Goal: Task Accomplishment & Management: Manage account settings

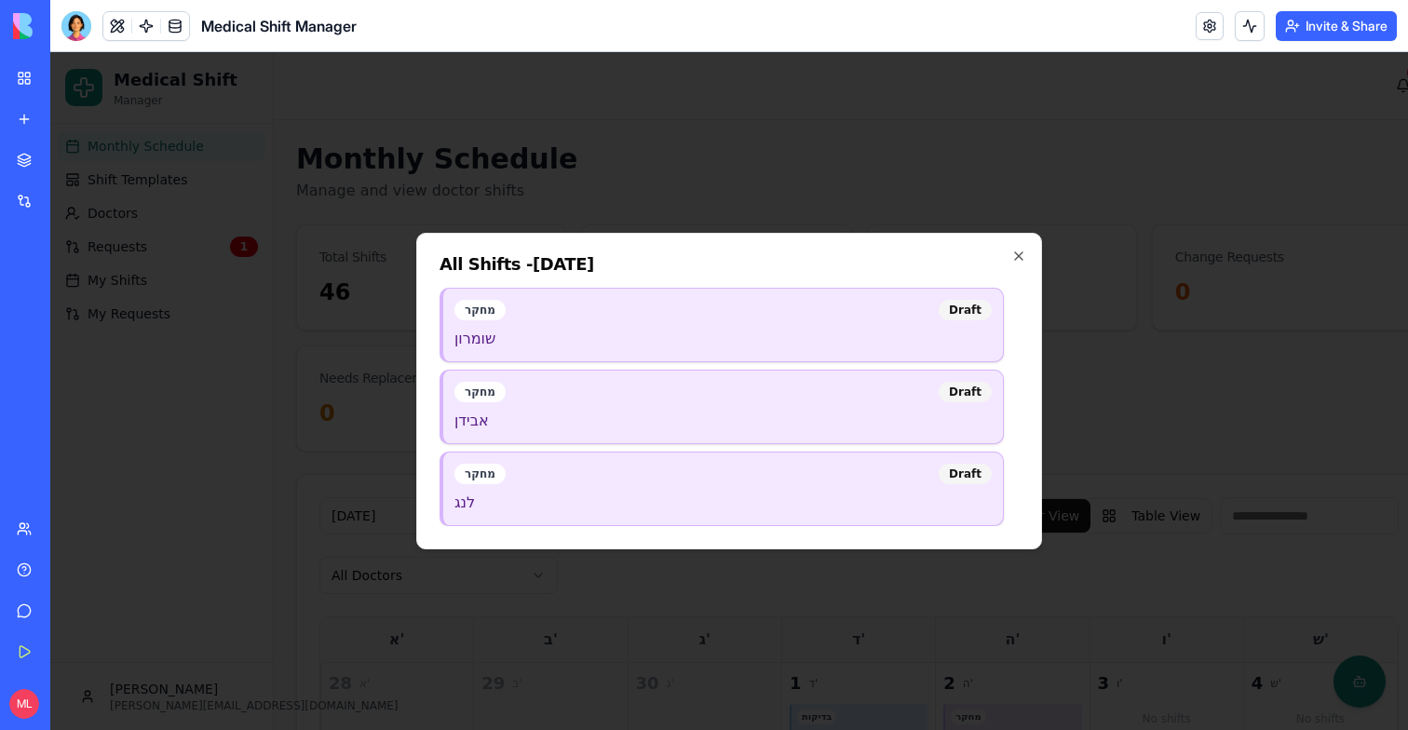
scroll to position [391, 0]
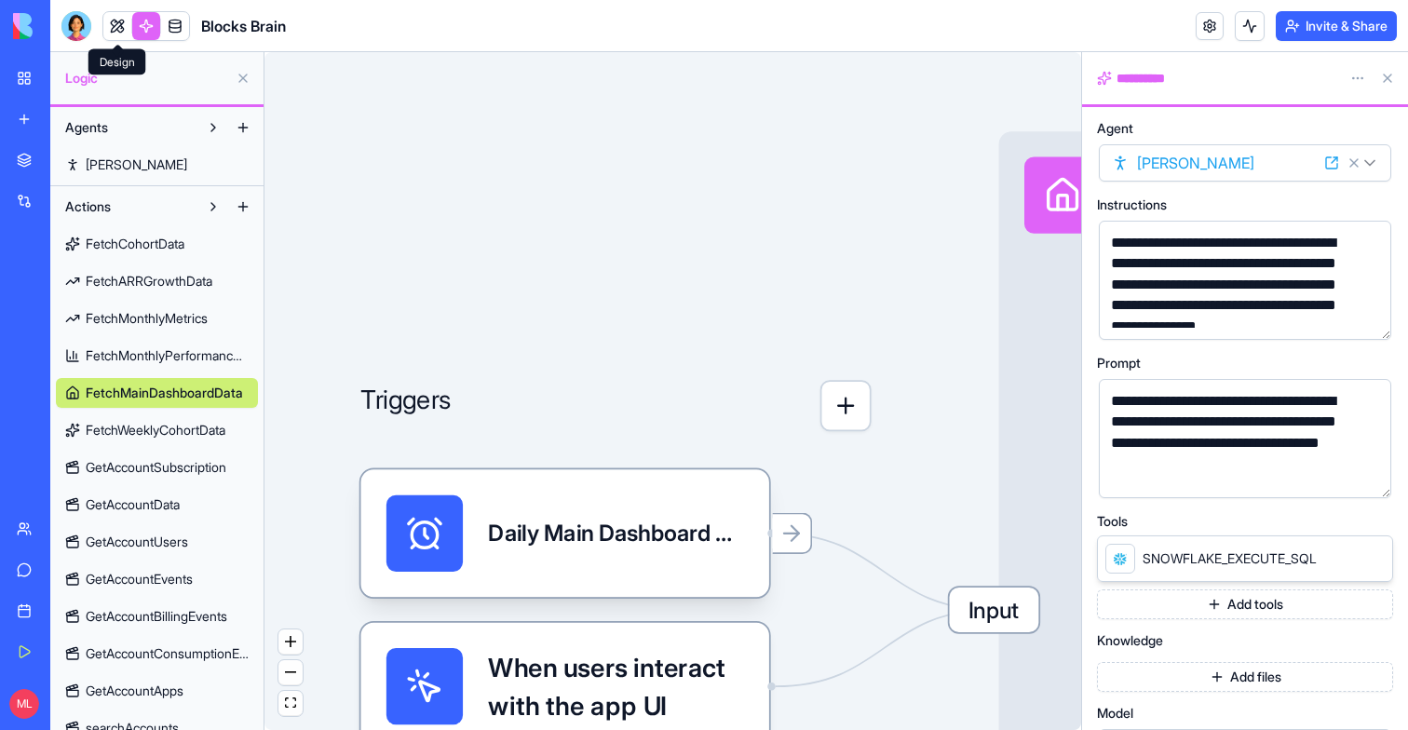
click at [116, 28] on link at bounding box center [117, 26] width 28 height 28
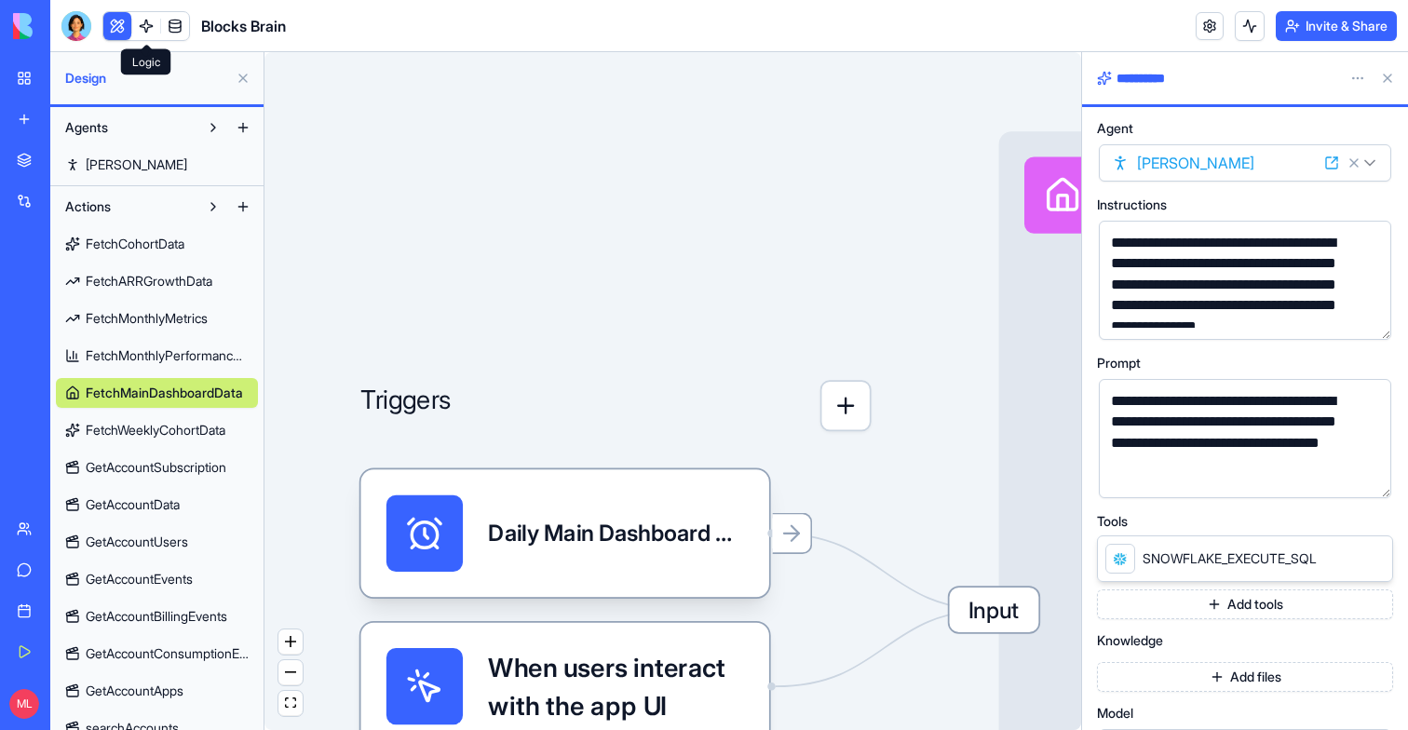
click at [116, 28] on button at bounding box center [117, 26] width 28 height 28
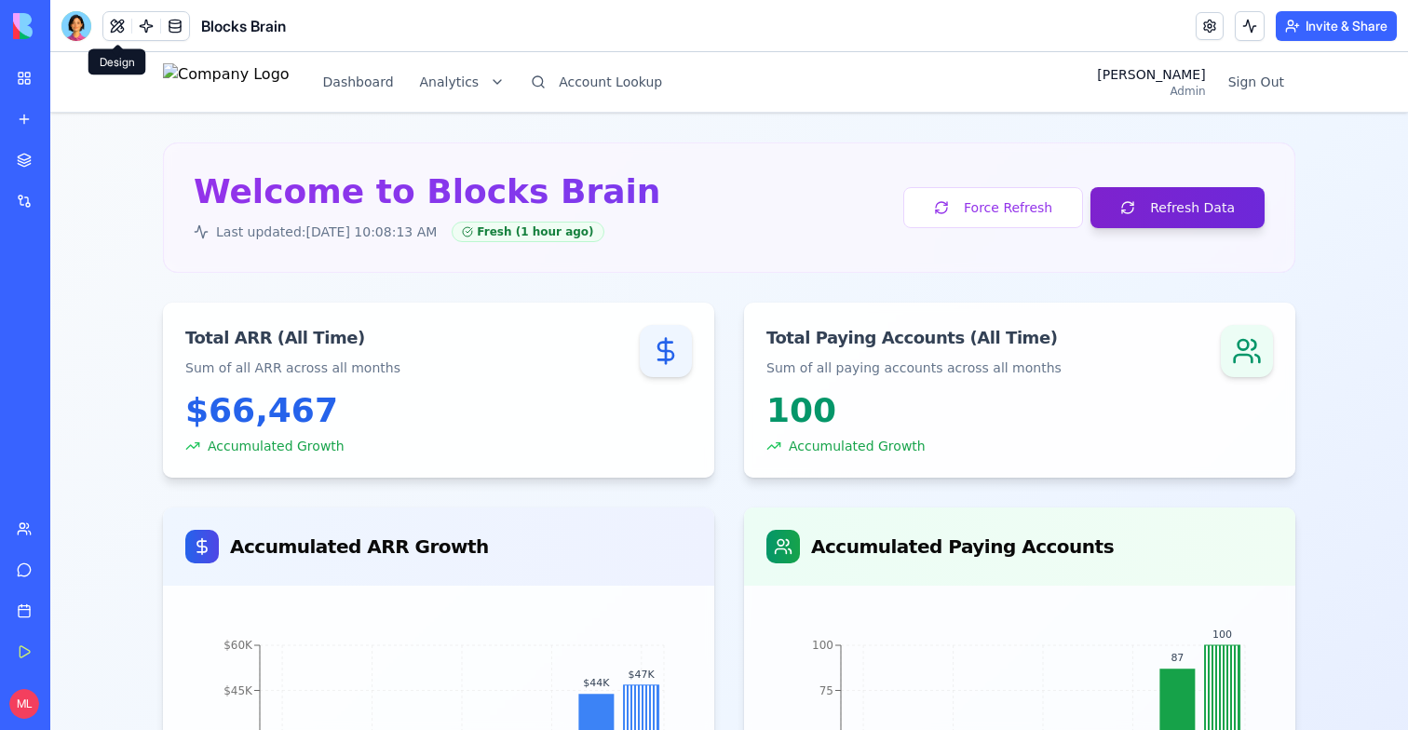
click at [1199, 205] on button "Refresh Data" at bounding box center [1177, 207] width 174 height 41
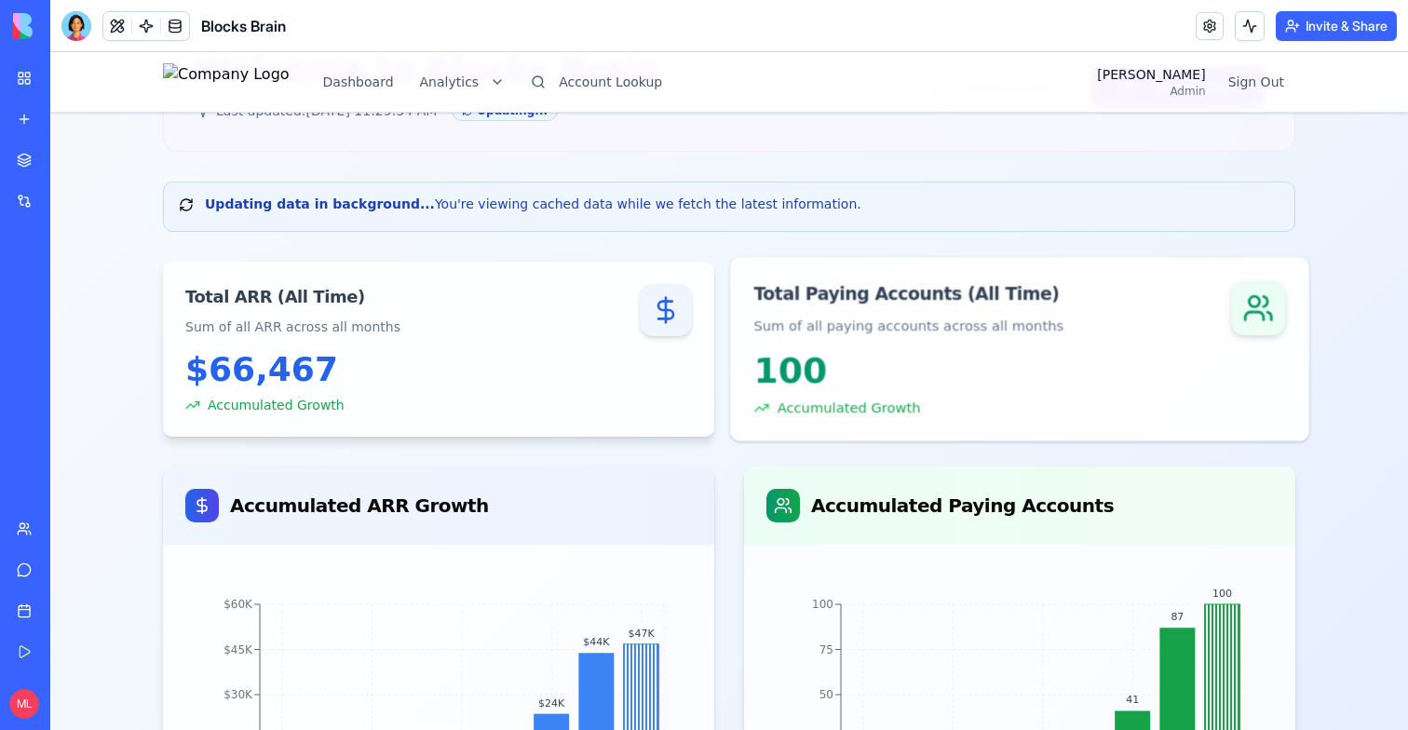
scroll to position [181, 0]
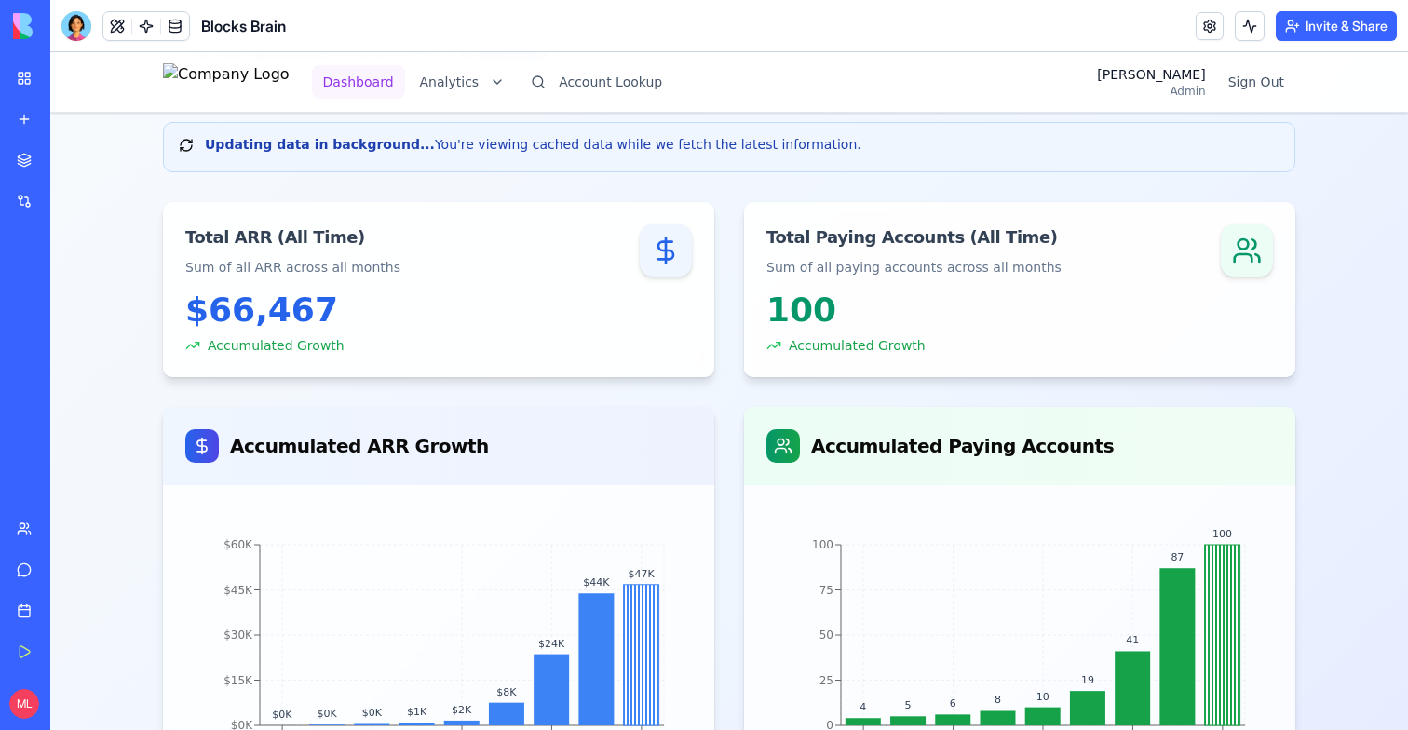
click at [386, 78] on button "Dashboard" at bounding box center [358, 82] width 93 height 34
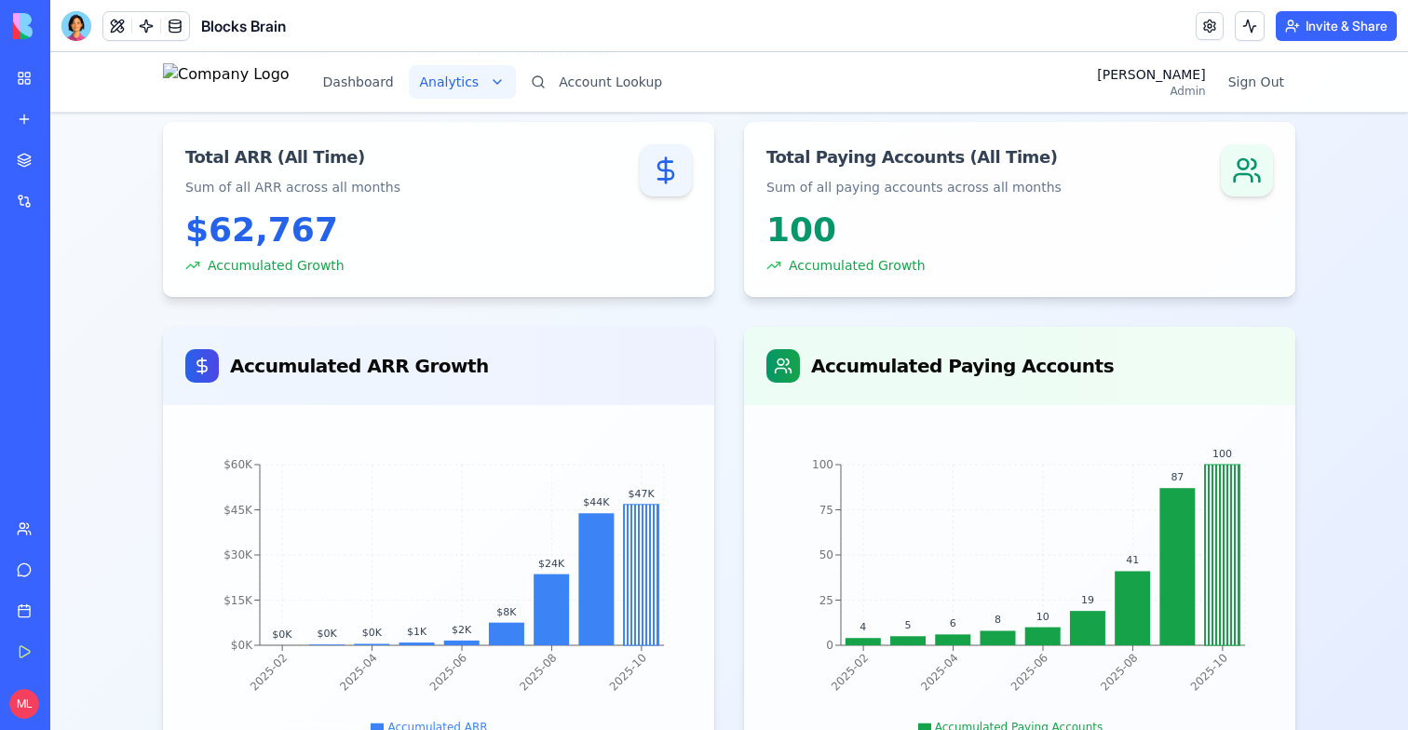
click at [494, 84] on html "Dashboard Analytics Account Lookup Michal Admin Sign Out Welcome to Blocks Brai…" at bounding box center [729, 543] width 1358 height 1344
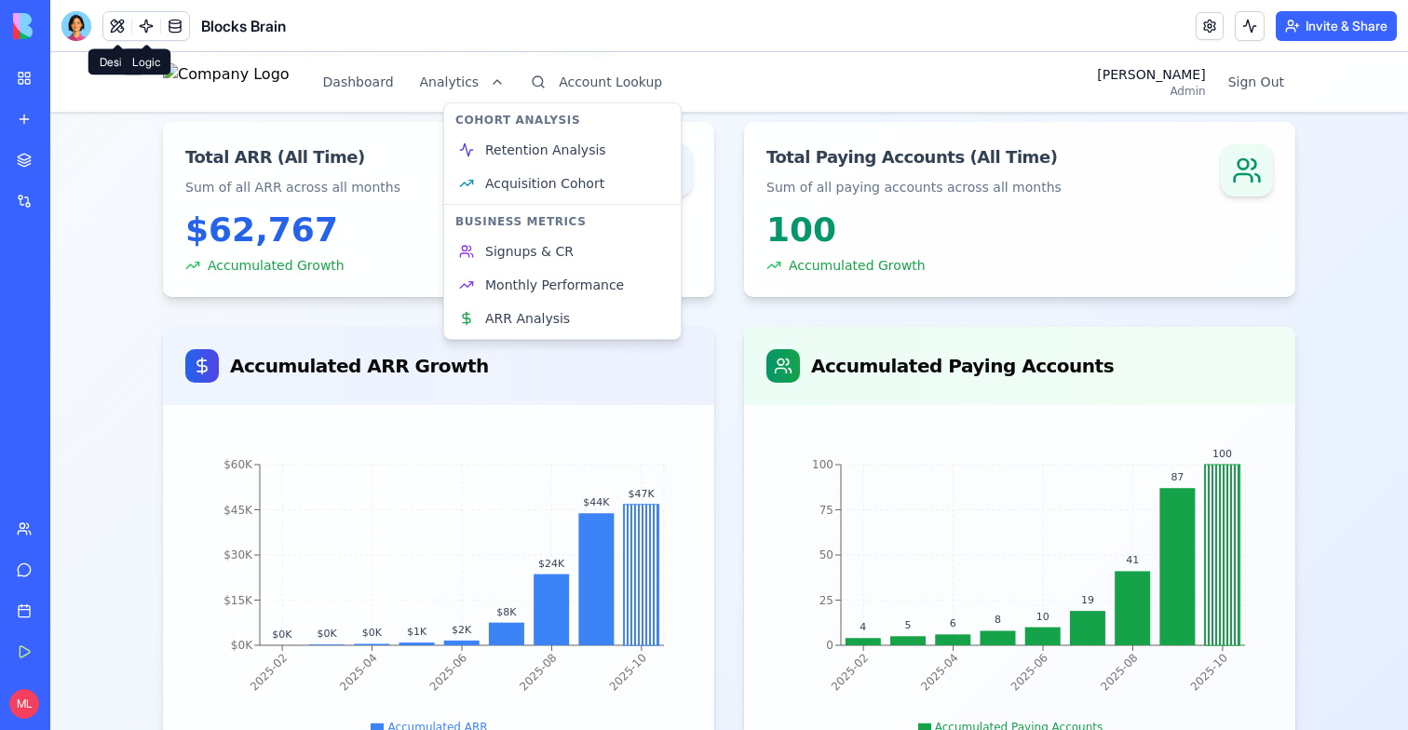
click at [149, 24] on link at bounding box center [146, 26] width 28 height 28
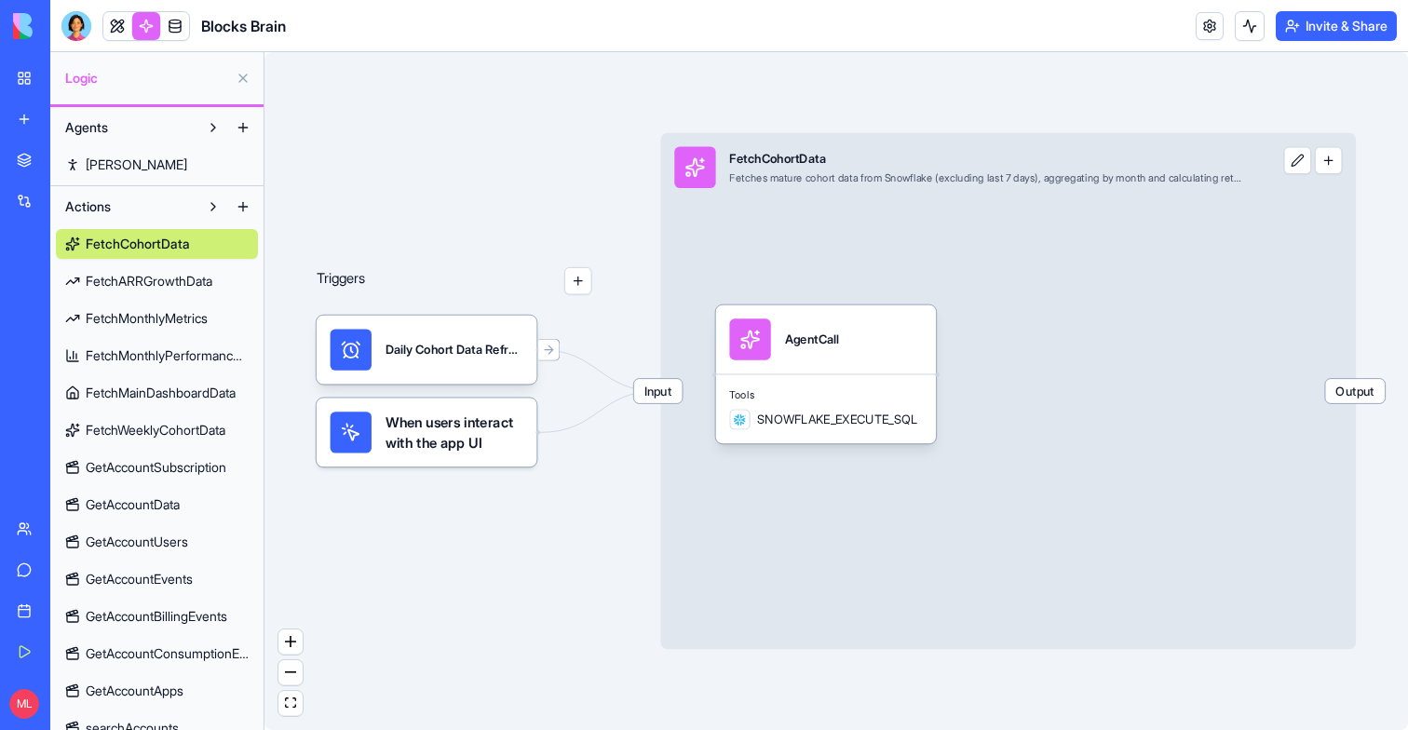
click at [166, 398] on span "FetchMainDashboardData" at bounding box center [161, 393] width 150 height 19
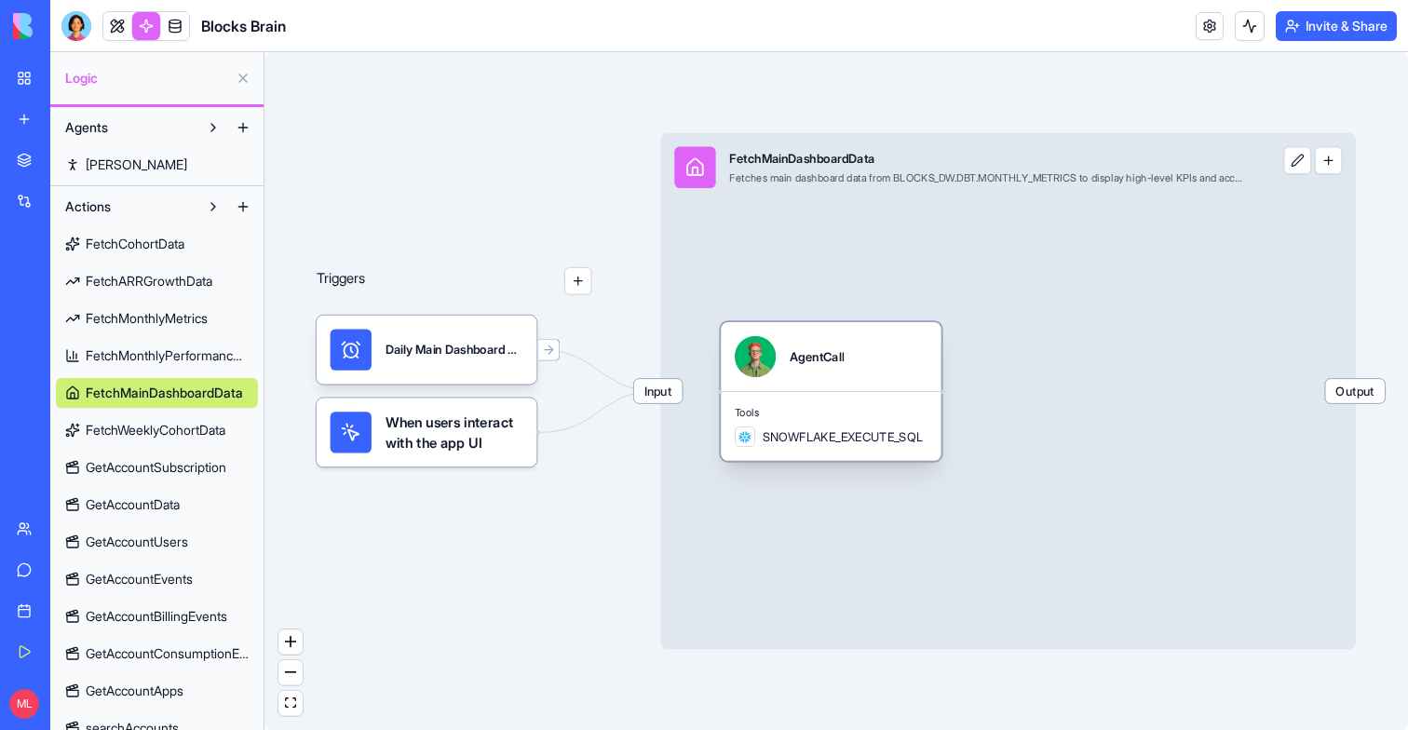
click at [802, 398] on div "Tools SNOWFLAKE_EXECUTE_SQL" at bounding box center [831, 426] width 221 height 70
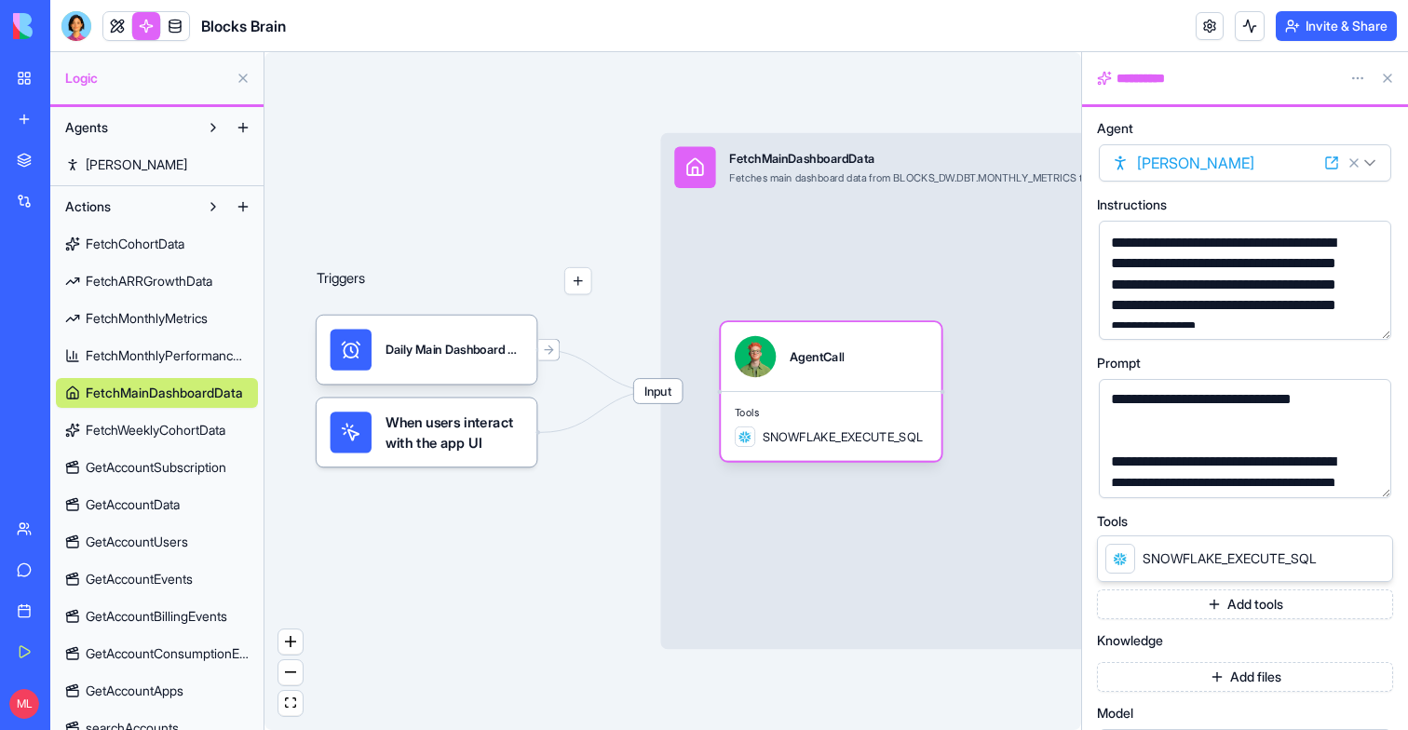
scroll to position [128, 0]
click at [27, 61] on link "My Workspace" at bounding box center [43, 78] width 74 height 37
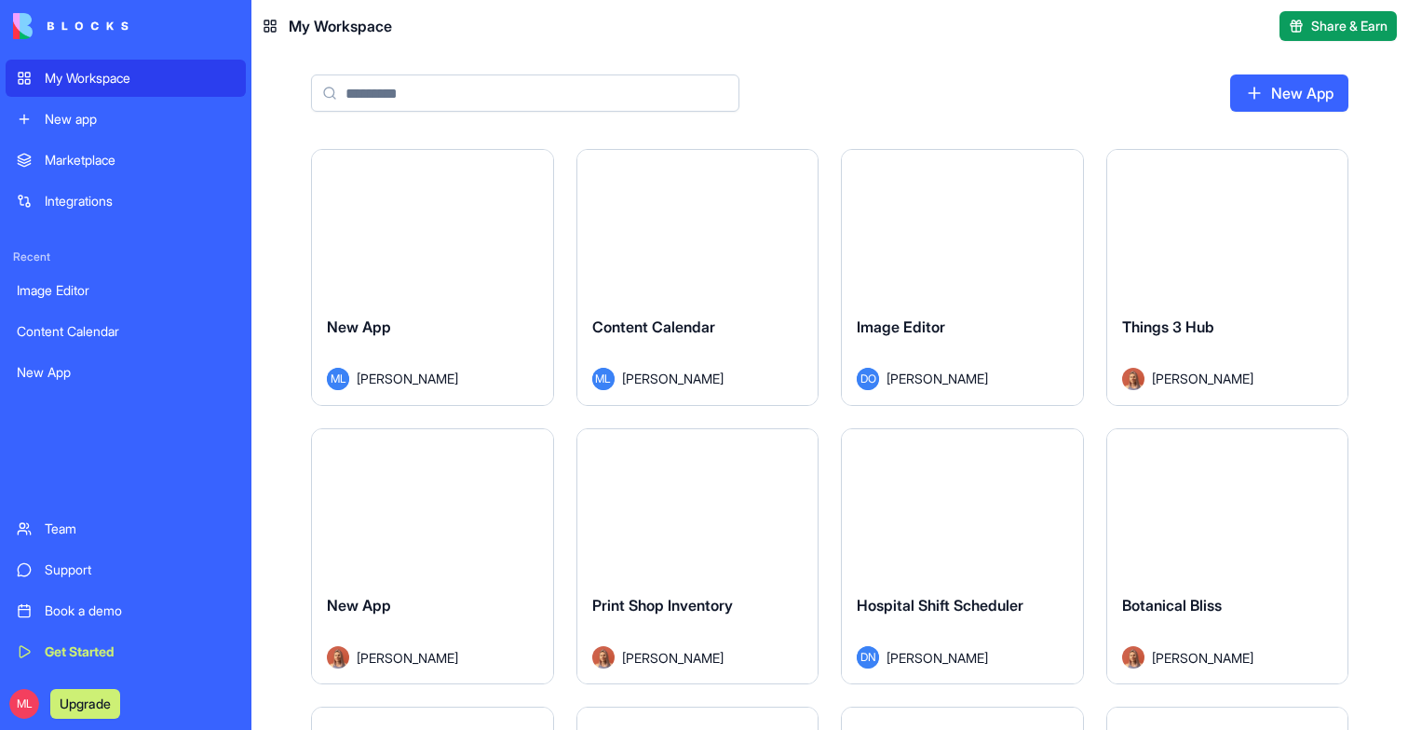
click at [606, 259] on div "Launch" at bounding box center [697, 225] width 241 height 151
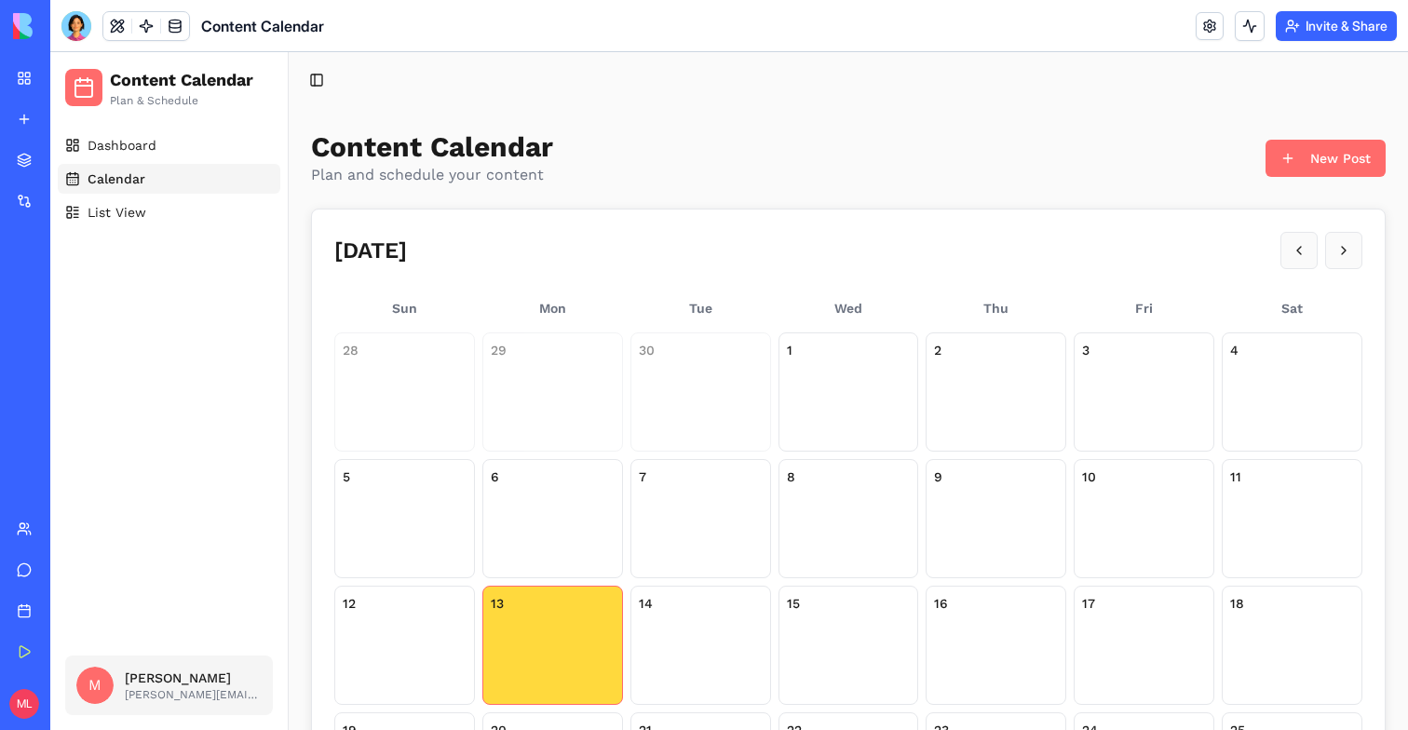
click at [570, 608] on div "13" at bounding box center [553, 603] width 124 height 19
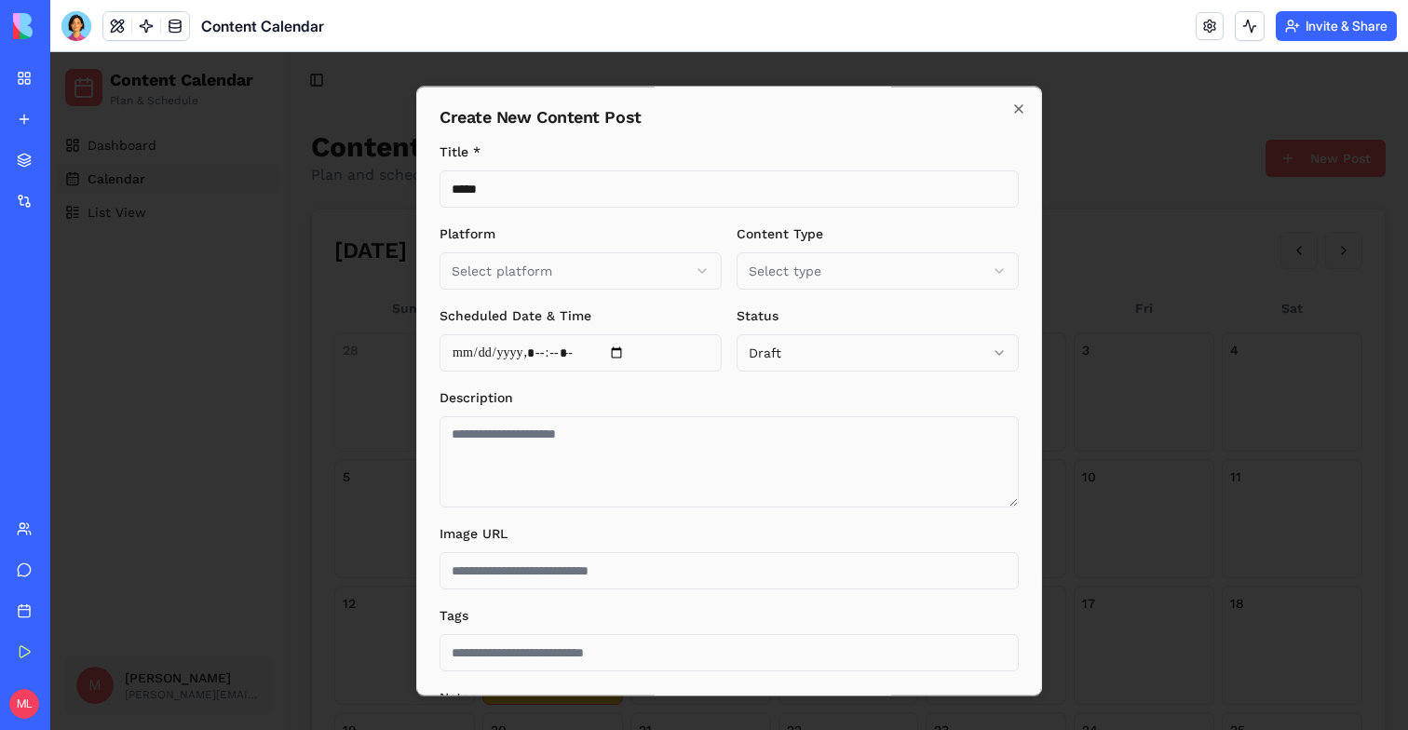
type input "*****"
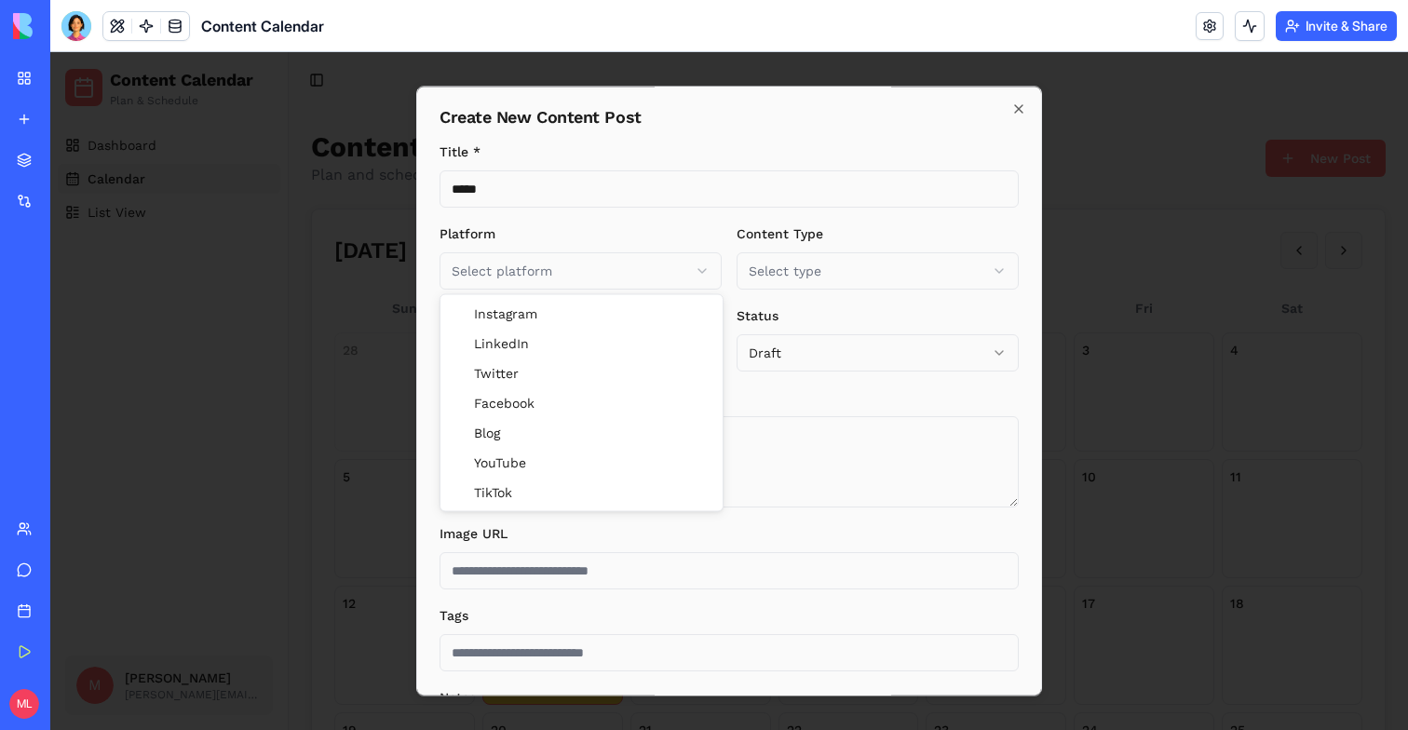
click at [552, 262] on body "Content Calendar Plan & Schedule Dashboard Calendar List View M Michal Lupu mic…" at bounding box center [729, 528] width 1358 height 952
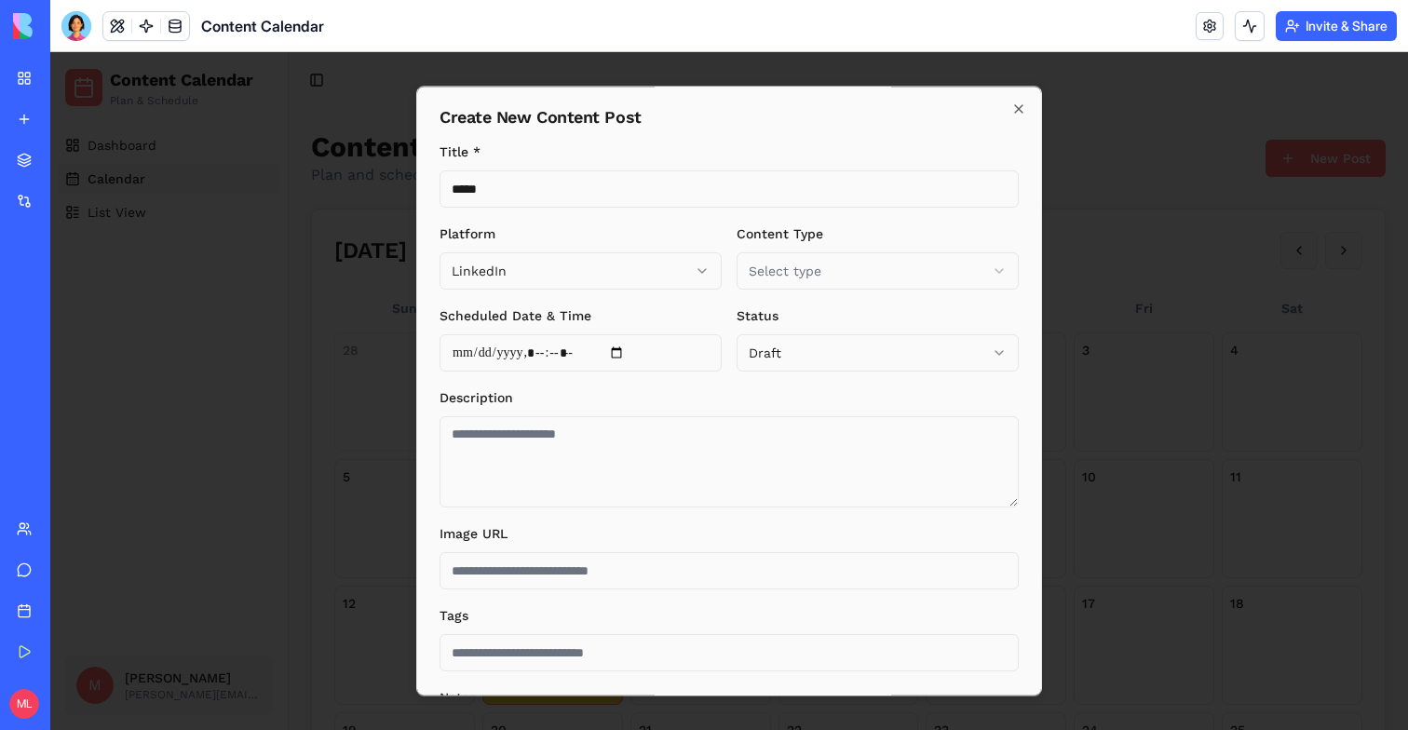
click at [802, 293] on form "Title * ***** Platform LinkedIn ********* ******** ******* ******** **** ******…" at bounding box center [729, 492] width 579 height 702
click at [803, 291] on form "Title * ***** Platform LinkedIn ********* ******** ******* ******** **** ******…" at bounding box center [729, 492] width 579 height 702
click at [798, 281] on body "Content Calendar Plan & Schedule Dashboard Calendar List View M Michal Lupu mic…" at bounding box center [729, 528] width 1358 height 952
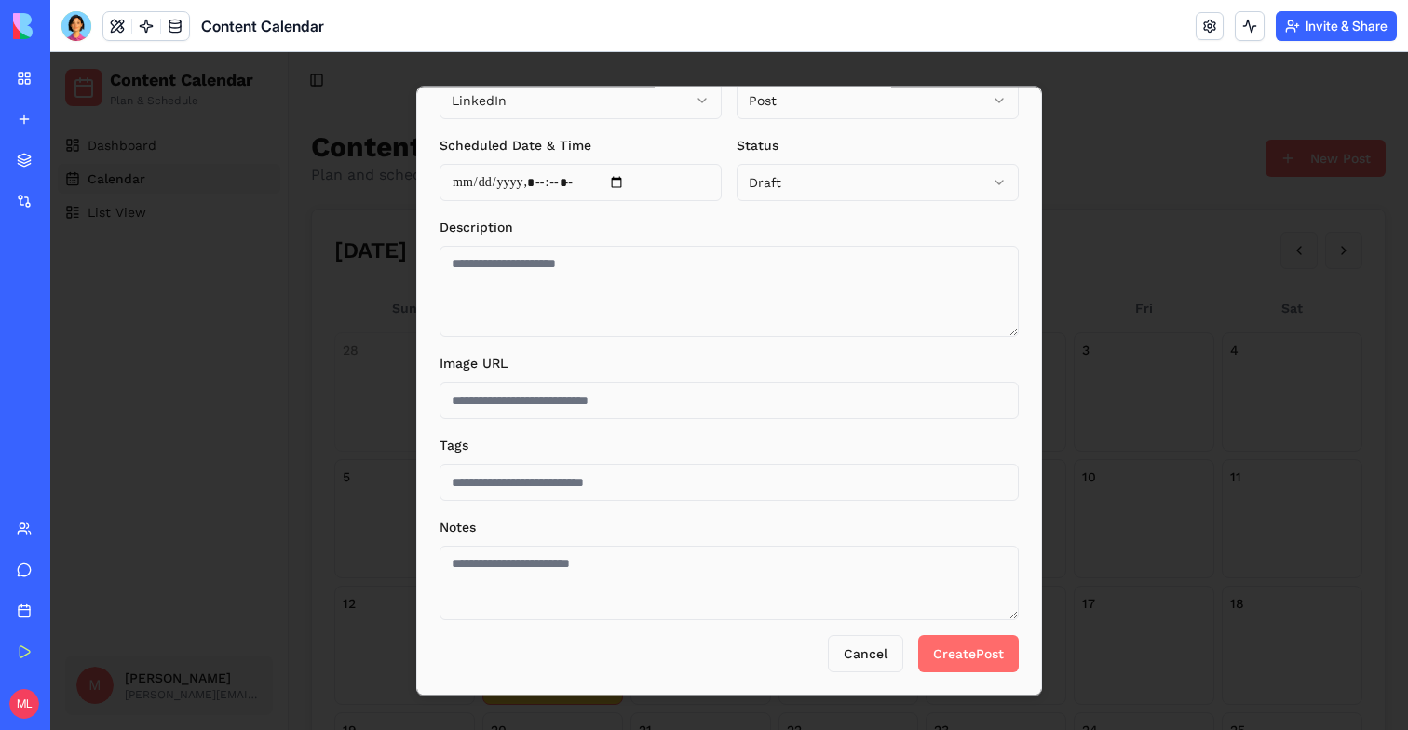
click at [865, 578] on textarea "Notes" at bounding box center [729, 583] width 579 height 74
type textarea "***"
click at [698, 491] on input "Tags" at bounding box center [729, 482] width 579 height 37
type input "****"
click at [582, 288] on textarea "*" at bounding box center [729, 291] width 579 height 91
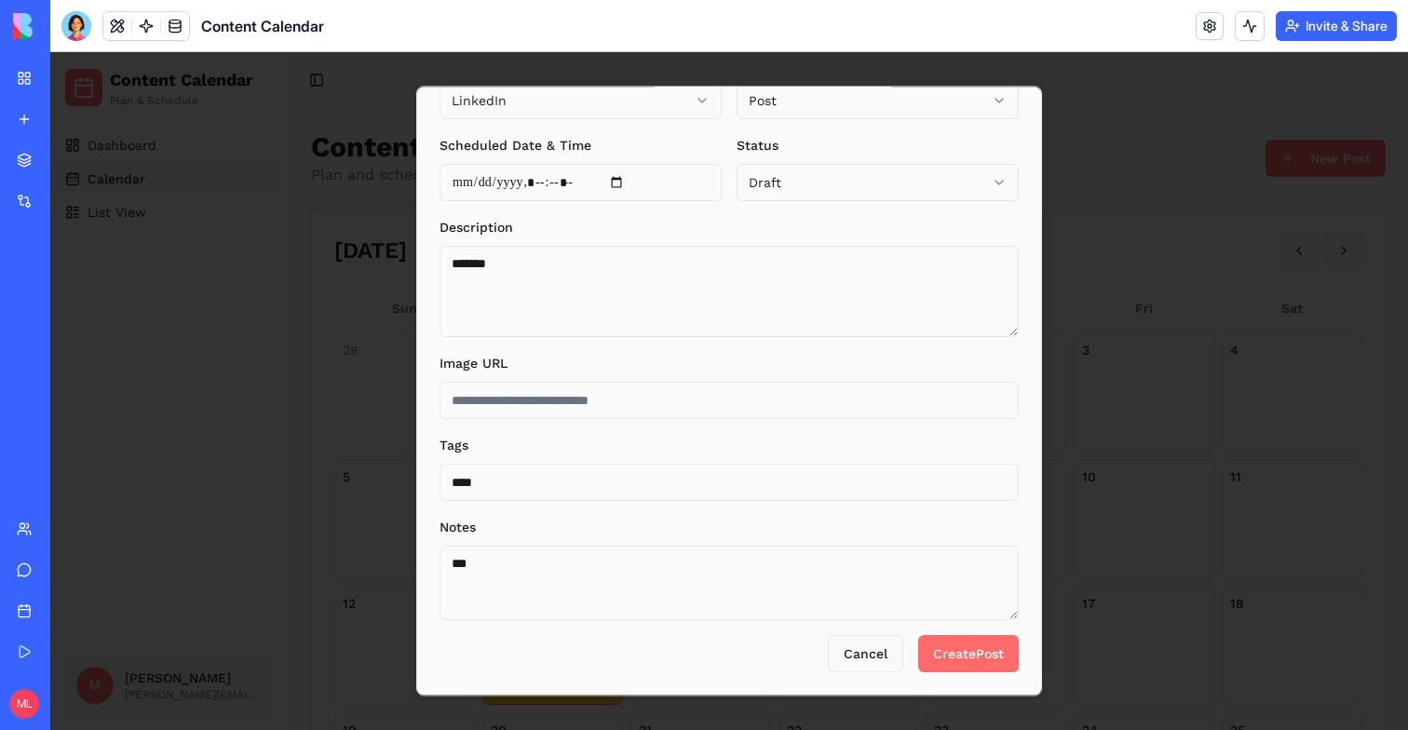
scroll to position [0, 0]
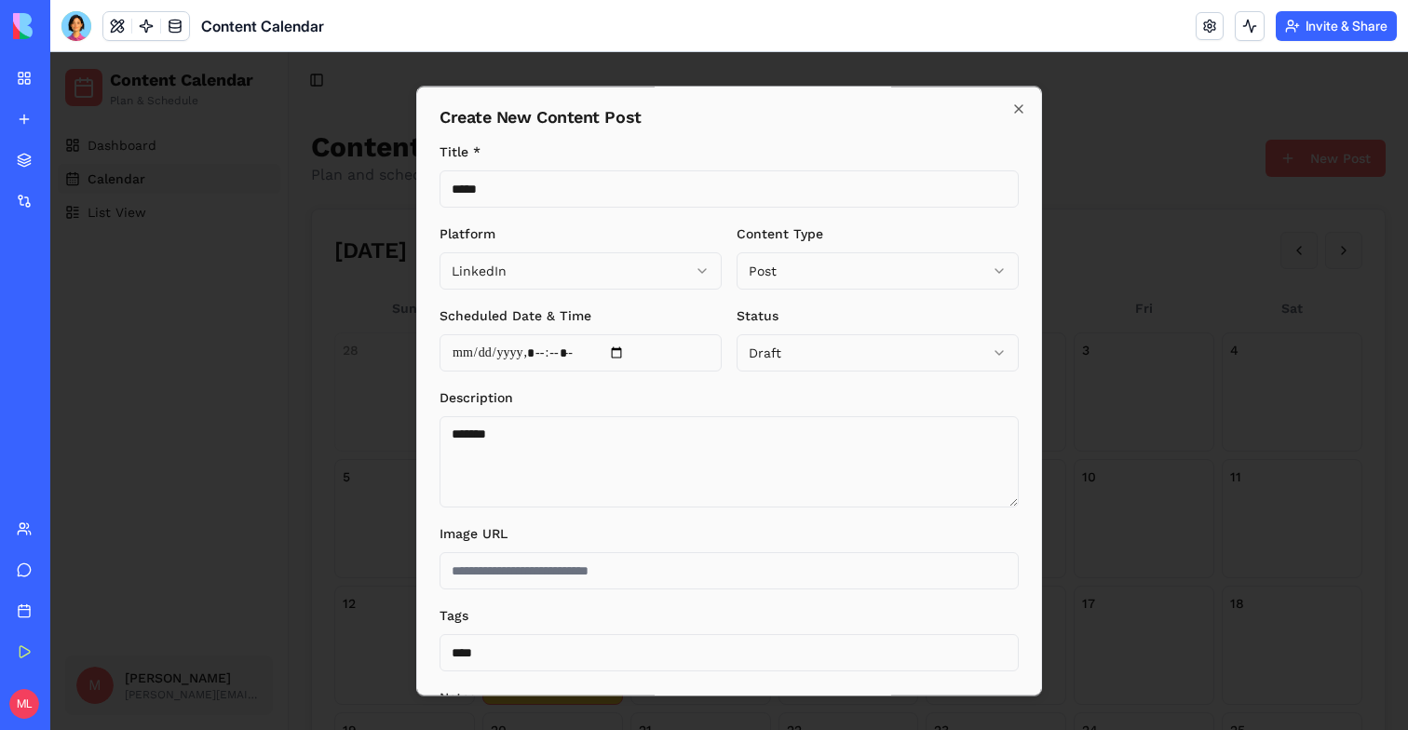
type textarea "*******"
click at [548, 319] on label "Scheduled Date & Time" at bounding box center [516, 315] width 152 height 15
click at [548, 334] on input "Scheduled Date & Time" at bounding box center [581, 352] width 282 height 37
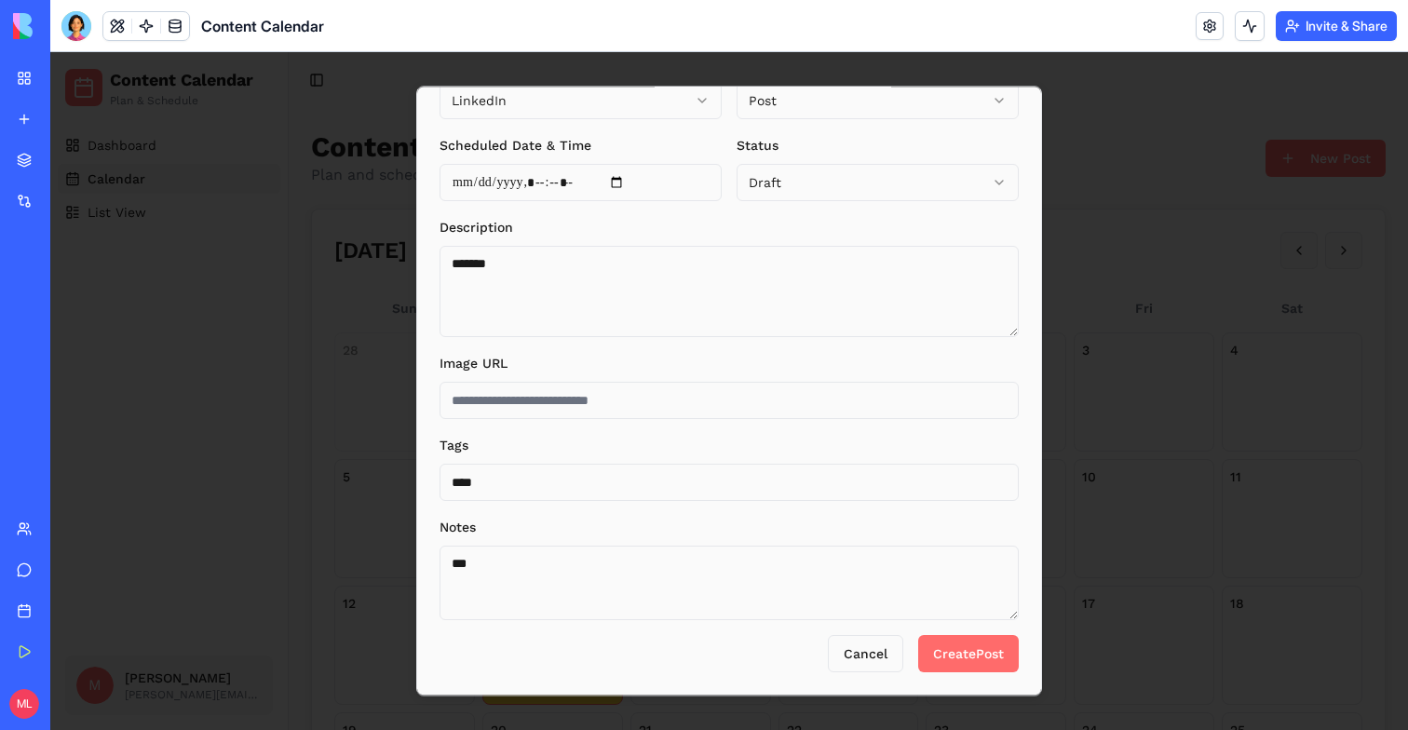
click at [920, 665] on button "Create Post" at bounding box center [968, 653] width 101 height 37
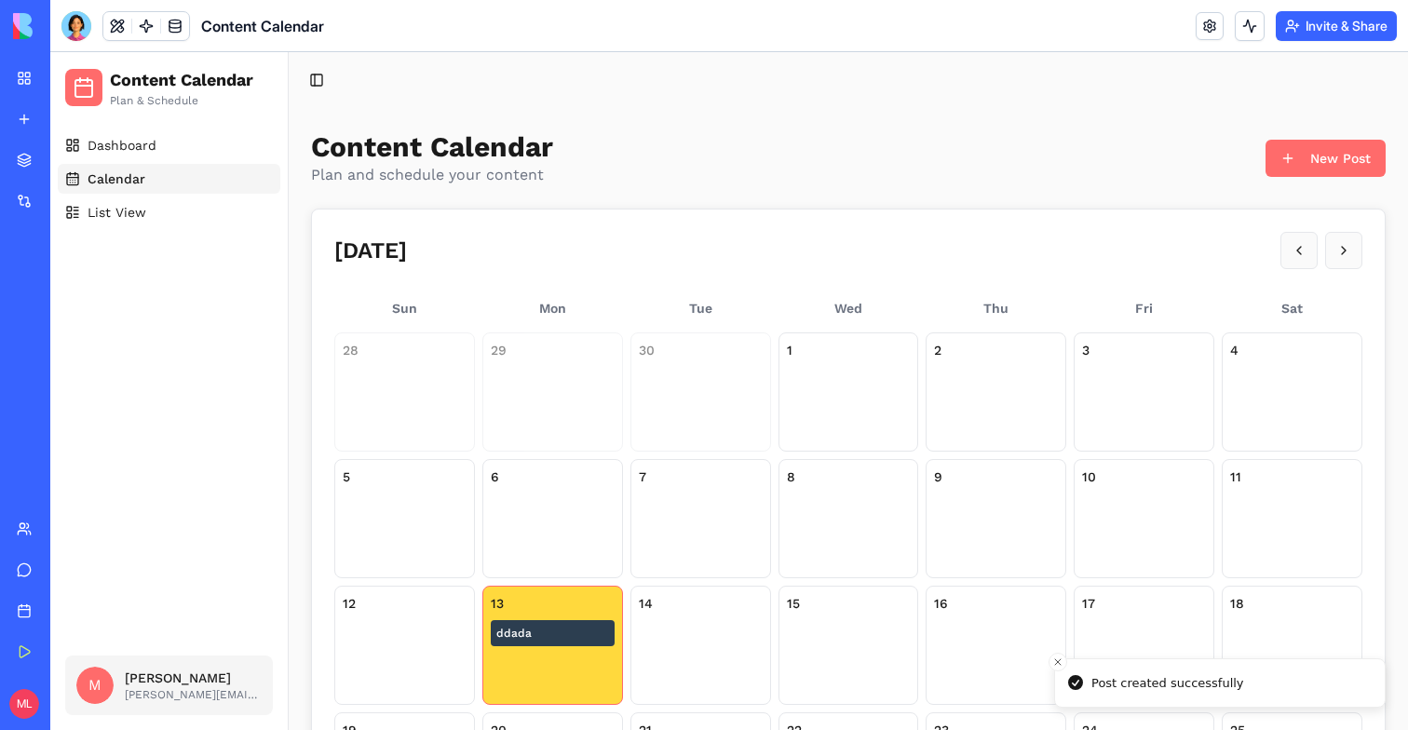
click at [561, 687] on div "13 ddada" at bounding box center [552, 645] width 141 height 119
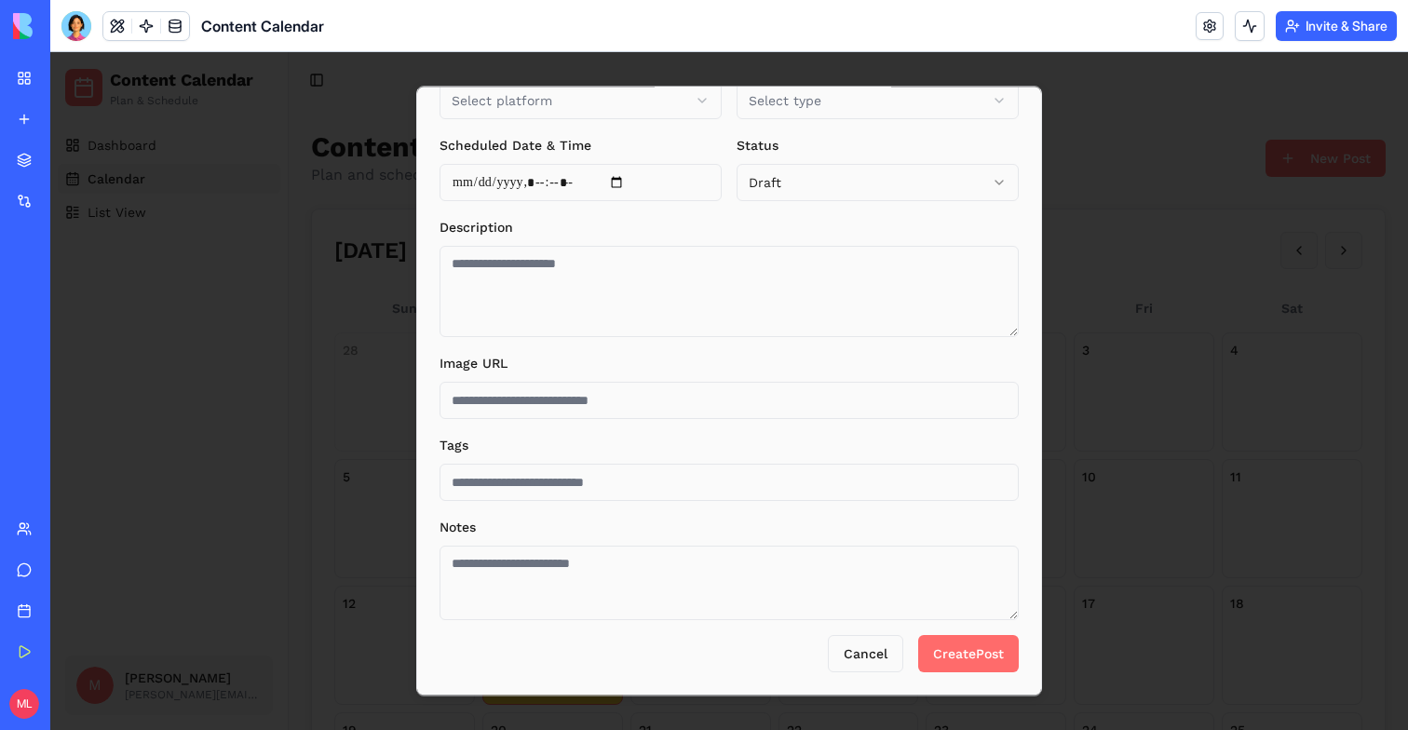
type input "*******"
click at [842, 582] on textarea "Notes" at bounding box center [729, 583] width 579 height 74
type textarea "******"
click at [931, 640] on button "Create Post" at bounding box center [968, 653] width 101 height 37
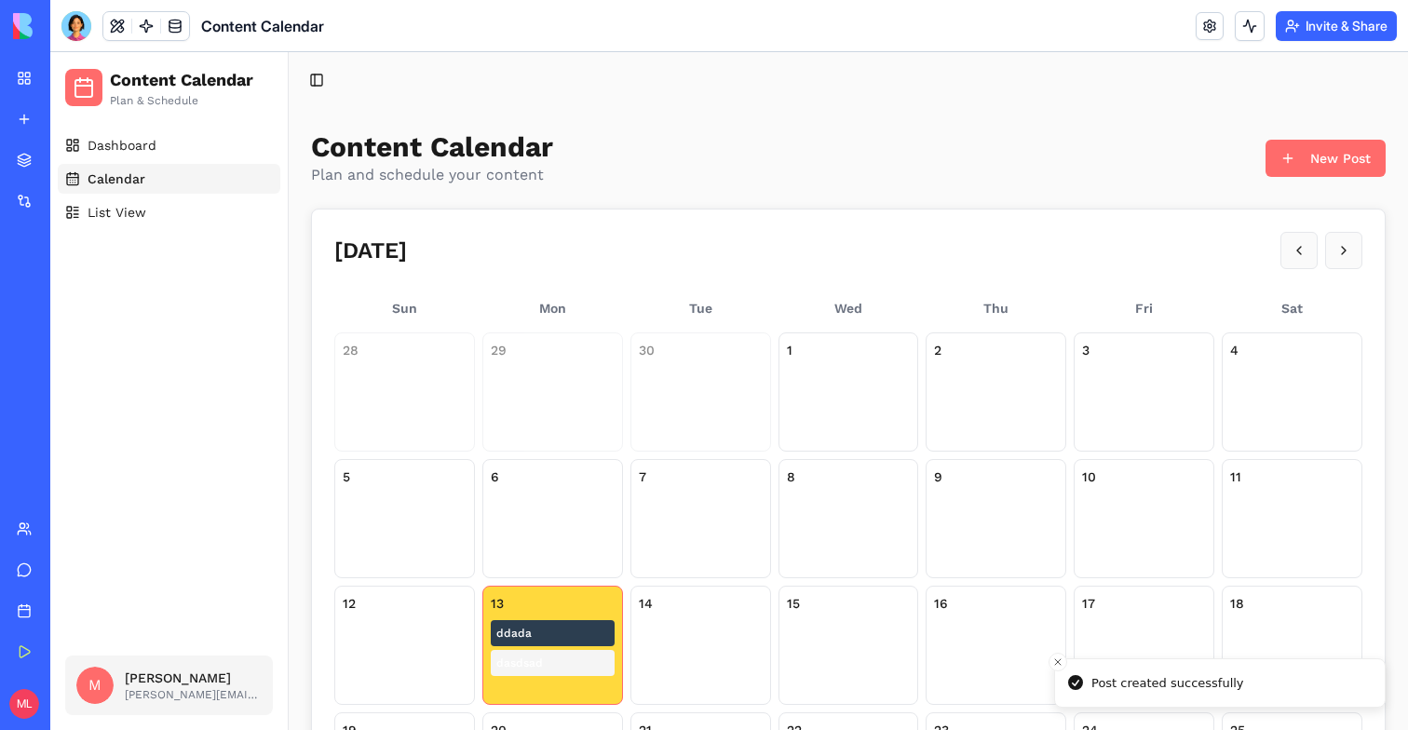
click at [574, 684] on div "13 ddada dasdsad" at bounding box center [552, 645] width 141 height 119
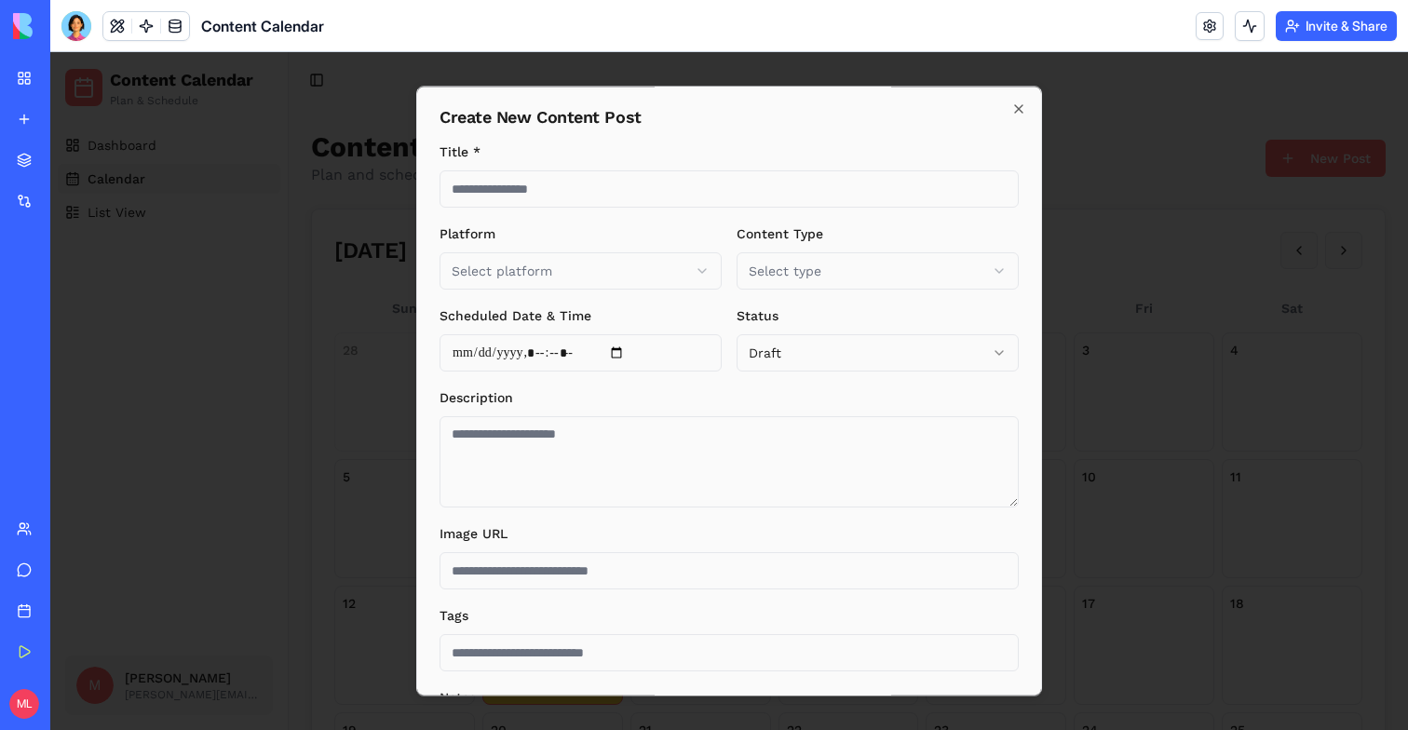
click at [358, 520] on div at bounding box center [729, 391] width 1358 height 678
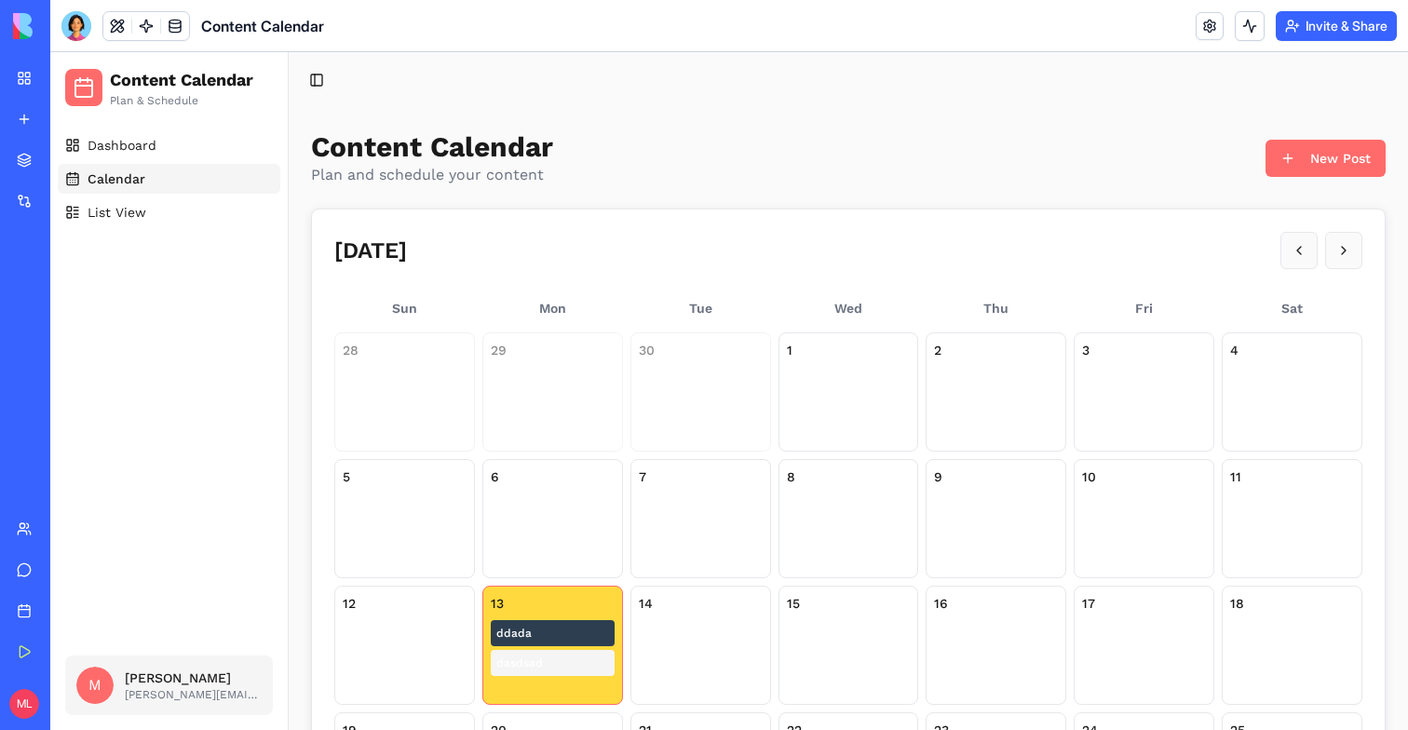
click at [576, 597] on div "13" at bounding box center [553, 603] width 124 height 19
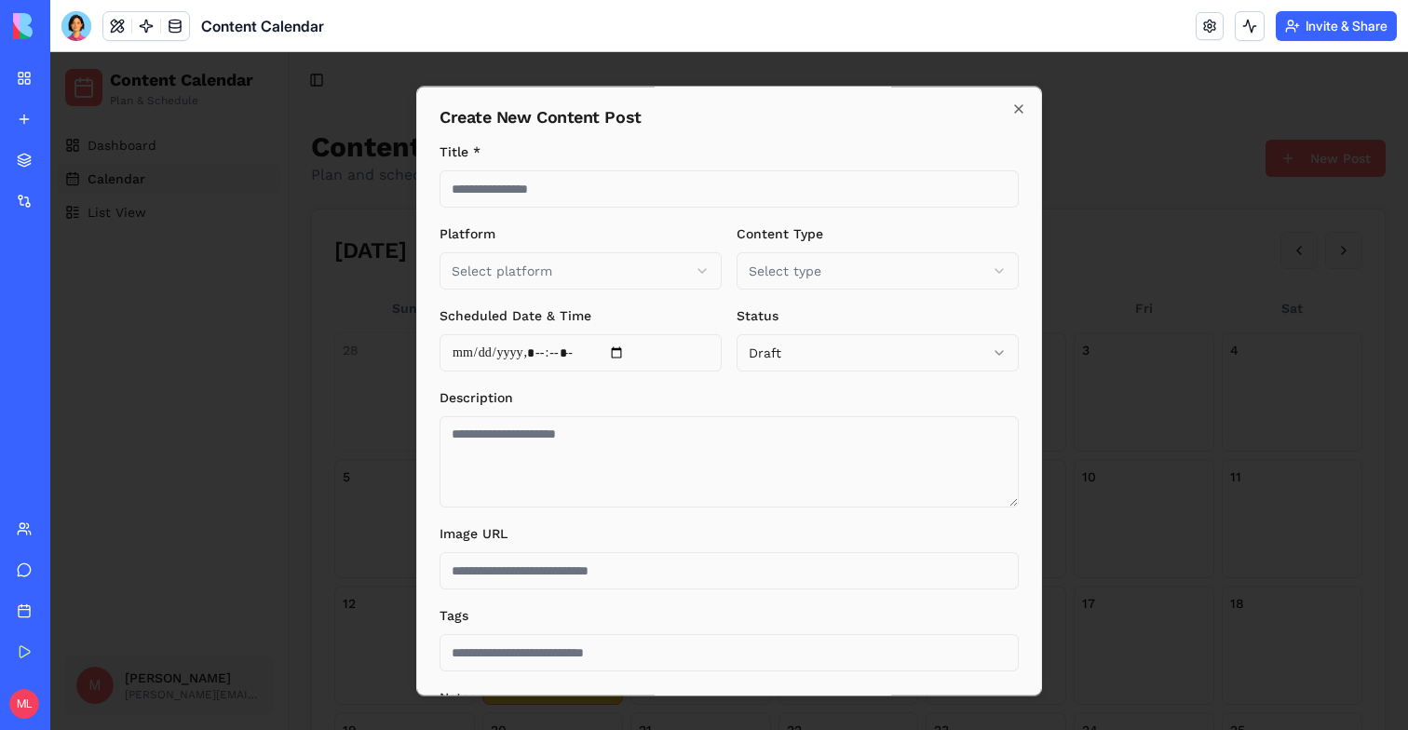
click at [332, 487] on div at bounding box center [729, 391] width 1358 height 678
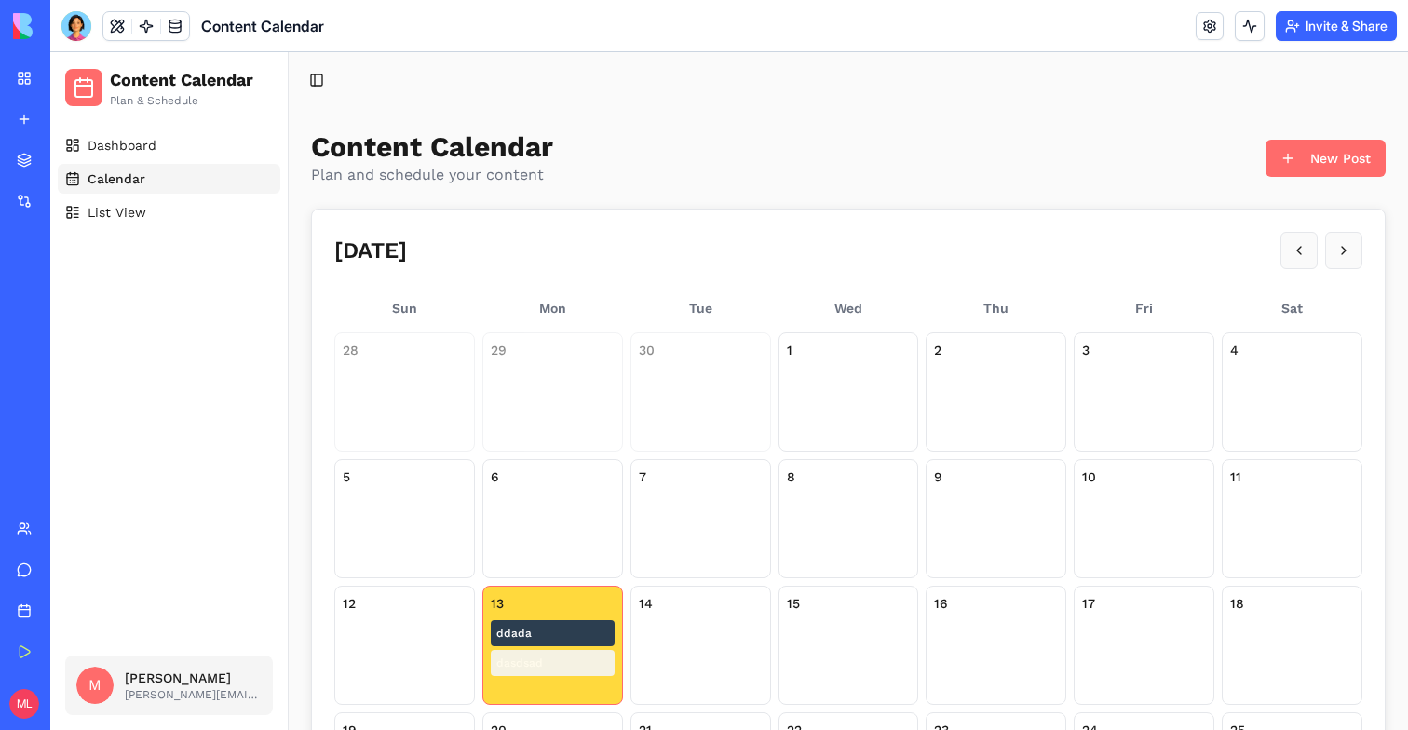
click at [534, 670] on div "dasdsad" at bounding box center [553, 663] width 124 height 26
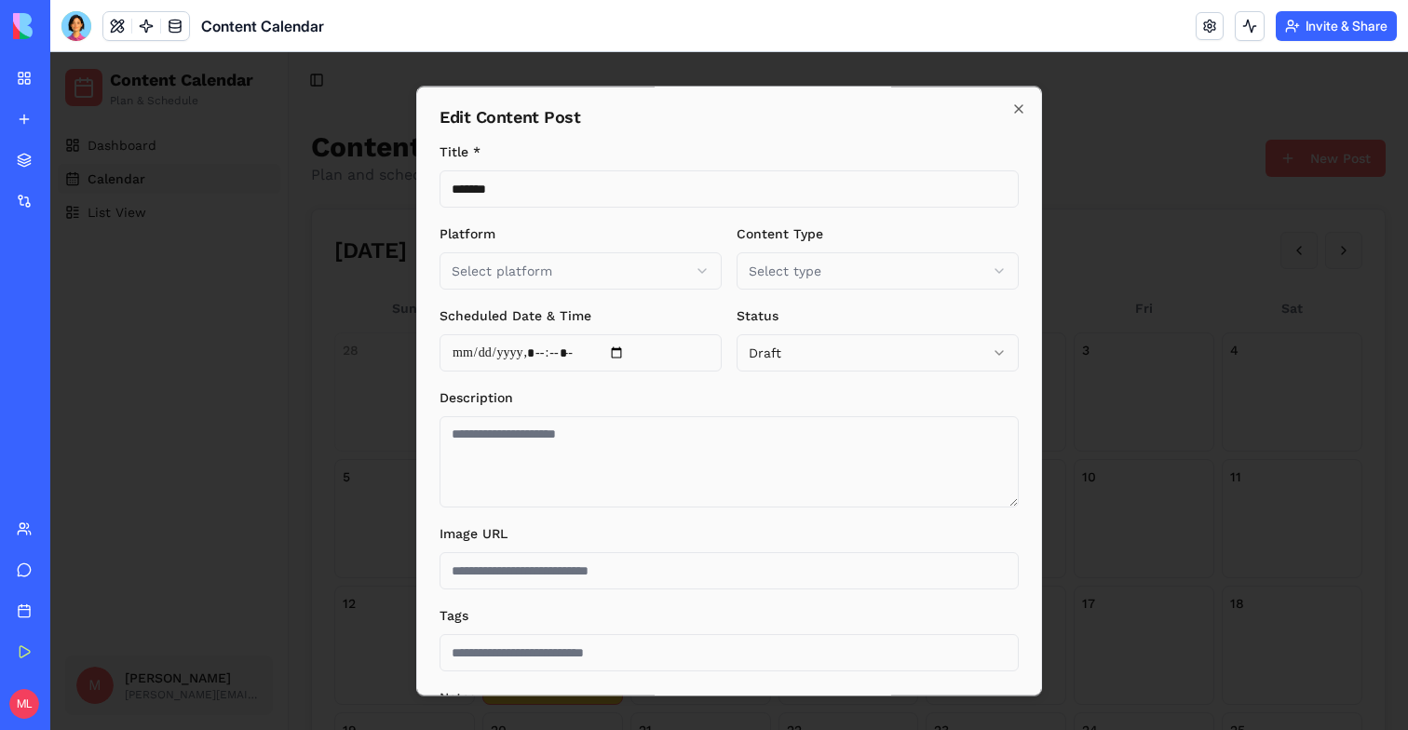
click at [294, 457] on div at bounding box center [729, 391] width 1358 height 678
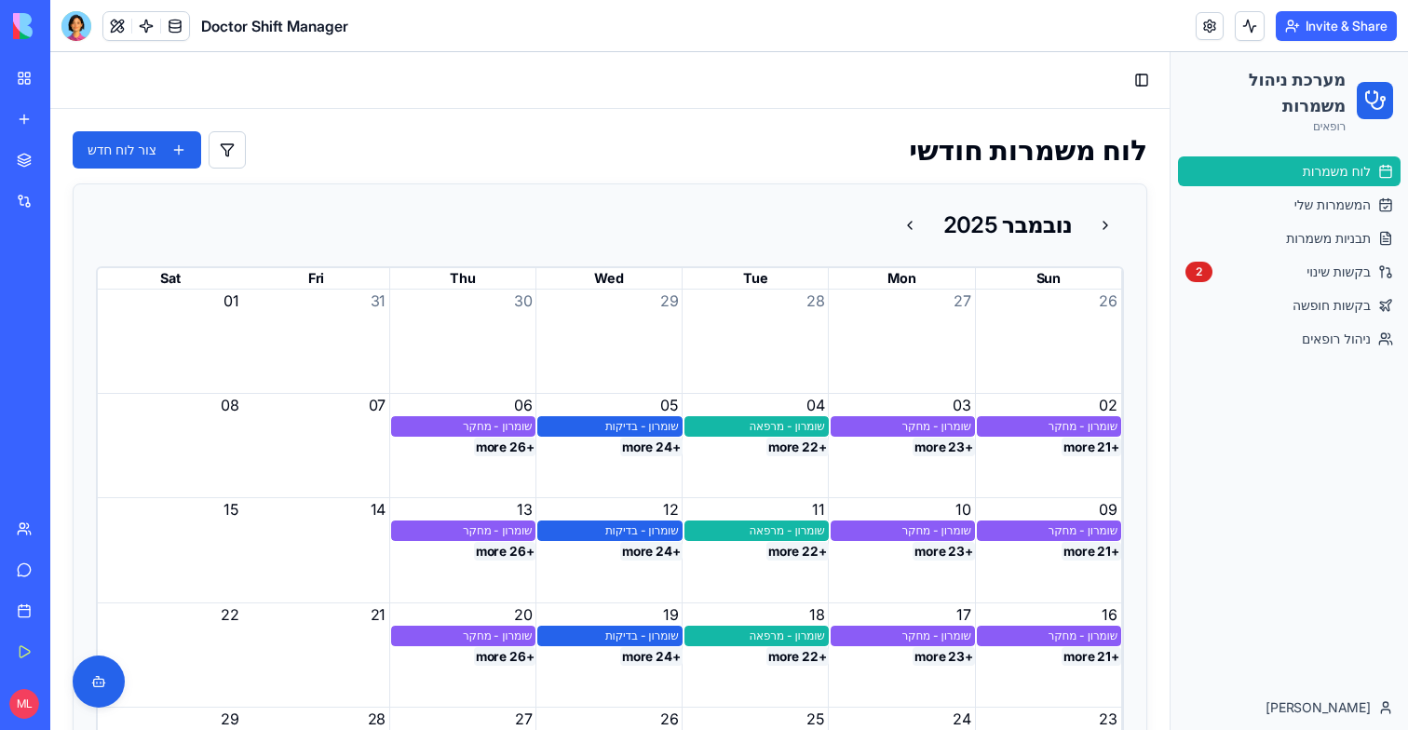
scroll to position [3, 0]
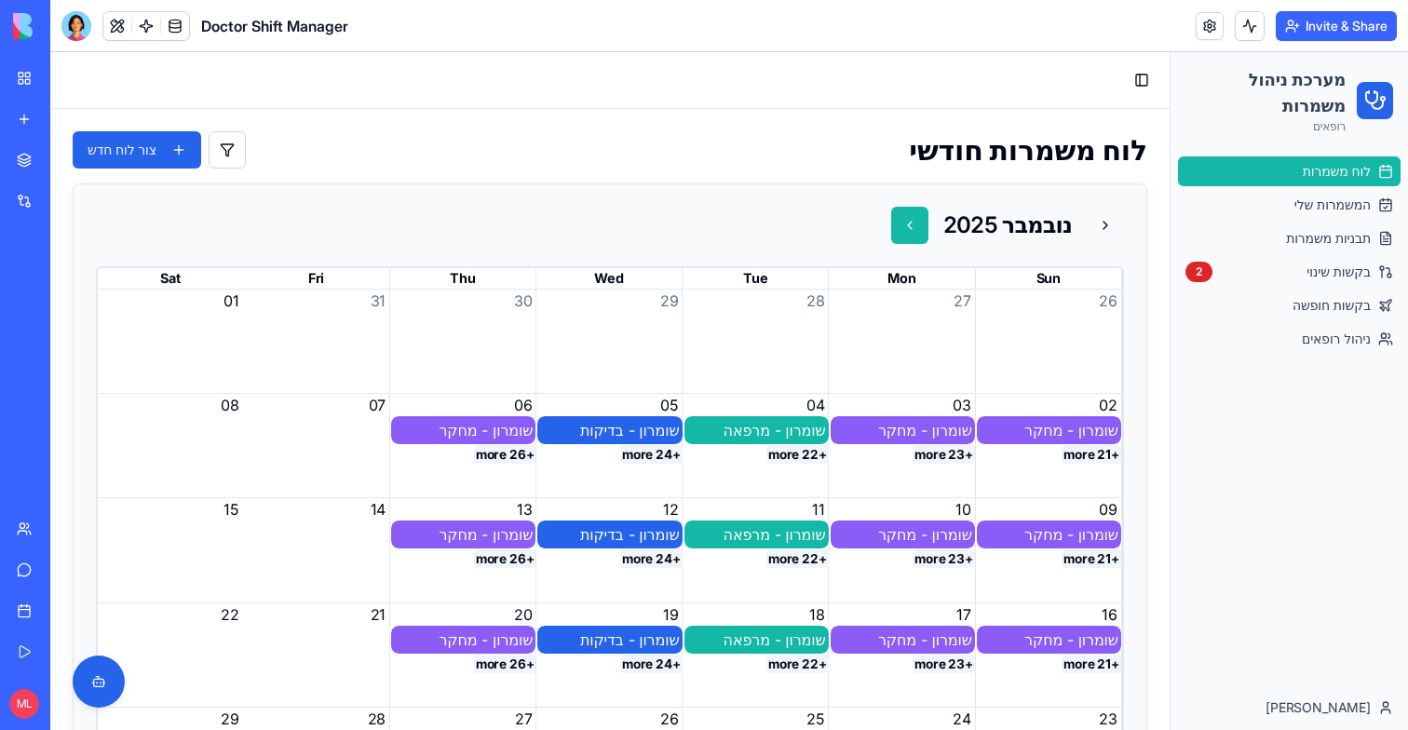
click at [909, 219] on button at bounding box center [909, 225] width 37 height 37
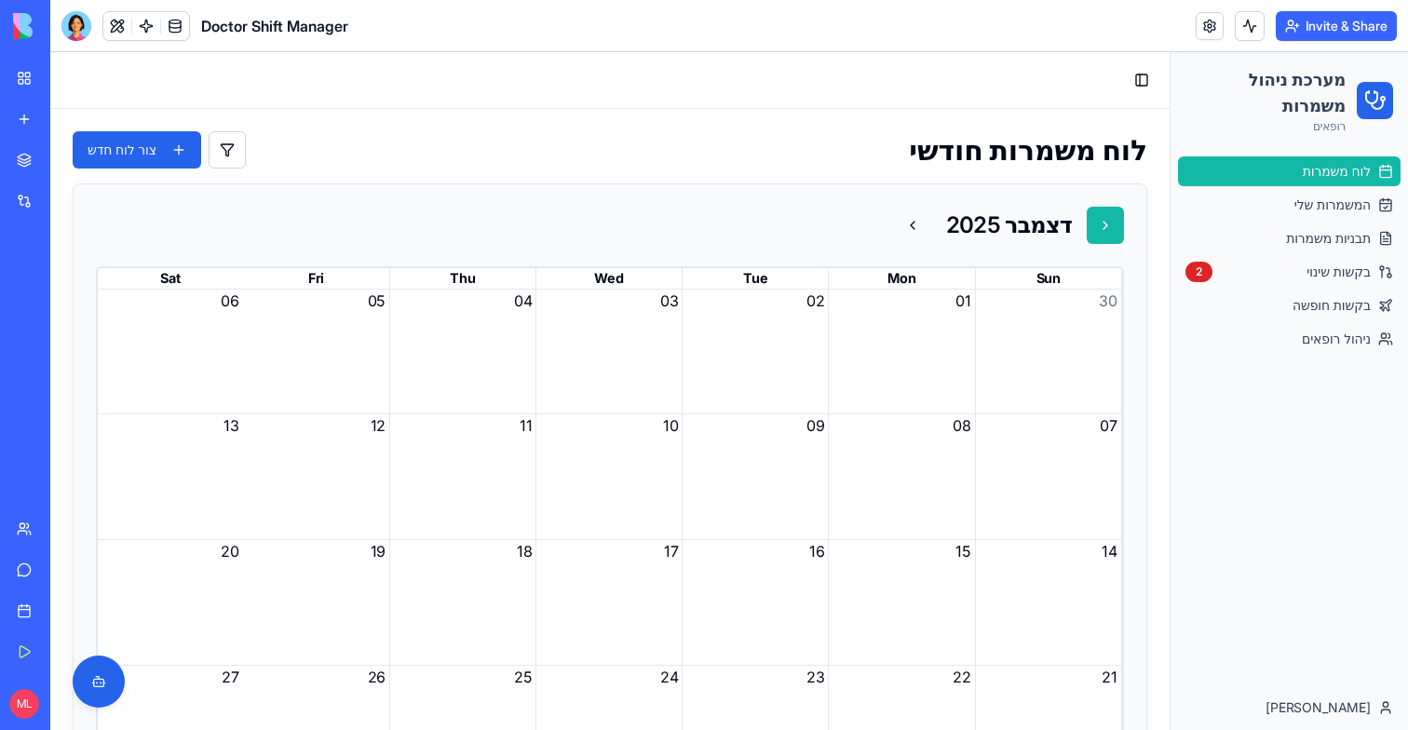
click at [1101, 220] on button at bounding box center [1105, 225] width 37 height 37
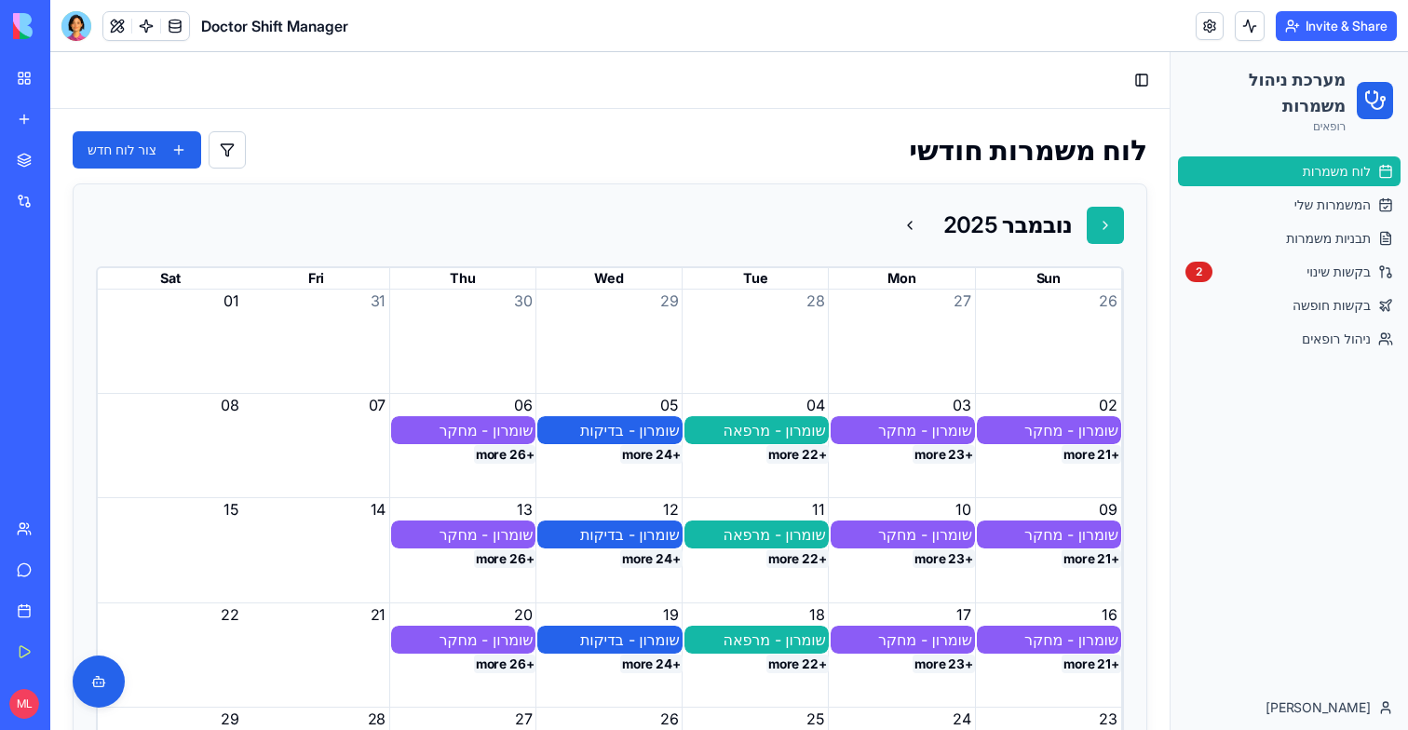
click at [1101, 220] on button at bounding box center [1105, 225] width 37 height 37
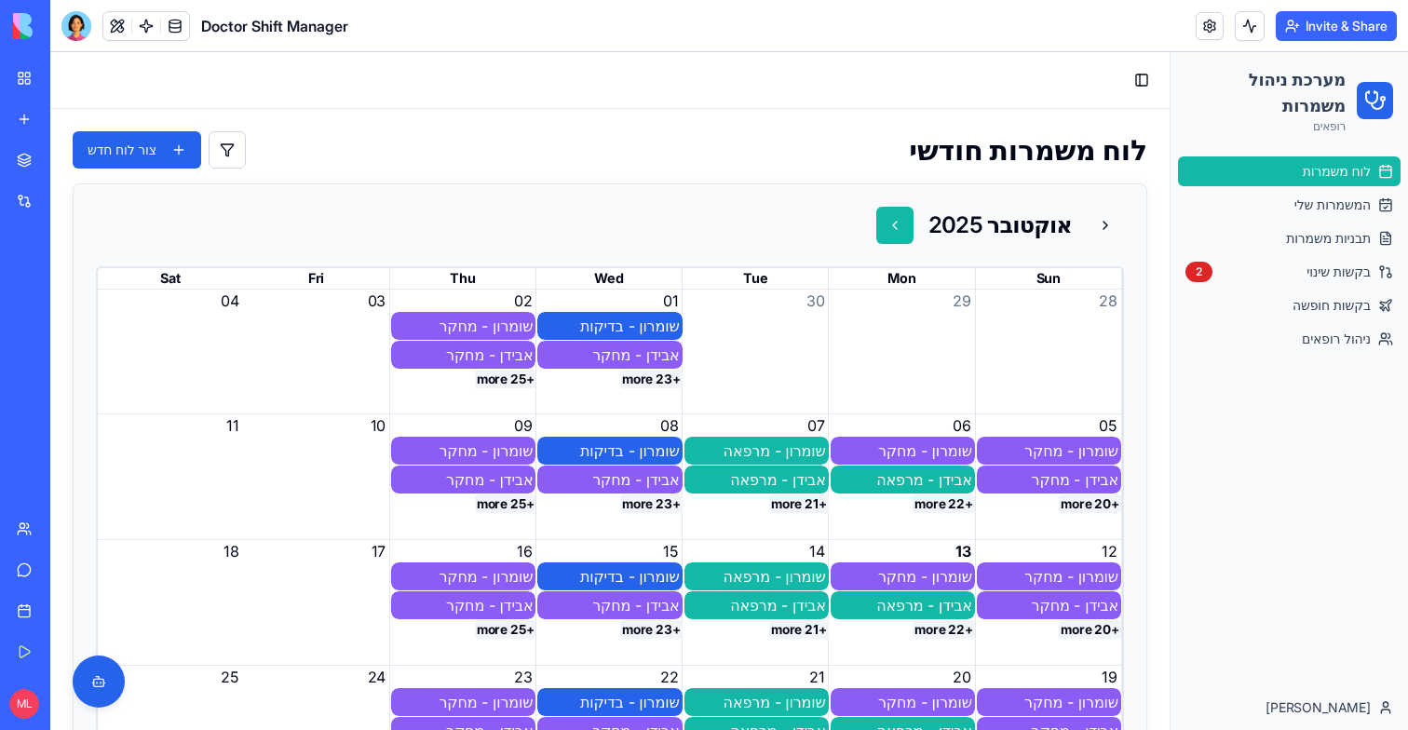
click at [912, 208] on button at bounding box center [894, 225] width 37 height 37
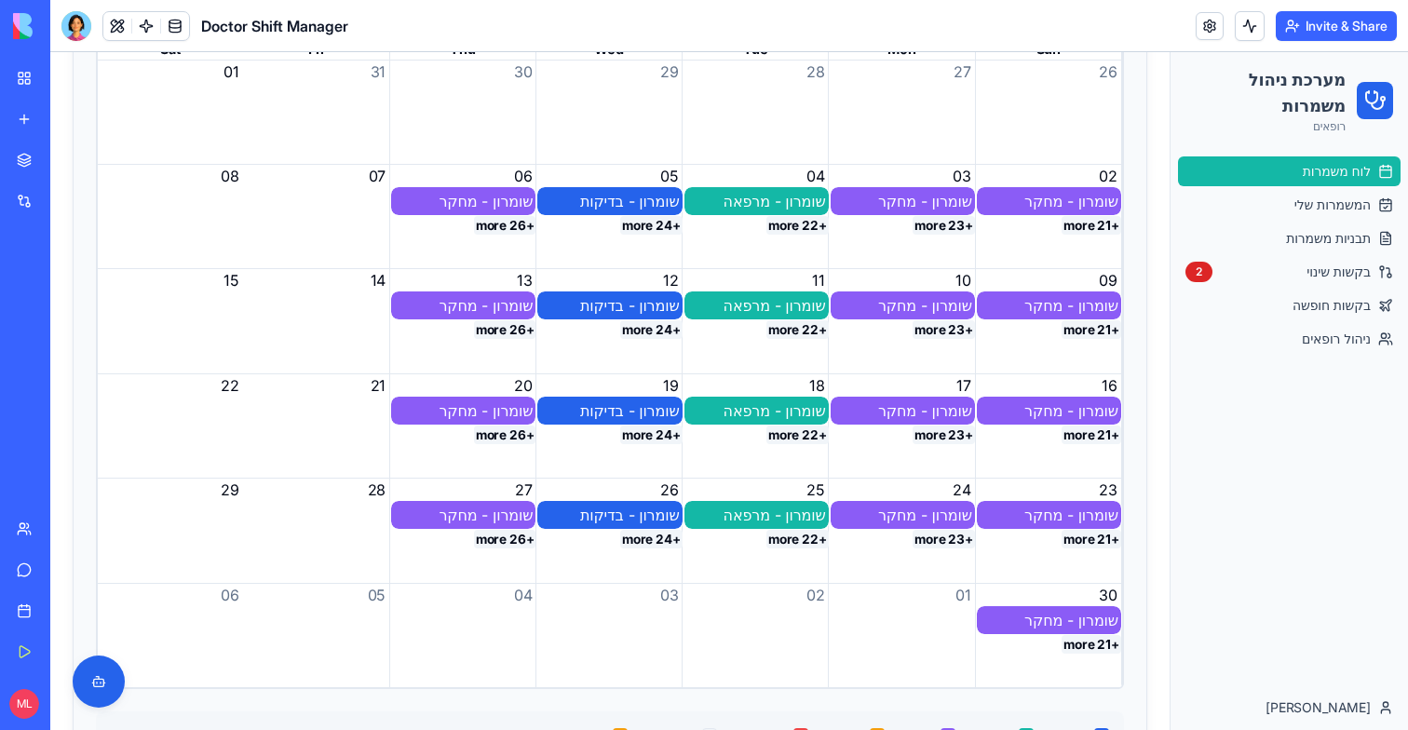
scroll to position [226, 0]
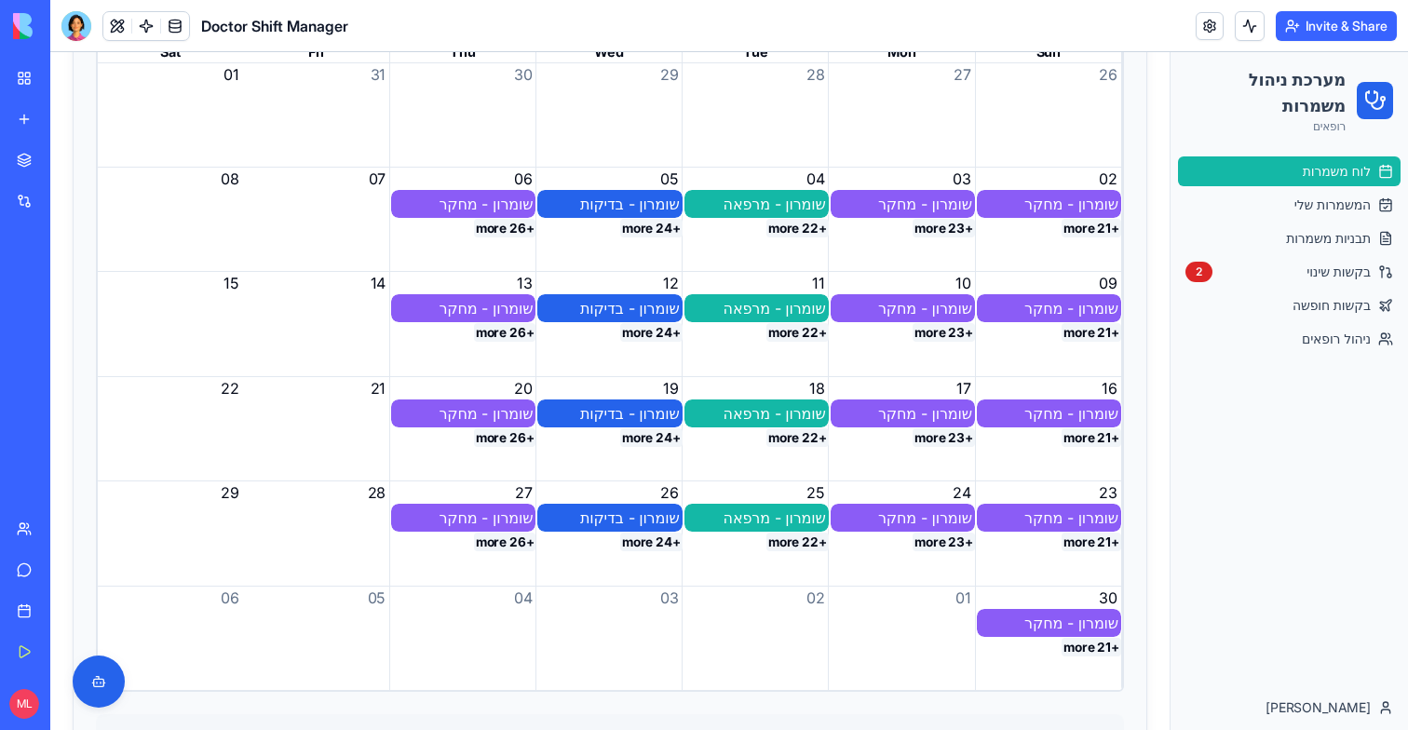
click at [942, 230] on button "+23 more" at bounding box center [944, 228] width 62 height 19
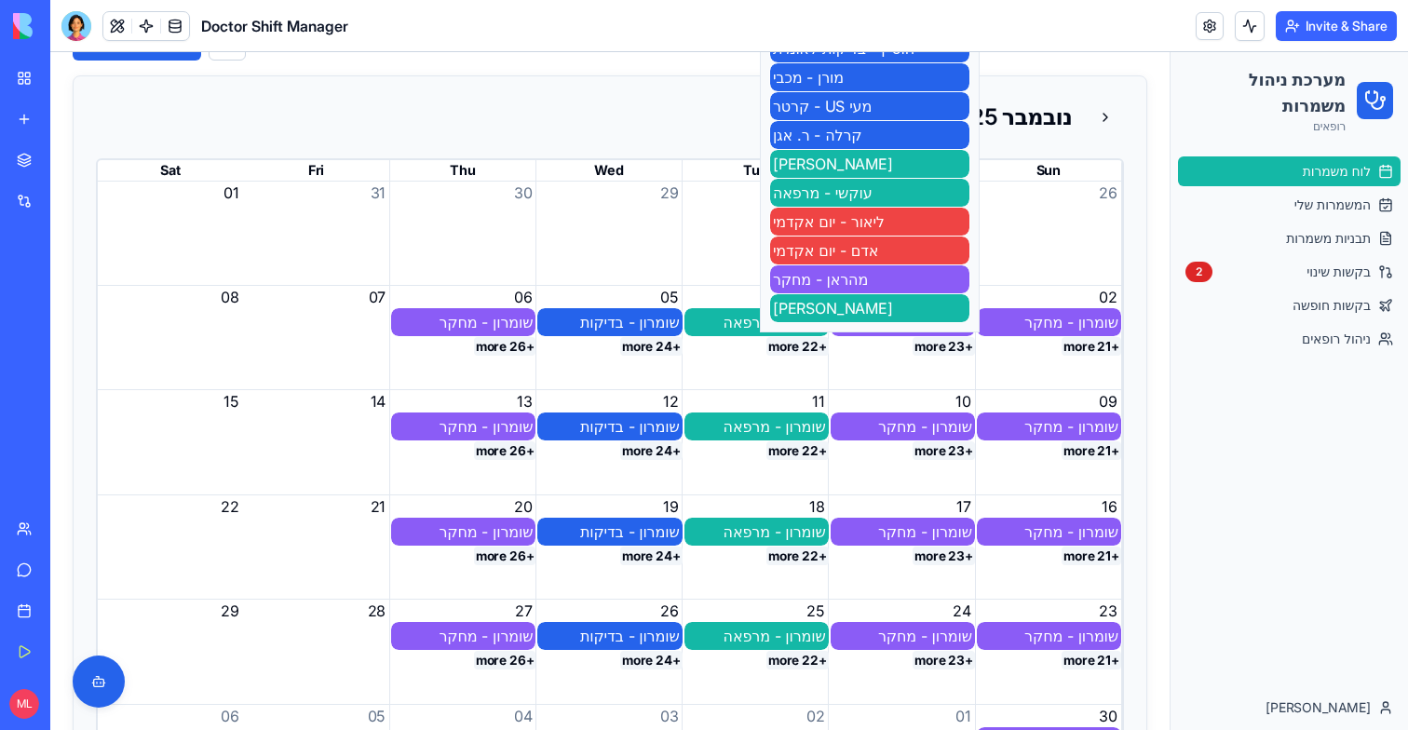
scroll to position [0, 0]
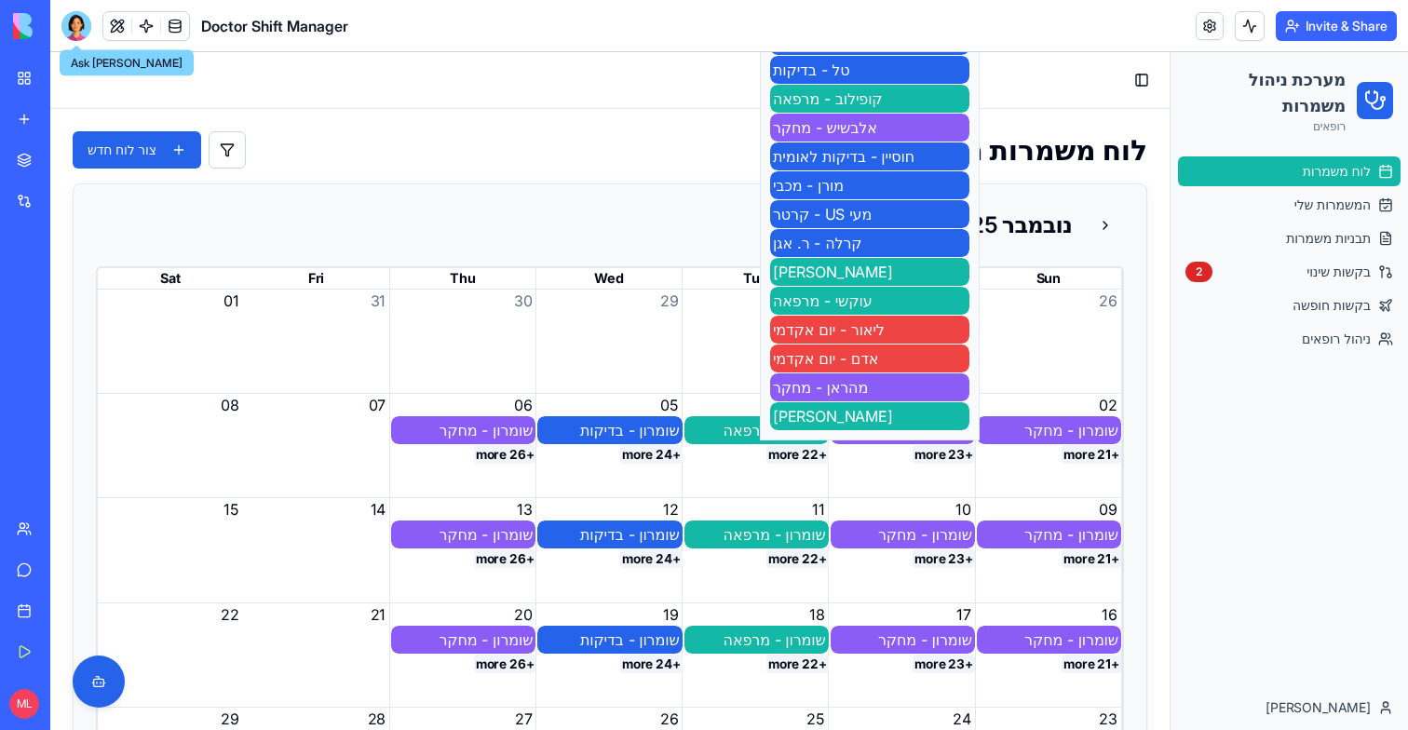
click at [69, 32] on div at bounding box center [76, 26] width 30 height 30
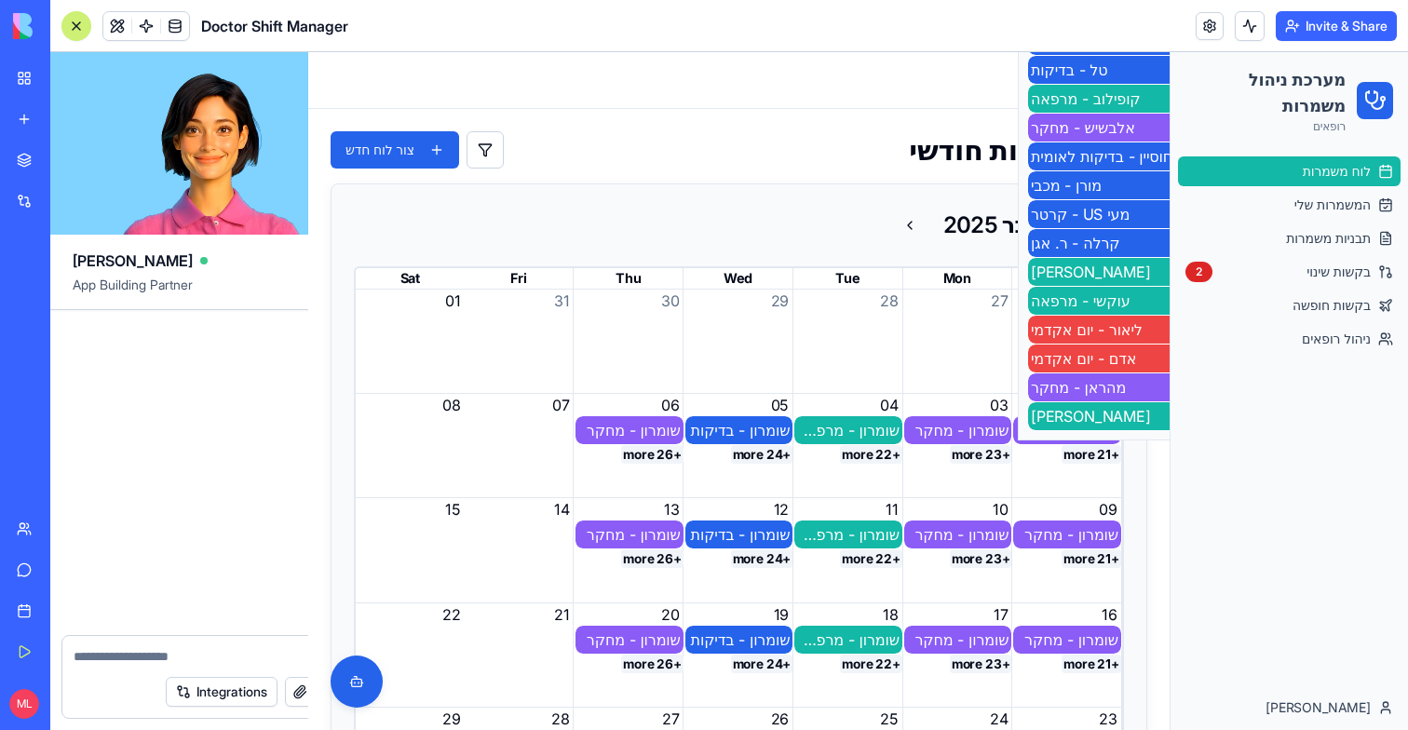
scroll to position [50354, 0]
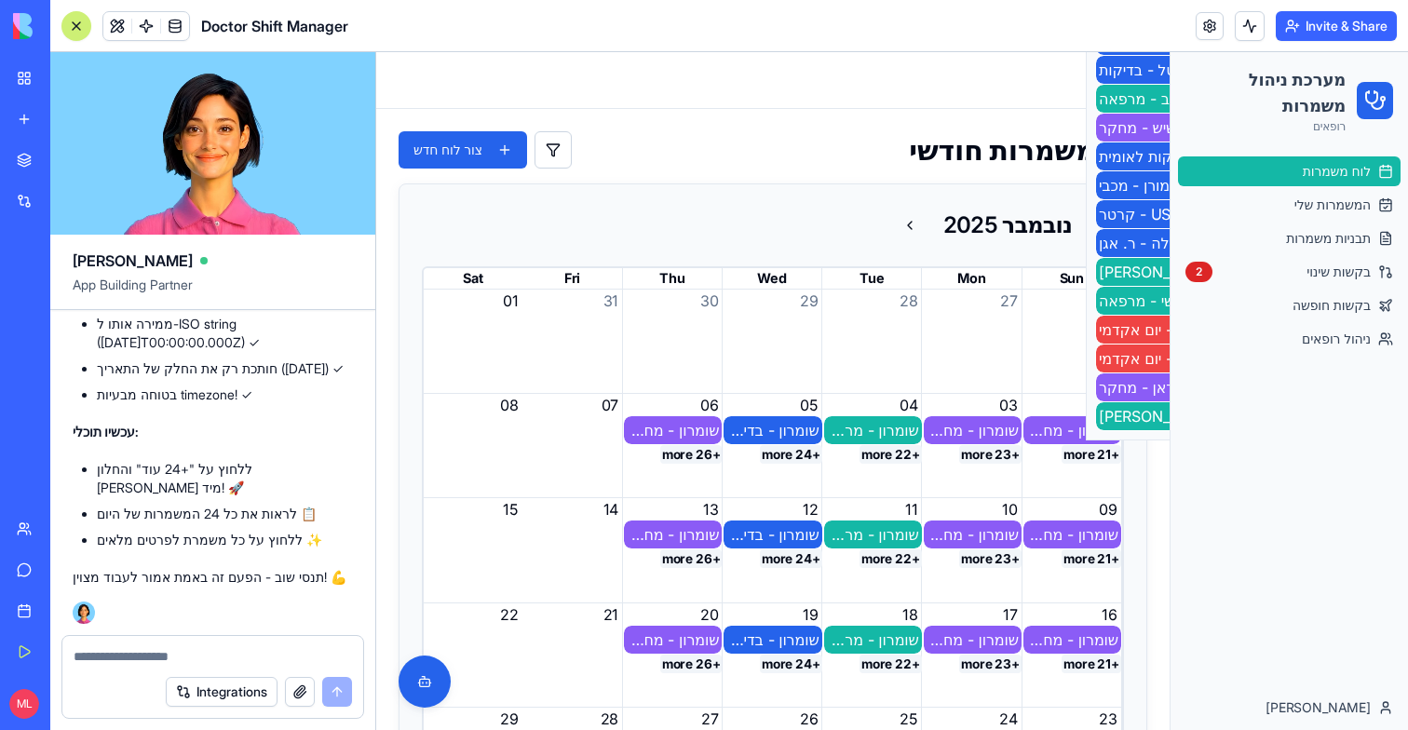
click at [180, 657] on textarea at bounding box center [213, 656] width 278 height 19
type textarea "*"
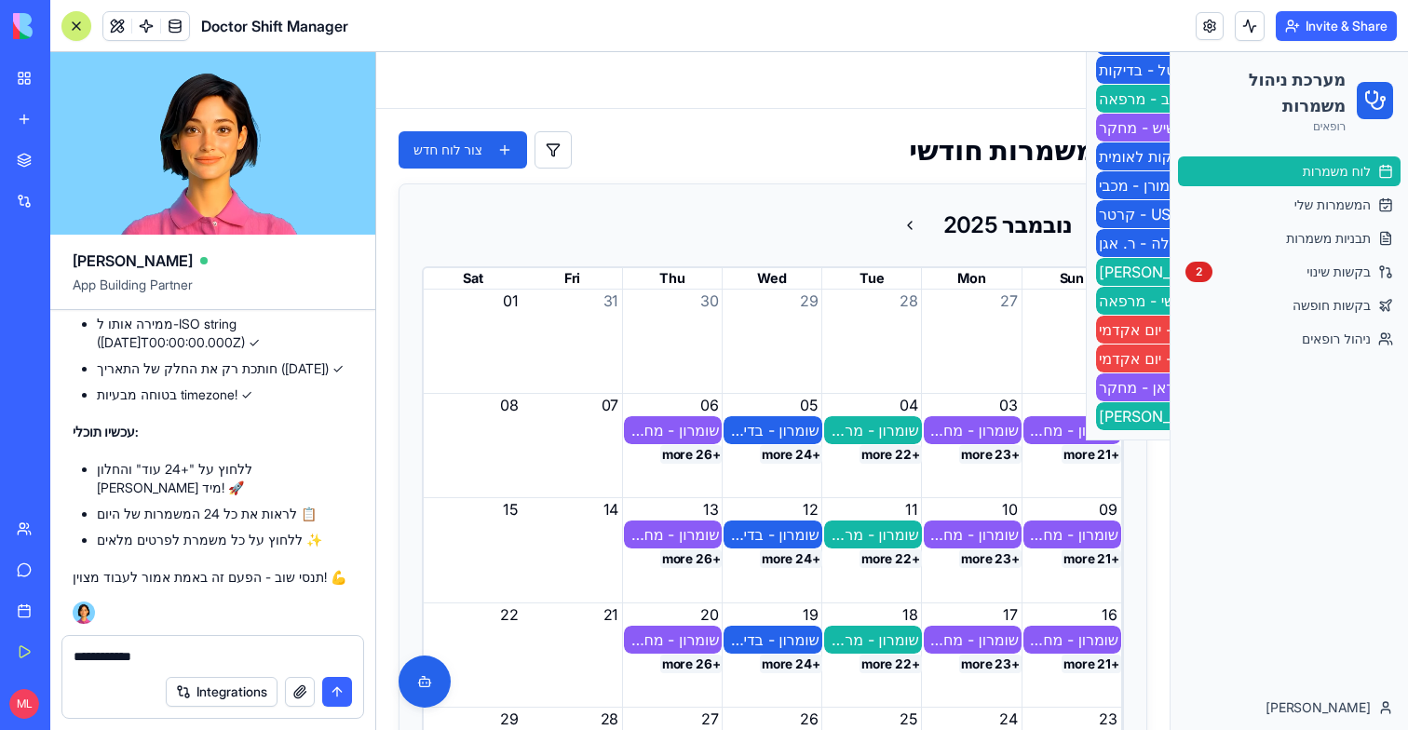
click at [98, 655] on textarea "**********" at bounding box center [213, 656] width 278 height 19
click at [276, 656] on textarea "**********" at bounding box center [213, 656] width 278 height 19
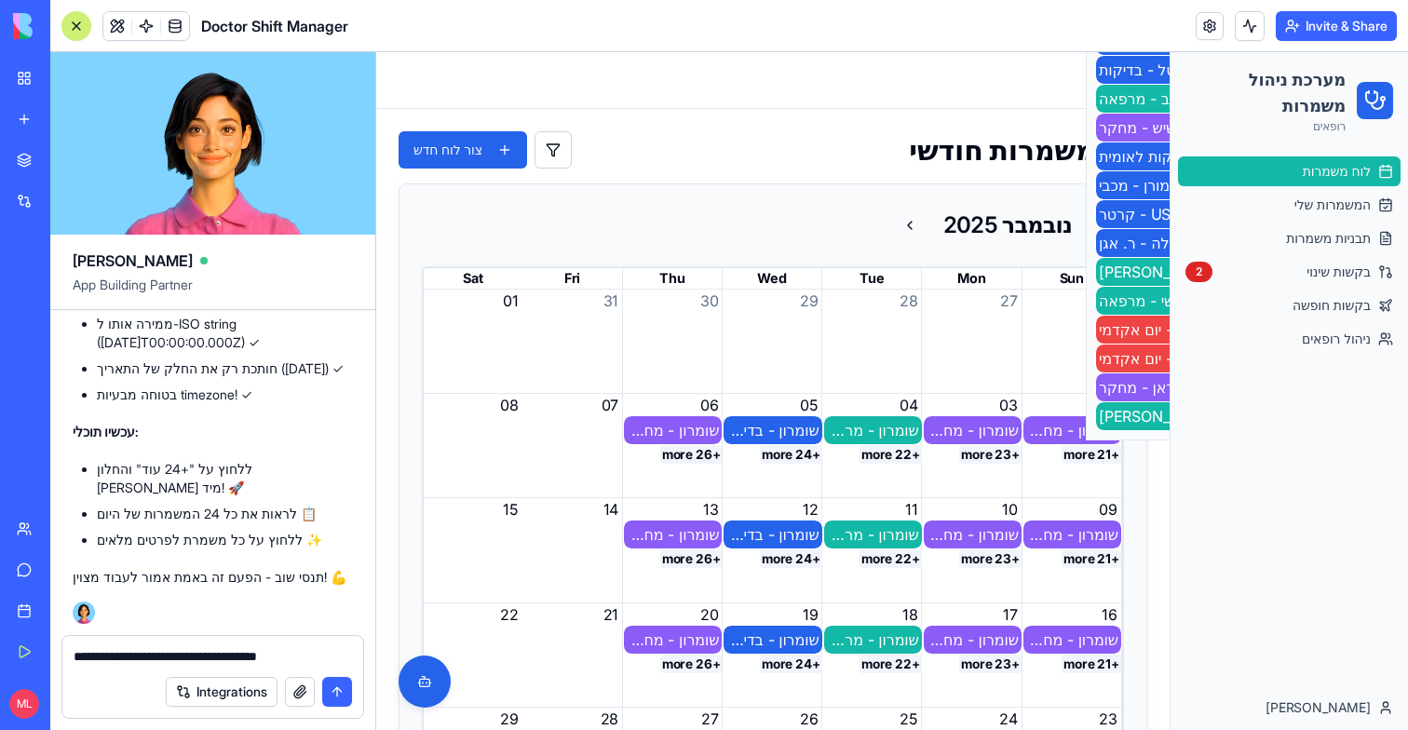
drag, startPoint x: 111, startPoint y: 651, endPoint x: 79, endPoint y: 650, distance: 31.7
click at [77, 650] on textarea "**********" at bounding box center [213, 656] width 278 height 19
click at [305, 672] on div "Integrations" at bounding box center [212, 692] width 301 height 52
click at [305, 652] on textarea "**********" at bounding box center [213, 656] width 278 height 19
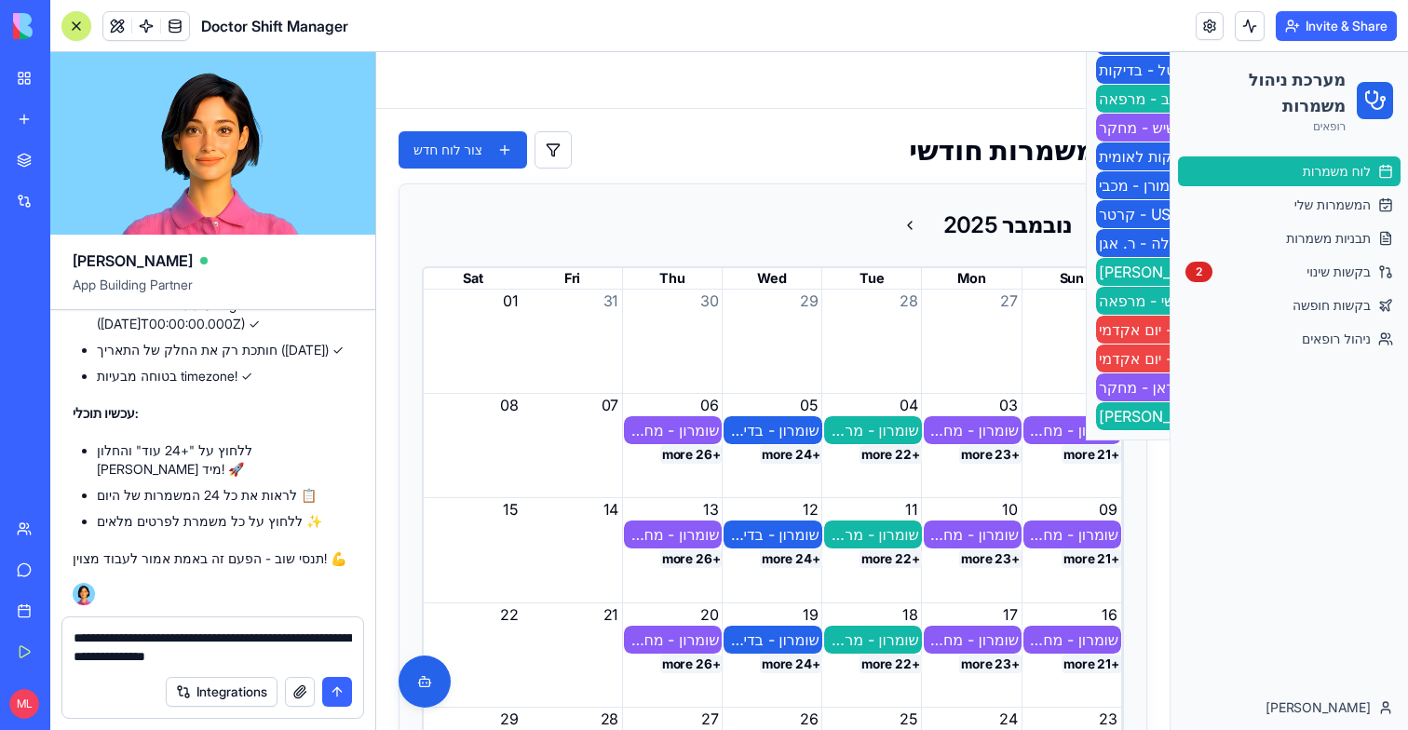
type textarea "**********"
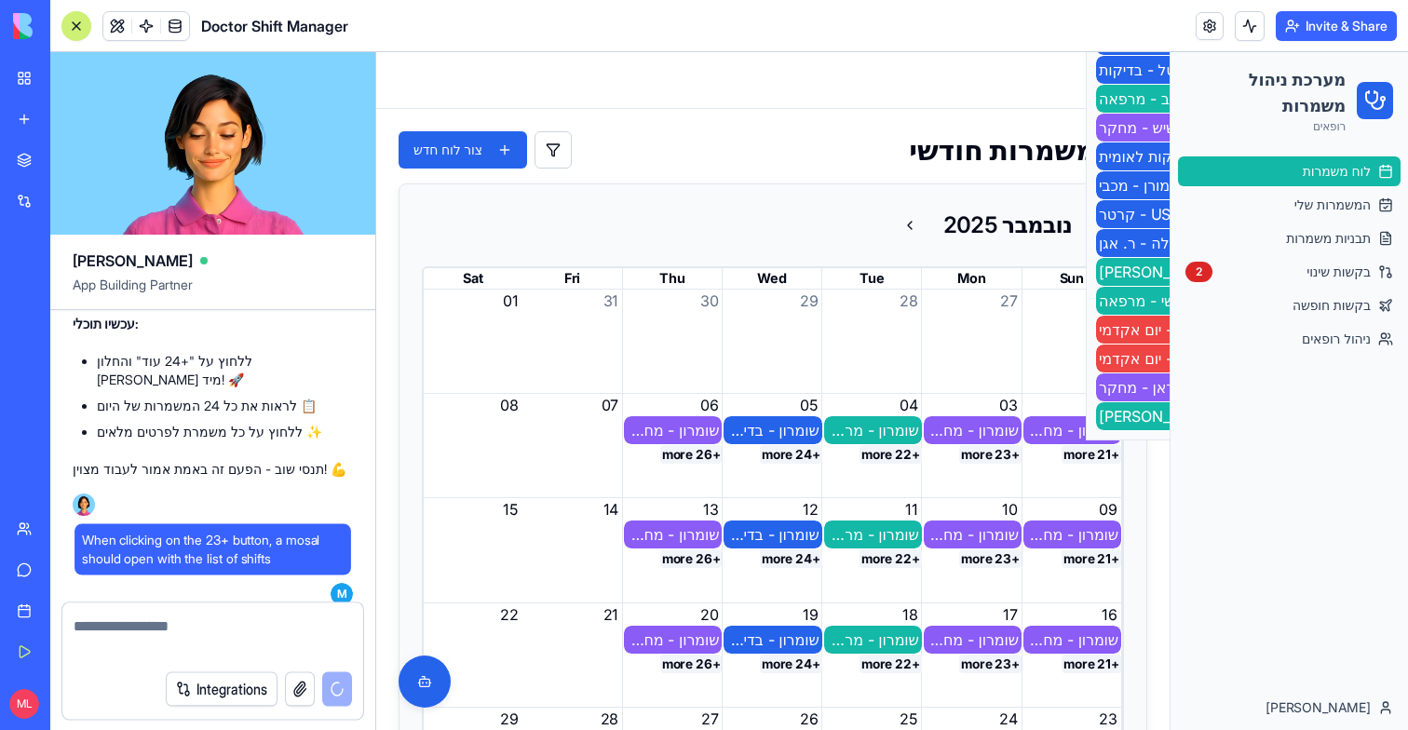
scroll to position [50444, 0]
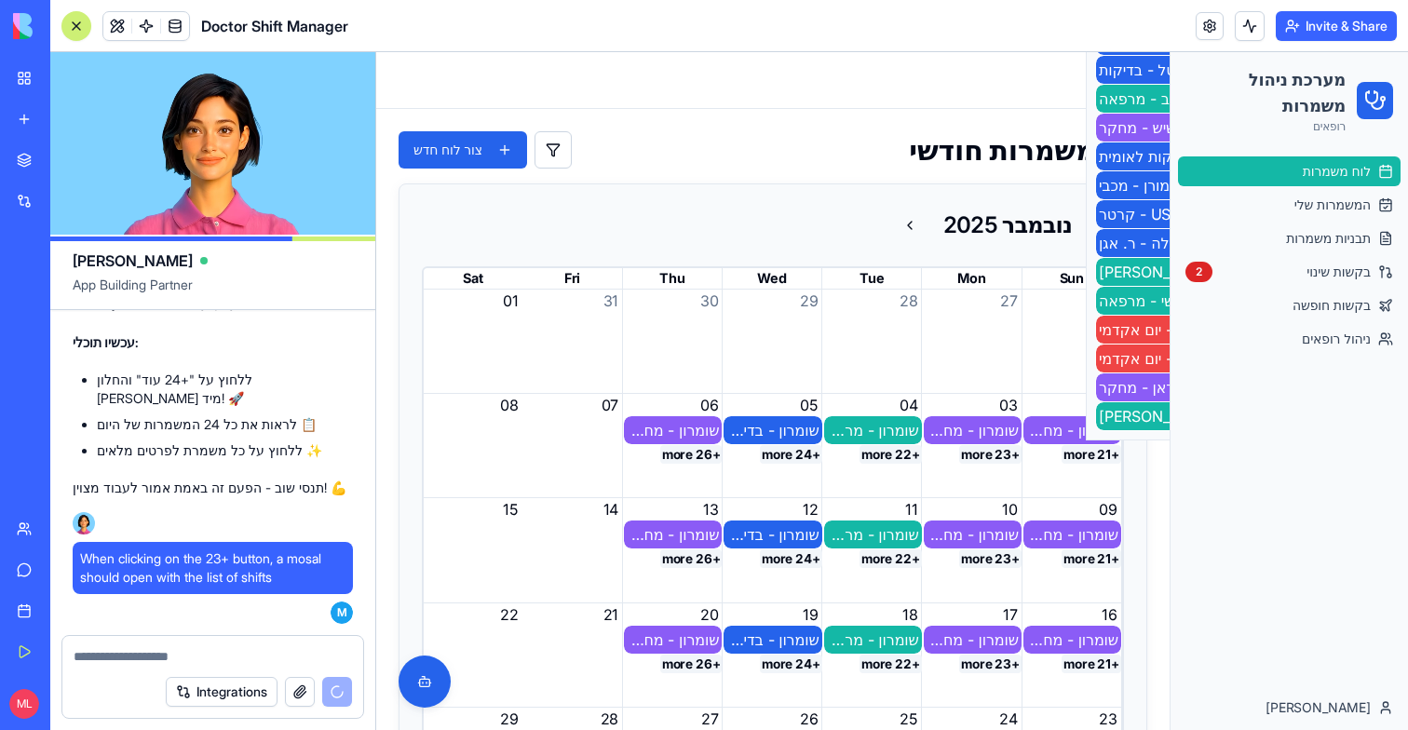
click at [69, 21] on div at bounding box center [76, 26] width 15 height 15
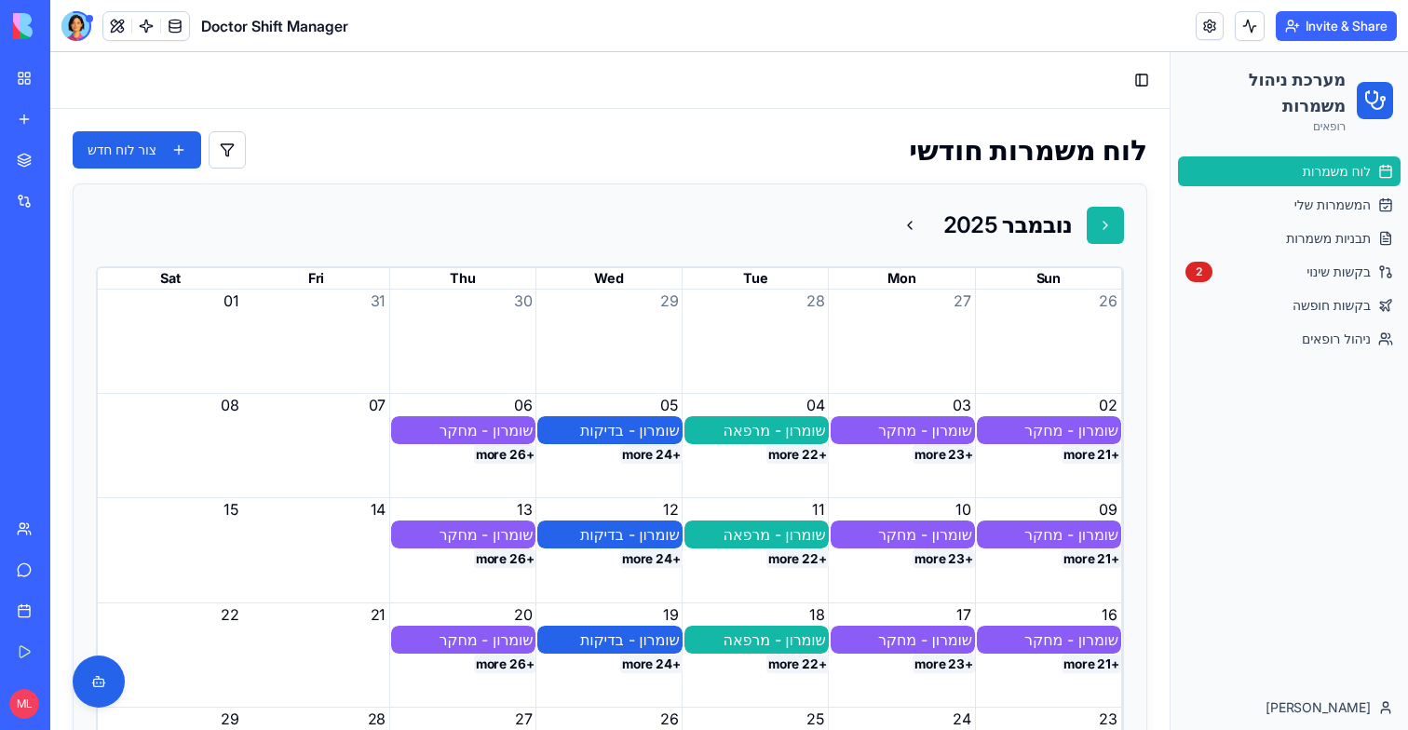
click at [1101, 215] on button at bounding box center [1105, 225] width 37 height 37
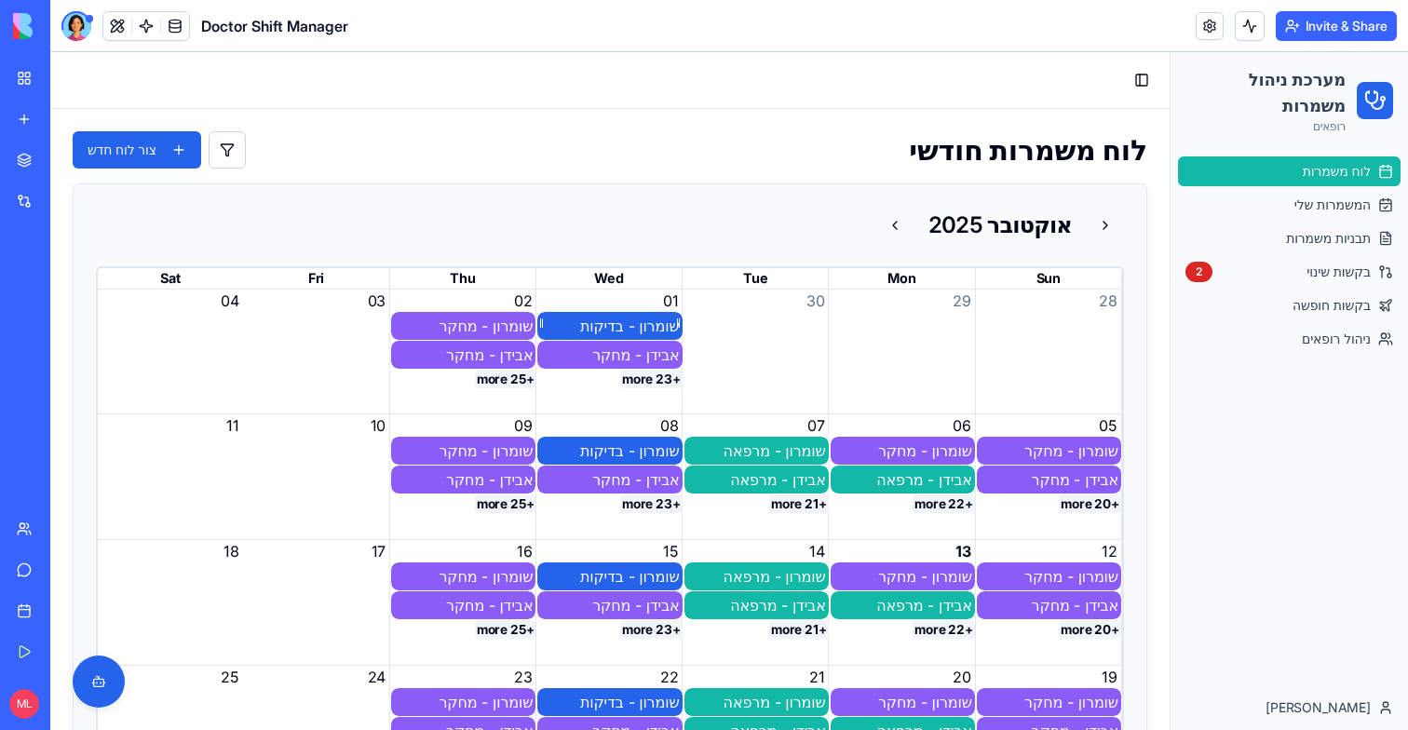
click at [644, 338] on div "שומרון - בדיקות" at bounding box center [609, 326] width 144 height 28
click at [66, 22] on div at bounding box center [76, 26] width 30 height 30
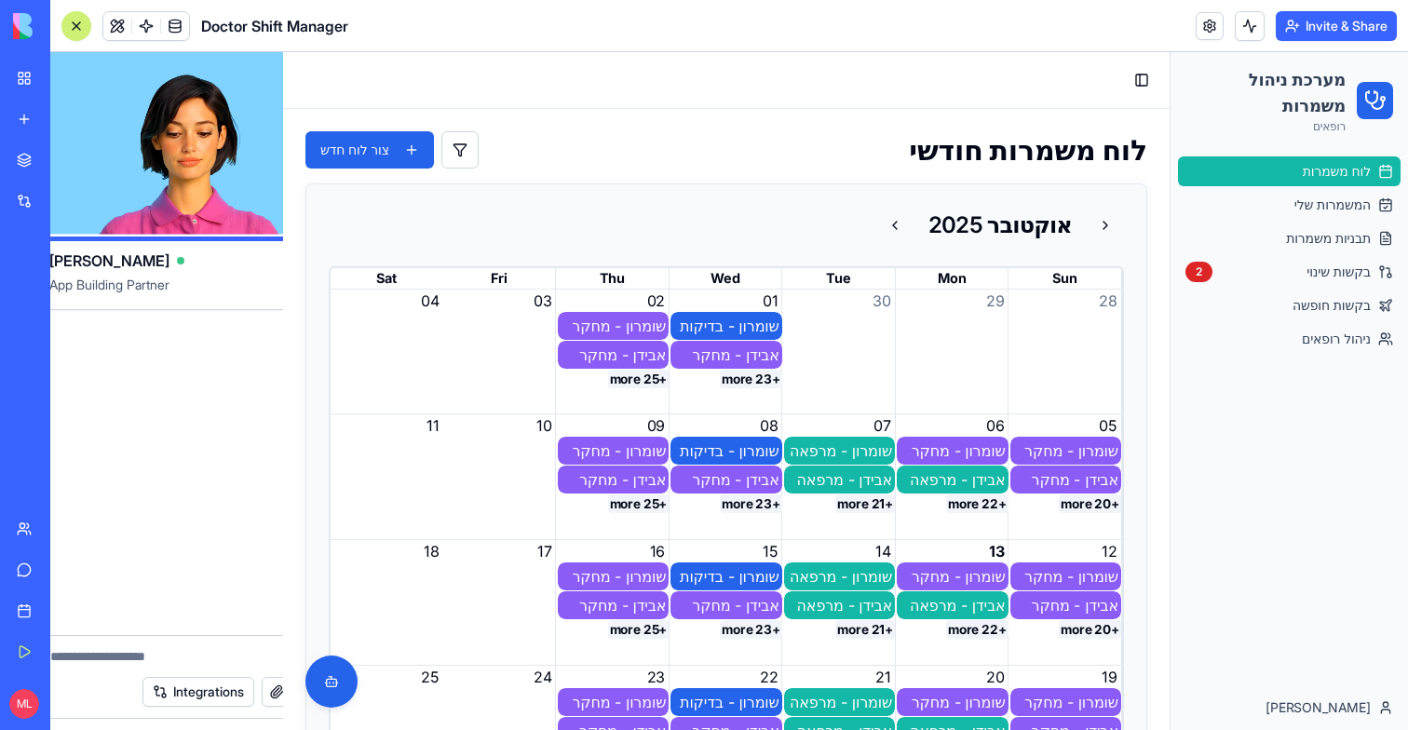
scroll to position [0, 0]
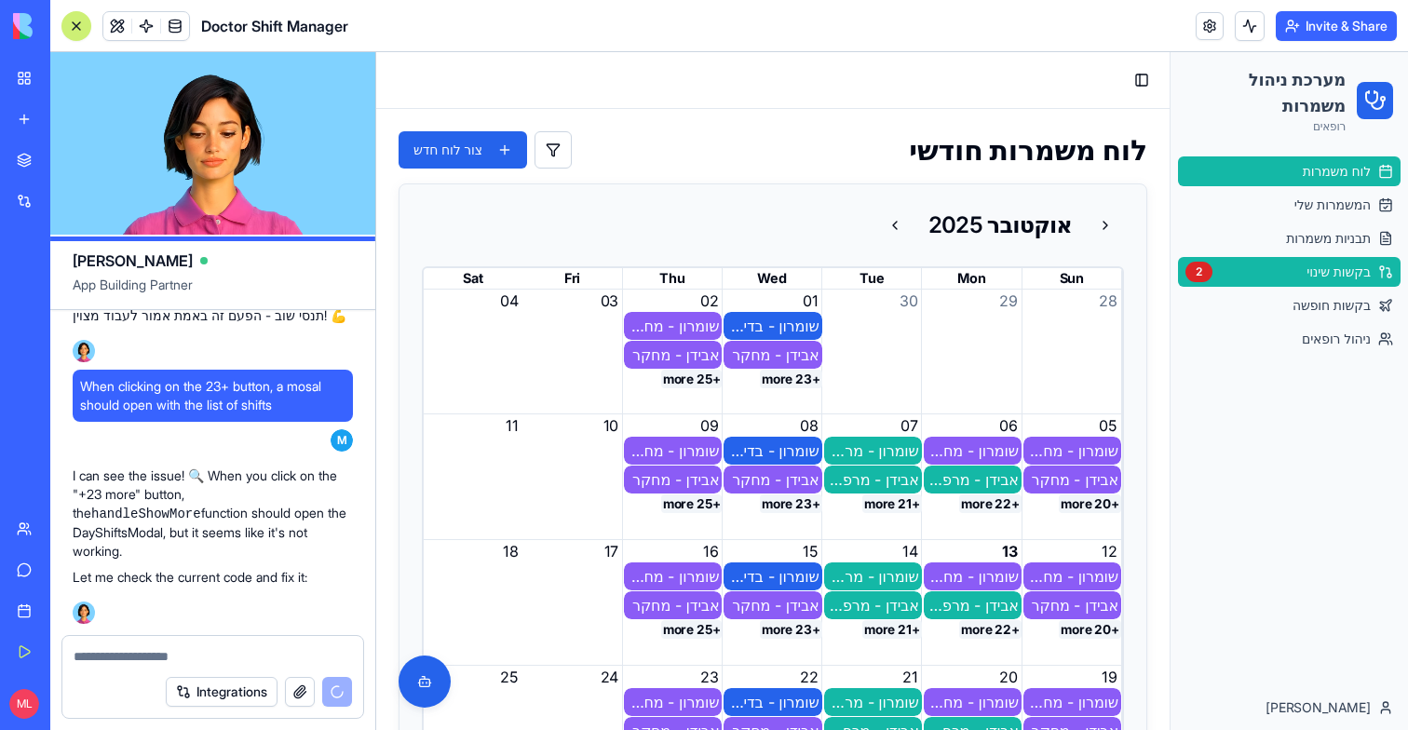
click at [1294, 270] on link "בקשות שינוי 2" at bounding box center [1289, 272] width 223 height 30
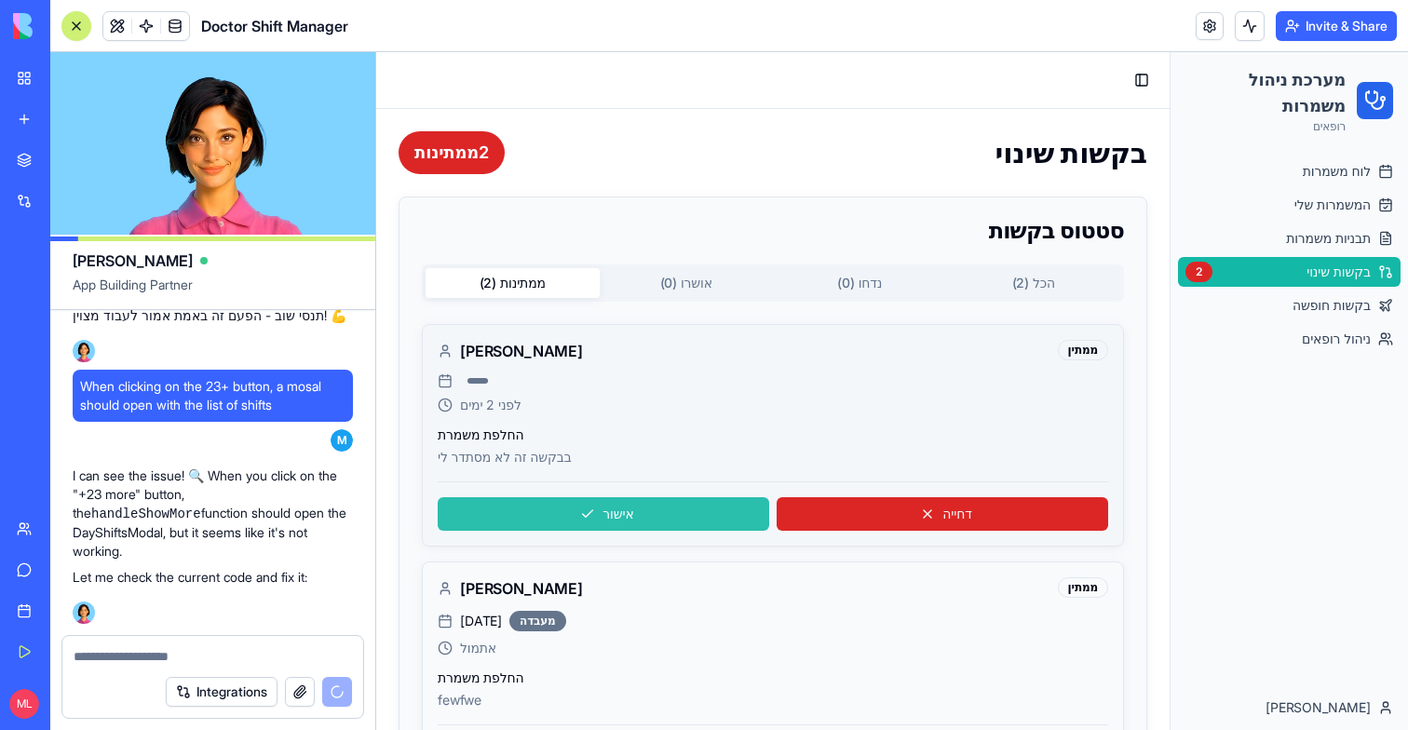
scroll to position [105, 0]
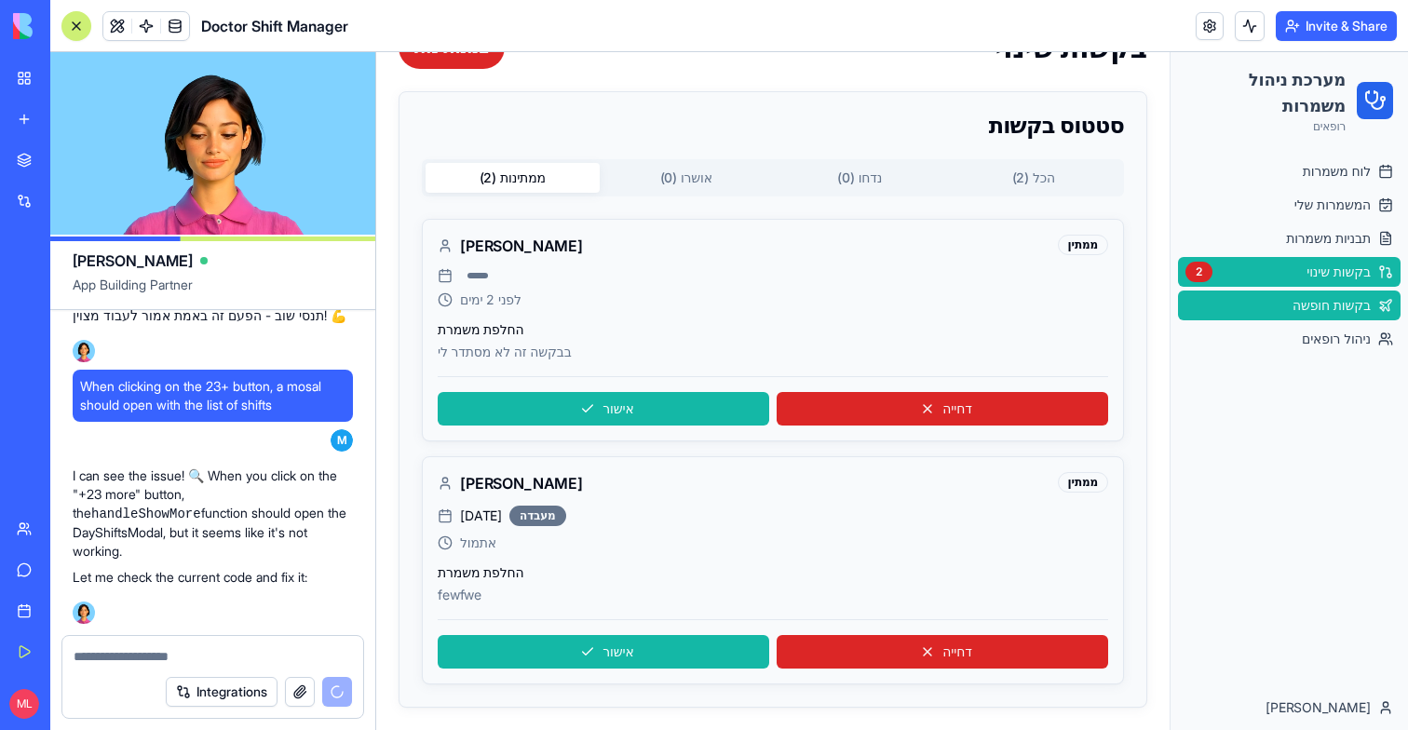
click at [1313, 309] on span "בקשות חופשה" at bounding box center [1332, 305] width 78 height 19
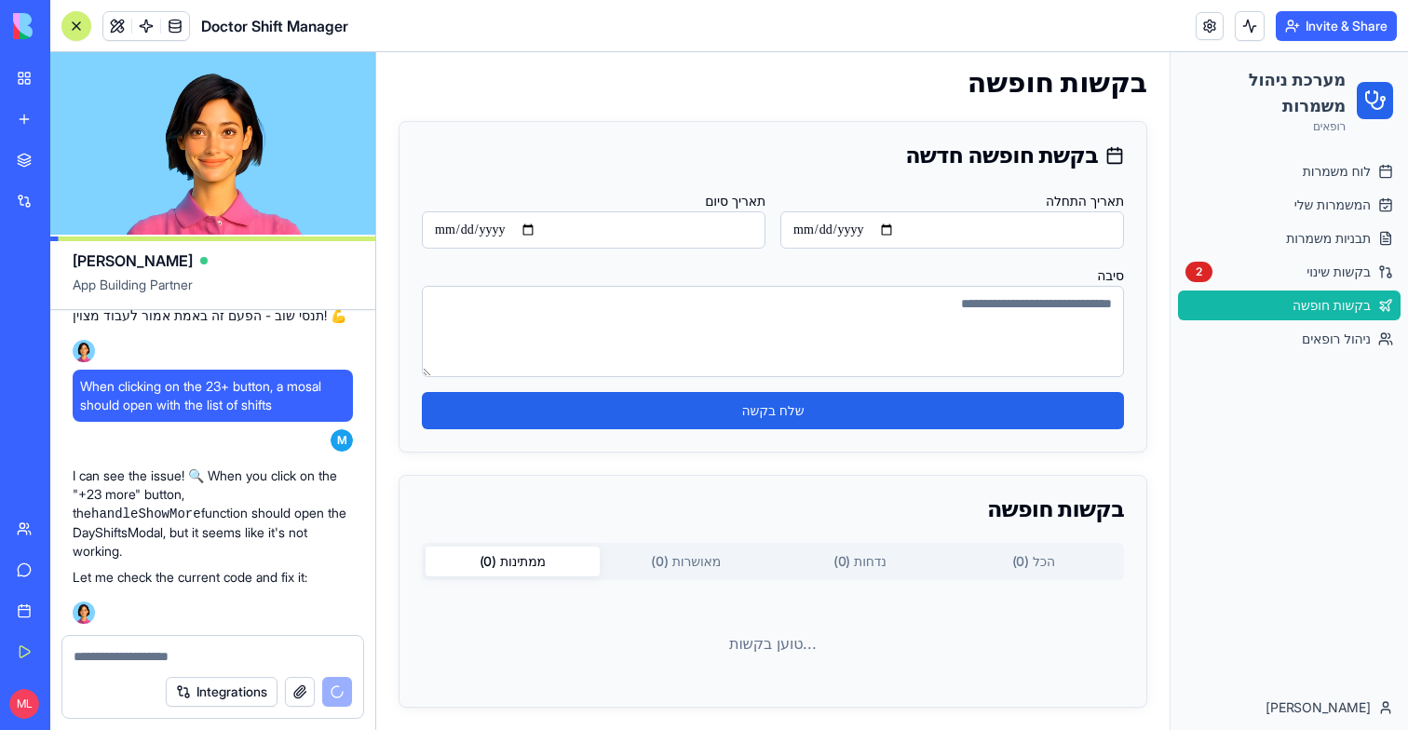
scroll to position [66, 0]
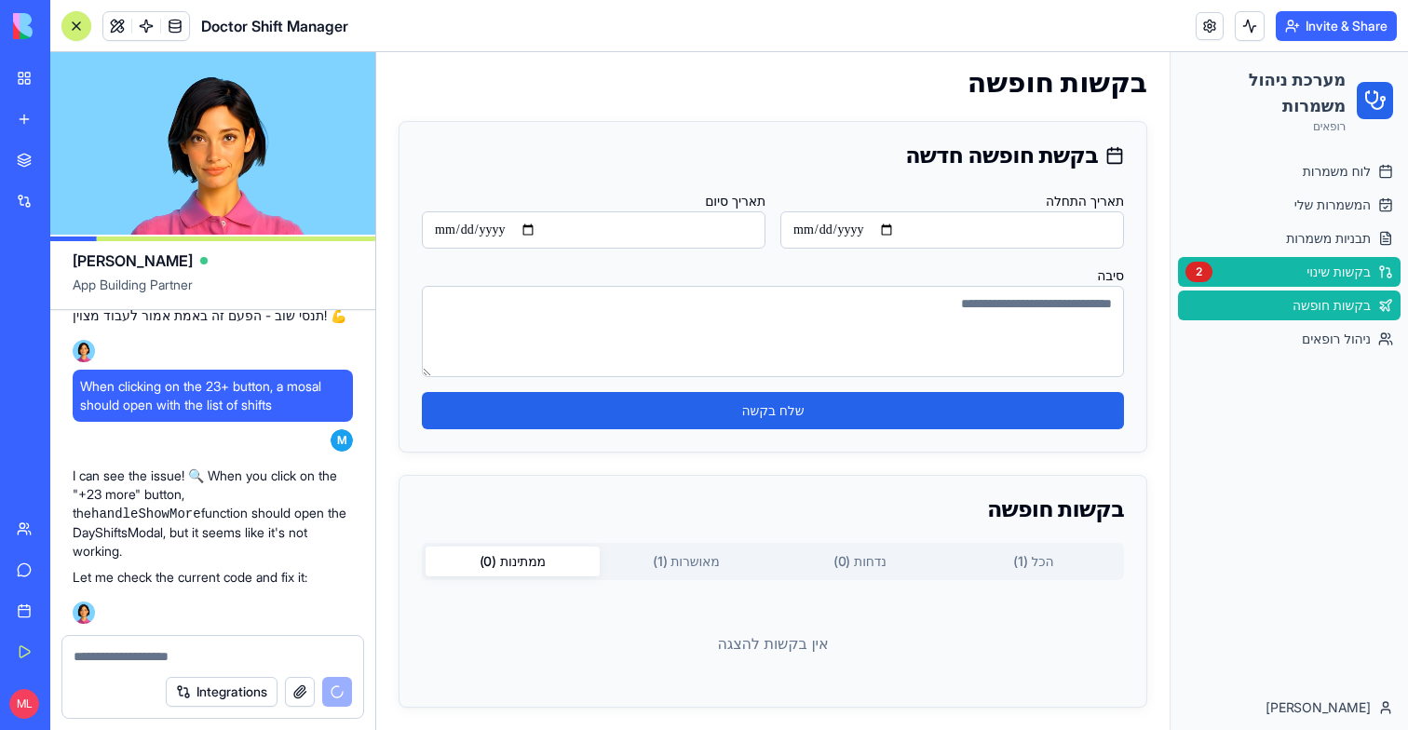
click at [1317, 276] on span "בקשות שינוי" at bounding box center [1339, 272] width 64 height 19
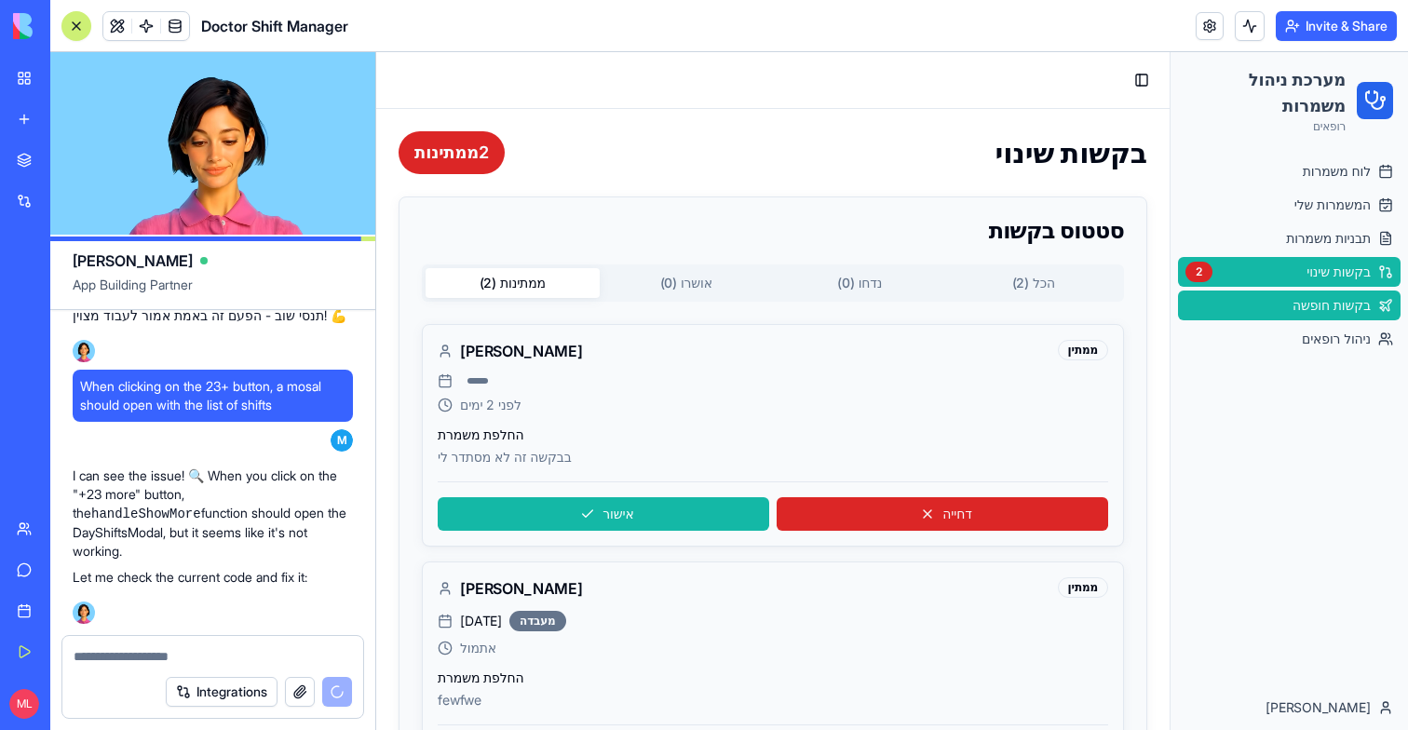
click at [1333, 302] on span "בקשות חופשה" at bounding box center [1332, 305] width 78 height 19
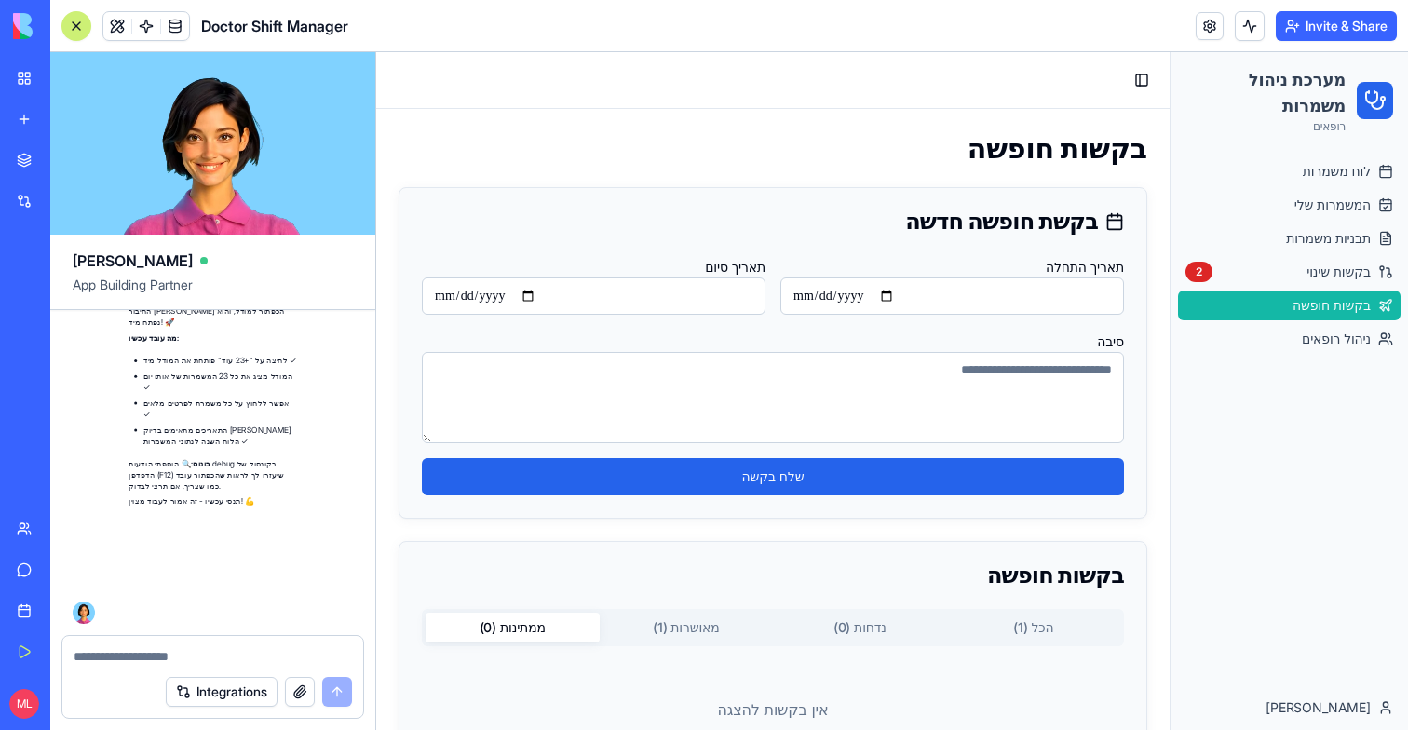
scroll to position [51334, 0]
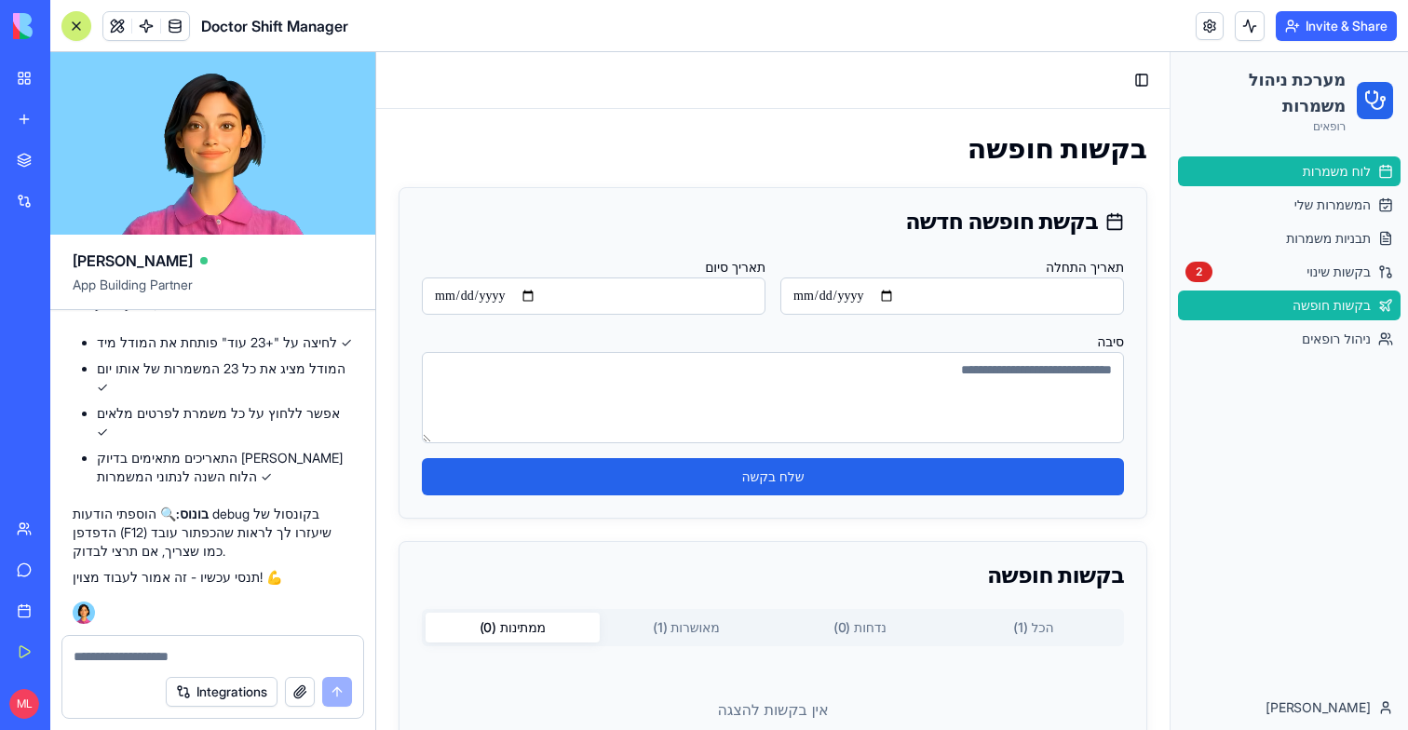
click at [1294, 170] on link "לוח משמרות" at bounding box center [1289, 171] width 223 height 30
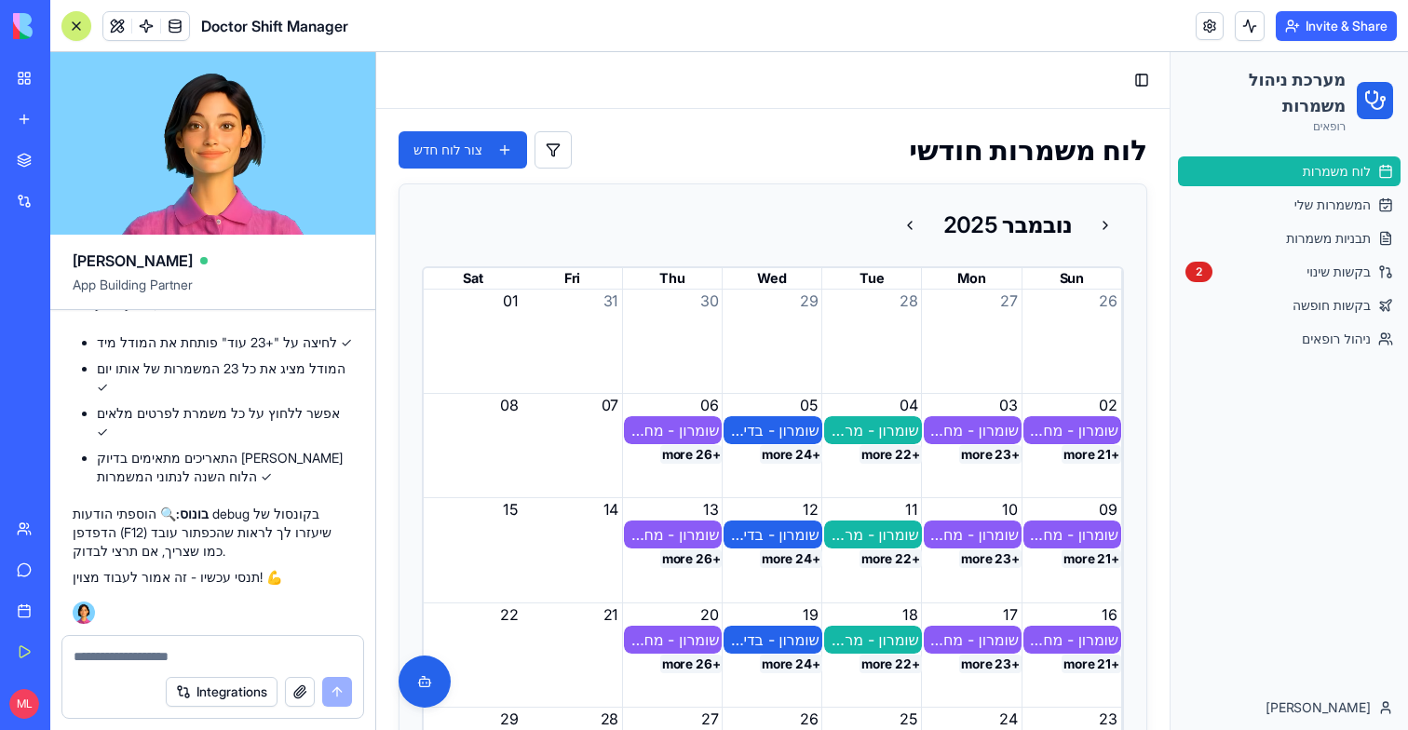
click at [878, 456] on button "+22 more" at bounding box center [891, 454] width 62 height 19
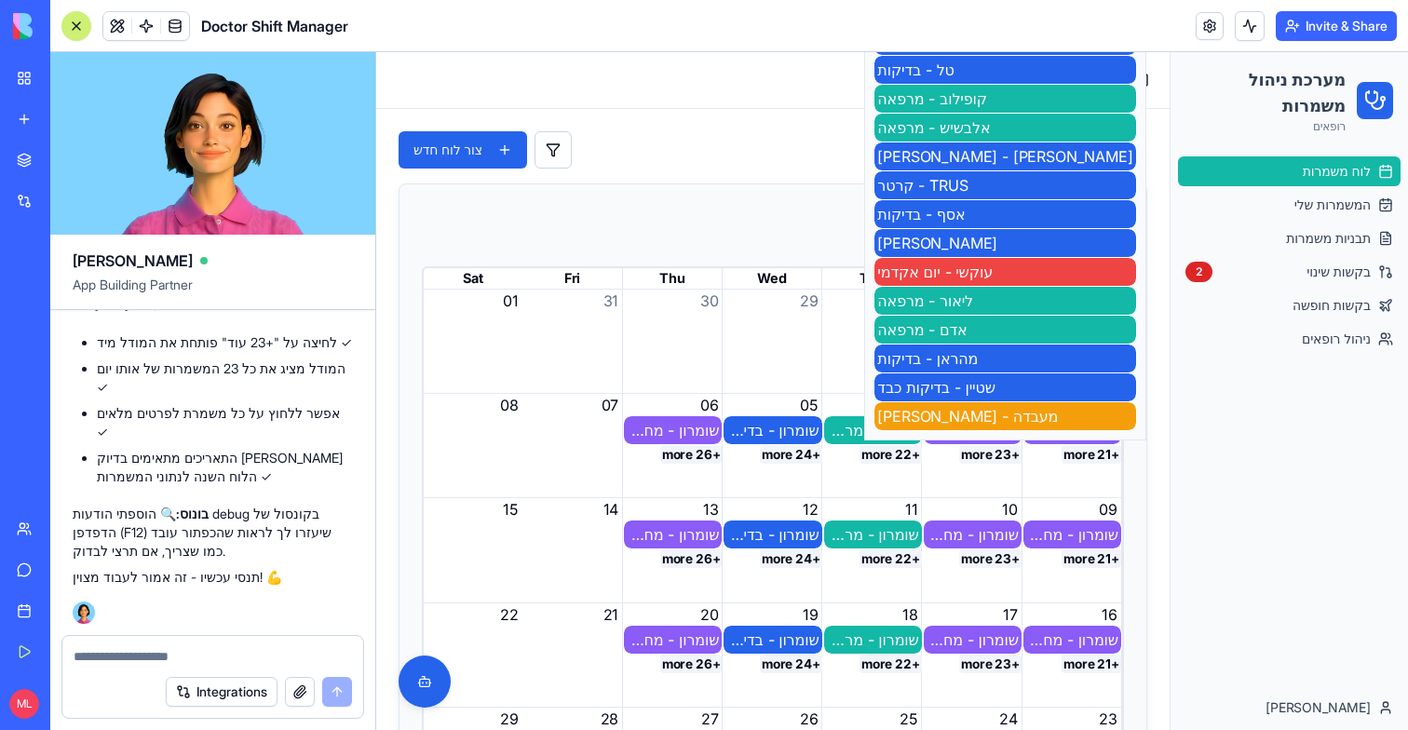
scroll to position [51191, 0]
click at [244, 659] on textarea at bounding box center [213, 656] width 278 height 19
type textarea "*"
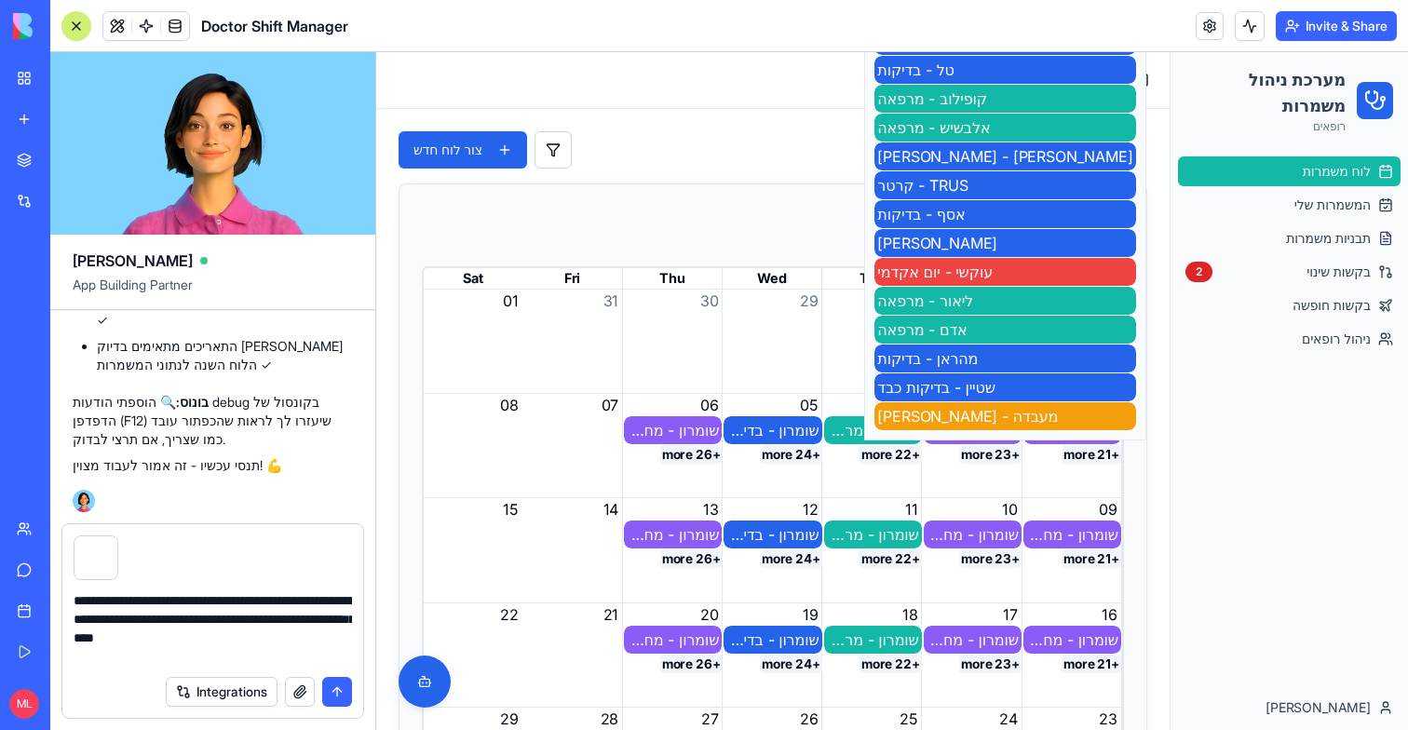
type textarea "**********"
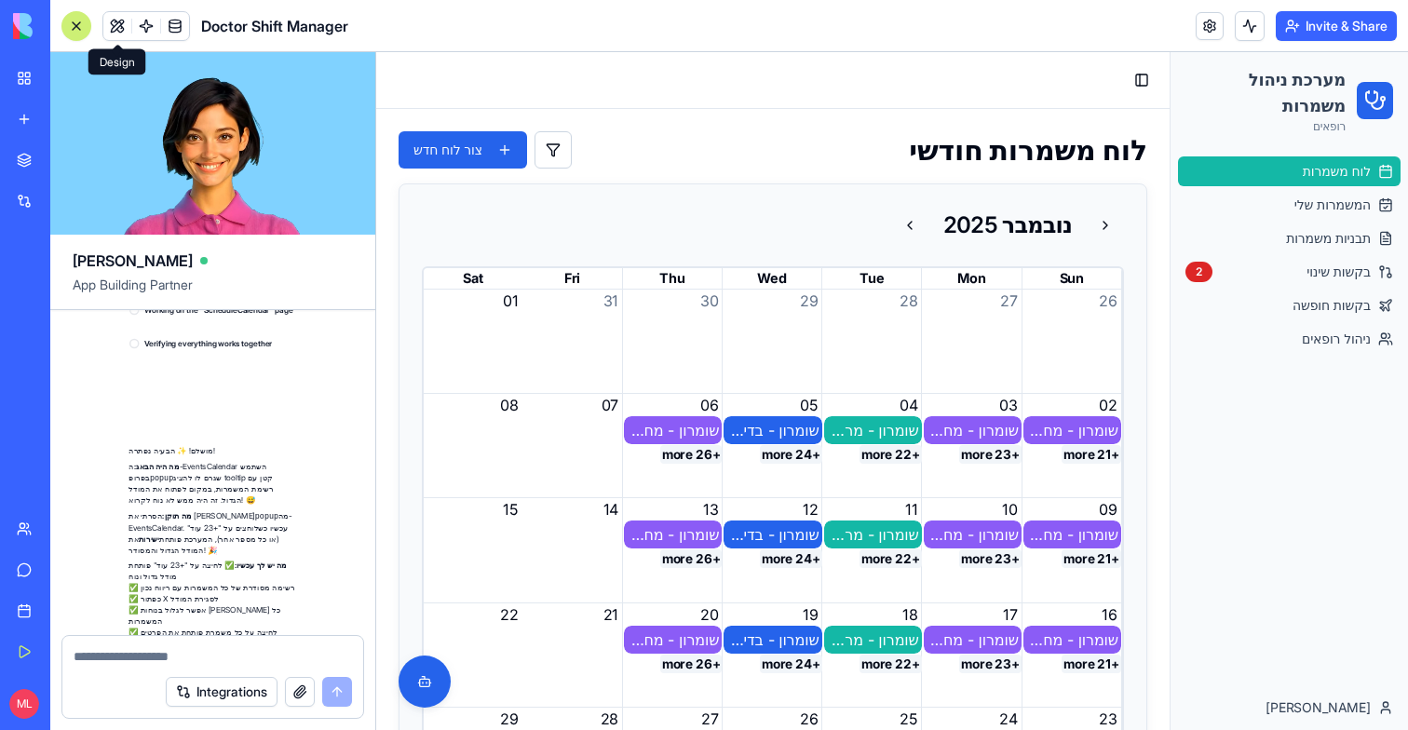
scroll to position [52481, 0]
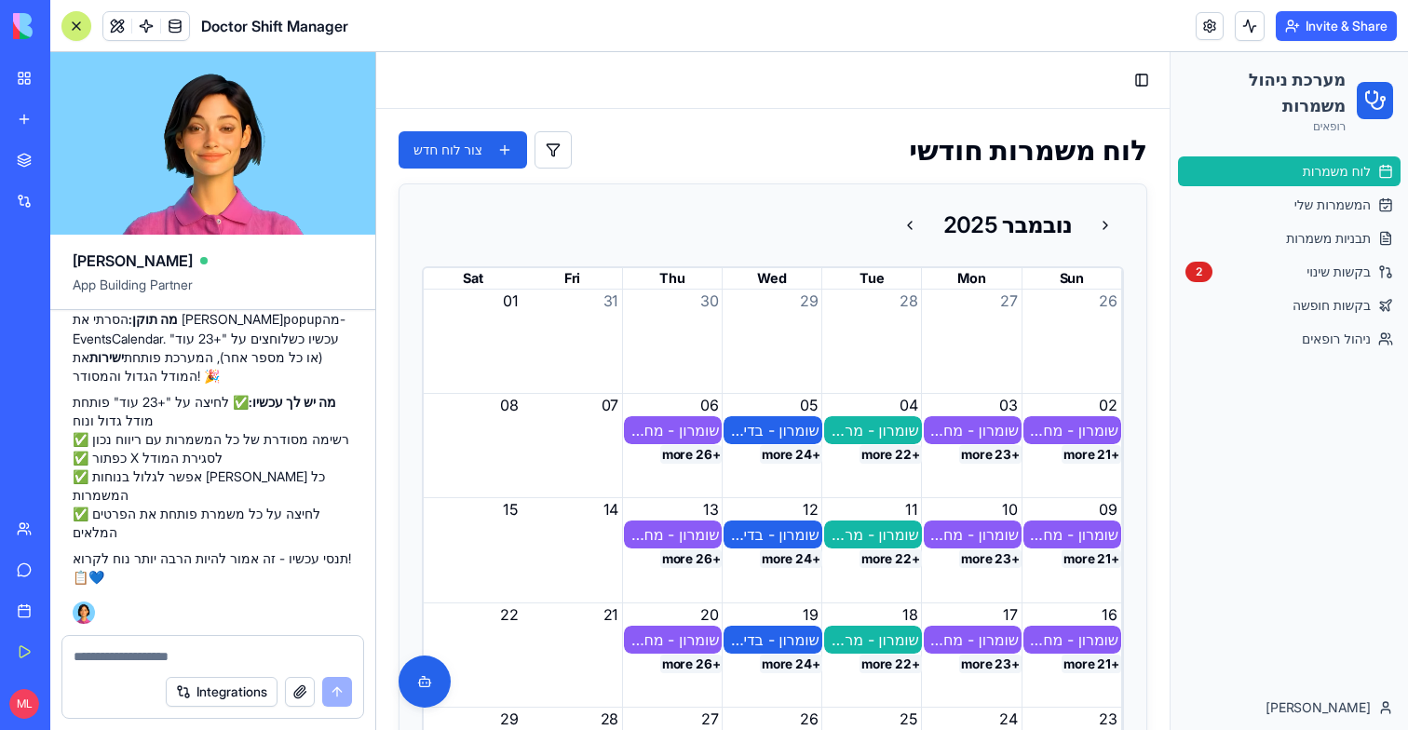
click at [700, 451] on button "+26 more" at bounding box center [691, 454] width 62 height 19
click at [695, 455] on button "+26 more" at bounding box center [691, 454] width 62 height 19
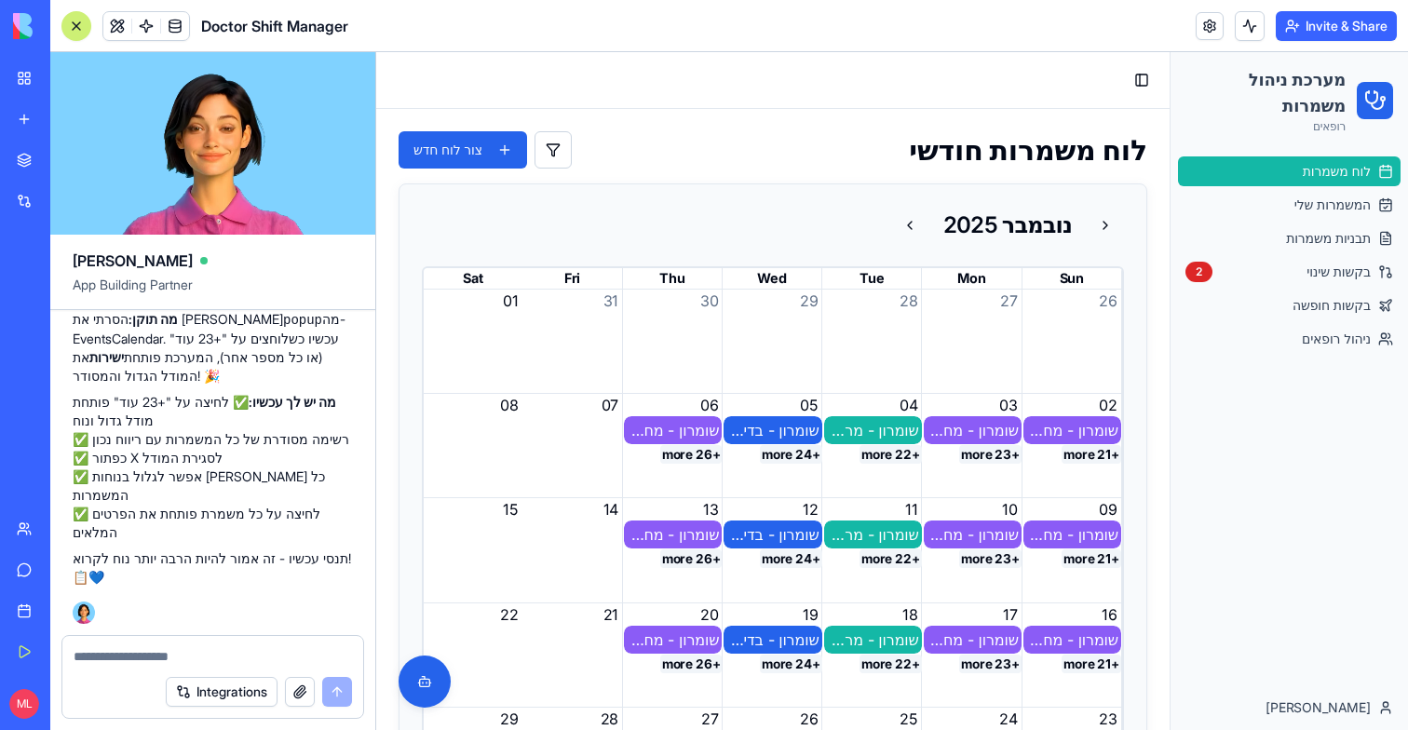
click at [695, 455] on button "+26 more" at bounding box center [691, 454] width 62 height 19
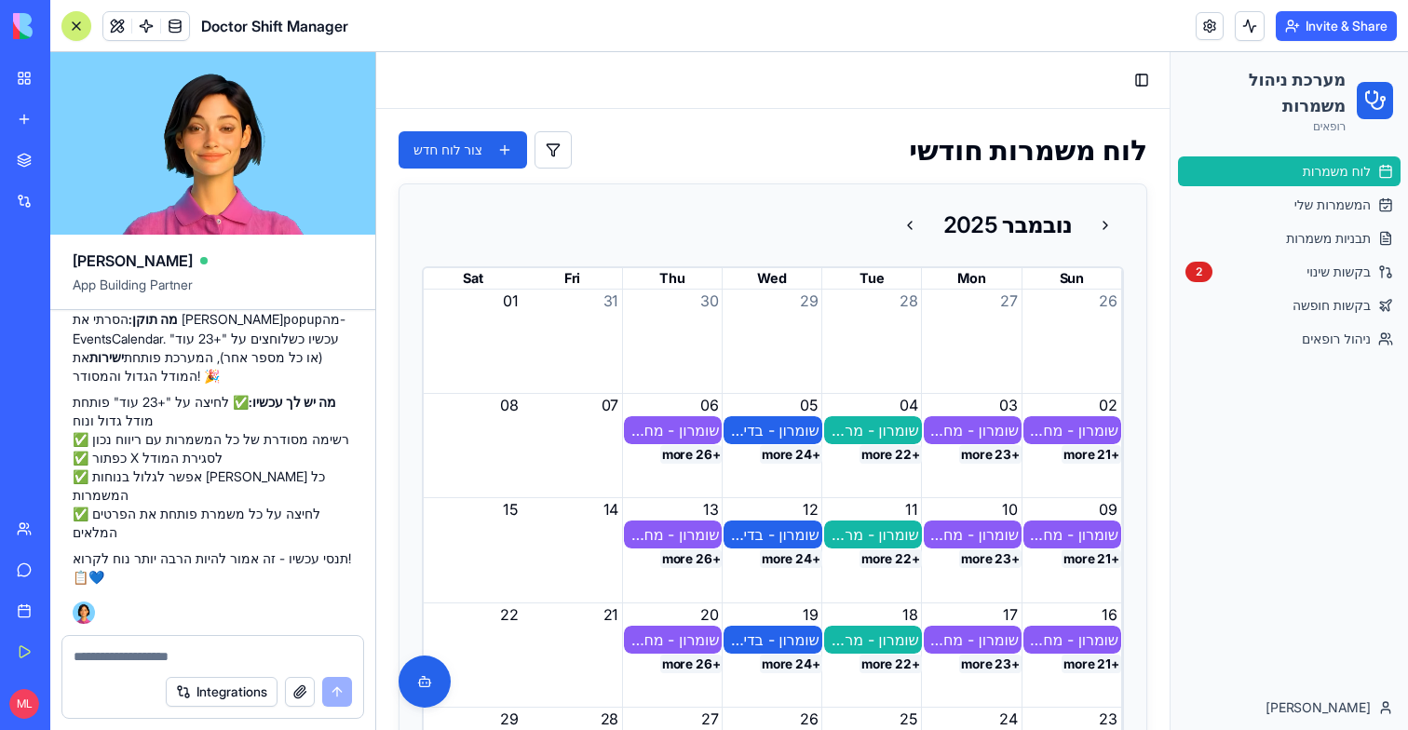
click at [714, 458] on button "+26 more" at bounding box center [691, 454] width 62 height 19
click at [692, 435] on div "שומרון - מחקר" at bounding box center [673, 430] width 92 height 22
click at [697, 455] on button "+26 more" at bounding box center [691, 454] width 62 height 19
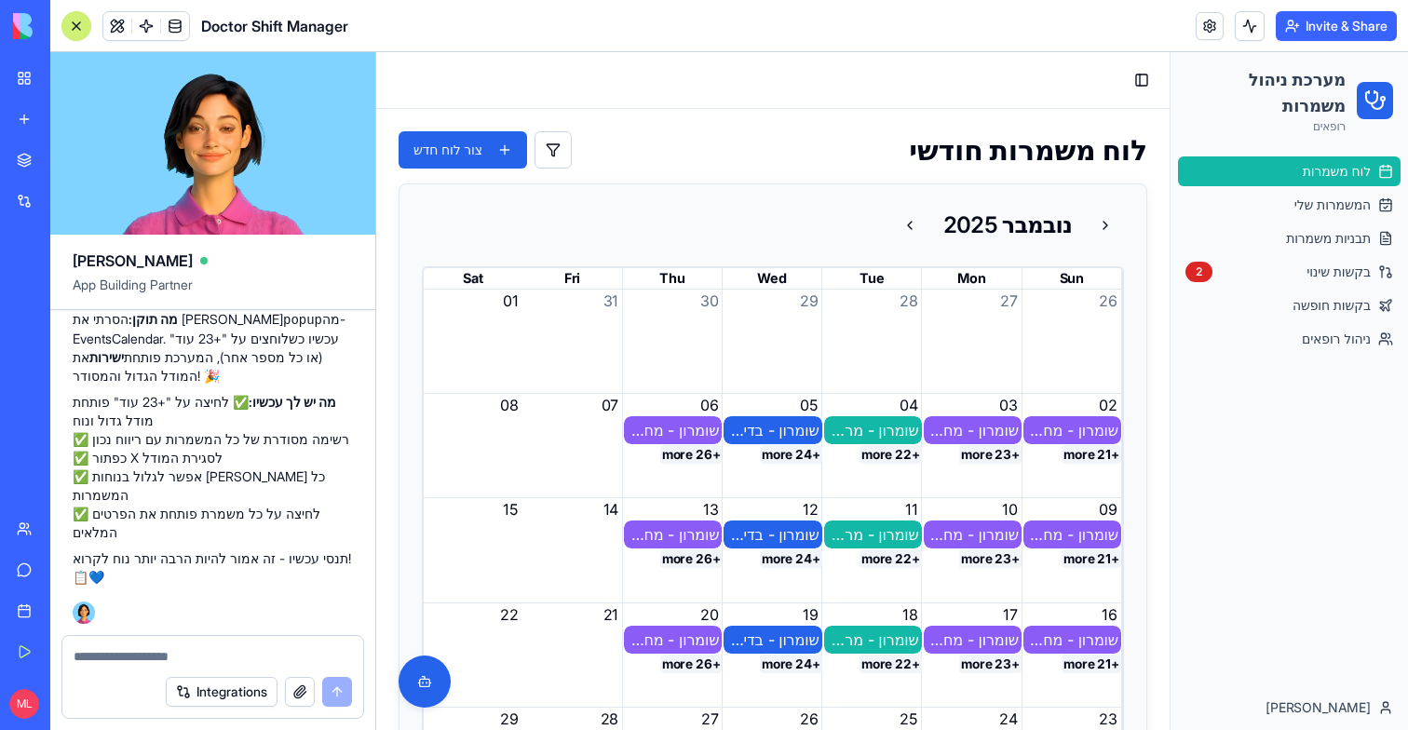
click at [697, 455] on button "+26 more" at bounding box center [691, 454] width 62 height 19
click at [237, 660] on textarea at bounding box center [213, 656] width 278 height 19
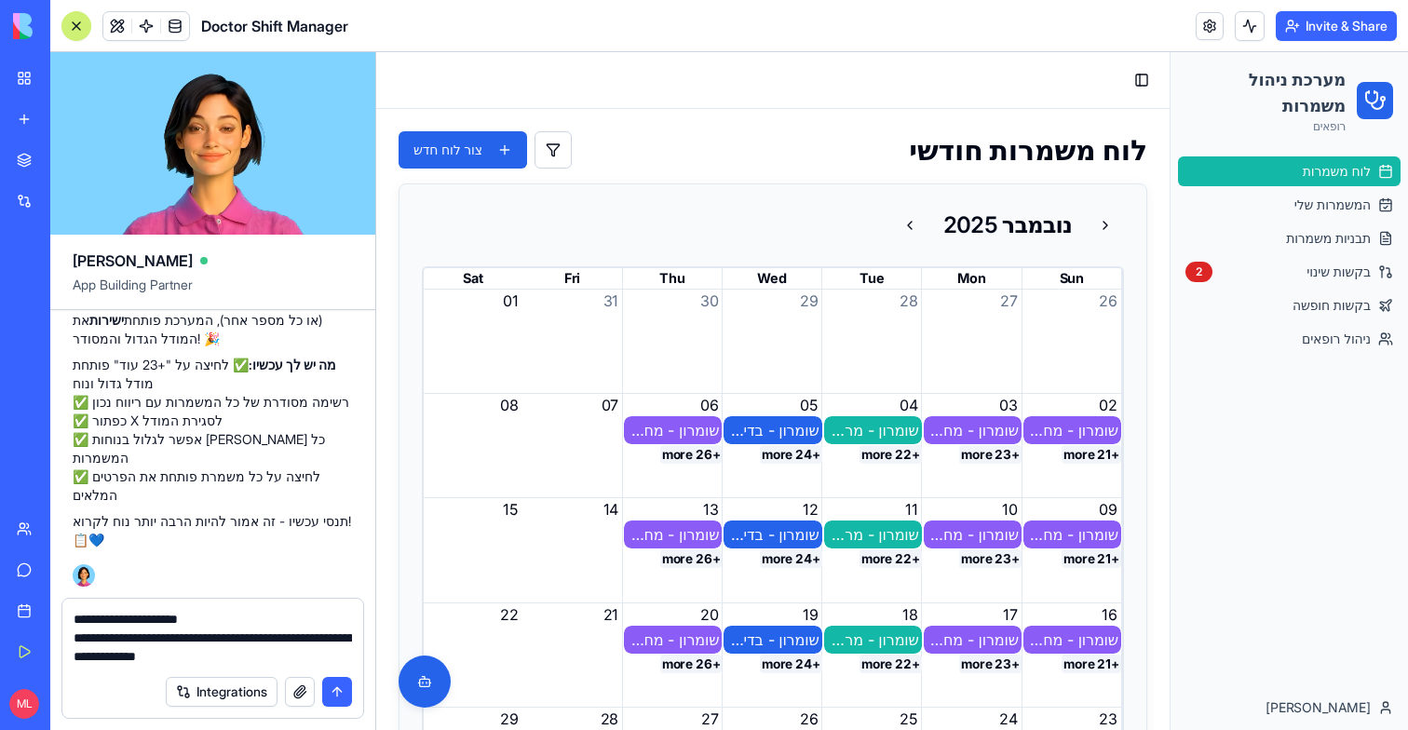
type textarea "**********"
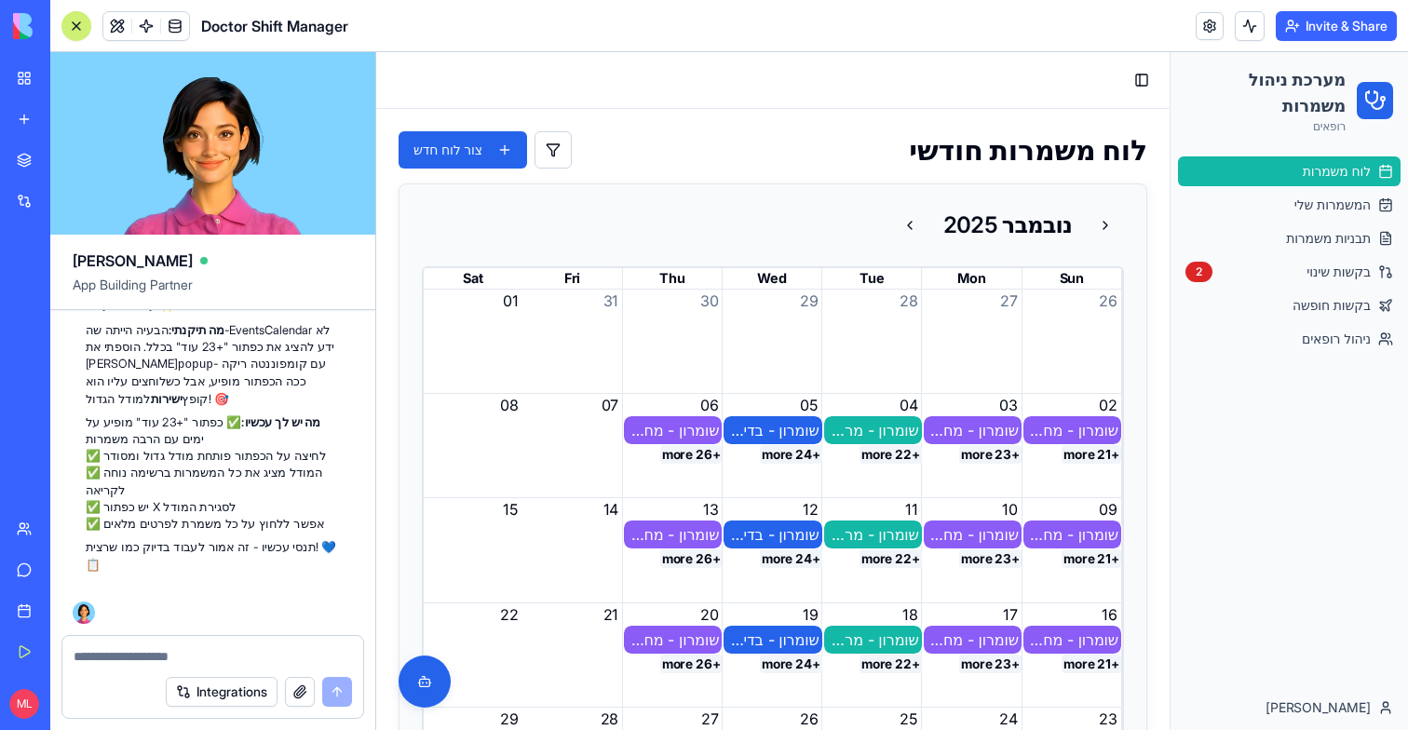
scroll to position [53352, 0]
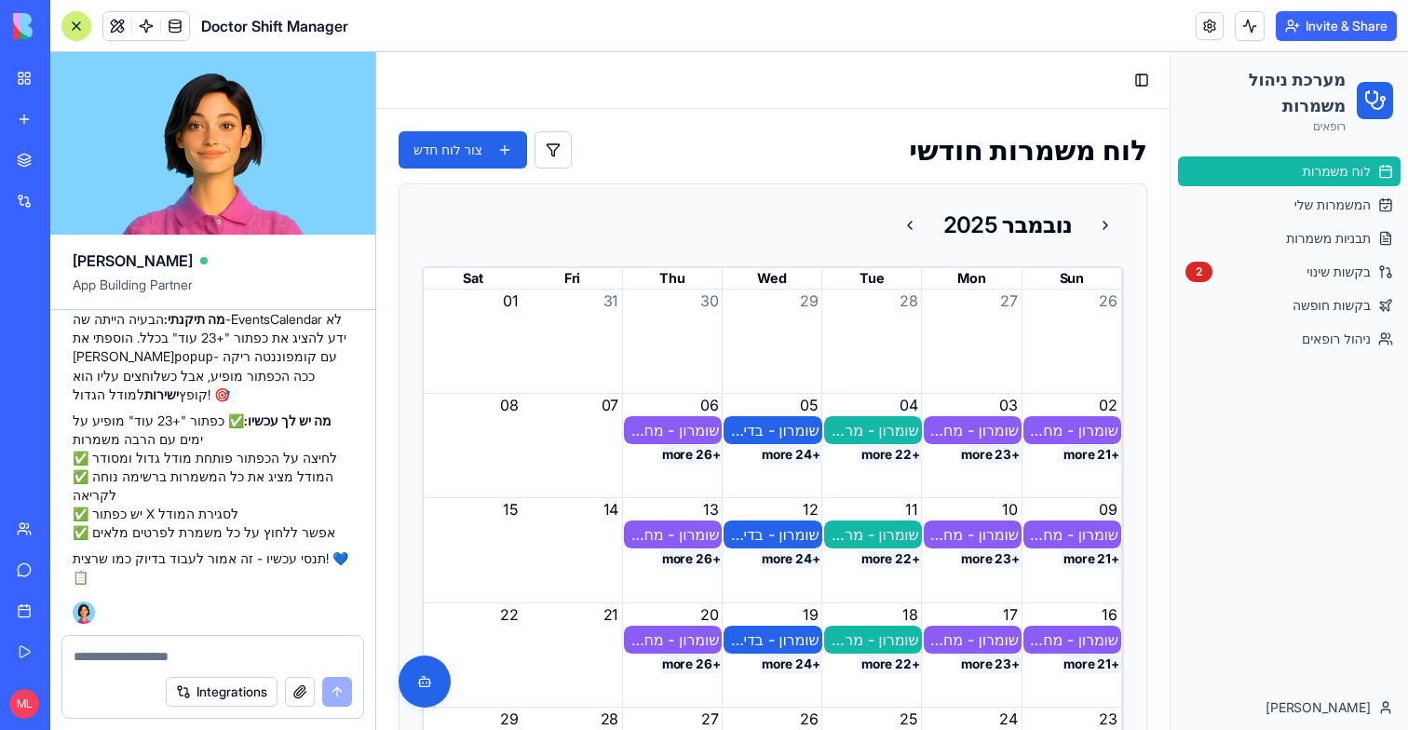
click at [695, 462] on button "+26 more" at bounding box center [691, 454] width 62 height 19
click at [697, 458] on button "+26 more" at bounding box center [691, 454] width 62 height 19
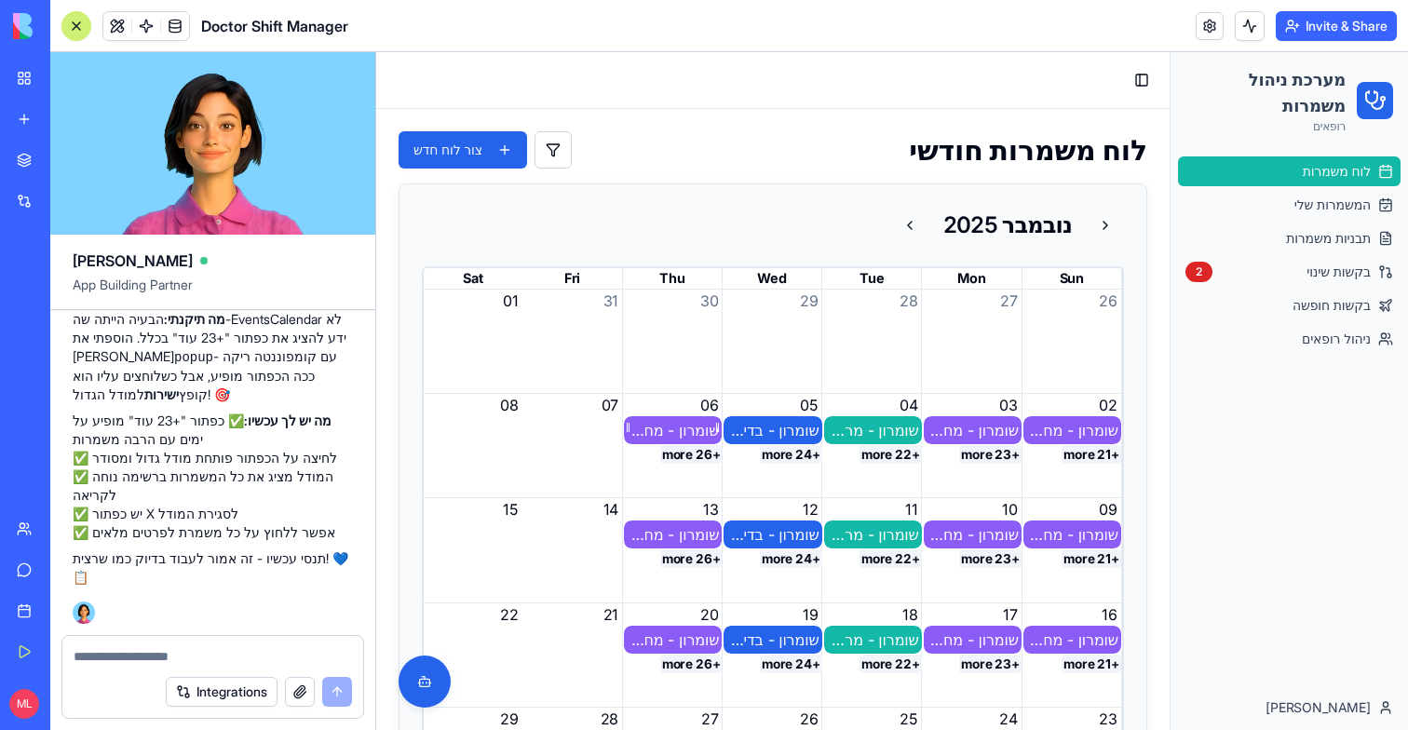
click at [677, 431] on div "שומרון - מחקר" at bounding box center [673, 430] width 92 height 22
click at [696, 416] on div "שומרון - מחקר" at bounding box center [673, 430] width 98 height 28
click at [760, 445] on div "+24 more" at bounding box center [773, 455] width 100 height 20
click at [775, 445] on button "+24 more" at bounding box center [791, 454] width 62 height 19
click at [791, 437] on div "שומרון - בדיקות" at bounding box center [772, 430] width 92 height 22
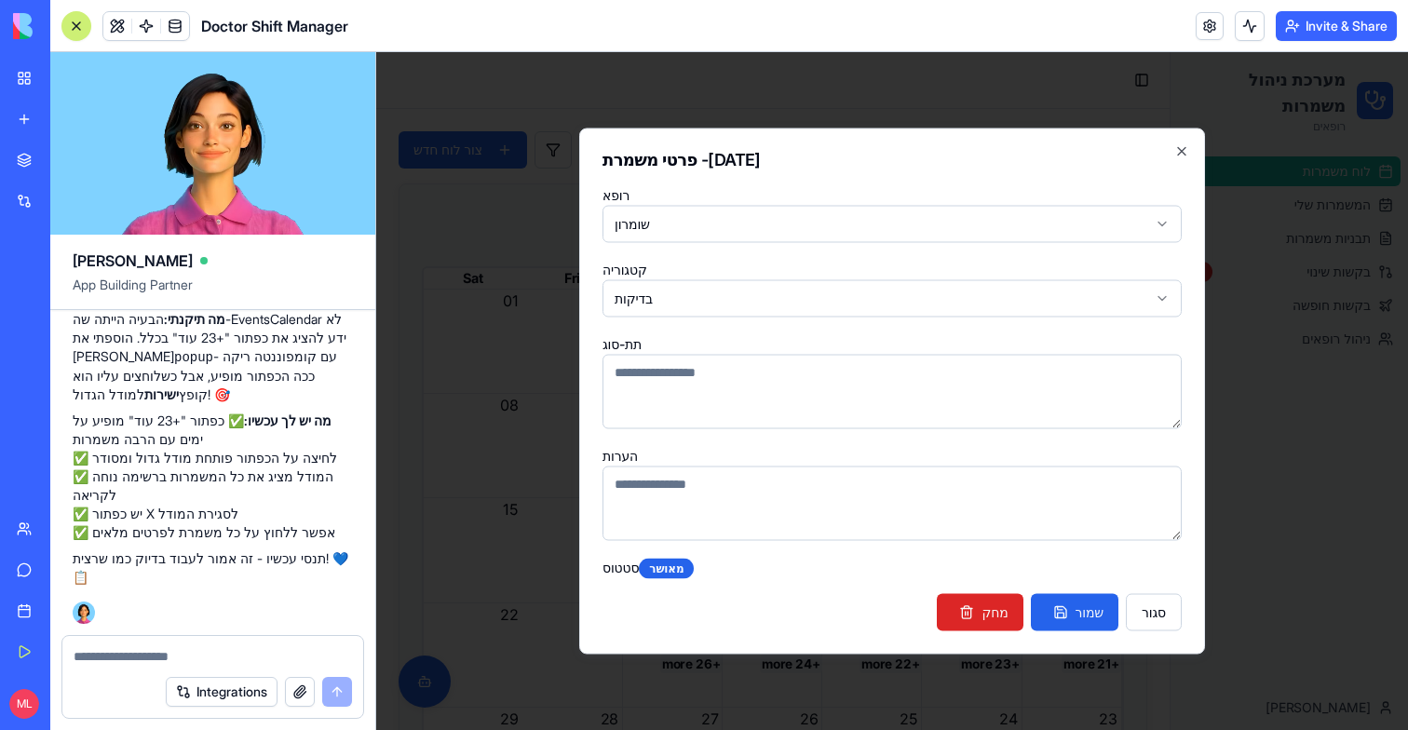
click at [834, 498] on textarea at bounding box center [892, 504] width 579 height 74
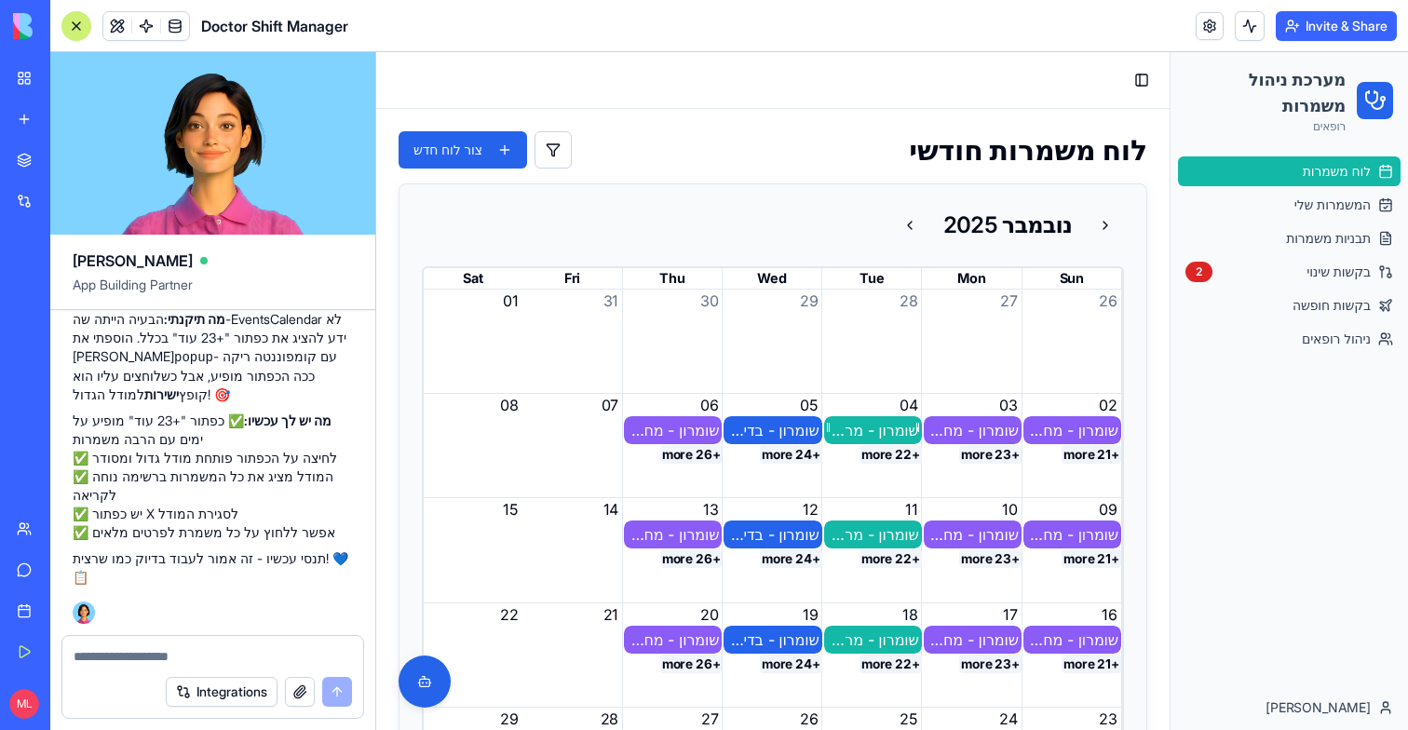
click at [851, 426] on div "שומרון - מרפאה" at bounding box center [873, 430] width 92 height 22
click at [690, 455] on button "+26 more" at bounding box center [691, 454] width 62 height 19
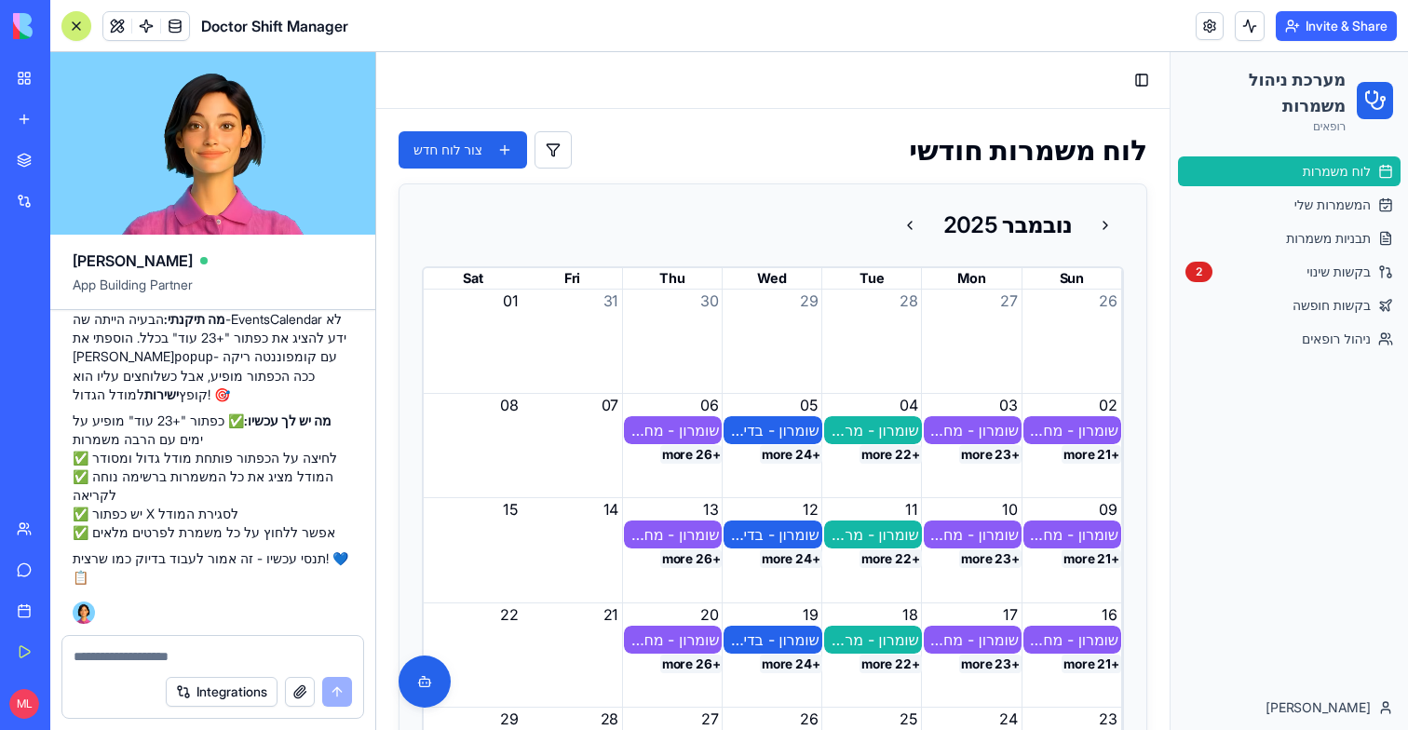
click at [690, 455] on button "+26 more" at bounding box center [691, 454] width 62 height 19
click at [124, 646] on div at bounding box center [212, 651] width 301 height 30
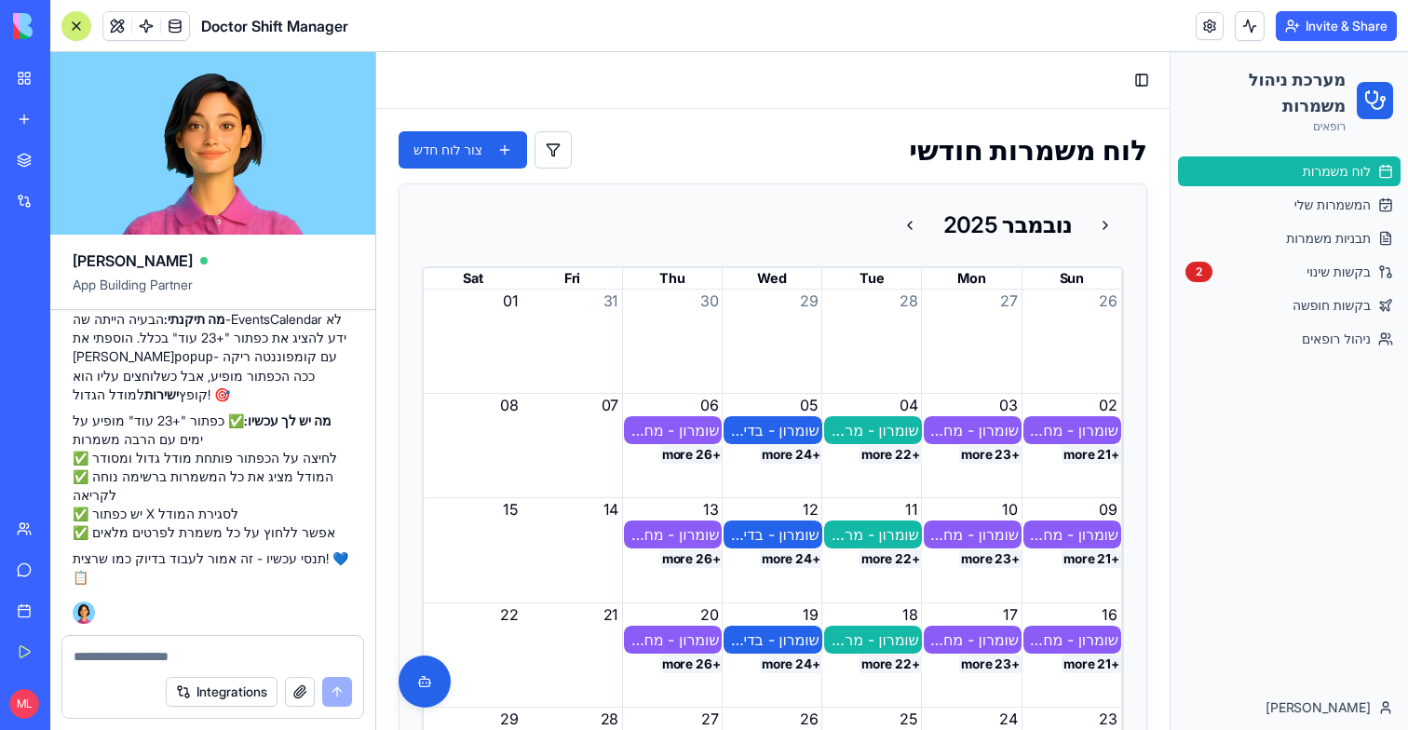
click at [124, 649] on textarea at bounding box center [213, 656] width 278 height 19
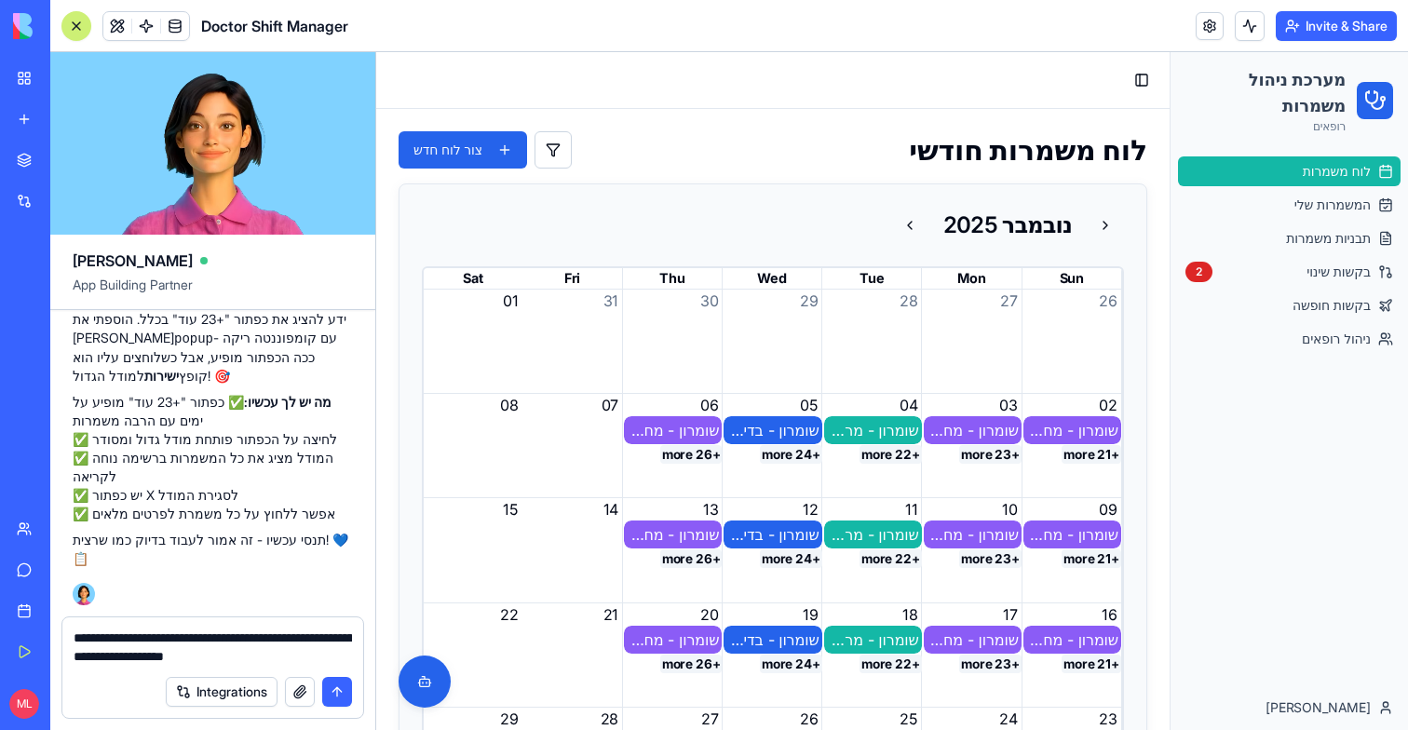
type textarea "**********"
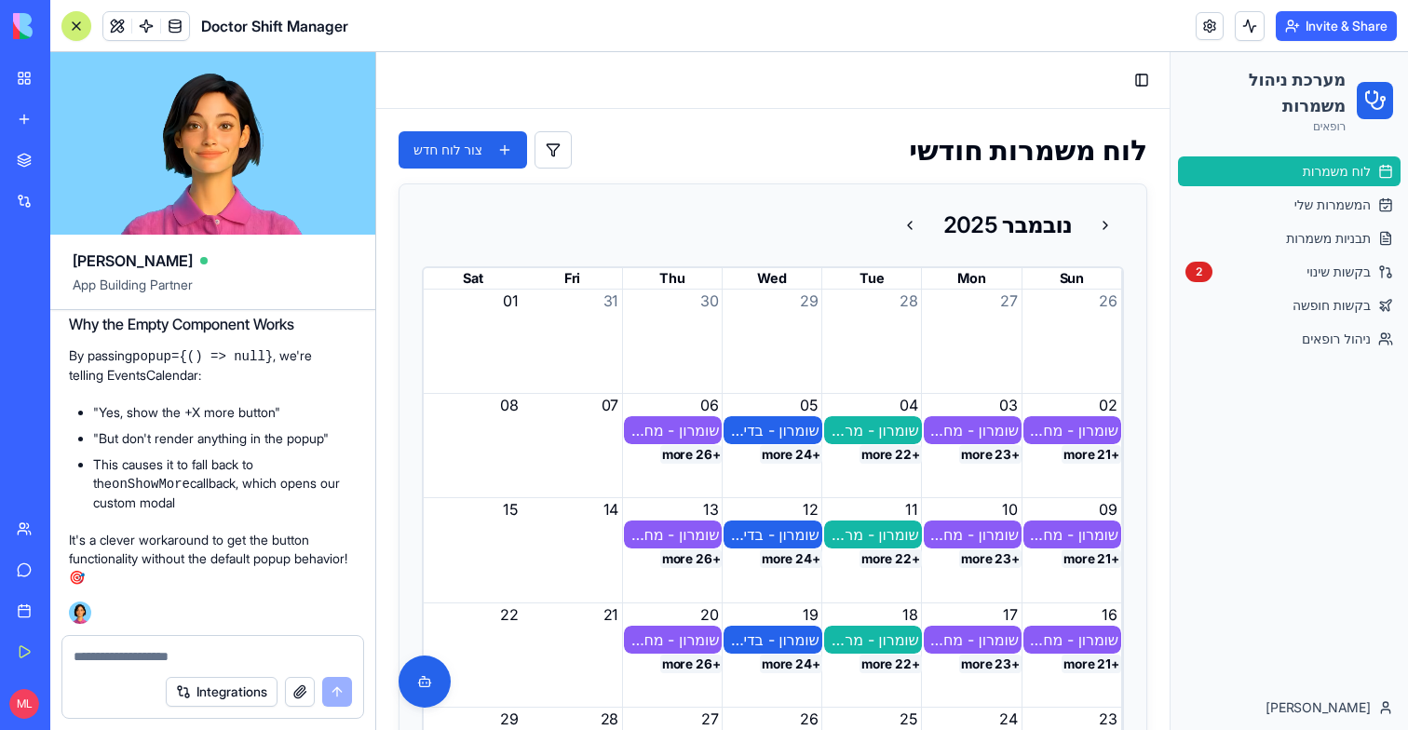
scroll to position [54307, 4]
click at [683, 458] on button "+26 more" at bounding box center [691, 454] width 62 height 19
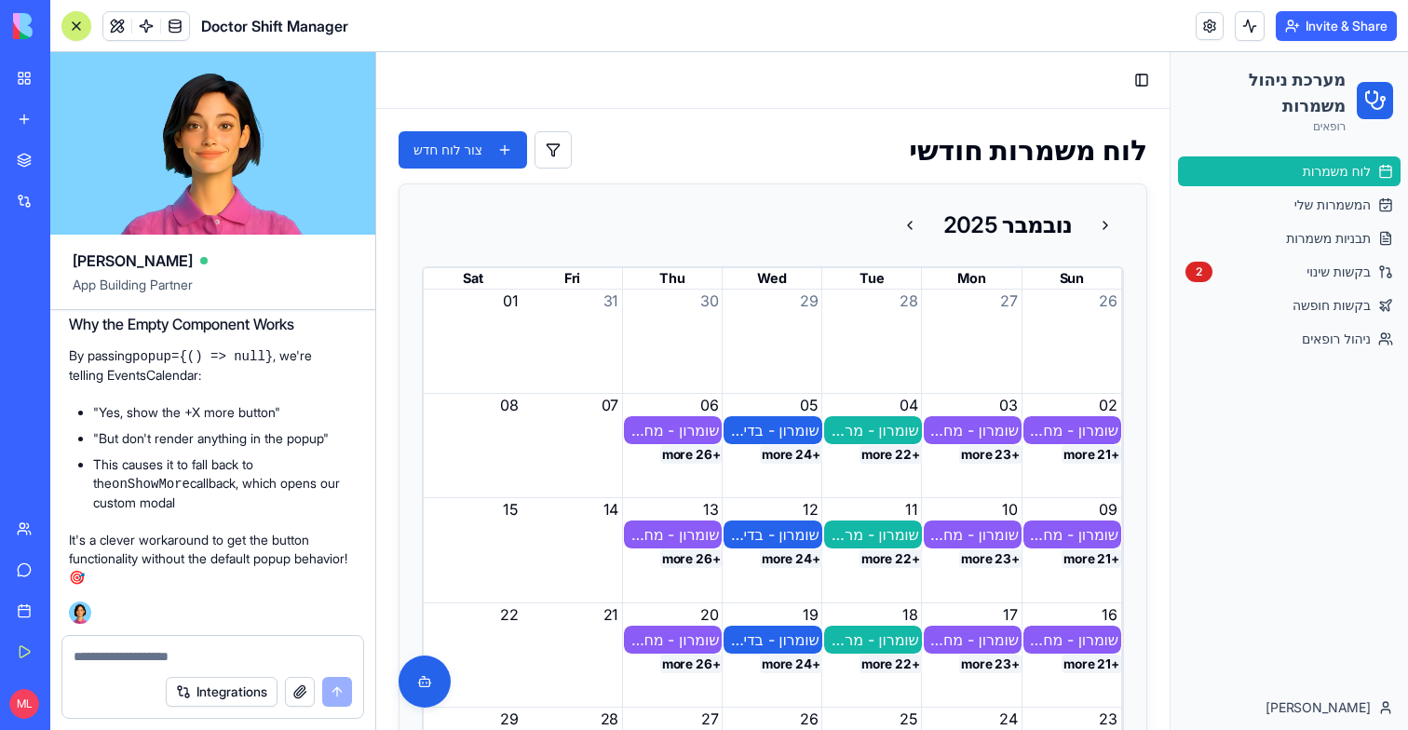
click at [683, 458] on button "+26 more" at bounding box center [691, 454] width 62 height 19
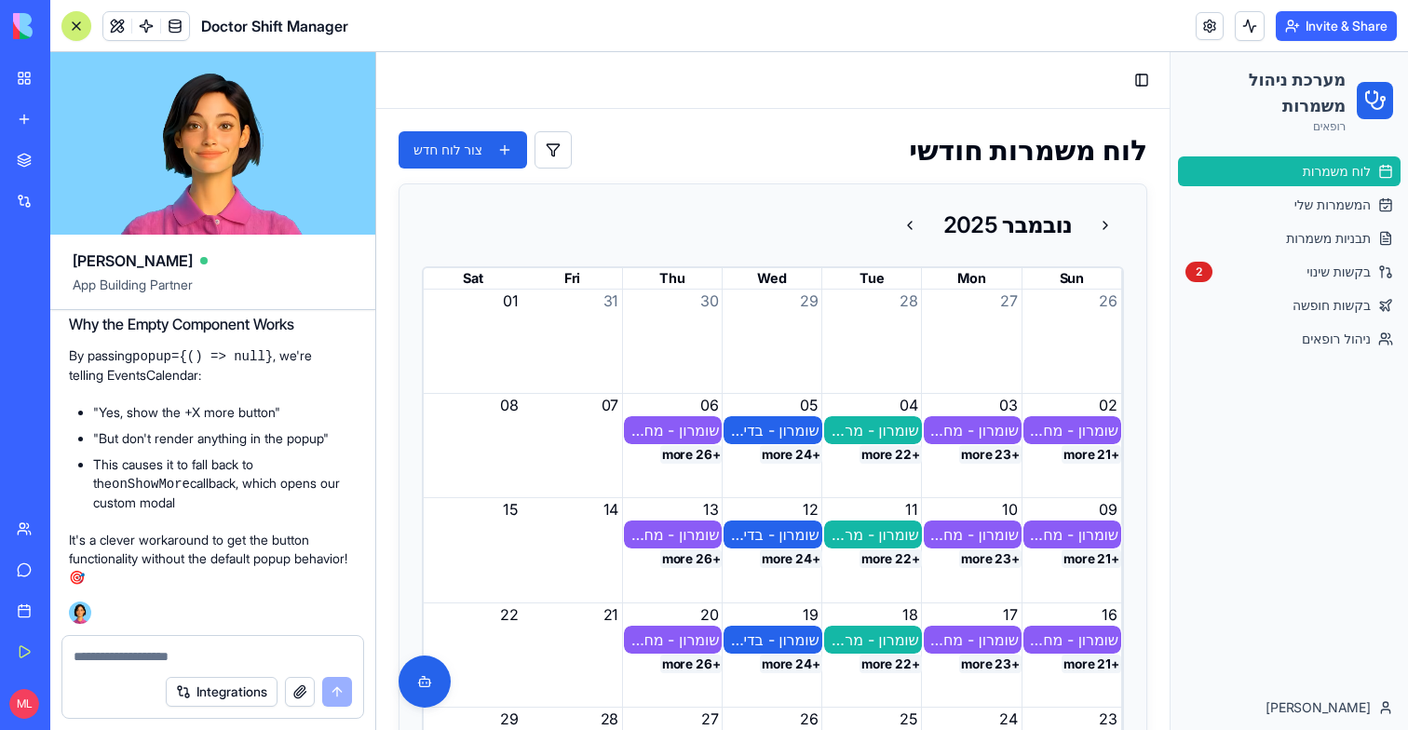
click at [683, 458] on button "+26 more" at bounding box center [691, 454] width 62 height 19
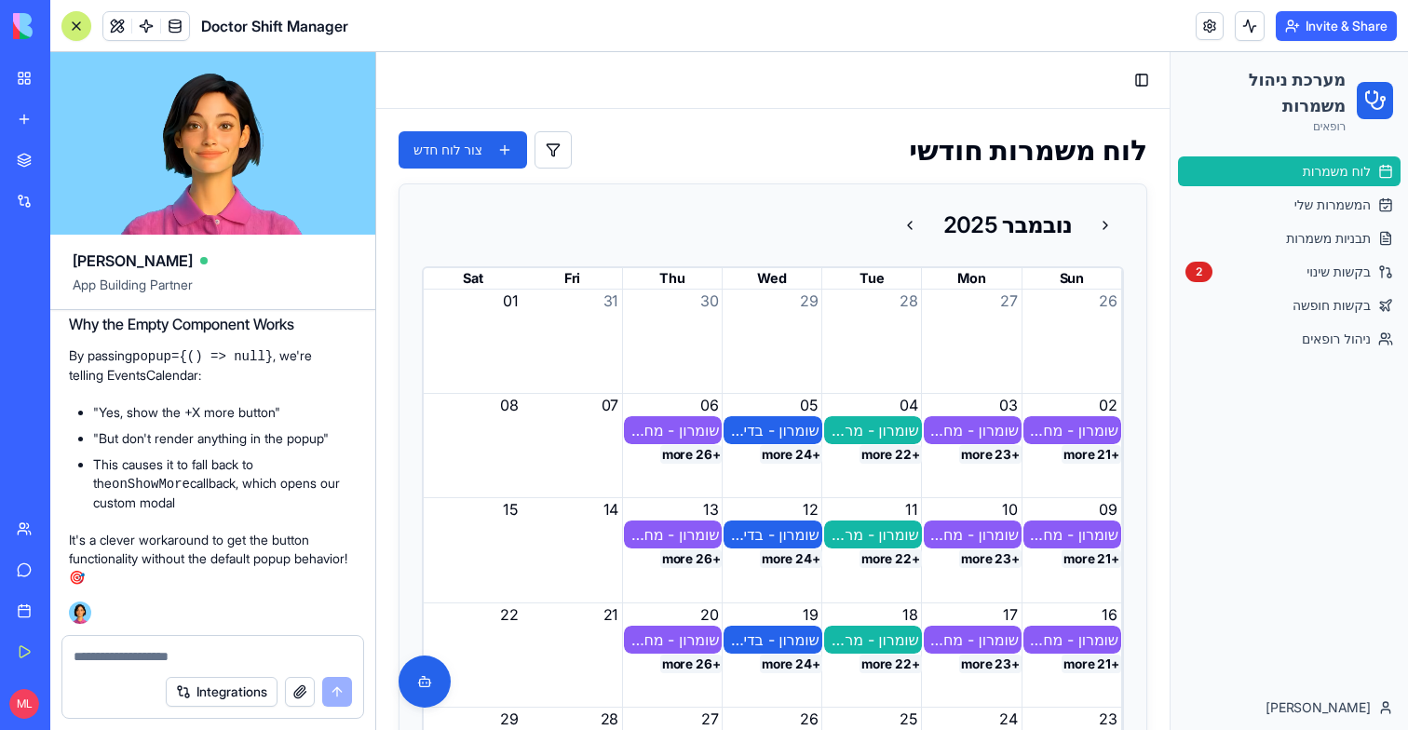
click at [167, 655] on textarea at bounding box center [213, 656] width 278 height 19
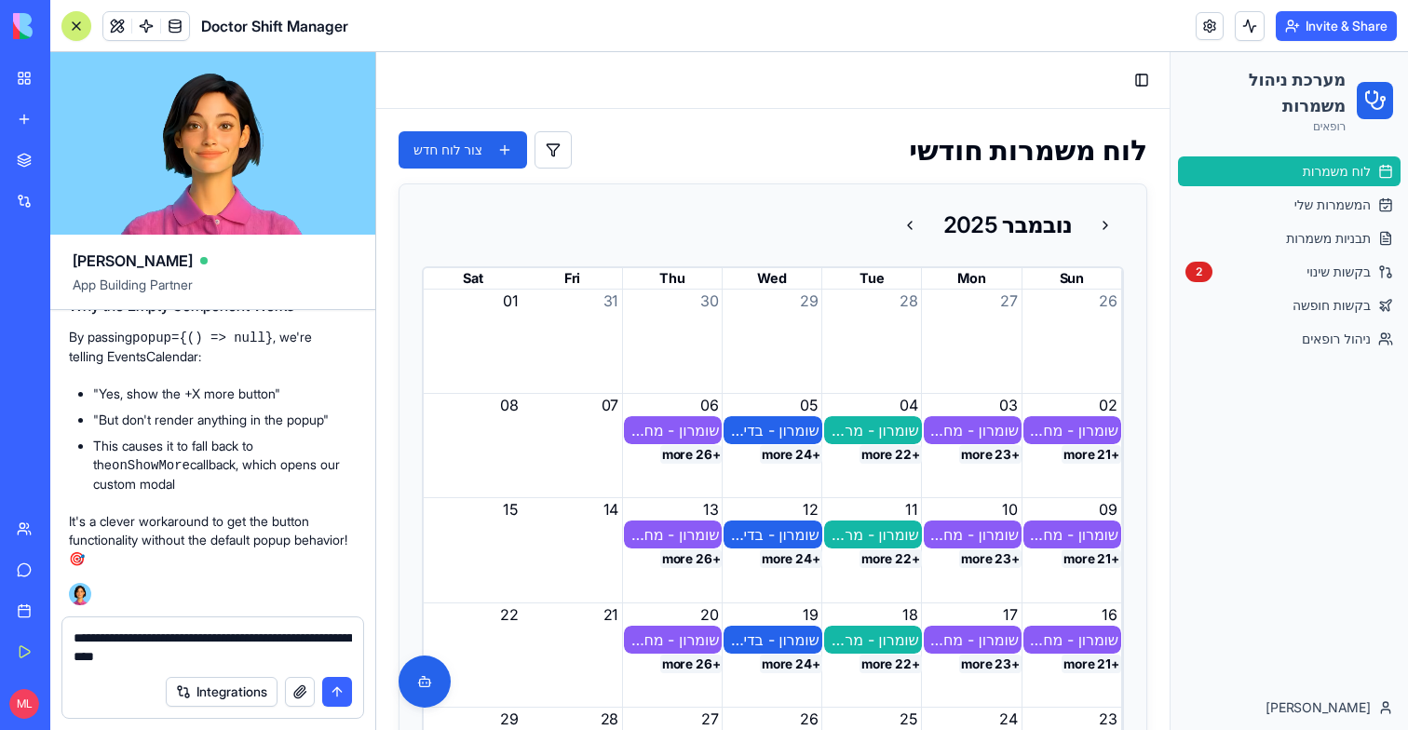
click at [127, 660] on textarea "**********" at bounding box center [213, 647] width 278 height 37
click at [242, 660] on textarea "**********" at bounding box center [213, 647] width 278 height 37
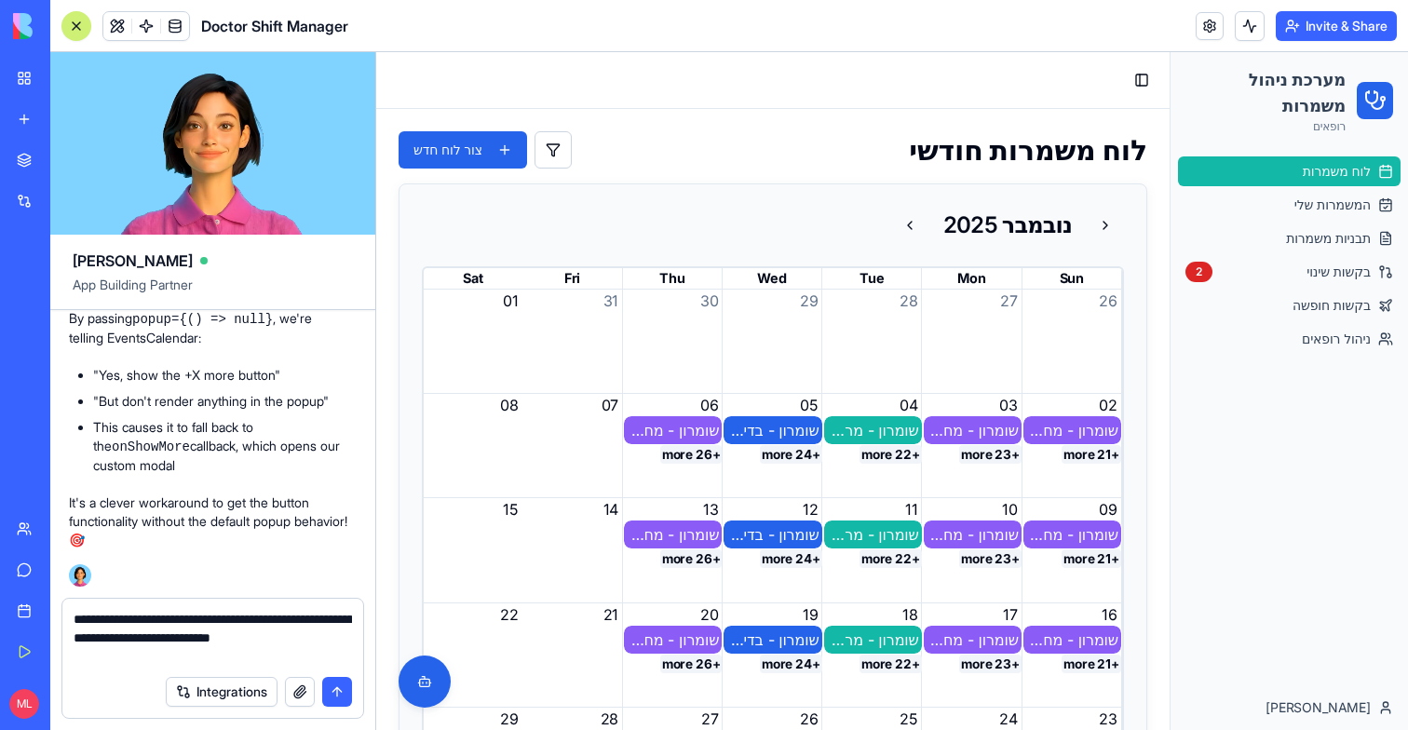
type textarea "**********"
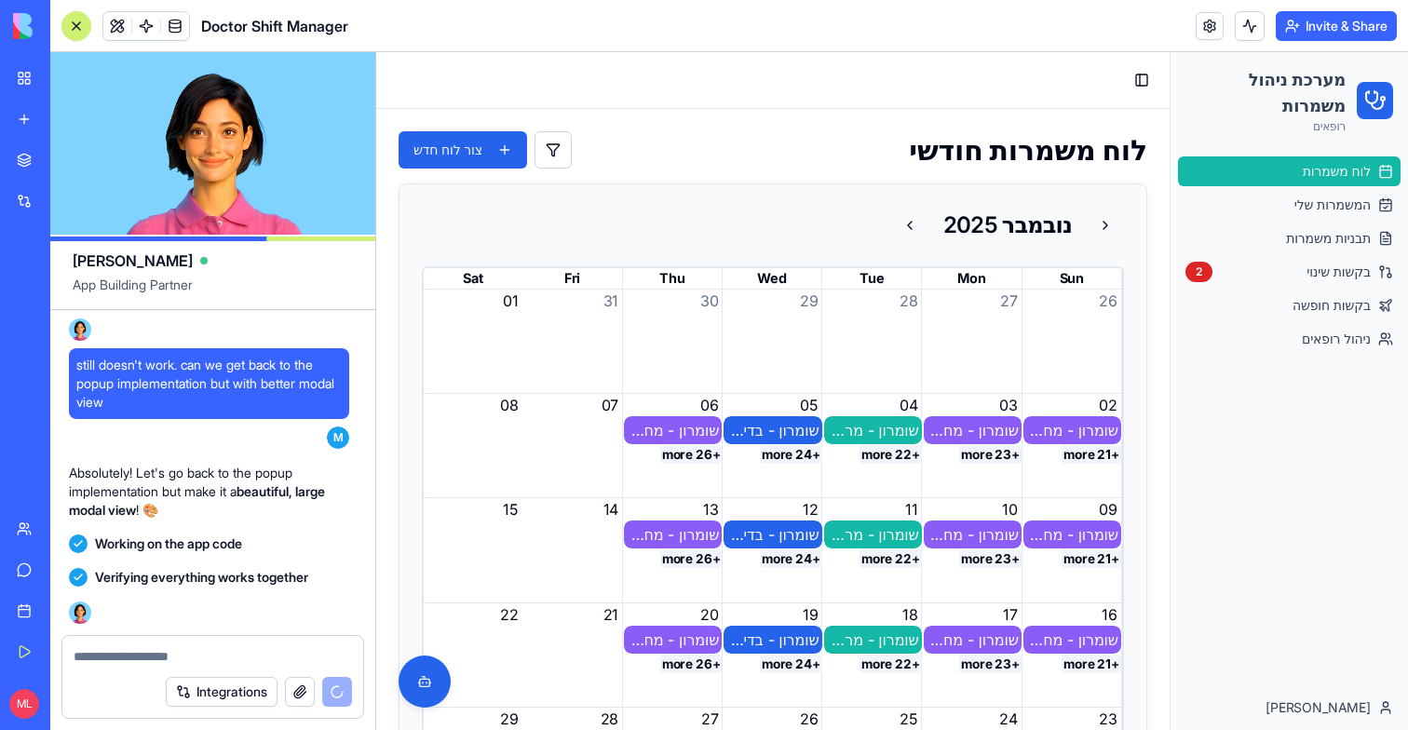
scroll to position [55318, 4]
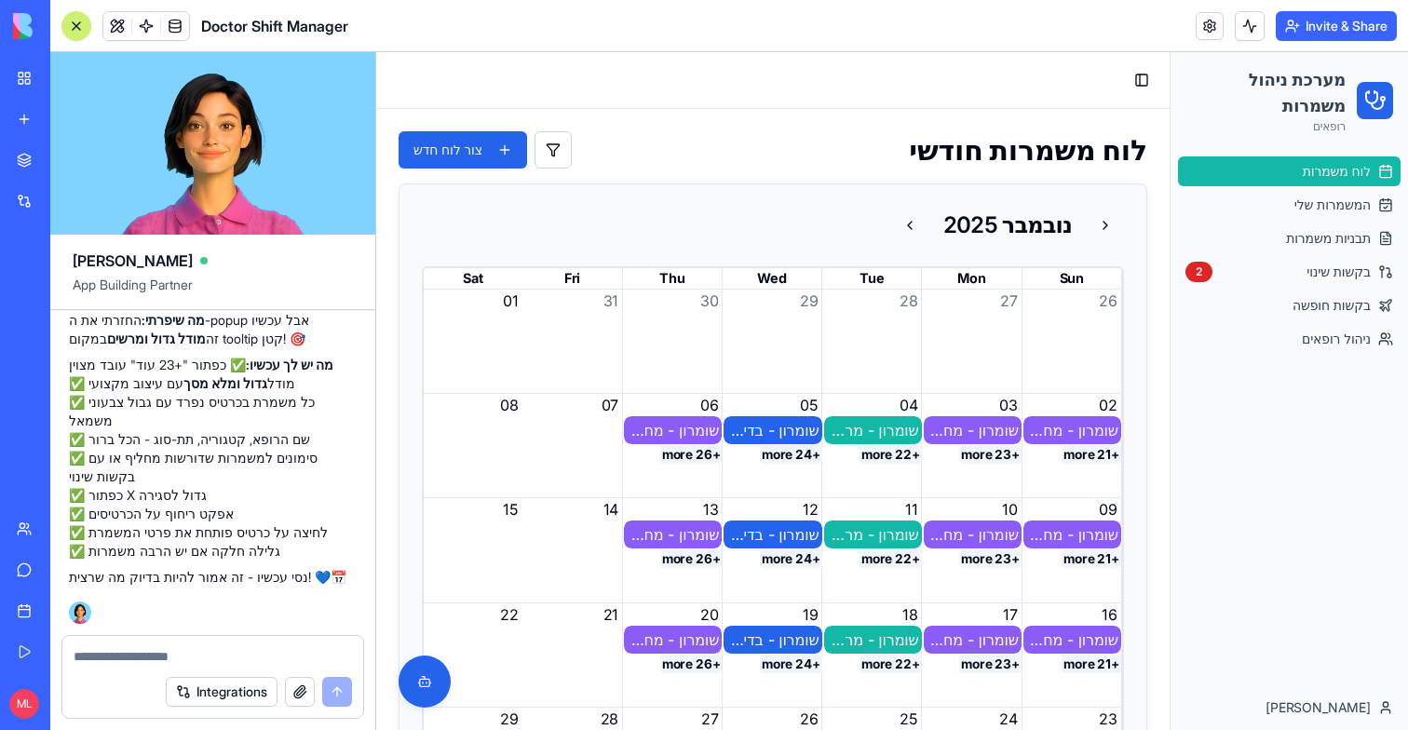
click at [678, 455] on button "+26 more" at bounding box center [691, 454] width 62 height 19
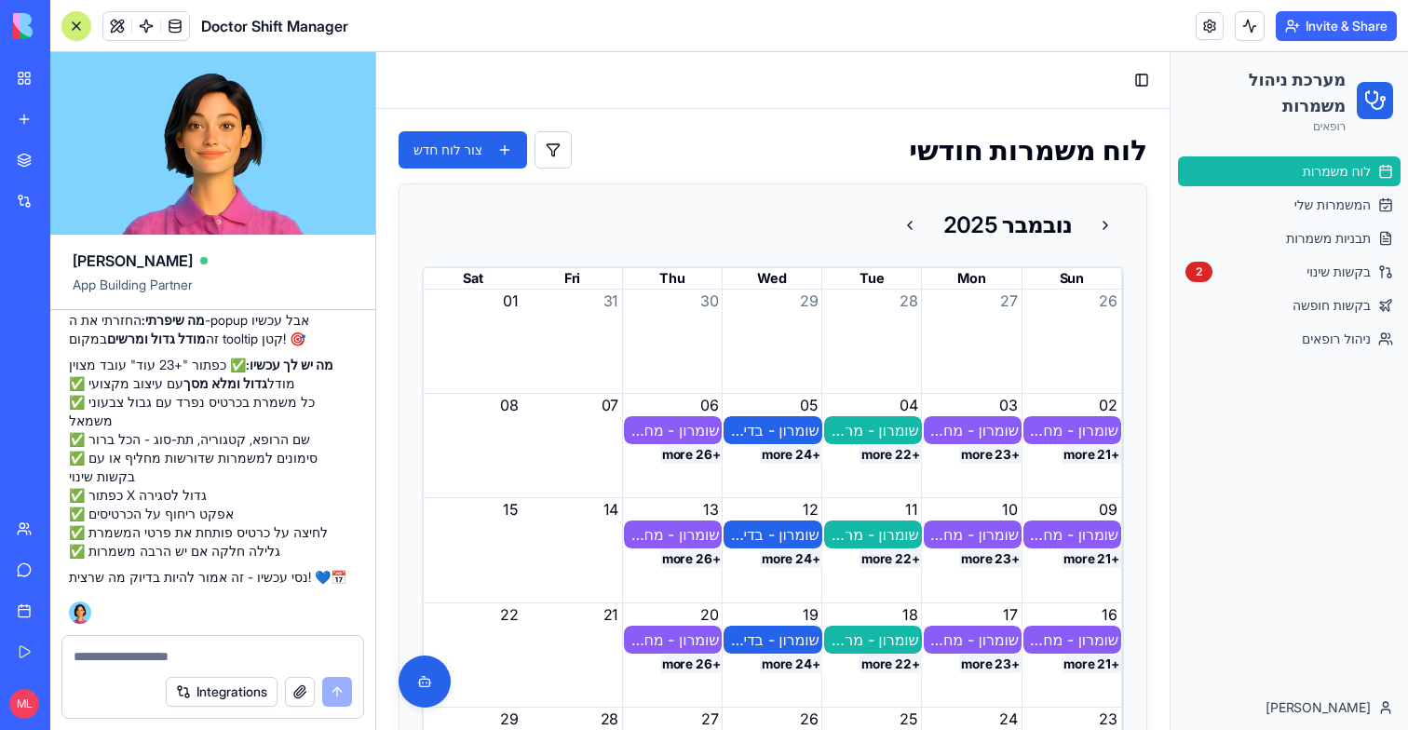
click at [803, 454] on button "+24 more" at bounding box center [791, 454] width 62 height 19
click at [1336, 205] on span "המשמרות שלי" at bounding box center [1332, 205] width 76 height 19
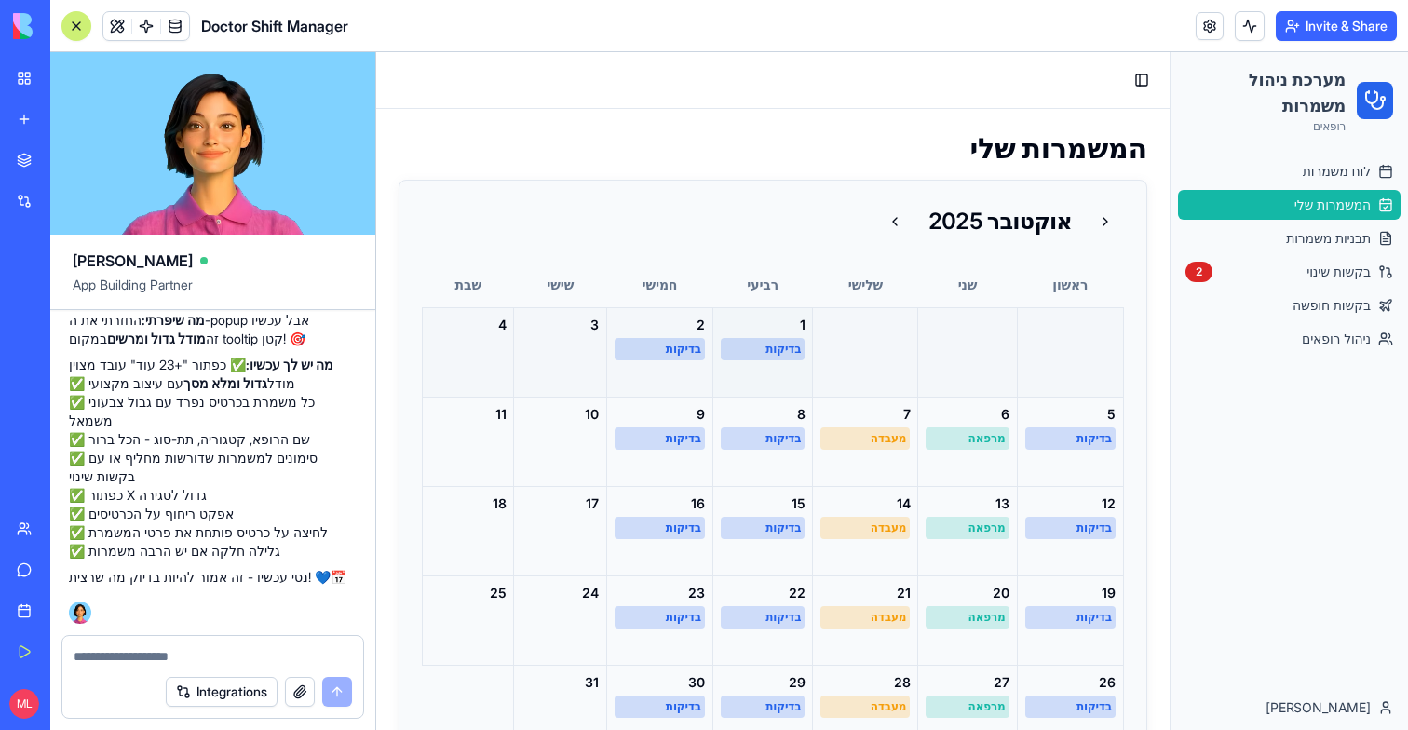
click at [778, 350] on div "בדיקות" at bounding box center [763, 349] width 76 height 15
click at [199, 657] on textarea at bounding box center [213, 656] width 278 height 19
click at [774, 356] on div "בדיקות" at bounding box center [763, 349] width 76 height 15
click at [774, 439] on div "בדיקות" at bounding box center [763, 438] width 76 height 15
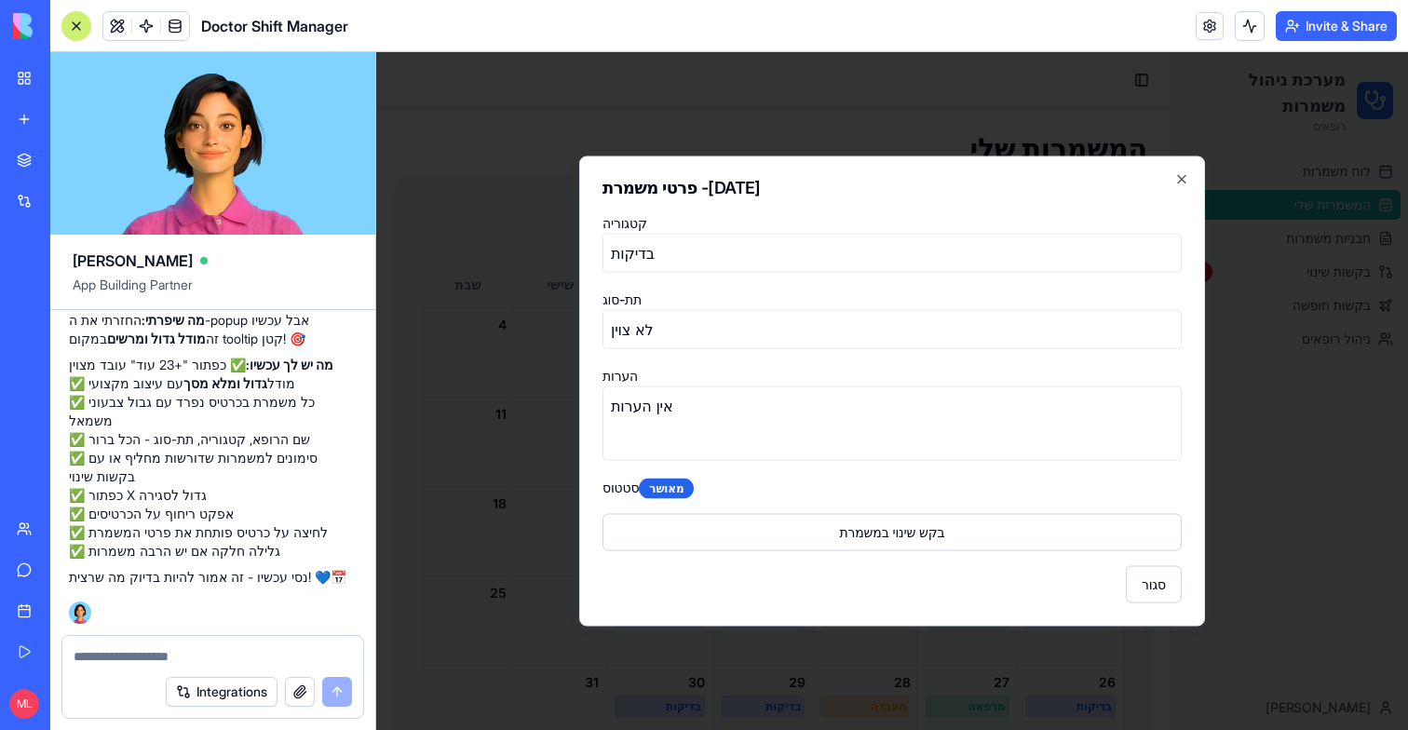
click at [150, 650] on textarea at bounding box center [213, 656] width 278 height 19
type textarea "*"
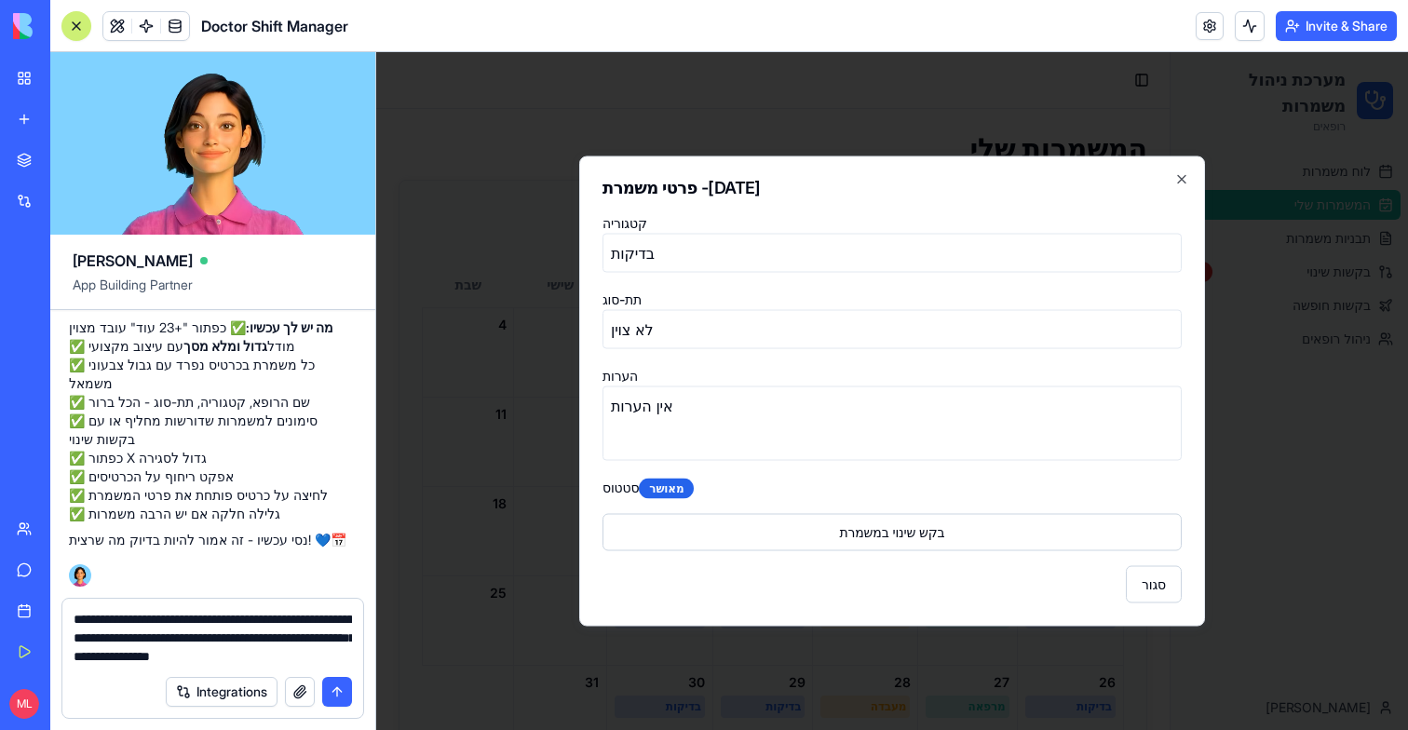
type textarea "**********"
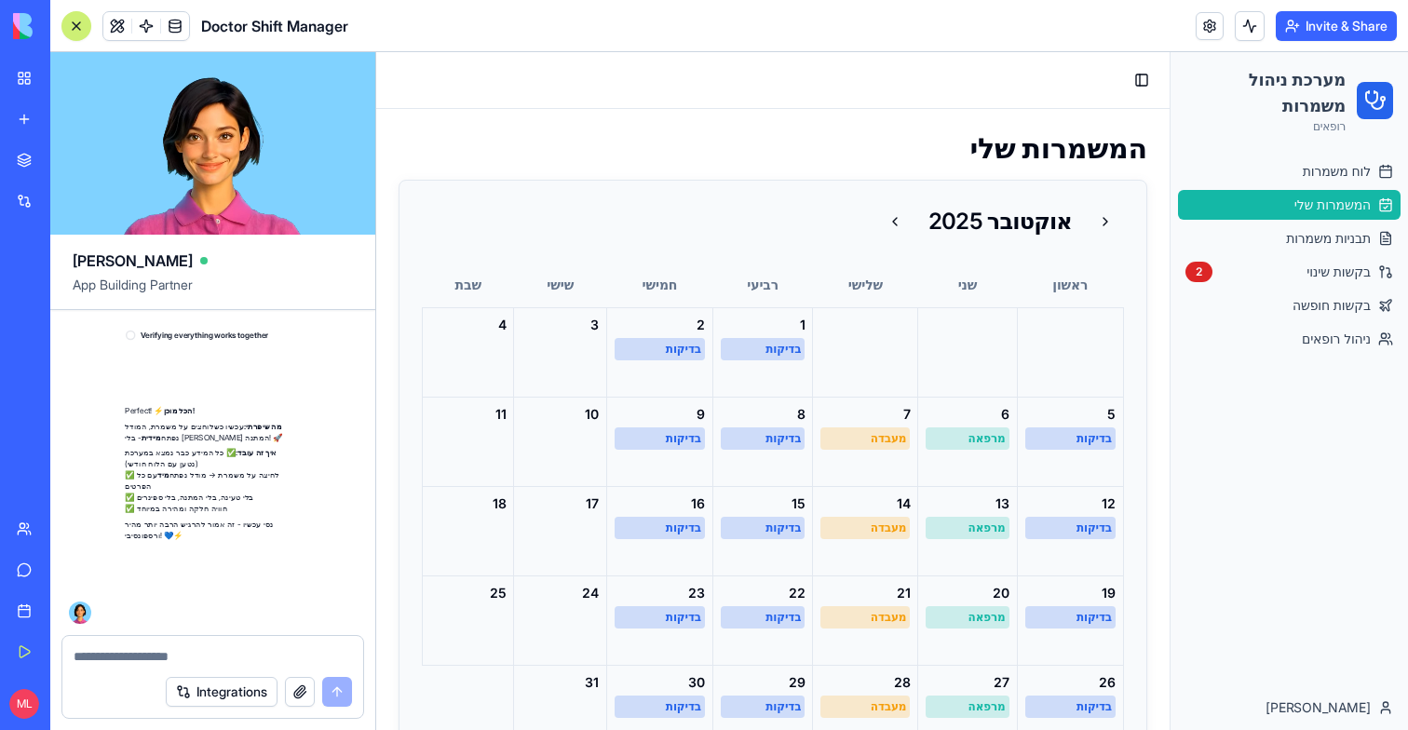
scroll to position [55877, 4]
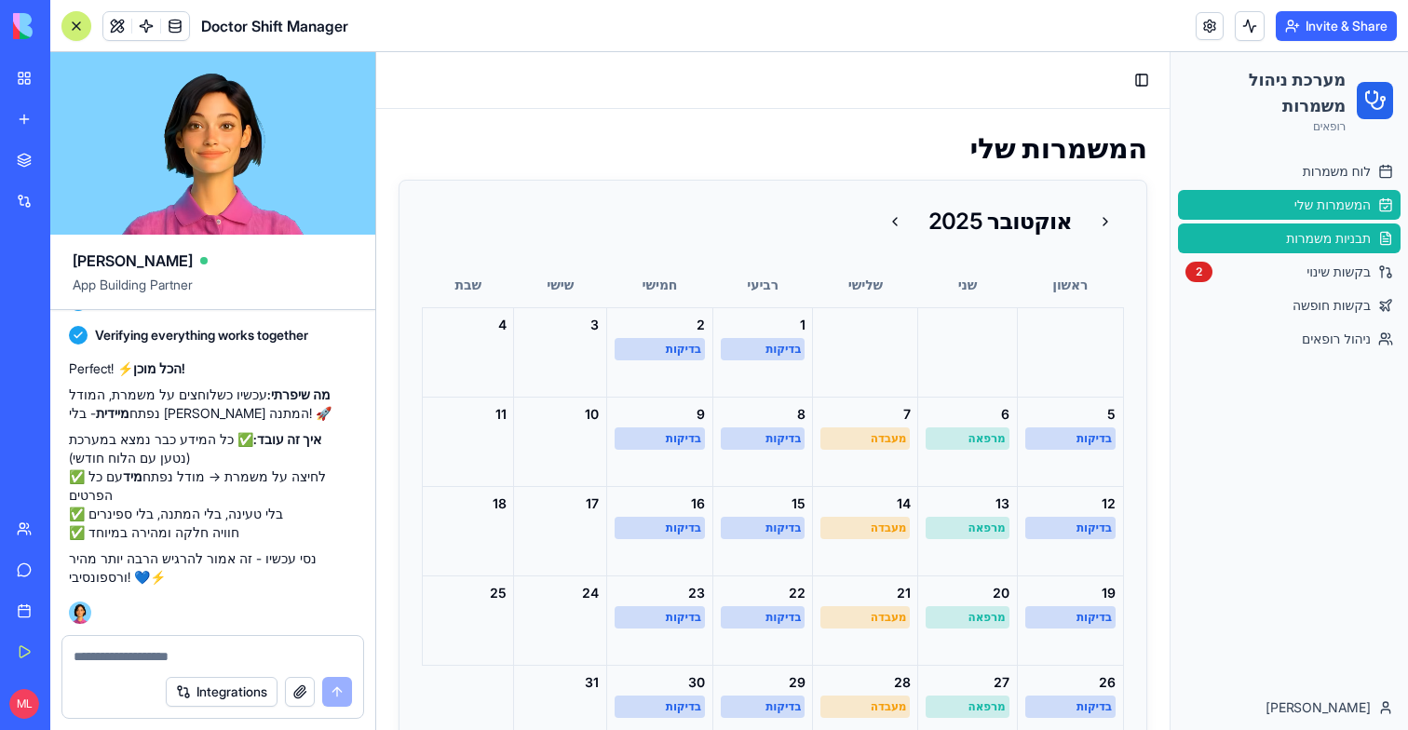
click at [1357, 229] on span "תבניות משמרות" at bounding box center [1328, 238] width 85 height 19
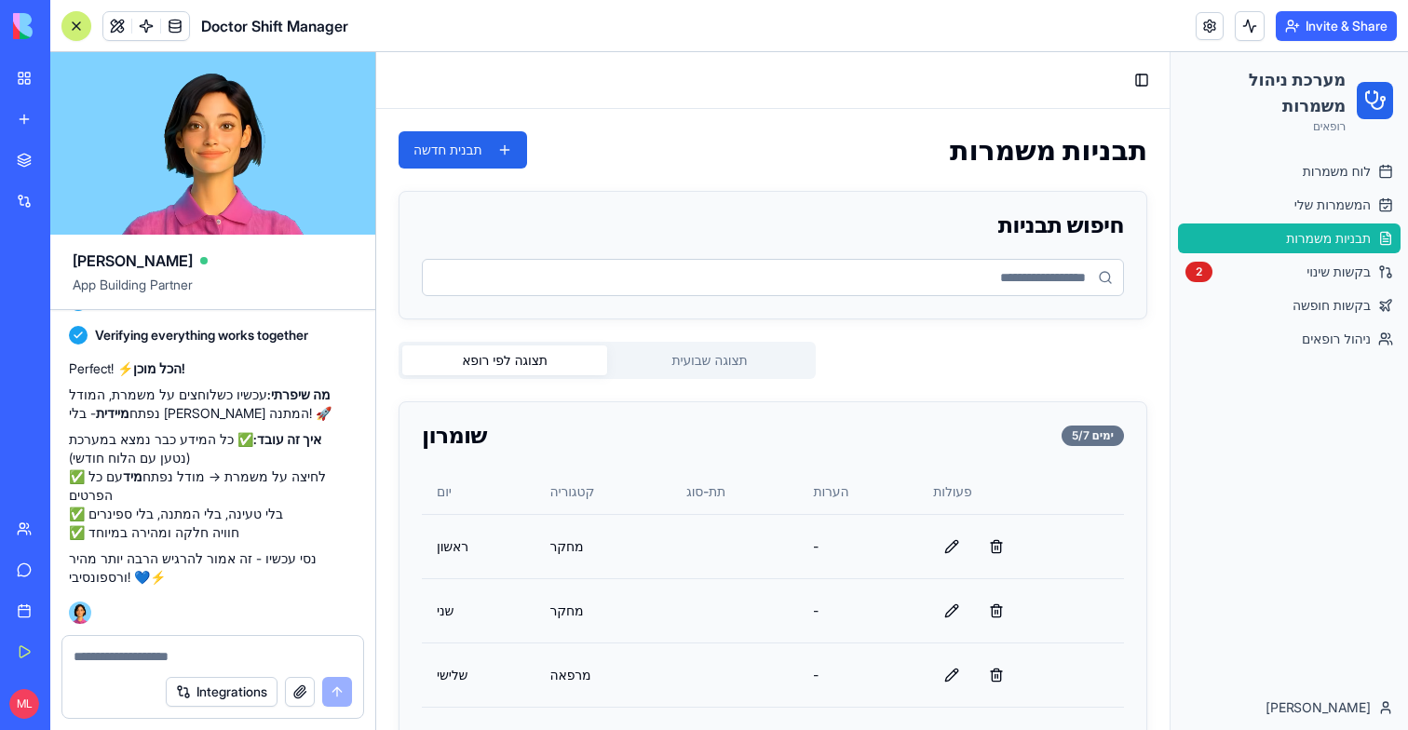
click at [1349, 153] on div "לוח משמרות המשמרות שלי תבניות משמרות בקשות שינוי 2 בקשות חופשה ניהול רופאים" at bounding box center [1289, 255] width 237 height 212
click at [1349, 160] on link "לוח משמרות" at bounding box center [1289, 171] width 223 height 30
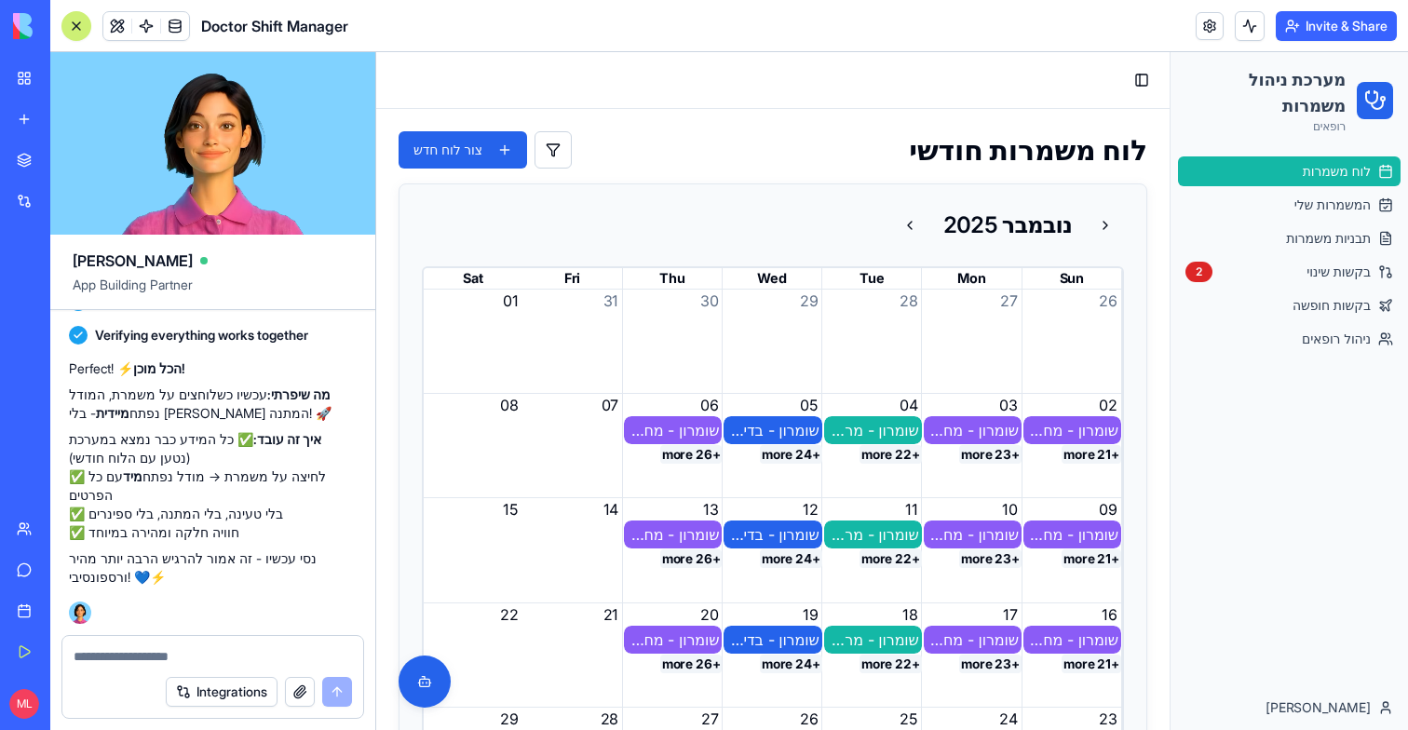
click at [699, 477] on div "Month View" at bounding box center [673, 445] width 100 height 103
click at [685, 436] on div "שומרון - מחקר" at bounding box center [673, 430] width 92 height 22
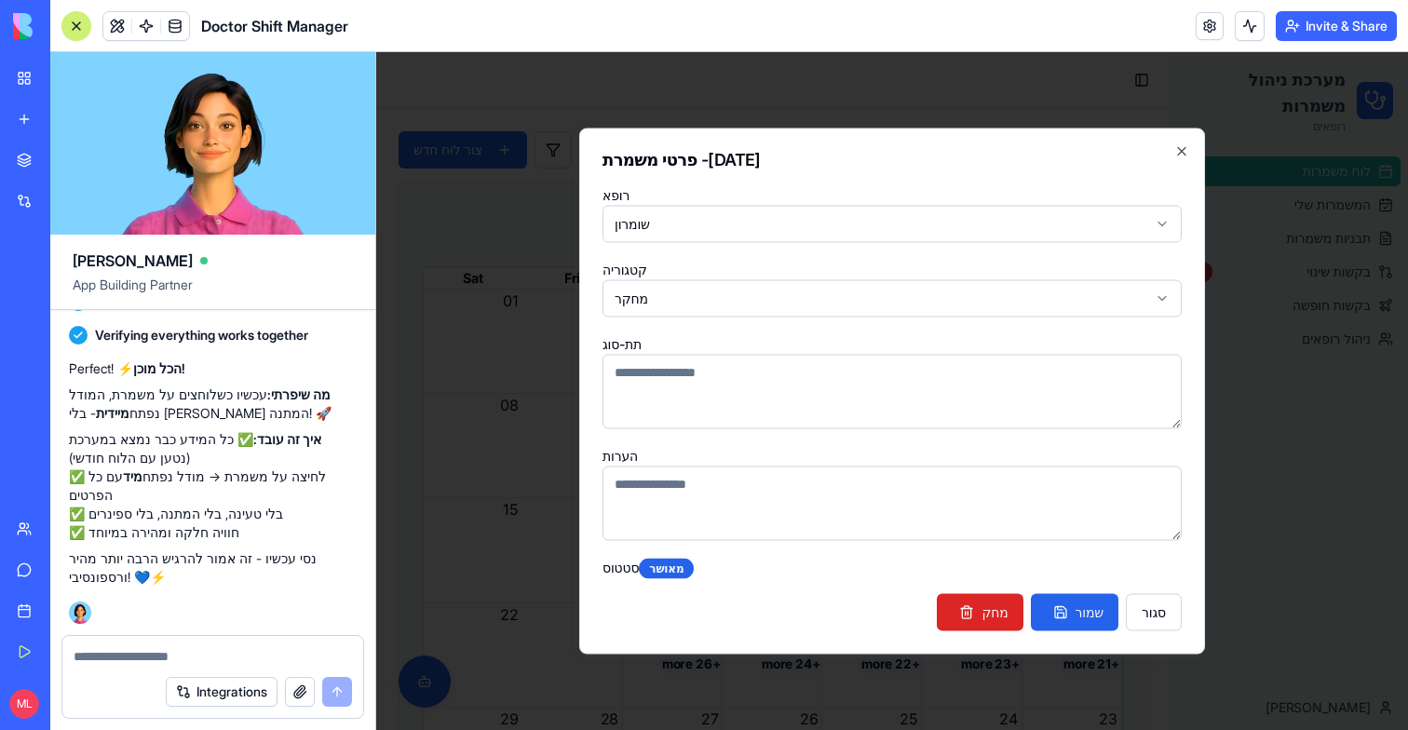
click at [584, 438] on div "פרטי משמרת - 6/11/2025 רופא שומרון קטגוריה מחקר תת-סוג הערות סטטוס מאושר מחק שמ…" at bounding box center [892, 392] width 626 height 526
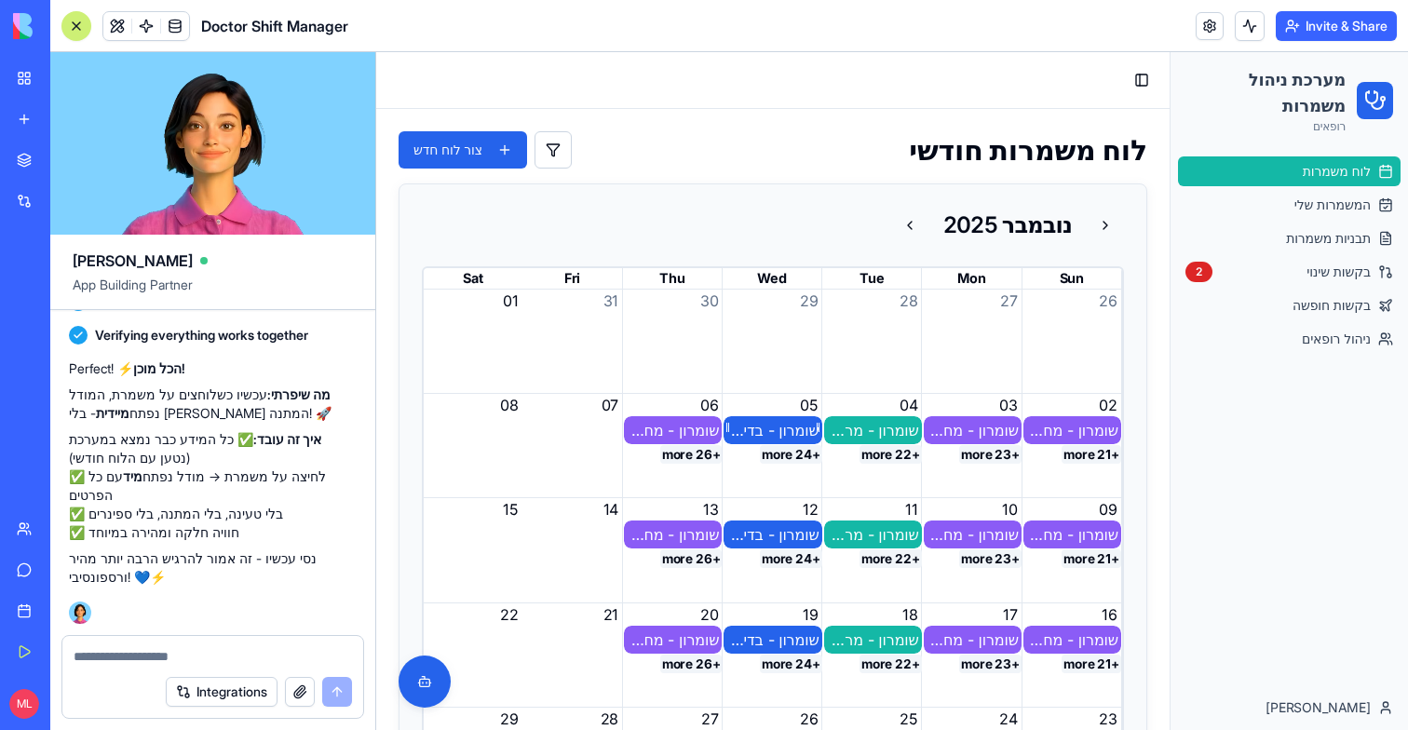
click at [779, 429] on div "שומרון - בדיקות" at bounding box center [772, 430] width 92 height 22
click at [680, 441] on div "שומרון - מחקר" at bounding box center [673, 430] width 98 height 28
click at [703, 459] on button "+26 more" at bounding box center [691, 454] width 62 height 19
click at [677, 559] on button "+26 more" at bounding box center [691, 558] width 62 height 19
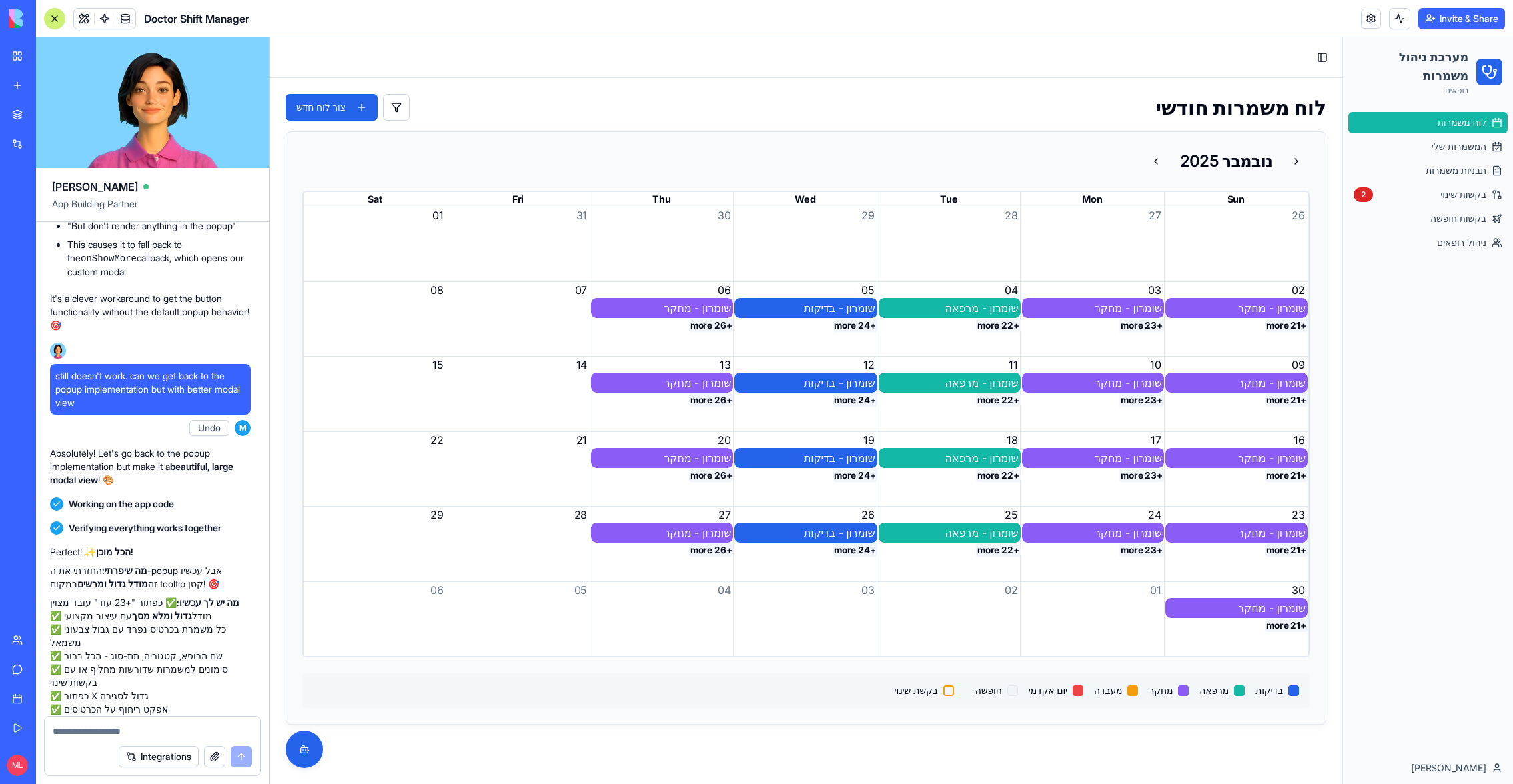
scroll to position [38719, 2]
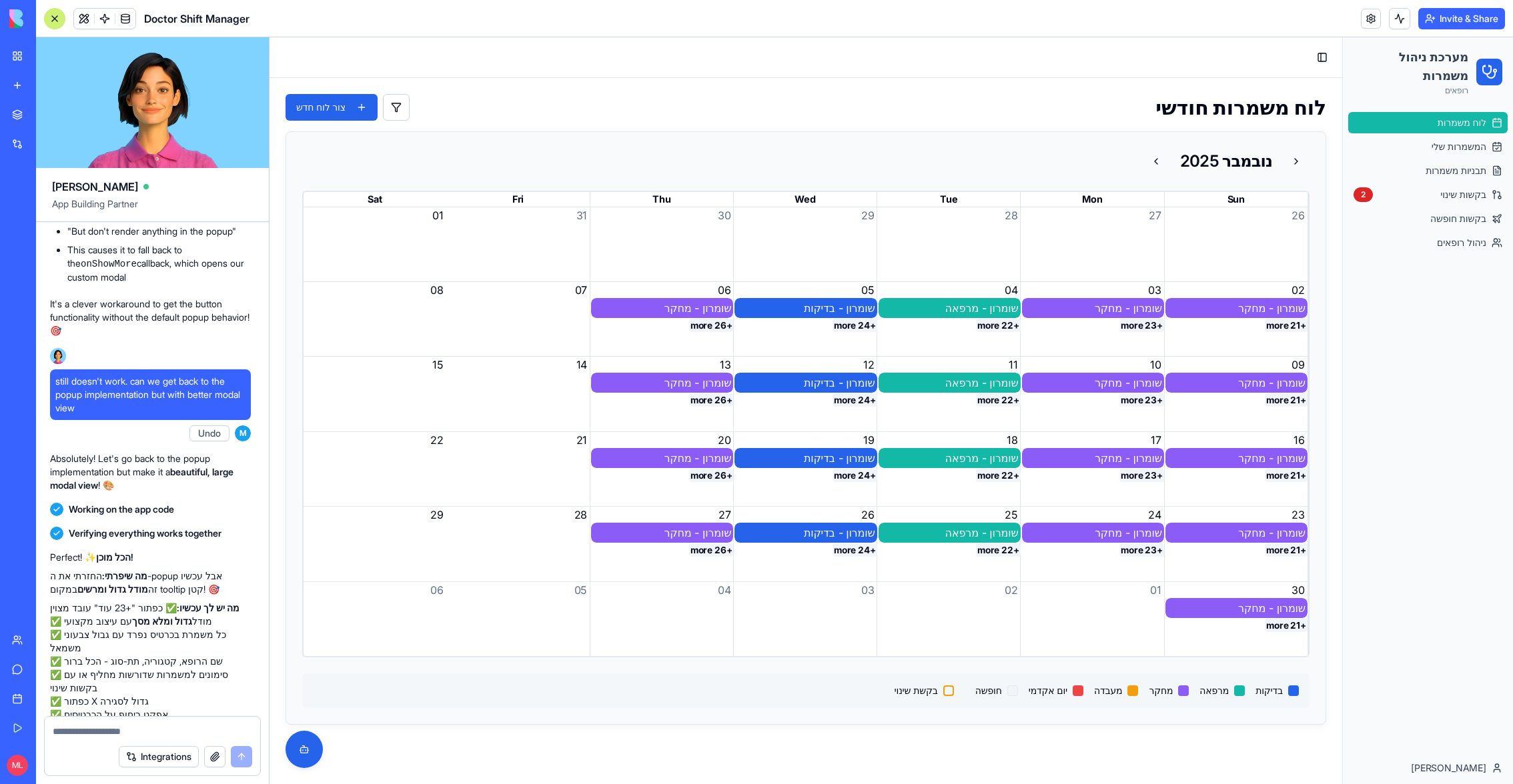
click at [714, 475] on button "+26 more" at bounding box center [711, 475] width 44 height 14
click at [95, 522] on textarea at bounding box center [153, 731] width 200 height 14
type textarea "**********"
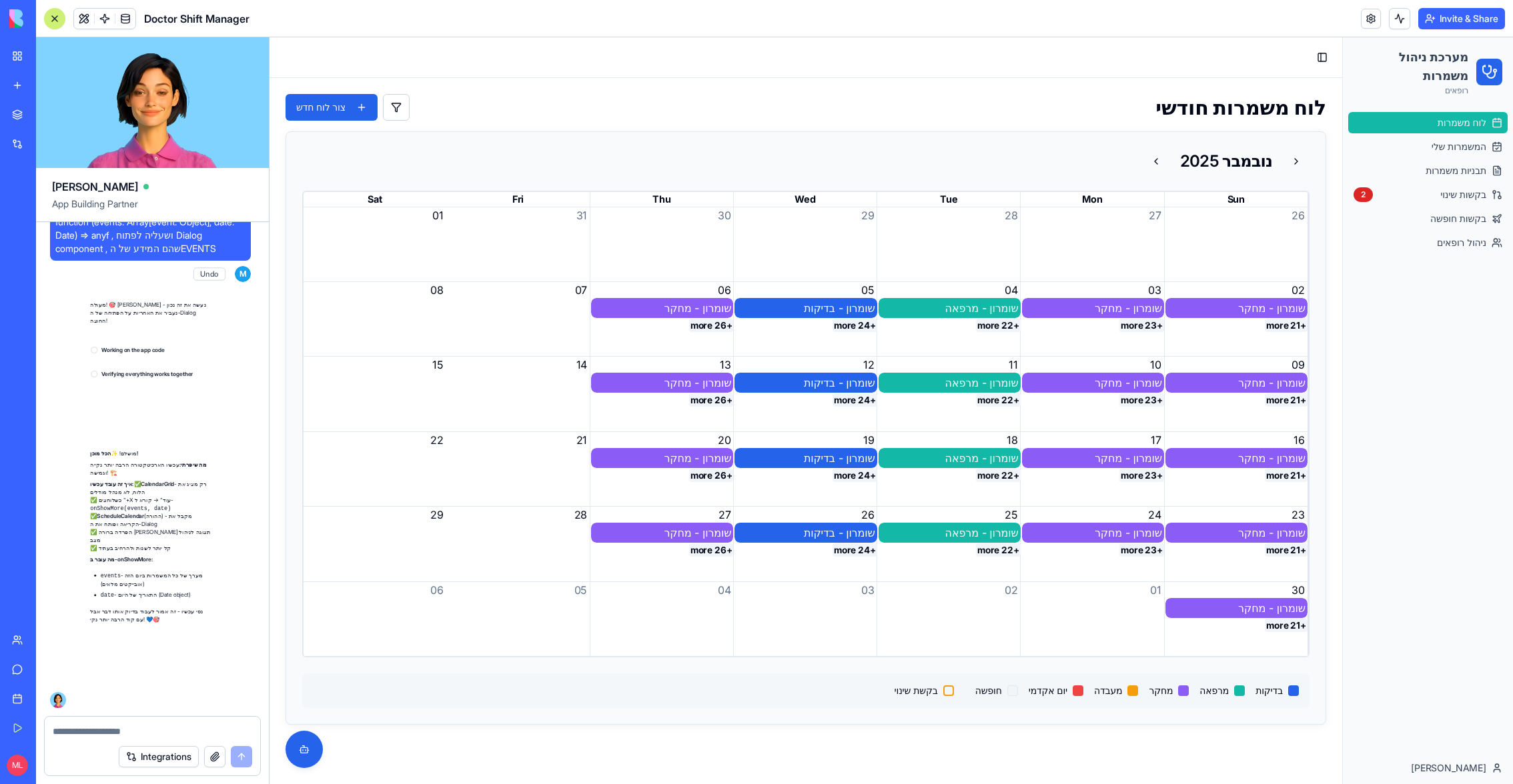
scroll to position [40245, 2]
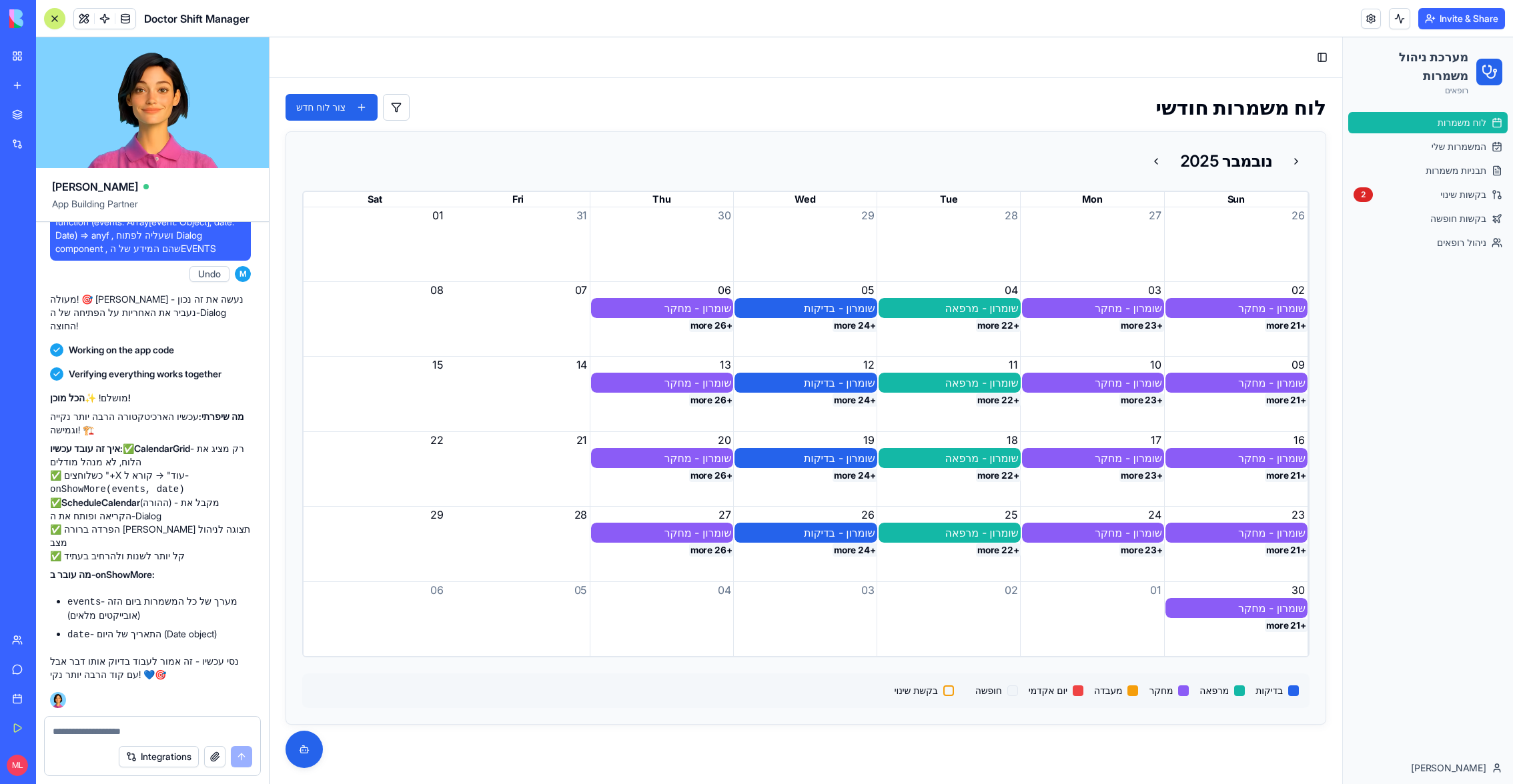
click at [709, 325] on button "+26 more" at bounding box center [711, 325] width 44 height 14
click at [707, 325] on button "+26 more" at bounding box center [711, 325] width 44 height 14
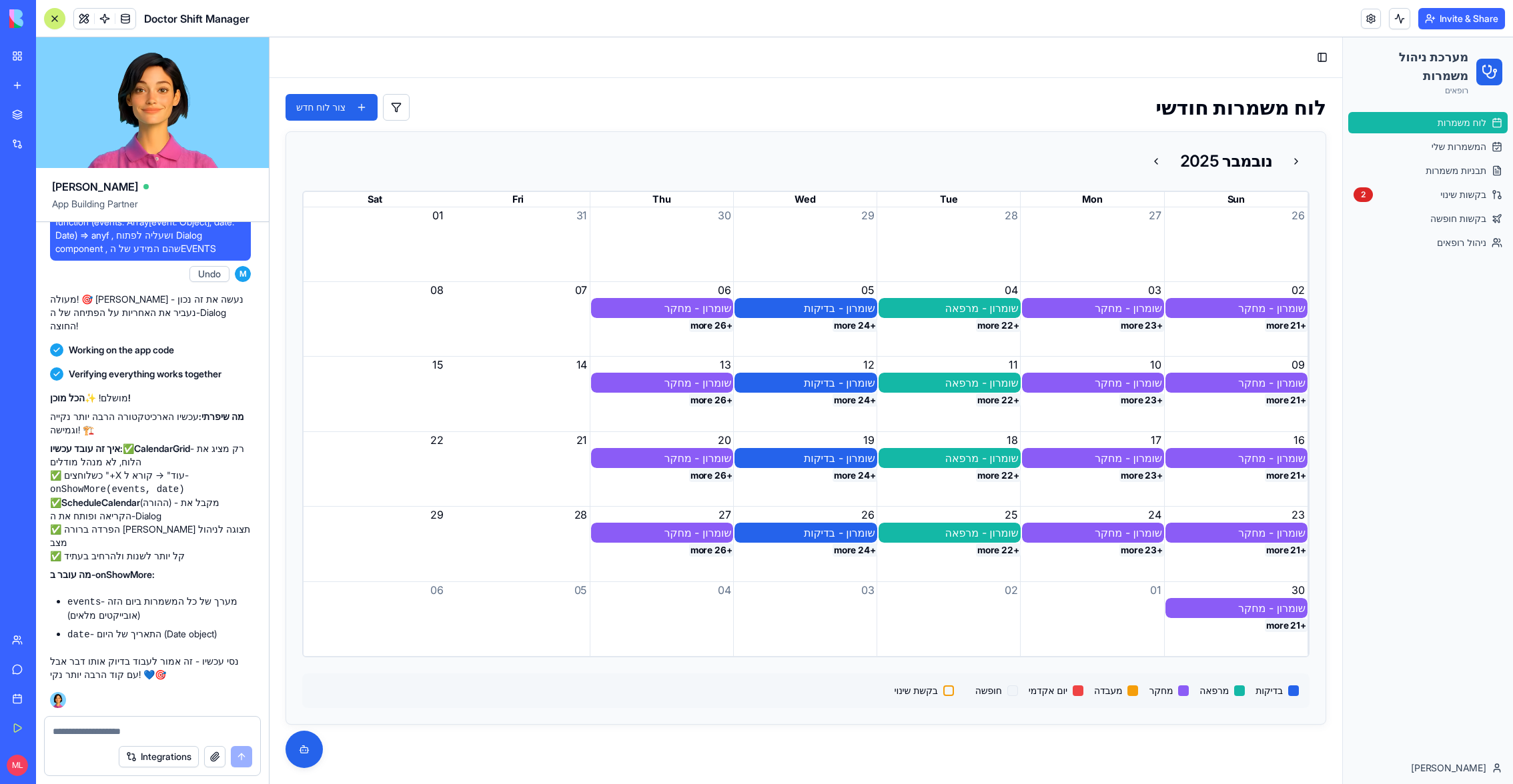
click at [707, 325] on button "+26 more" at bounding box center [711, 325] width 44 height 14
click at [158, 256] on span "למחוק את הPROP של הPOPOVER, ולהוסיף את הPROP של onShowMore, שם הוא צריך להכניס …" at bounding box center [150, 216] width 190 height 80
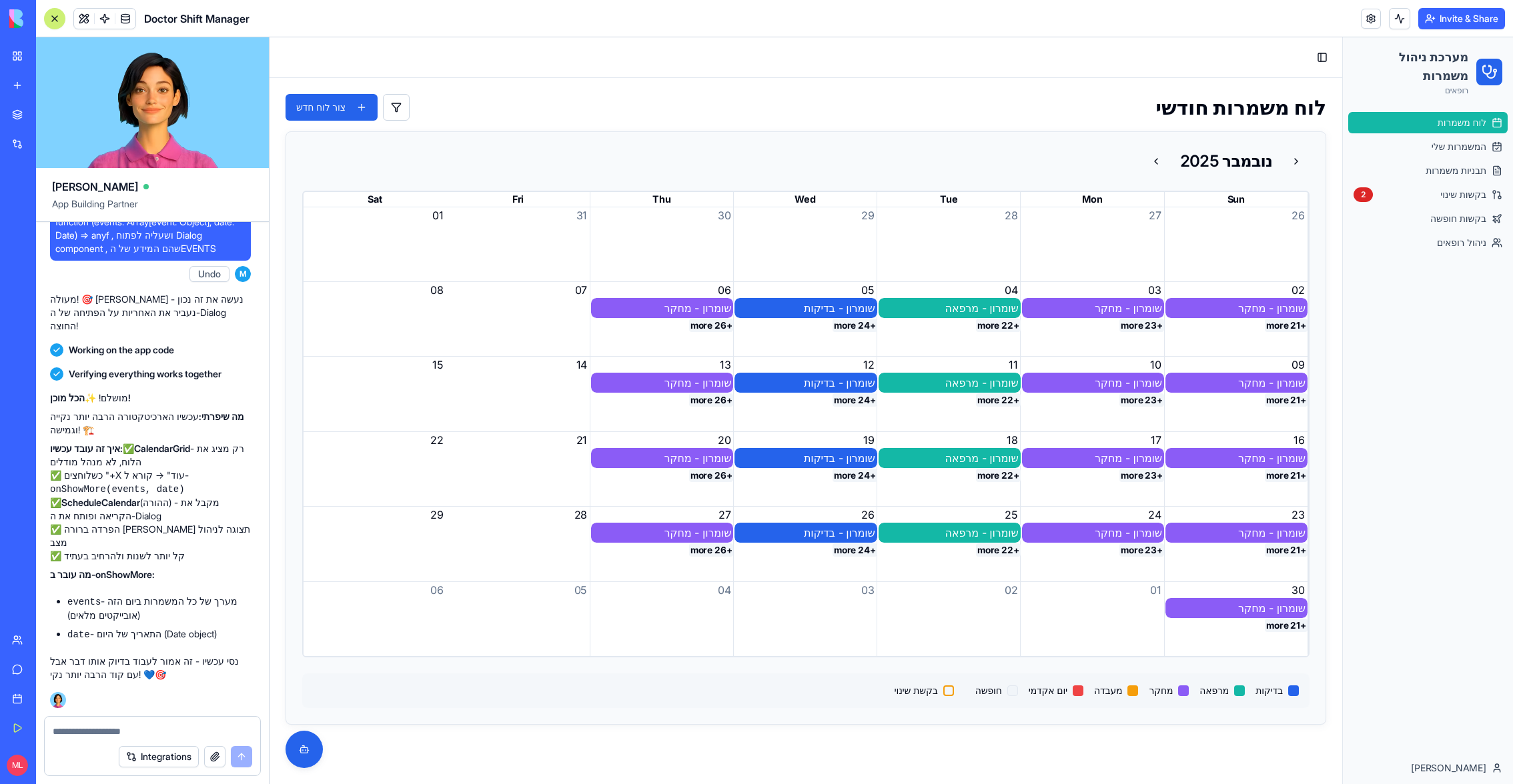
click at [158, 256] on span "למחוק את הPROP של הPOPOVER, ולהוסיף את הPROP של onShowMore, שם הוא צריך להכניס …" at bounding box center [150, 216] width 190 height 80
copy span "למחוק את הPROP של הPOPOVER, ולהוסיף את הPROP של onShowMore, שם הוא צריך להכניס …"
click at [147, 522] on textarea at bounding box center [153, 731] width 200 height 14
paste textarea "**********"
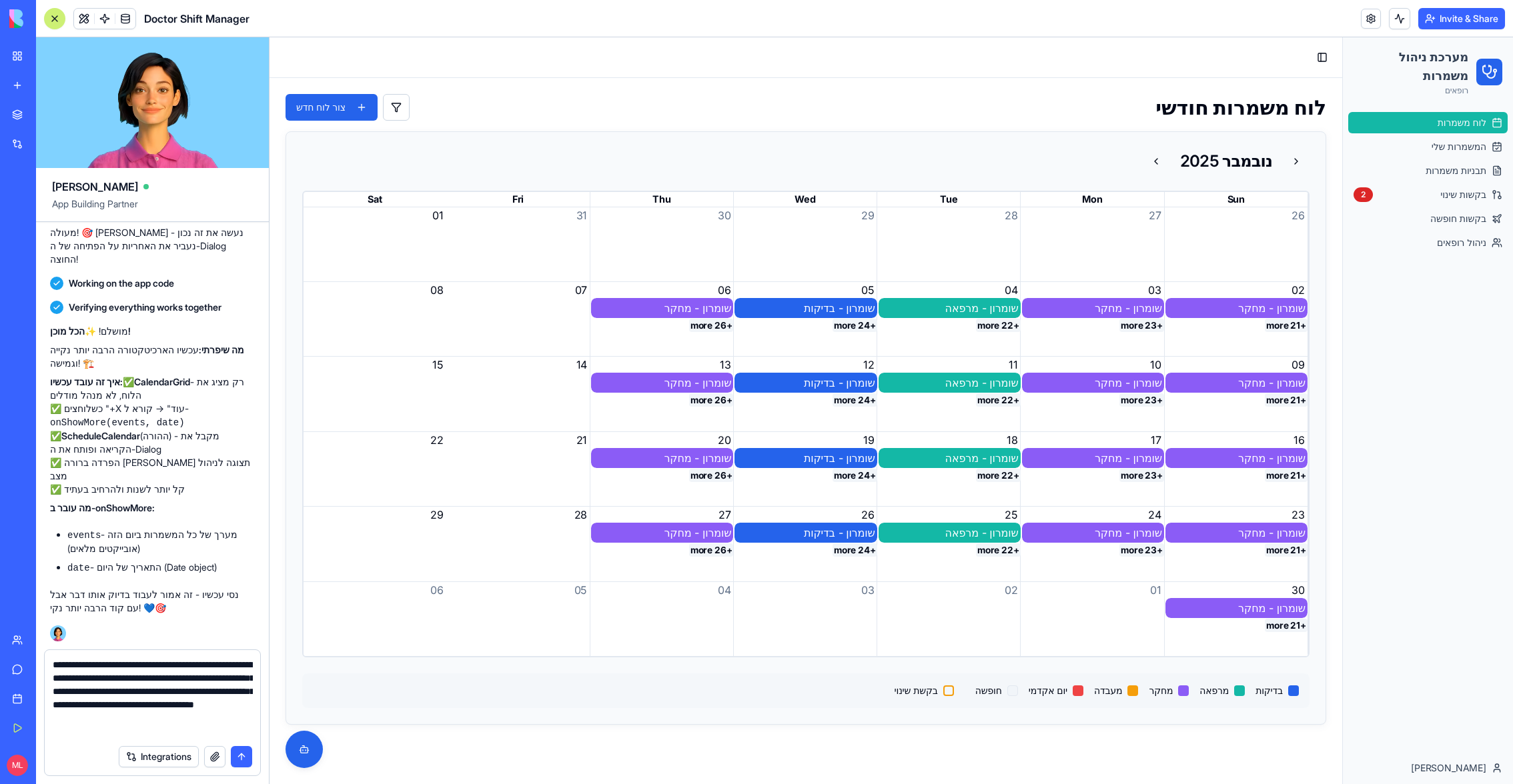
scroll to position [0, 0]
drag, startPoint x: 105, startPoint y: 667, endPoint x: 0, endPoint y: 667, distance: 105.0
click at [0, 522] on div "My Workspace New app Marketplace Integrations Recent Image Editor Content Calen…" at bounding box center [756, 392] width 1513 height 784
type textarea "**********"
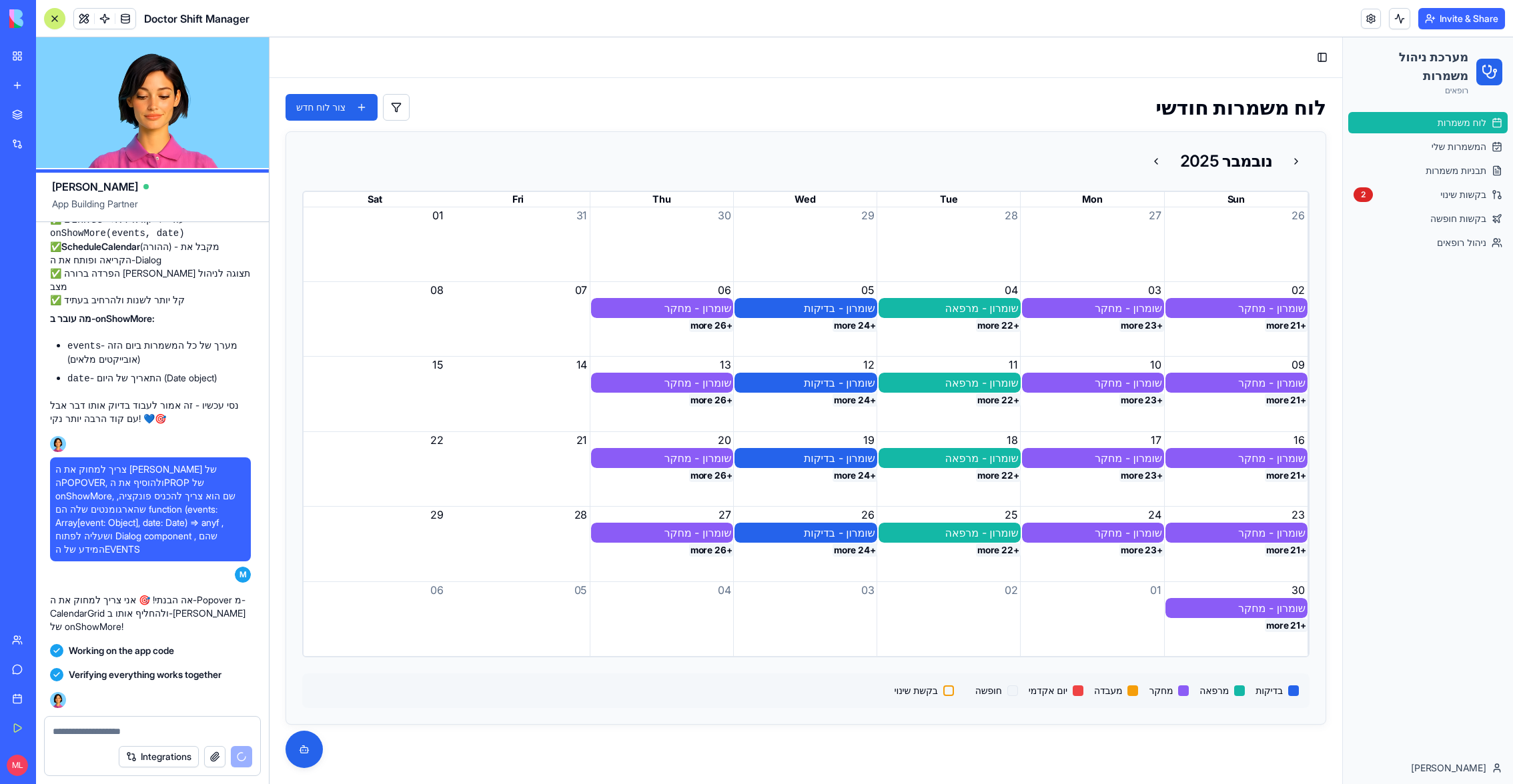
scroll to position [40746, 2]
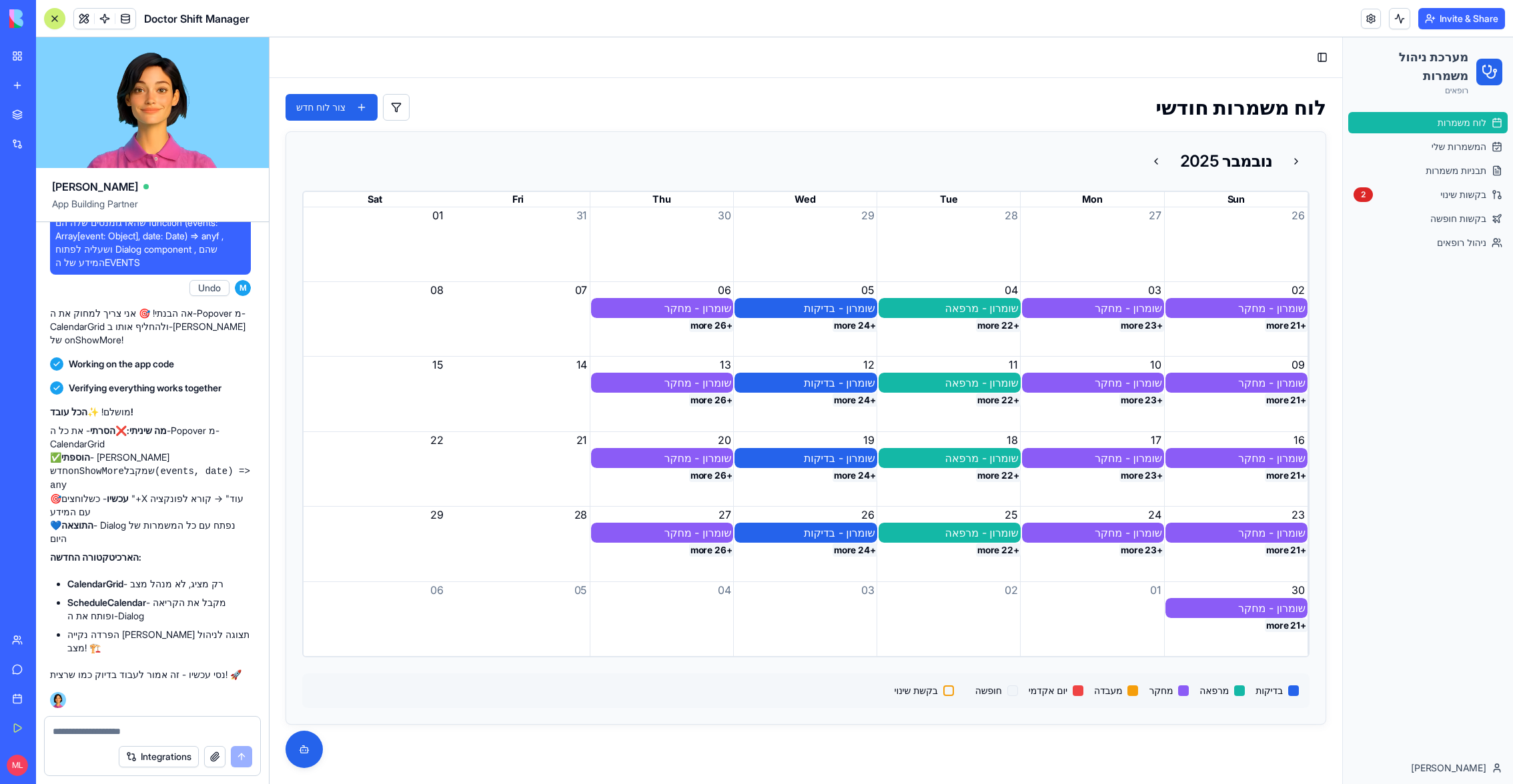
click at [723, 329] on button "+26 more" at bounding box center [711, 325] width 44 height 14
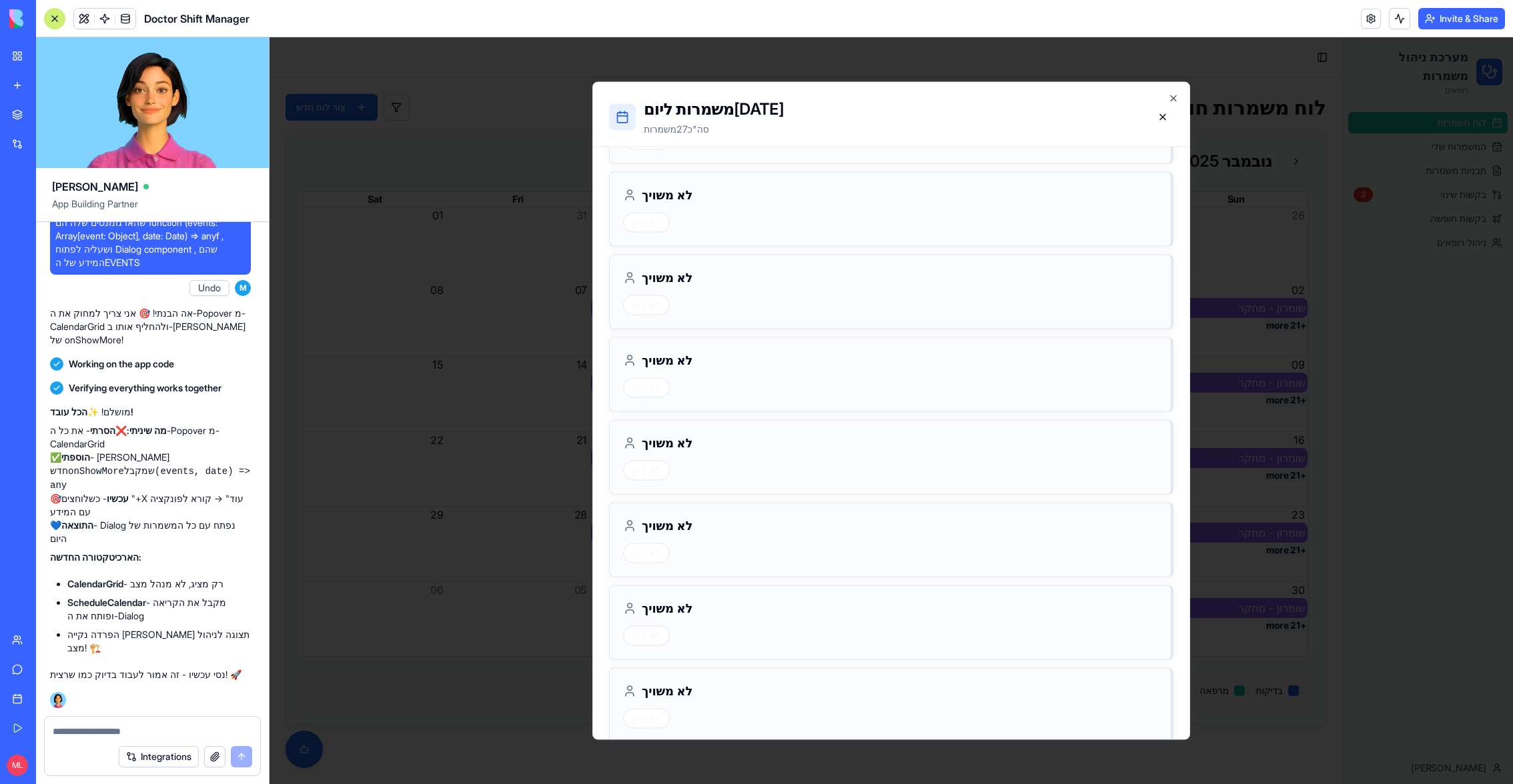
scroll to position [0, 0]
click at [202, 522] on textarea at bounding box center [153, 731] width 200 height 14
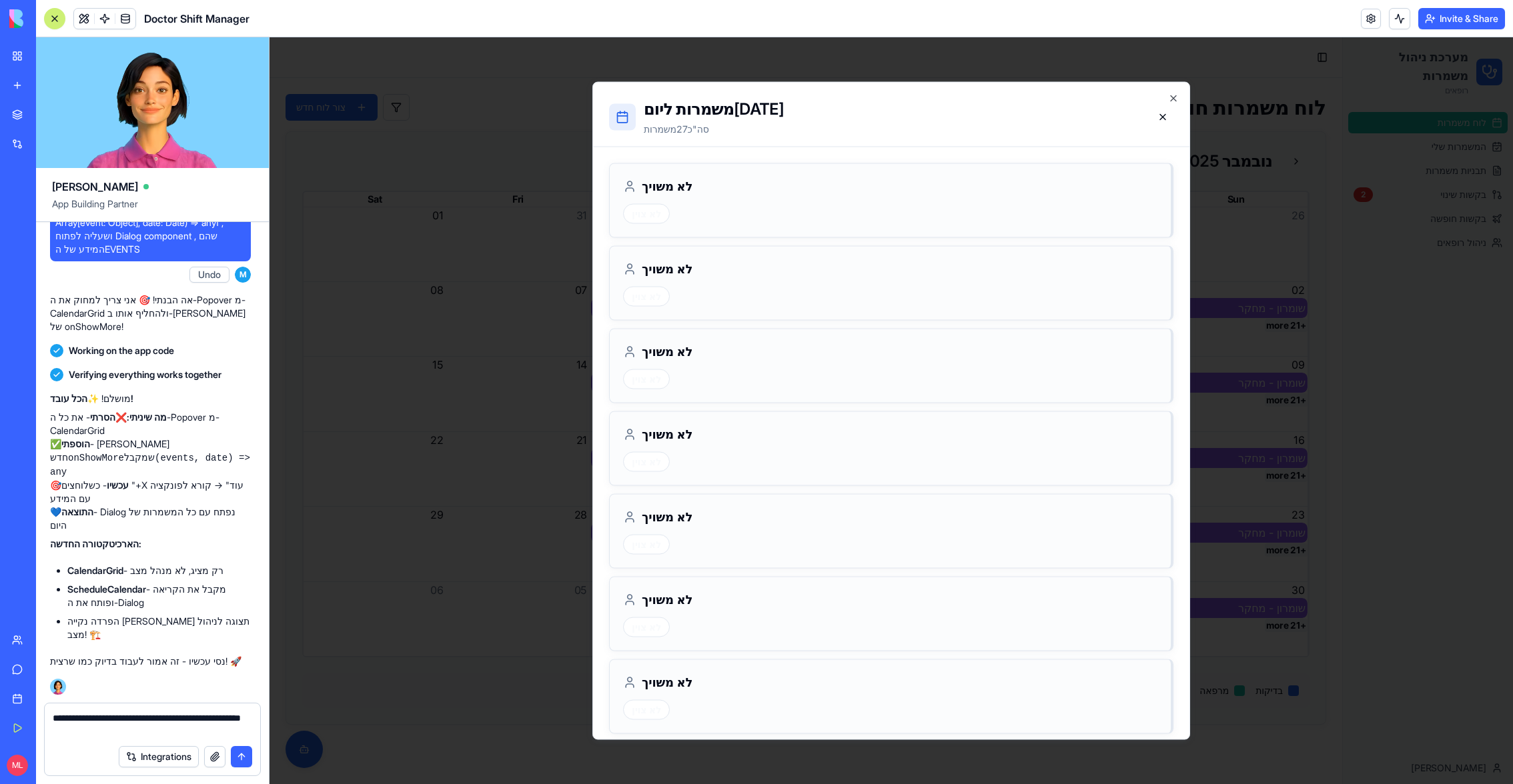
type textarea "**********"
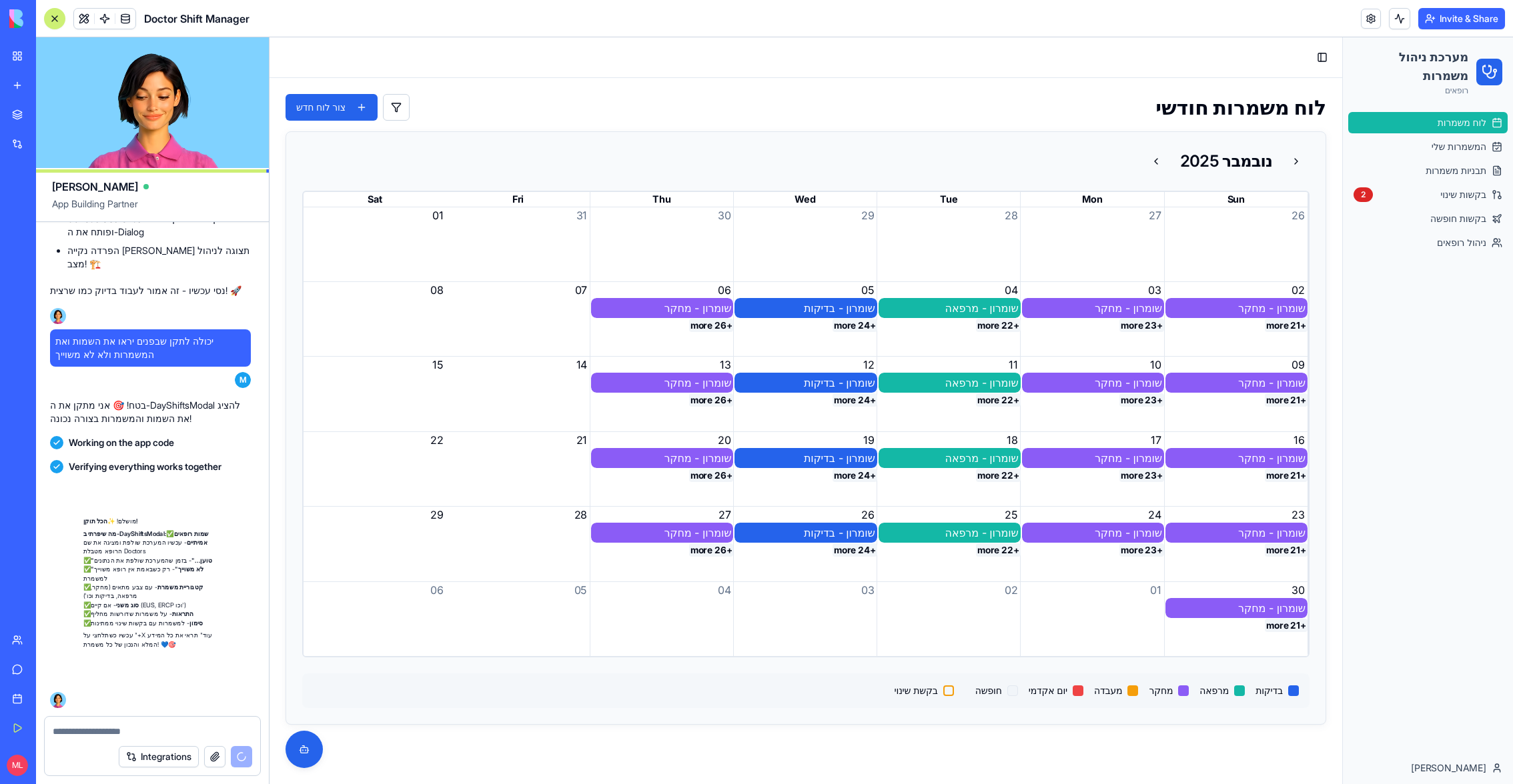
scroll to position [41143, 2]
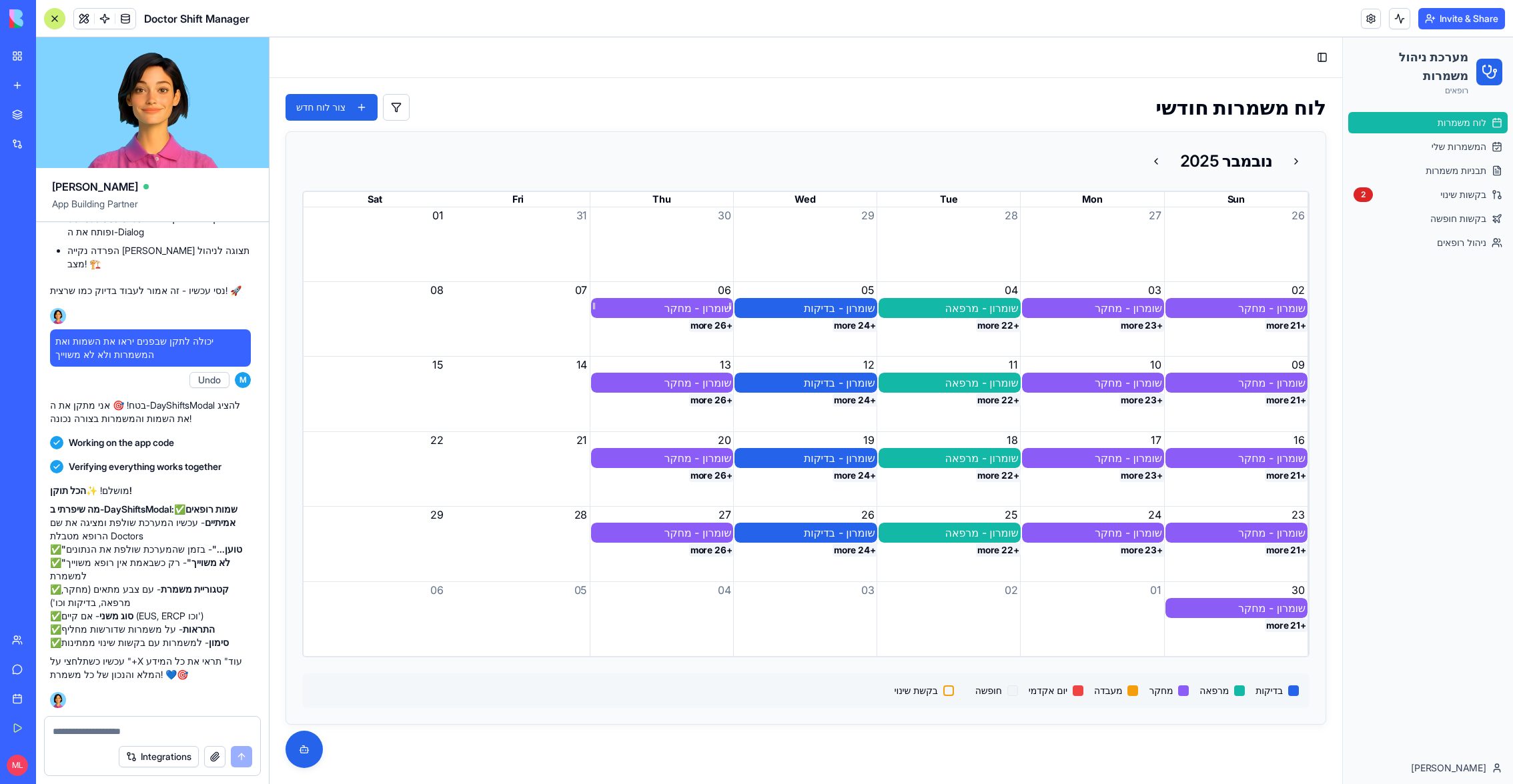
click at [645, 307] on div "שומרון - מחקר" at bounding box center [662, 308] width 138 height 16
click at [713, 326] on button "+26 more" at bounding box center [711, 325] width 44 height 14
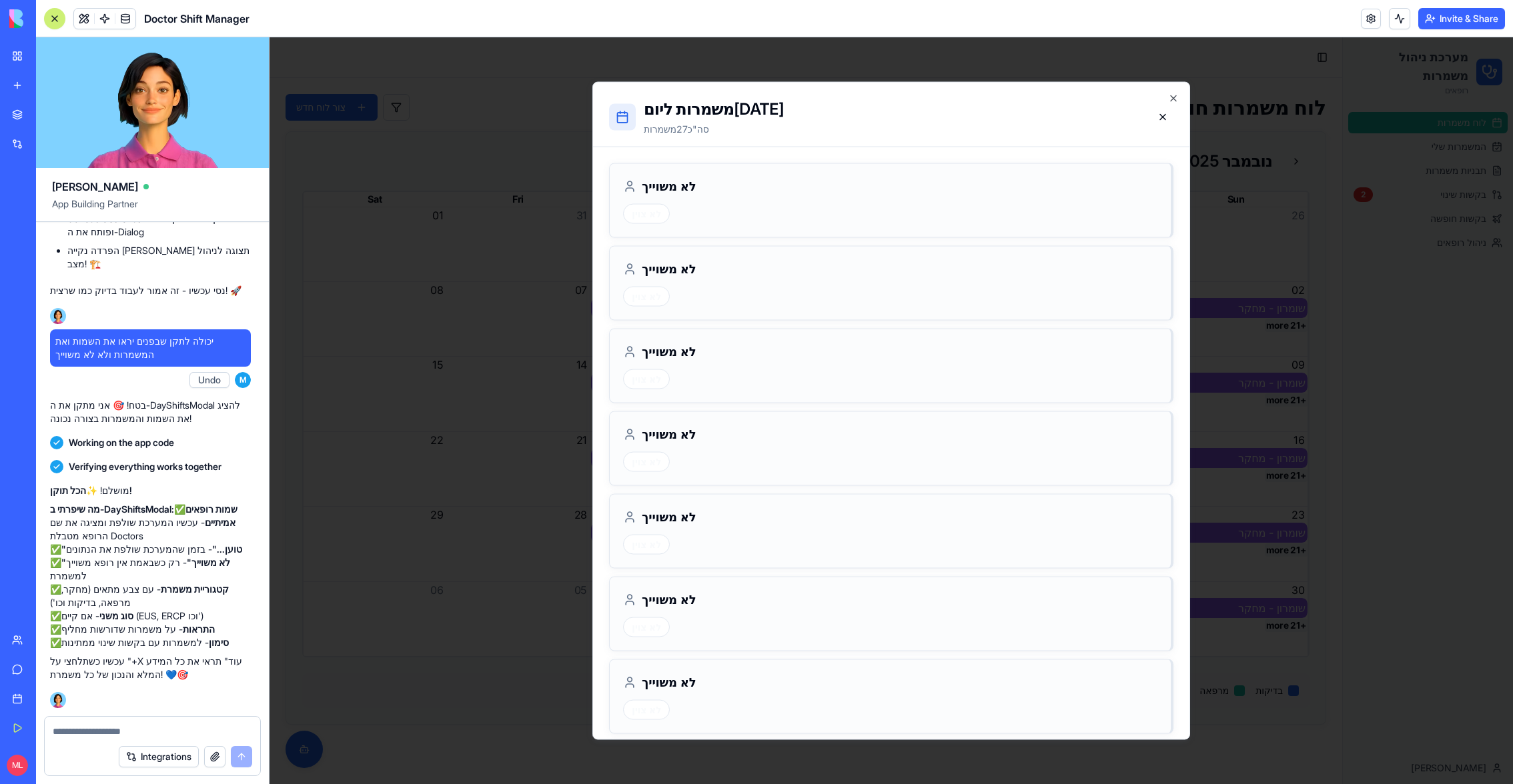
click at [154, 522] on textarea at bounding box center [153, 731] width 200 height 14
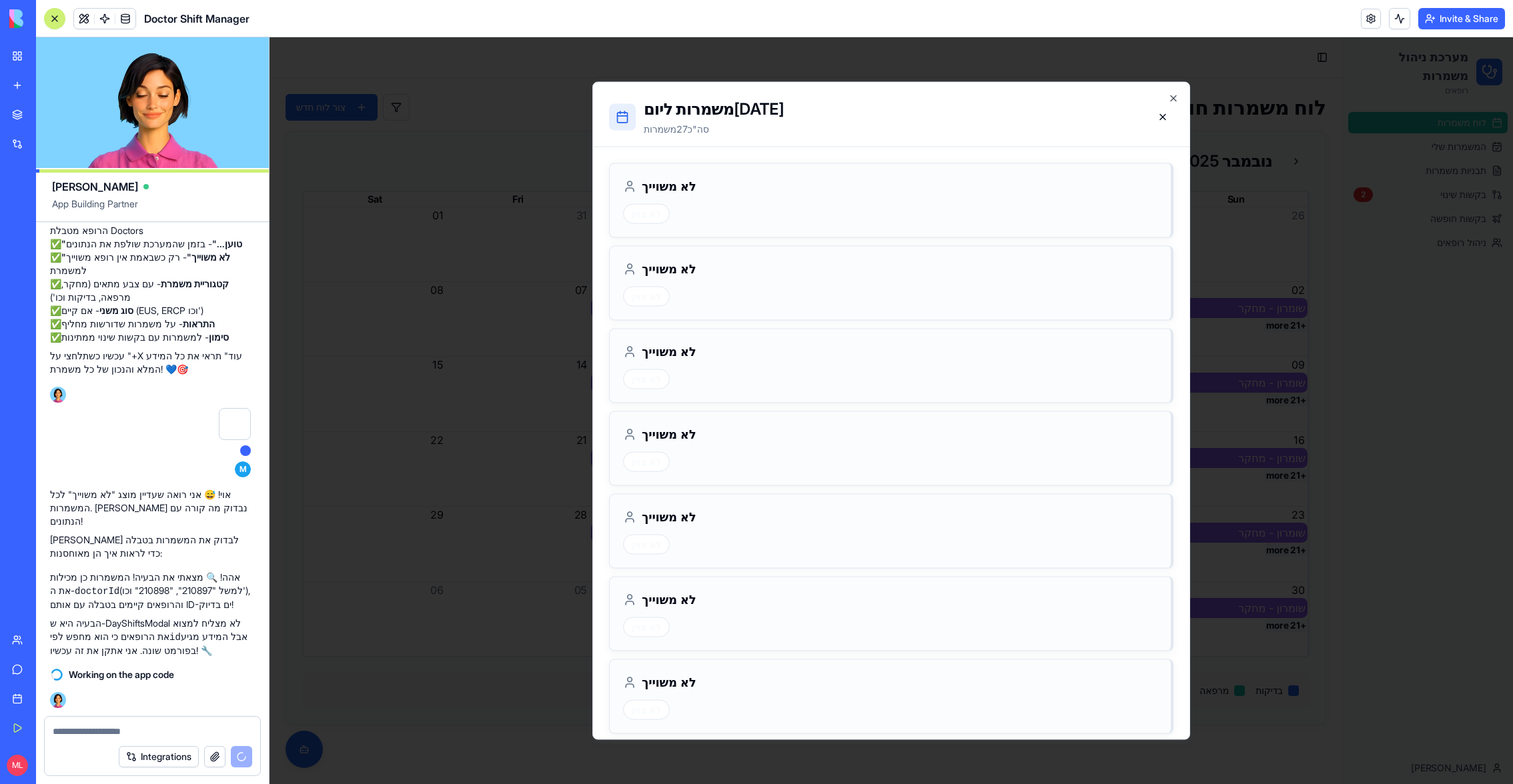
scroll to position [41471, 2]
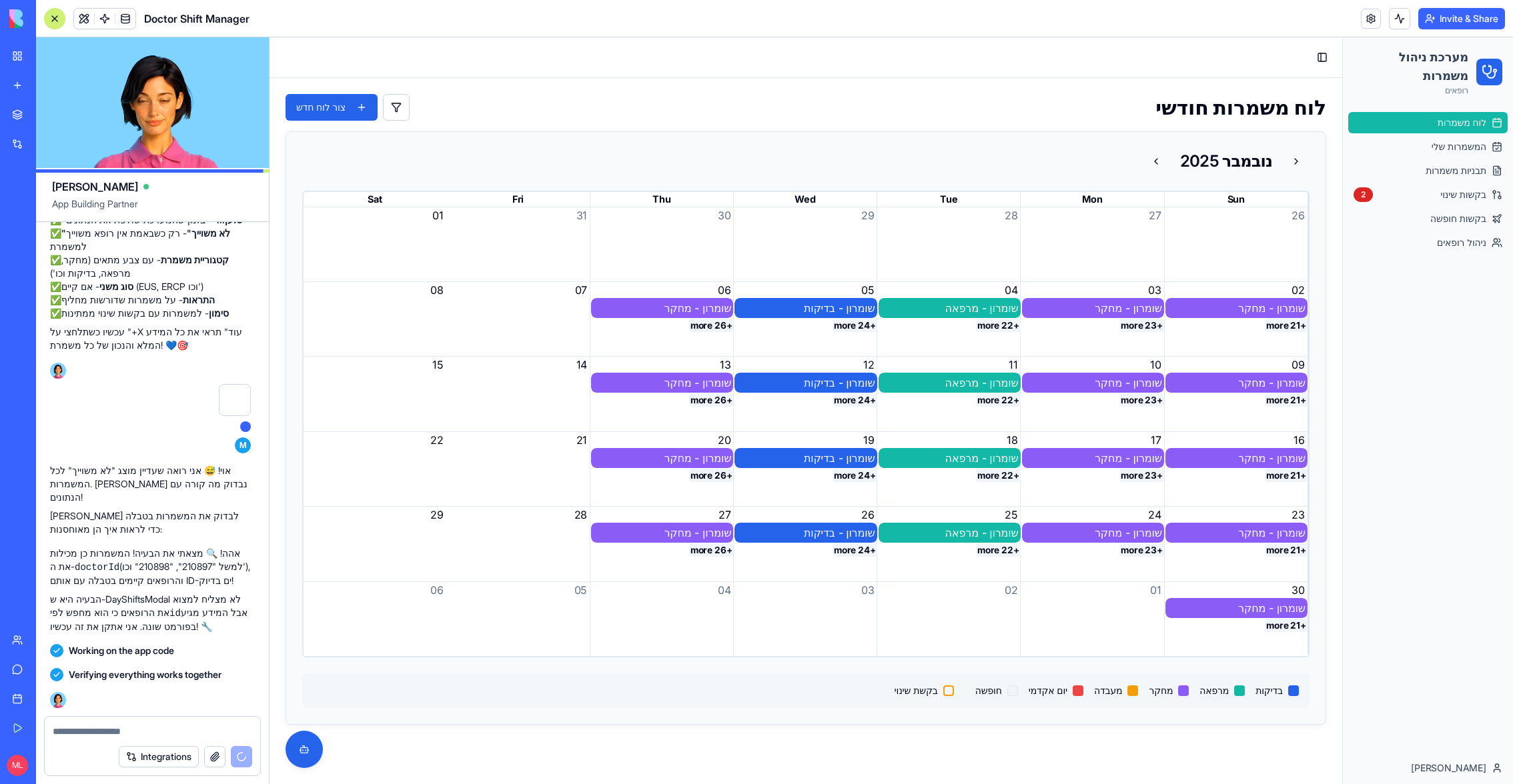
click at [719, 331] on div "+26 more" at bounding box center [662, 326] width 143 height 14
click at [718, 327] on button "+26 more" at bounding box center [711, 325] width 44 height 14
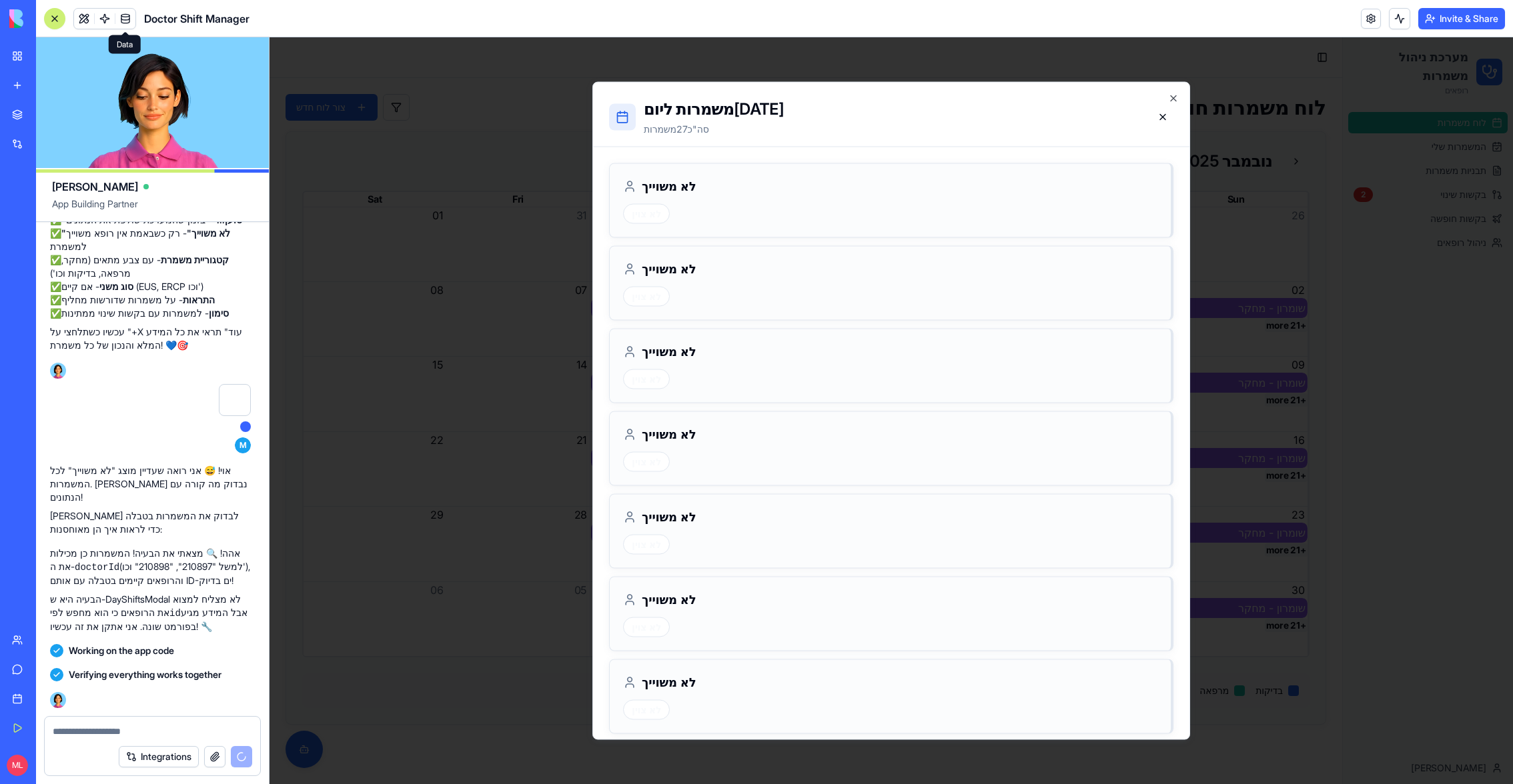
click at [125, 19] on span at bounding box center [125, 19] width 37 height 37
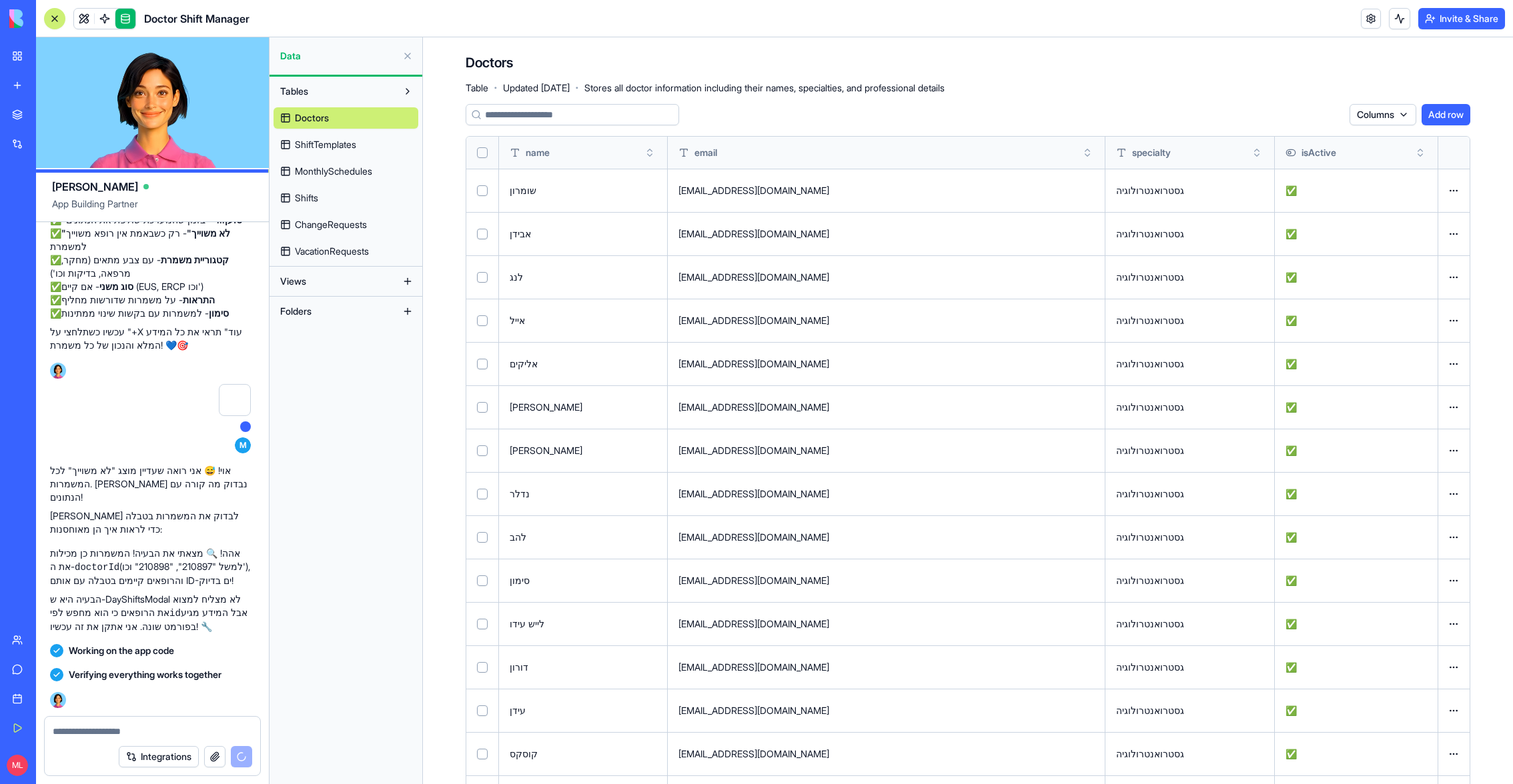
click at [337, 180] on link "MonthlySchedules" at bounding box center [346, 171] width 145 height 21
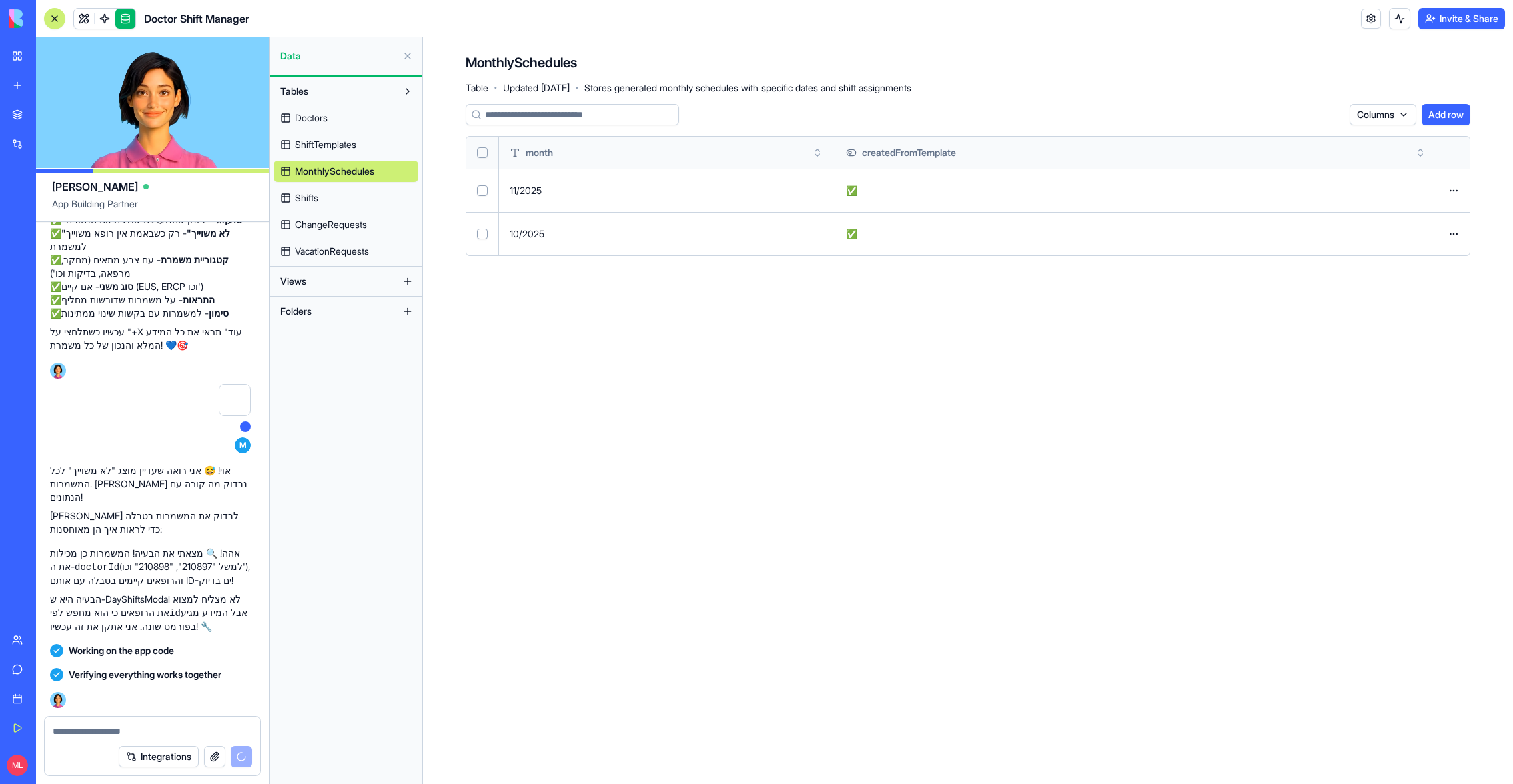
click at [336, 203] on link "Shifts" at bounding box center [346, 198] width 145 height 21
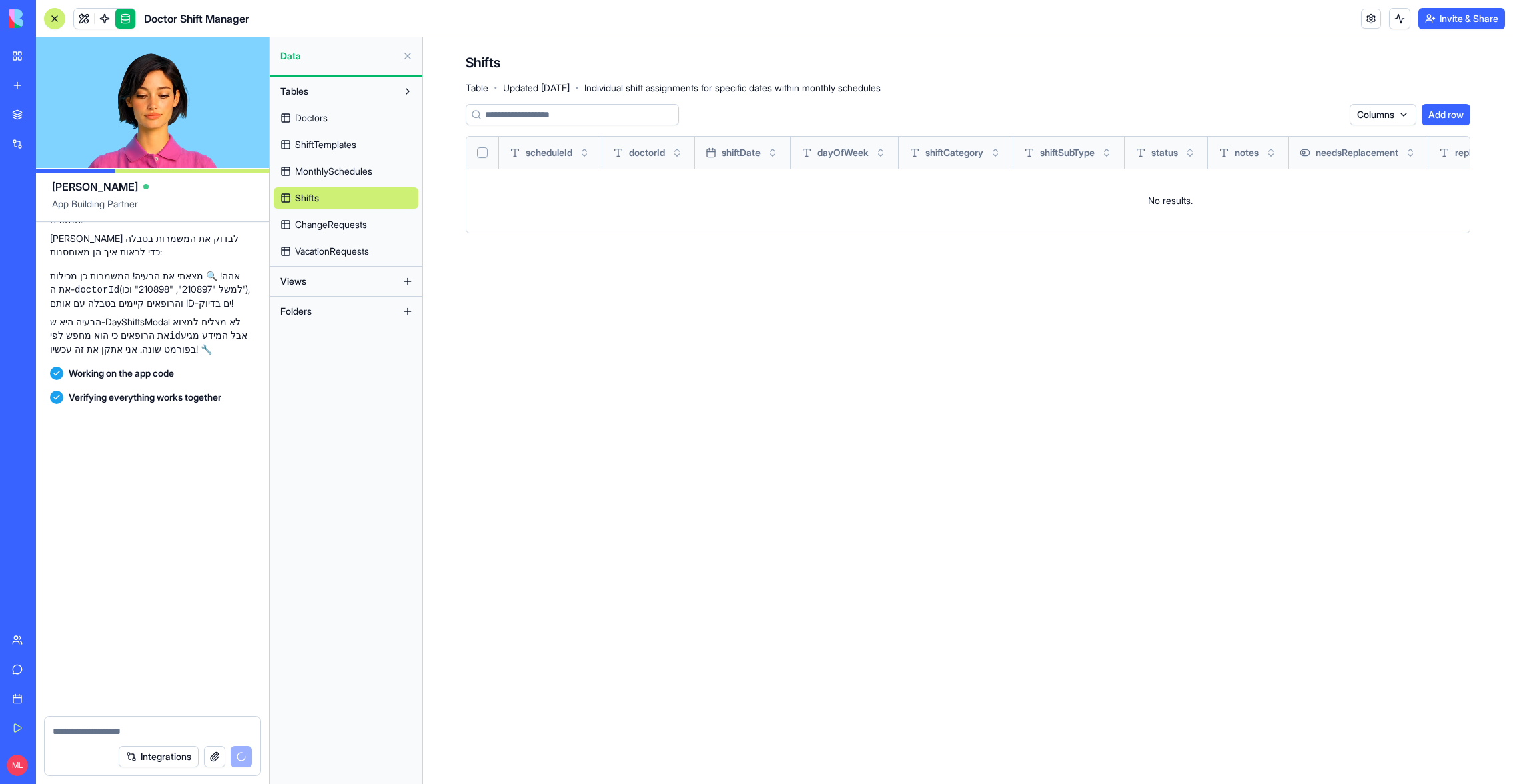
scroll to position [41735, 2]
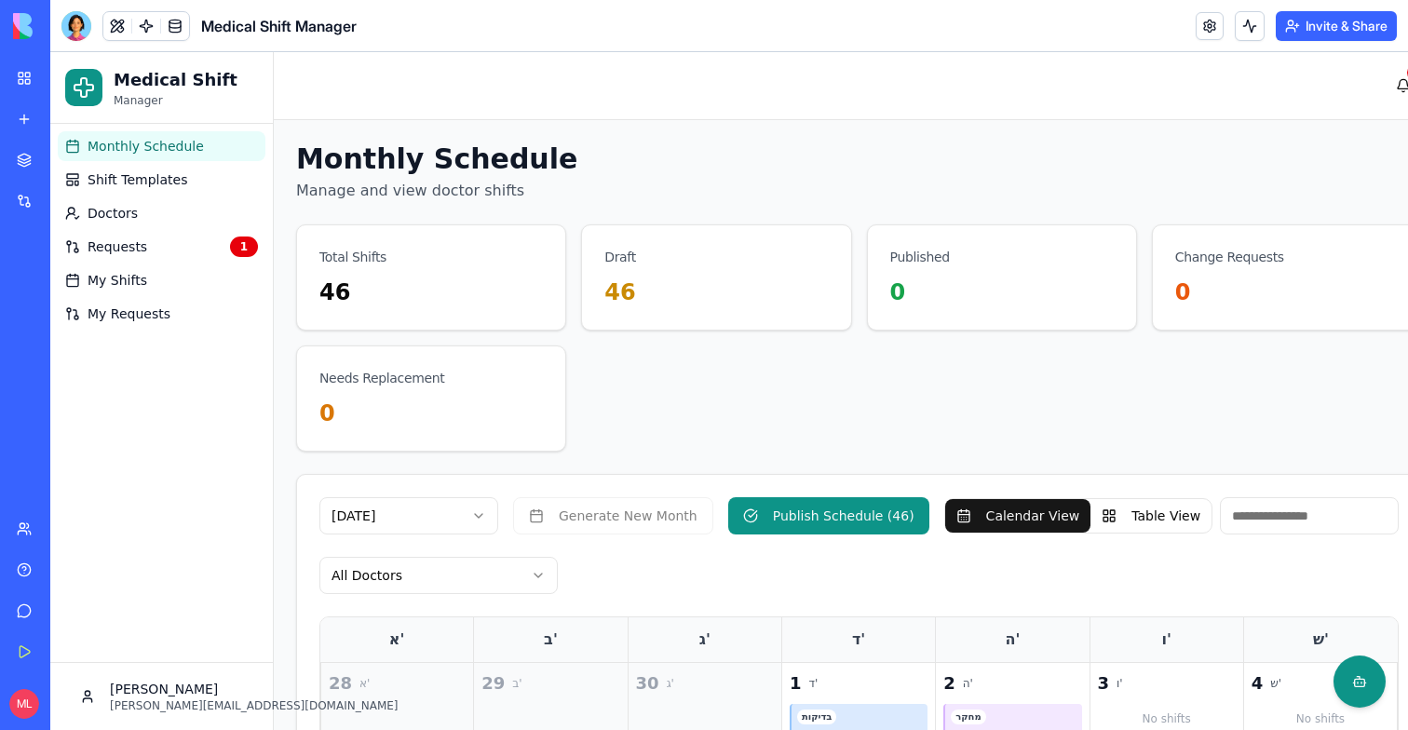
scroll to position [391, 0]
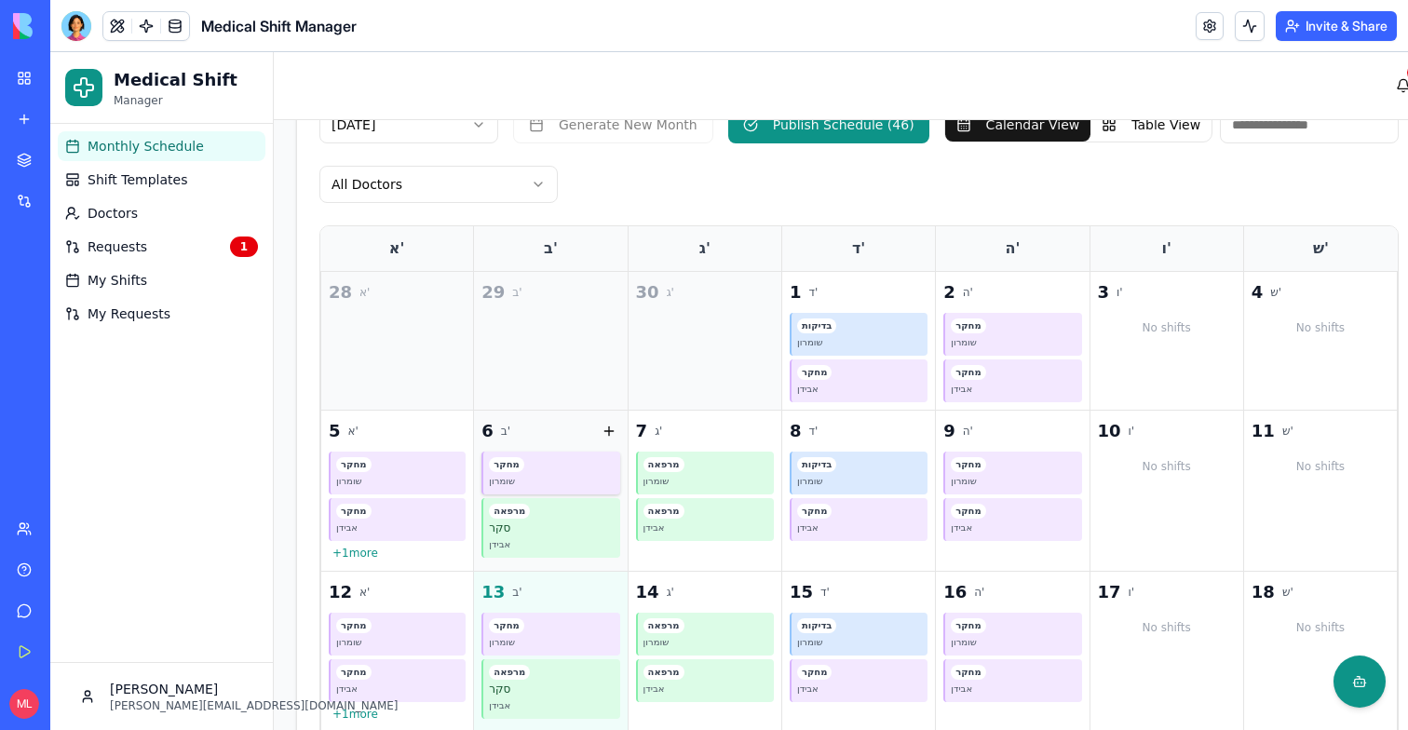
click at [536, 481] on div "שומרון" at bounding box center [551, 481] width 125 height 15
click at [835, 344] on div "שומרון" at bounding box center [859, 342] width 125 height 15
click at [152, 234] on link "Requests 1" at bounding box center [162, 247] width 208 height 30
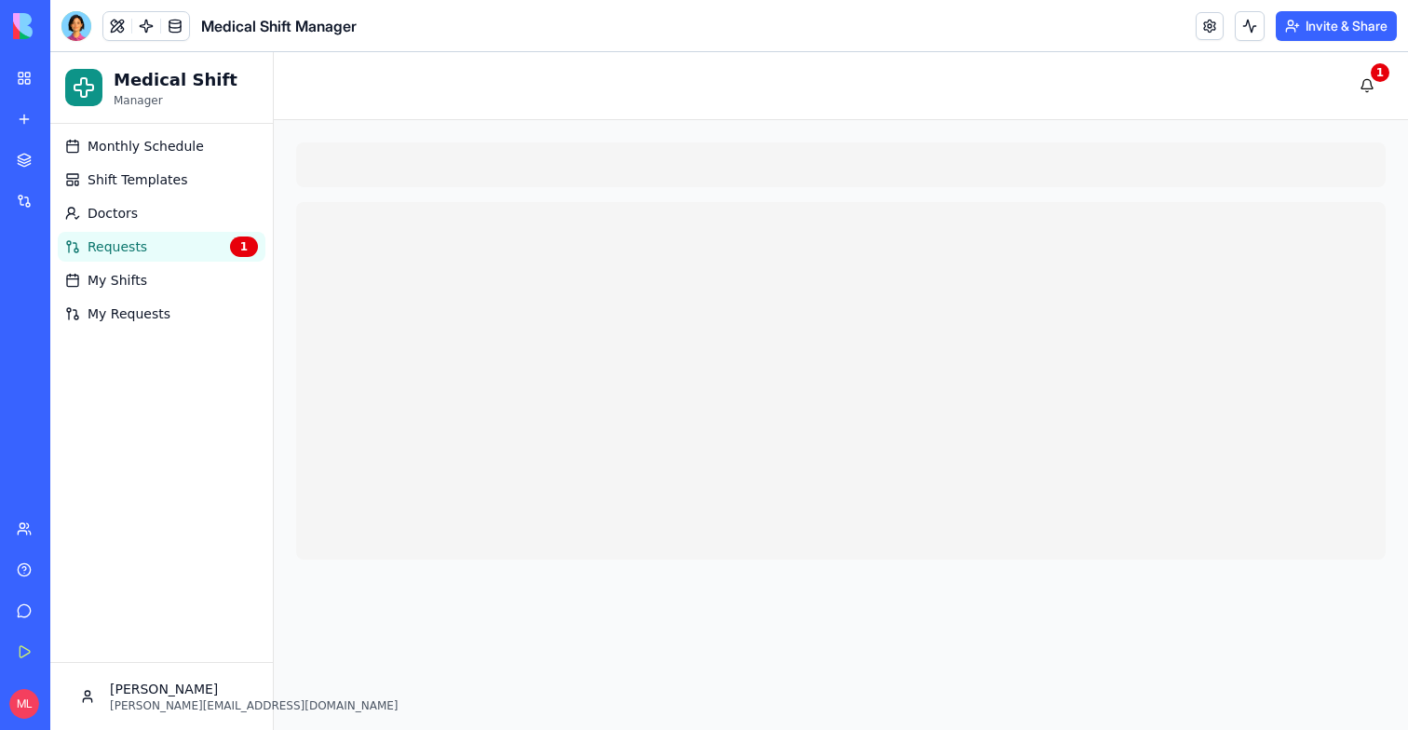
click at [152, 296] on ul "Monthly Schedule Shift Templates Doctors Requests 1 My Shifts My Requests" at bounding box center [162, 229] width 208 height 197
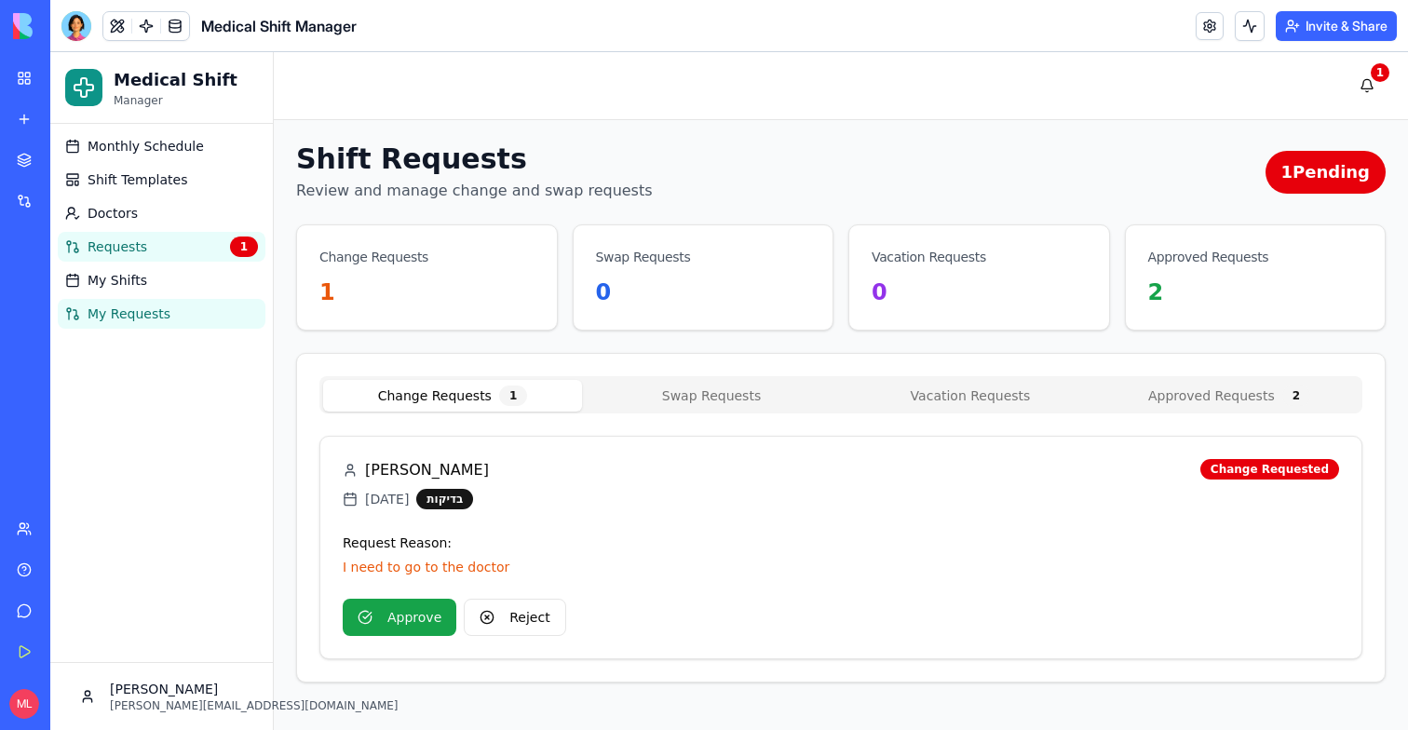
click at [151, 317] on span "My Requests" at bounding box center [129, 314] width 83 height 19
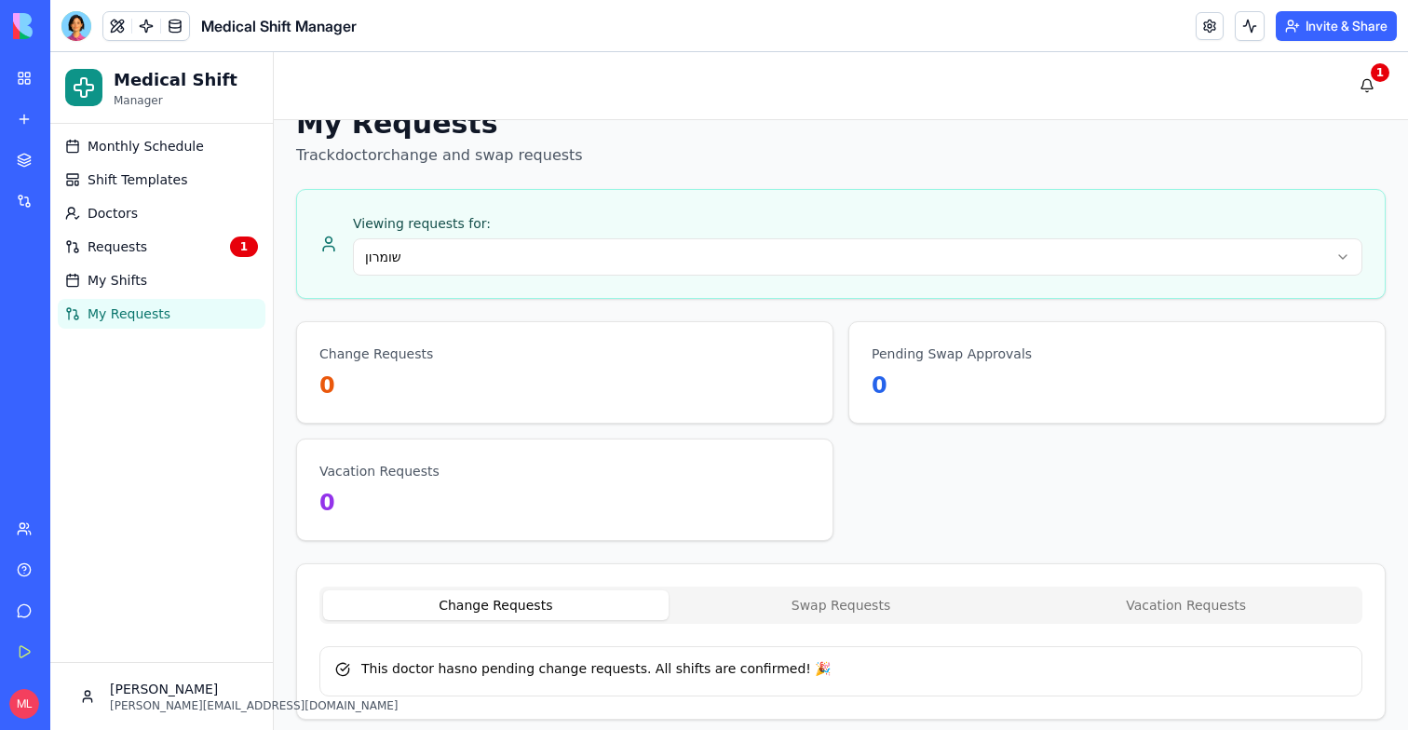
scroll to position [47, 0]
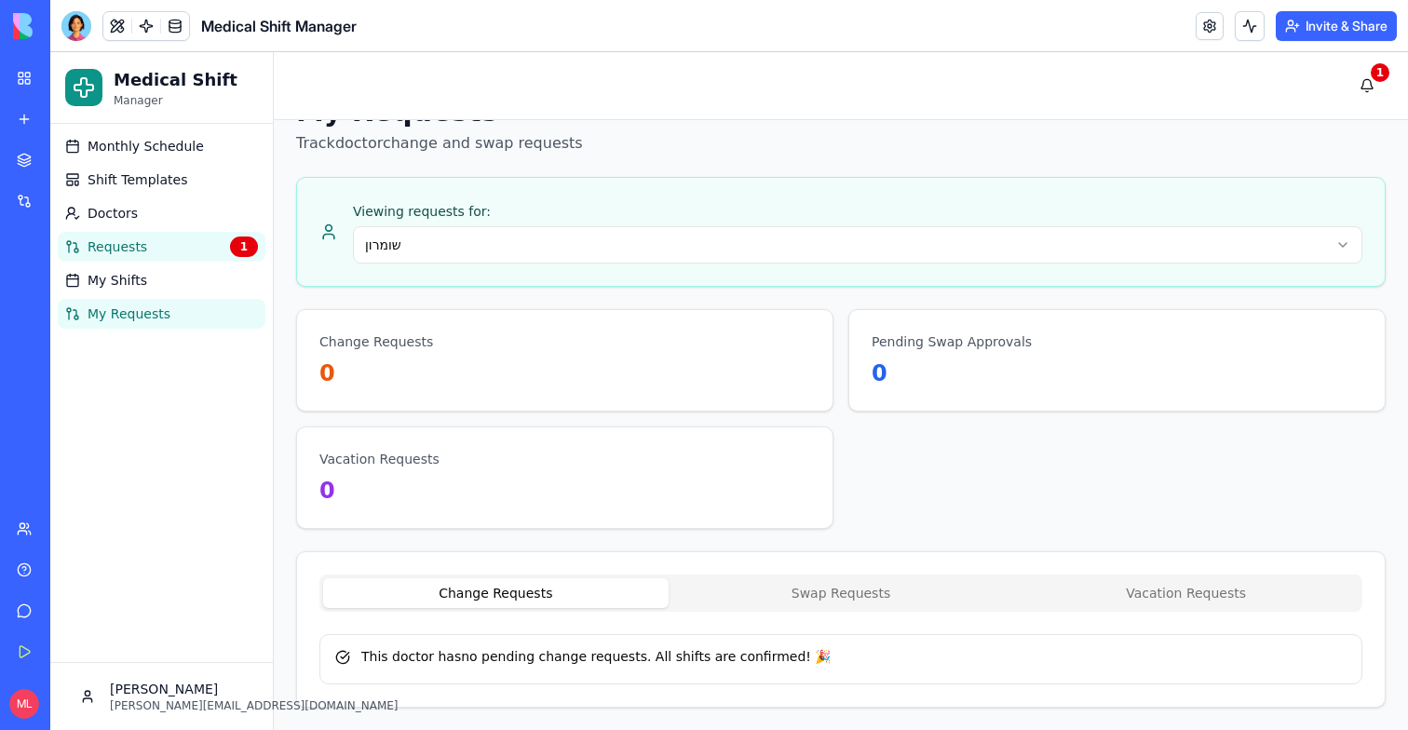
click at [159, 246] on link "Requests 1" at bounding box center [162, 247] width 208 height 30
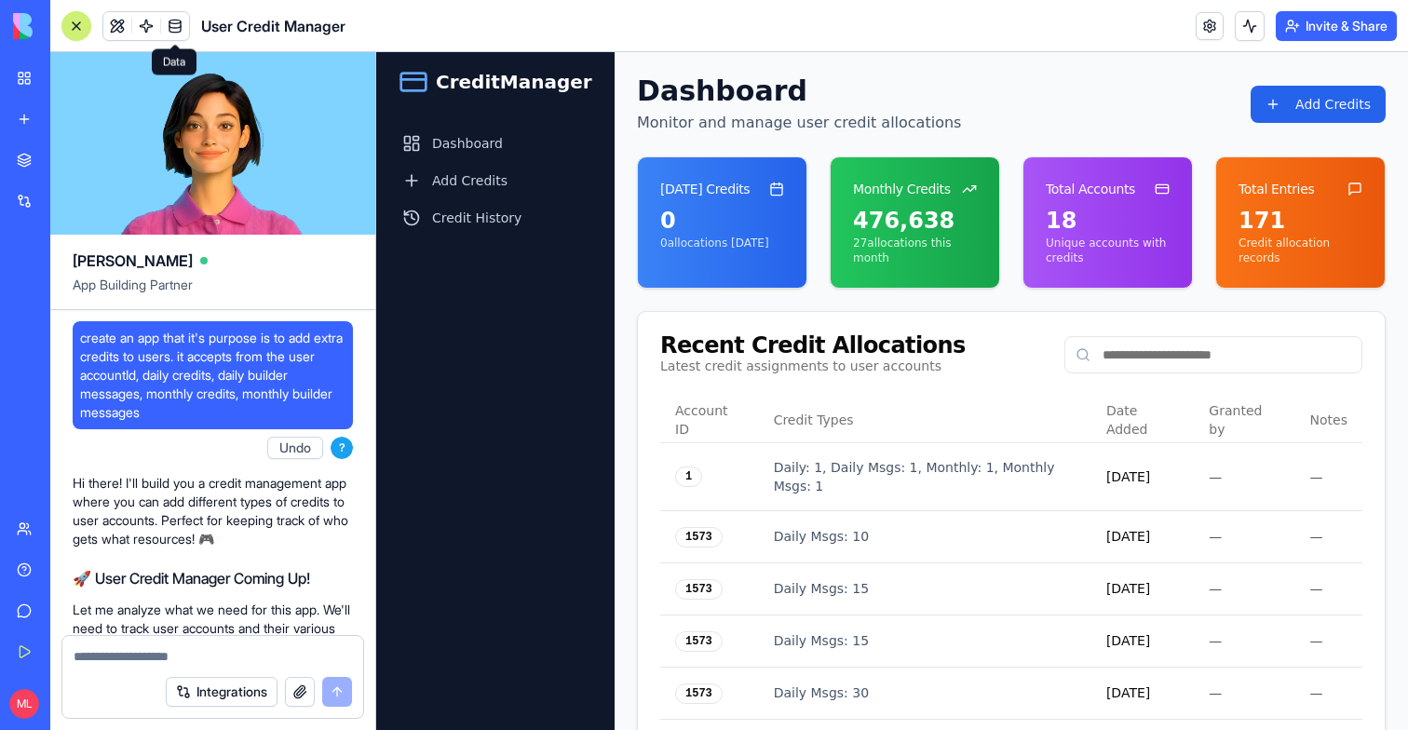
scroll to position [6114, 0]
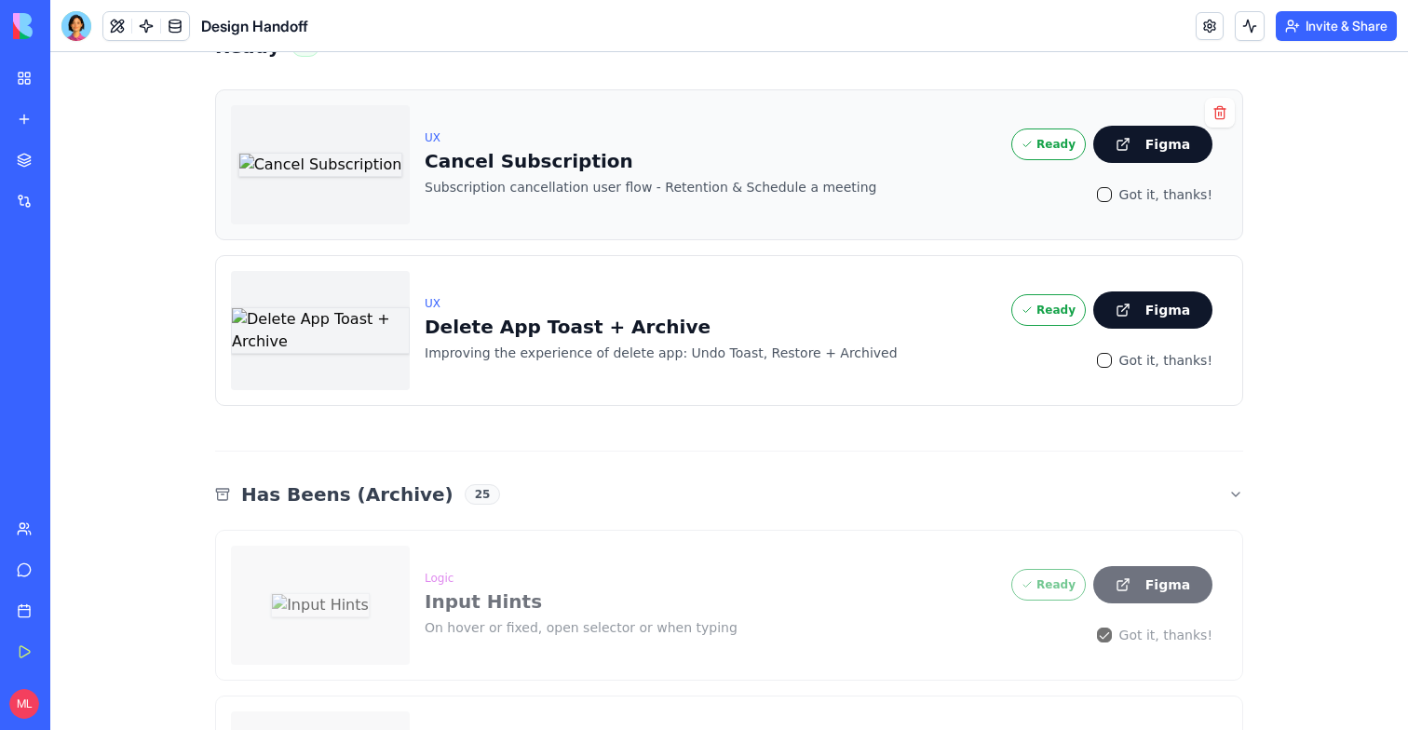
scroll to position [911, 0]
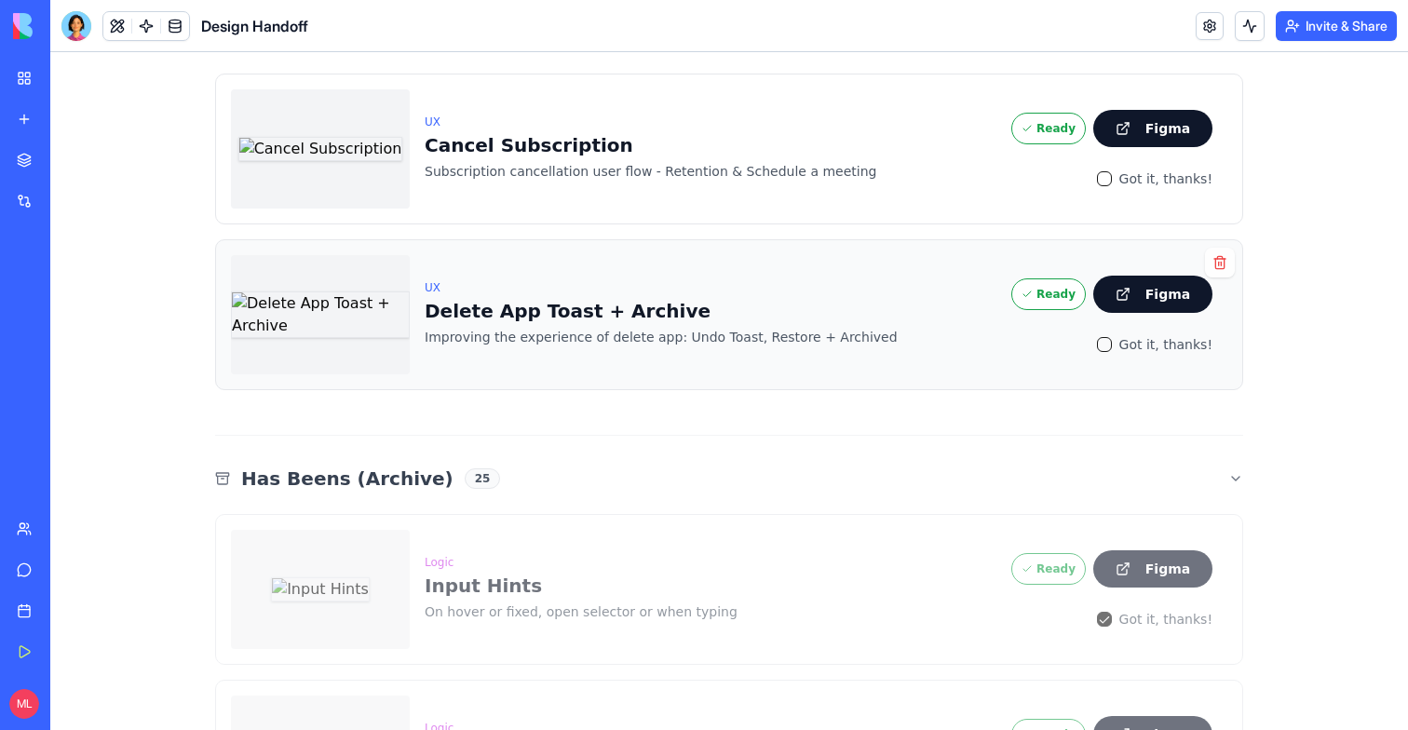
click at [533, 276] on div "UX Delete App Toast + Archive" at bounding box center [711, 300] width 572 height 48
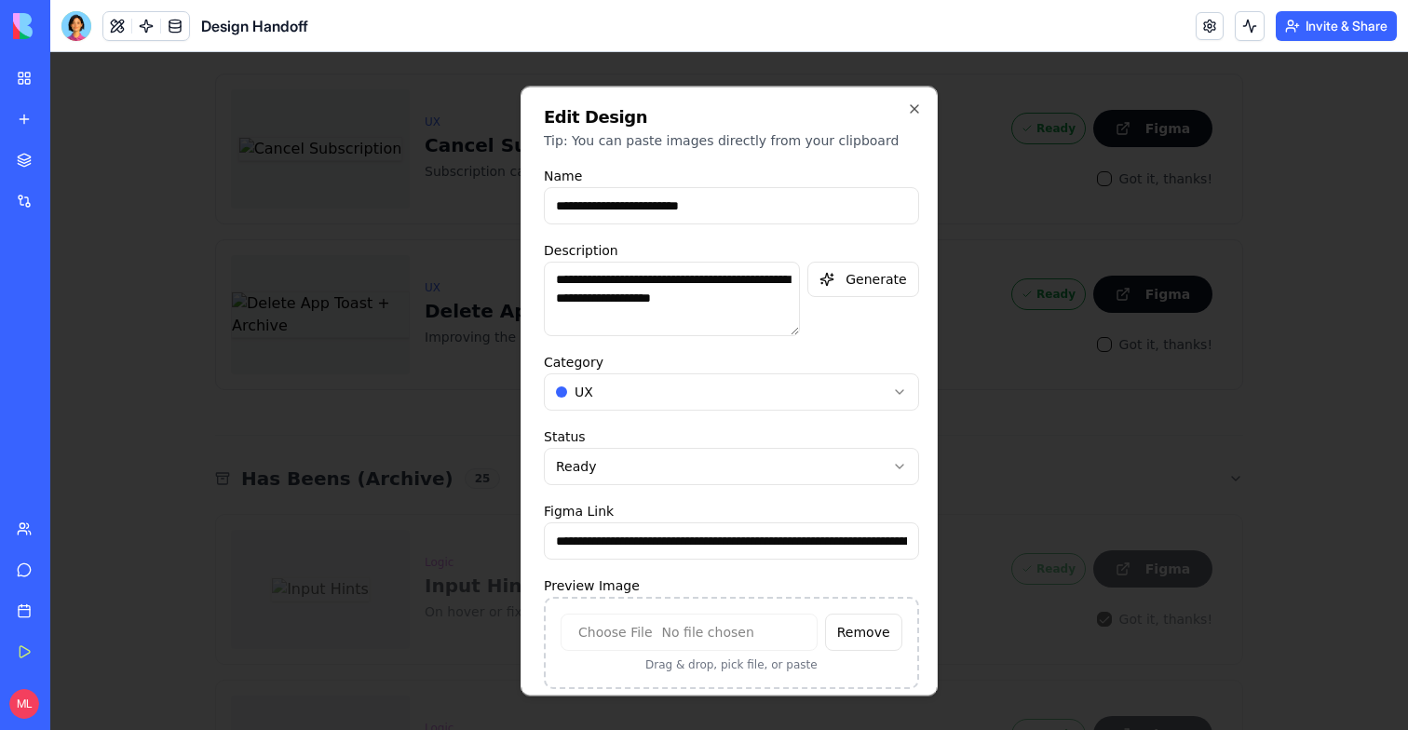
click at [371, 275] on div at bounding box center [729, 391] width 1358 height 678
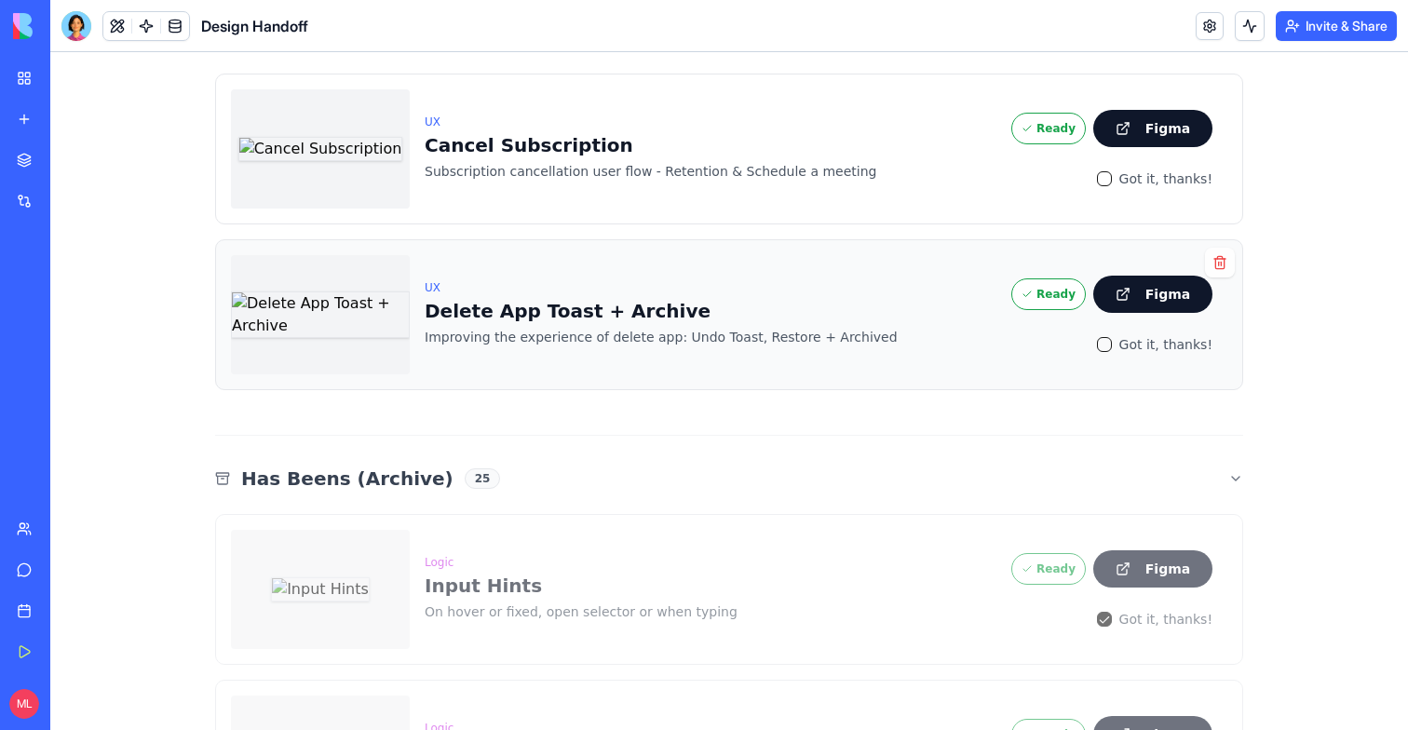
click at [321, 291] on img at bounding box center [320, 314] width 179 height 47
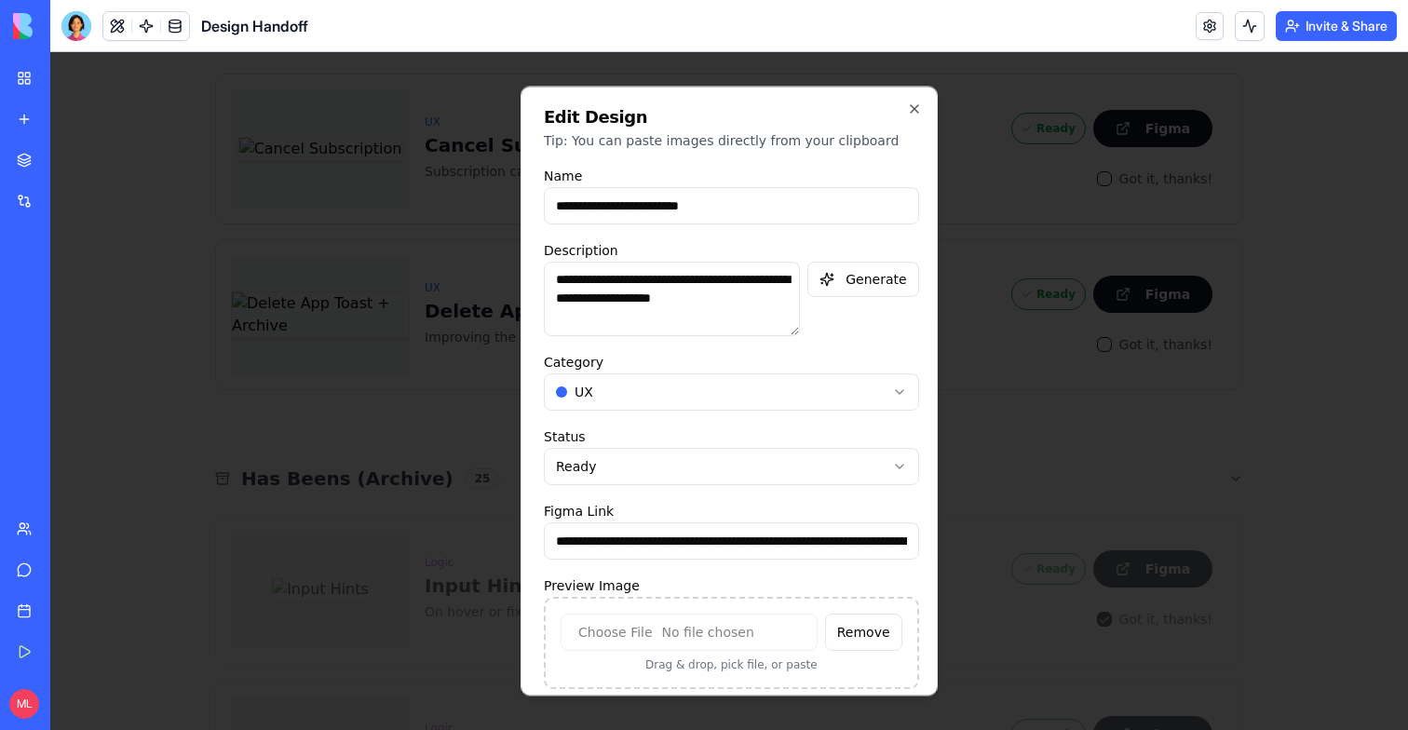
click at [359, 310] on div at bounding box center [729, 391] width 1358 height 678
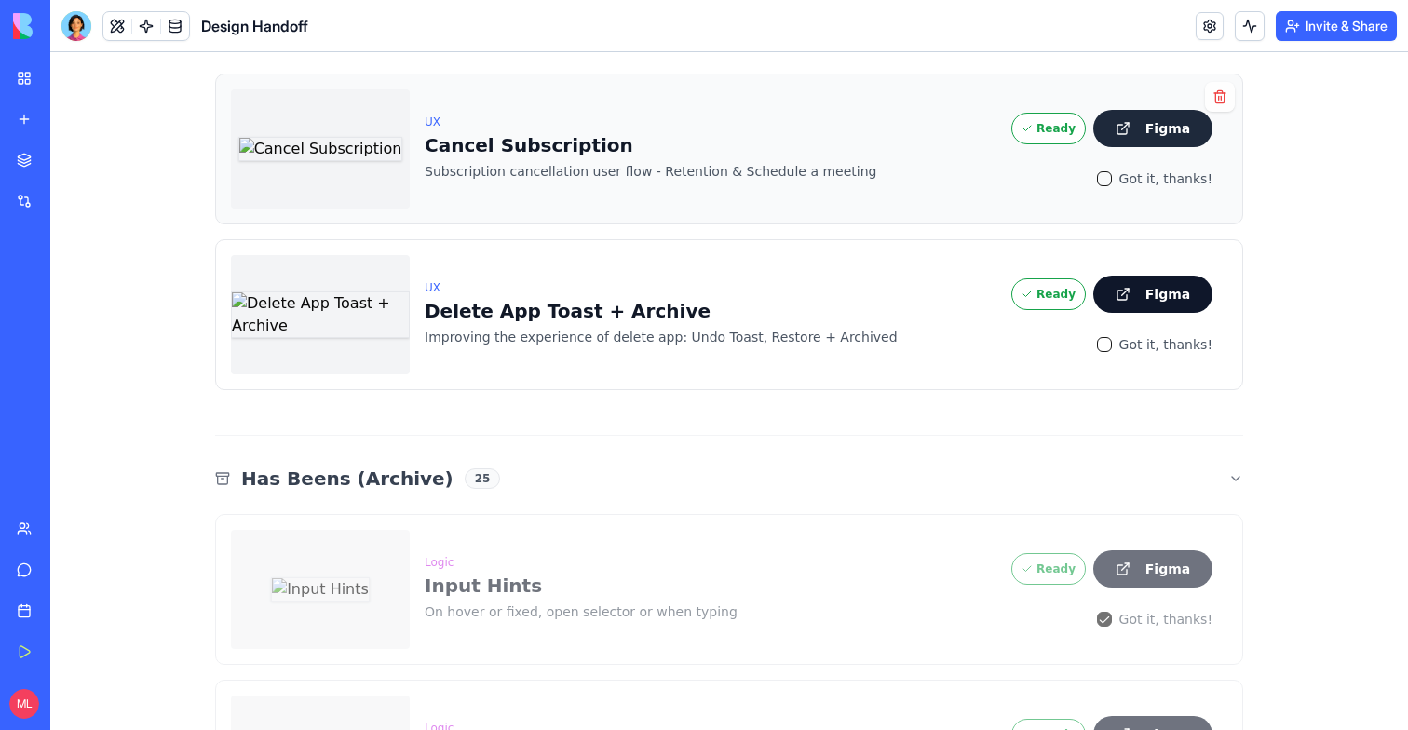
click at [1170, 110] on button "Figma" at bounding box center [1152, 128] width 119 height 37
copy button "Figma"
click at [1133, 276] on button "Figma" at bounding box center [1152, 294] width 119 height 37
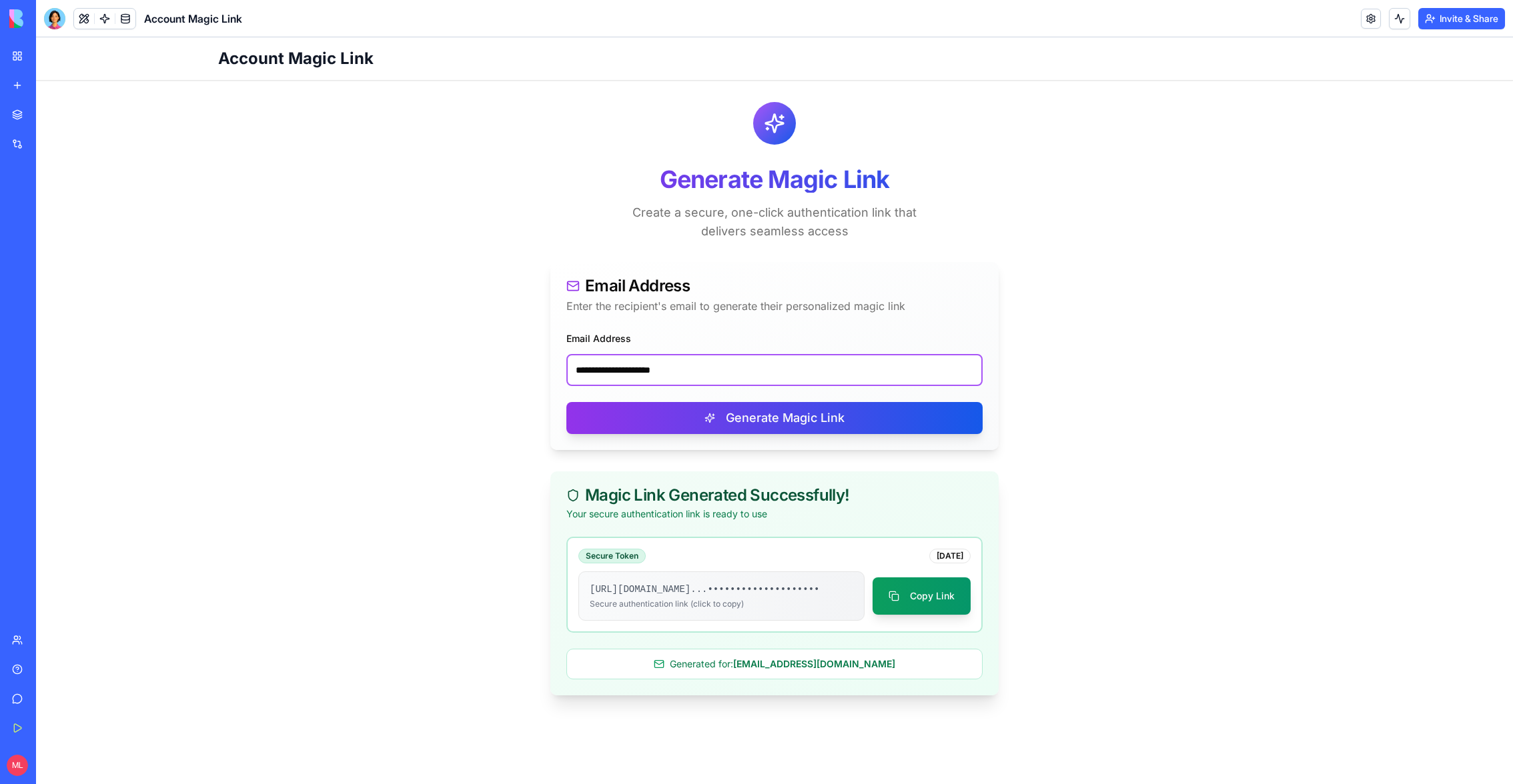
click at [649, 371] on input "**********" at bounding box center [774, 369] width 416 height 32
paste input "email"
type input "**********"
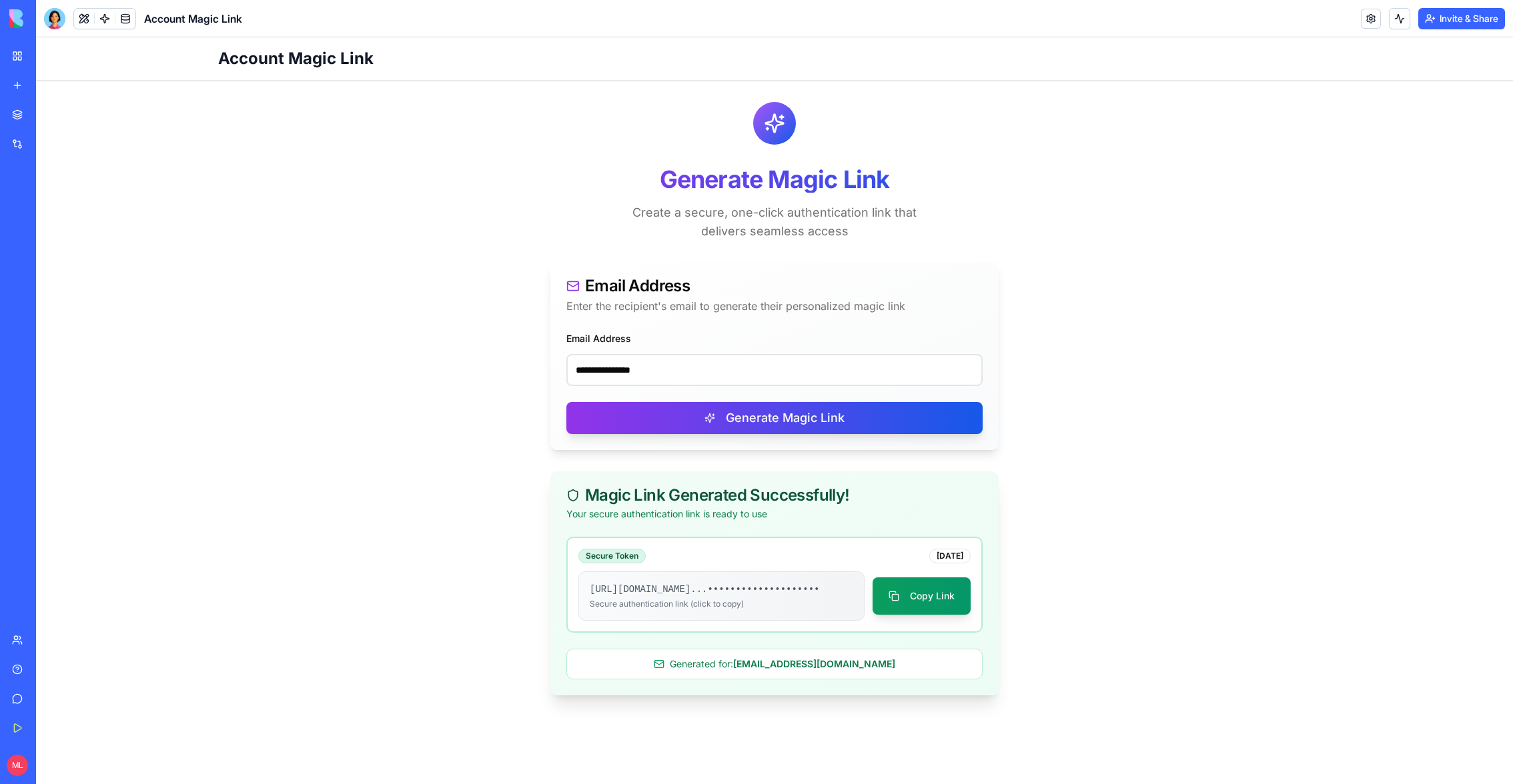
click at [657, 400] on div "**********" at bounding box center [774, 390] width 448 height 120
click at [667, 420] on button "Generate Magic Link" at bounding box center [774, 418] width 416 height 32
click at [933, 596] on button "Copy Link" at bounding box center [921, 596] width 98 height 37
click at [945, 596] on button "Copy Link" at bounding box center [921, 596] width 98 height 37
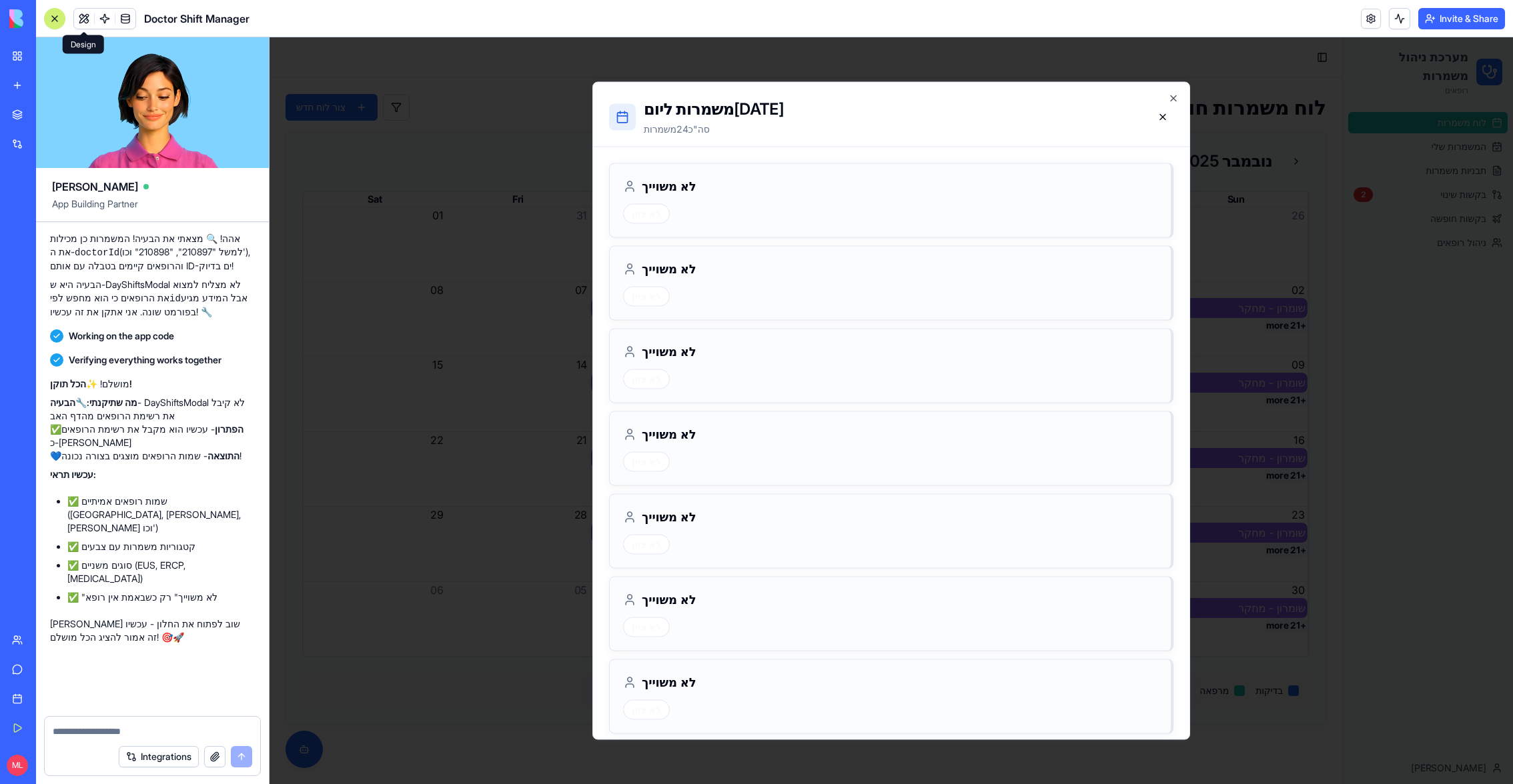
scroll to position [41773, 2]
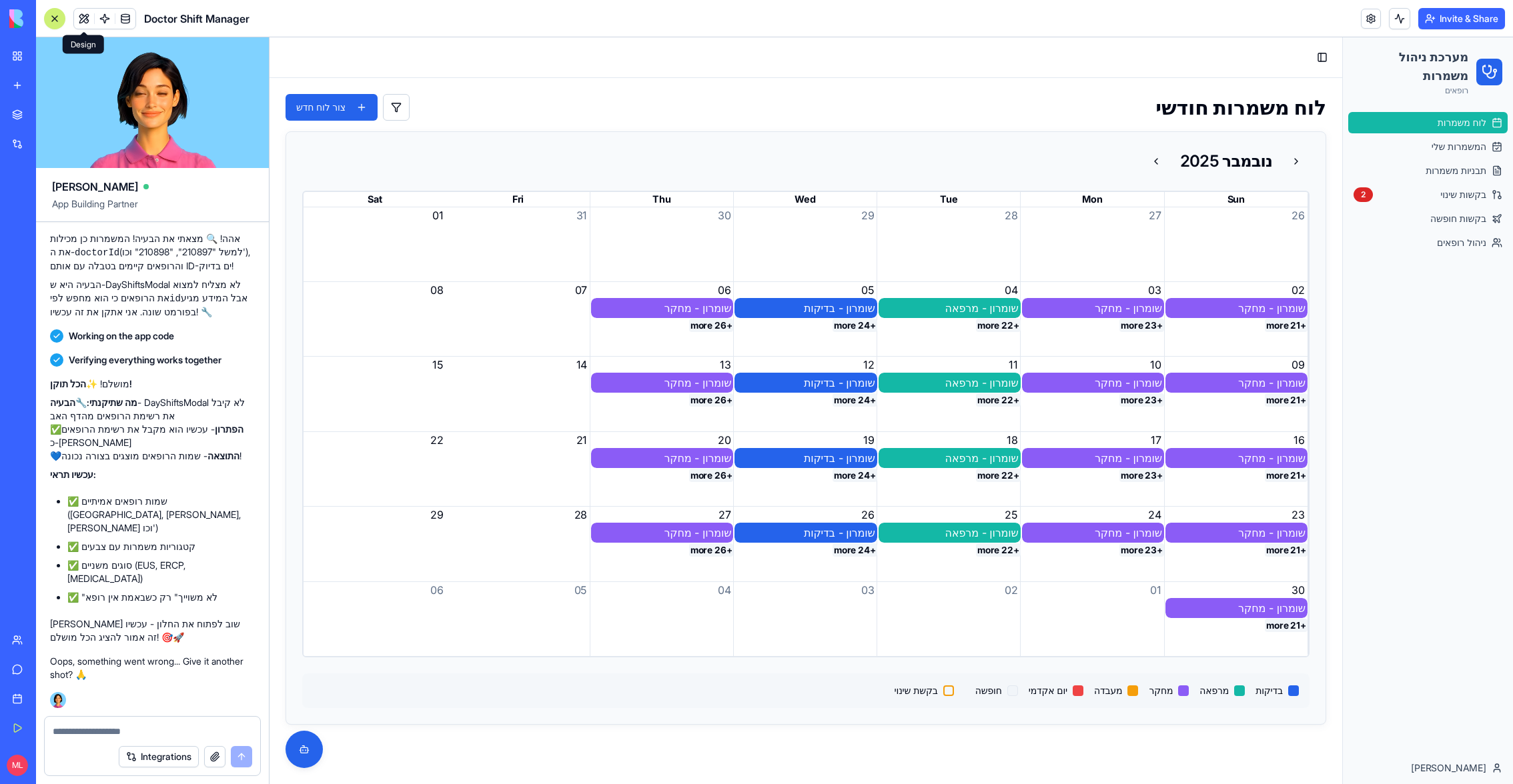
click at [715, 324] on button "+26 more" at bounding box center [711, 325] width 44 height 14
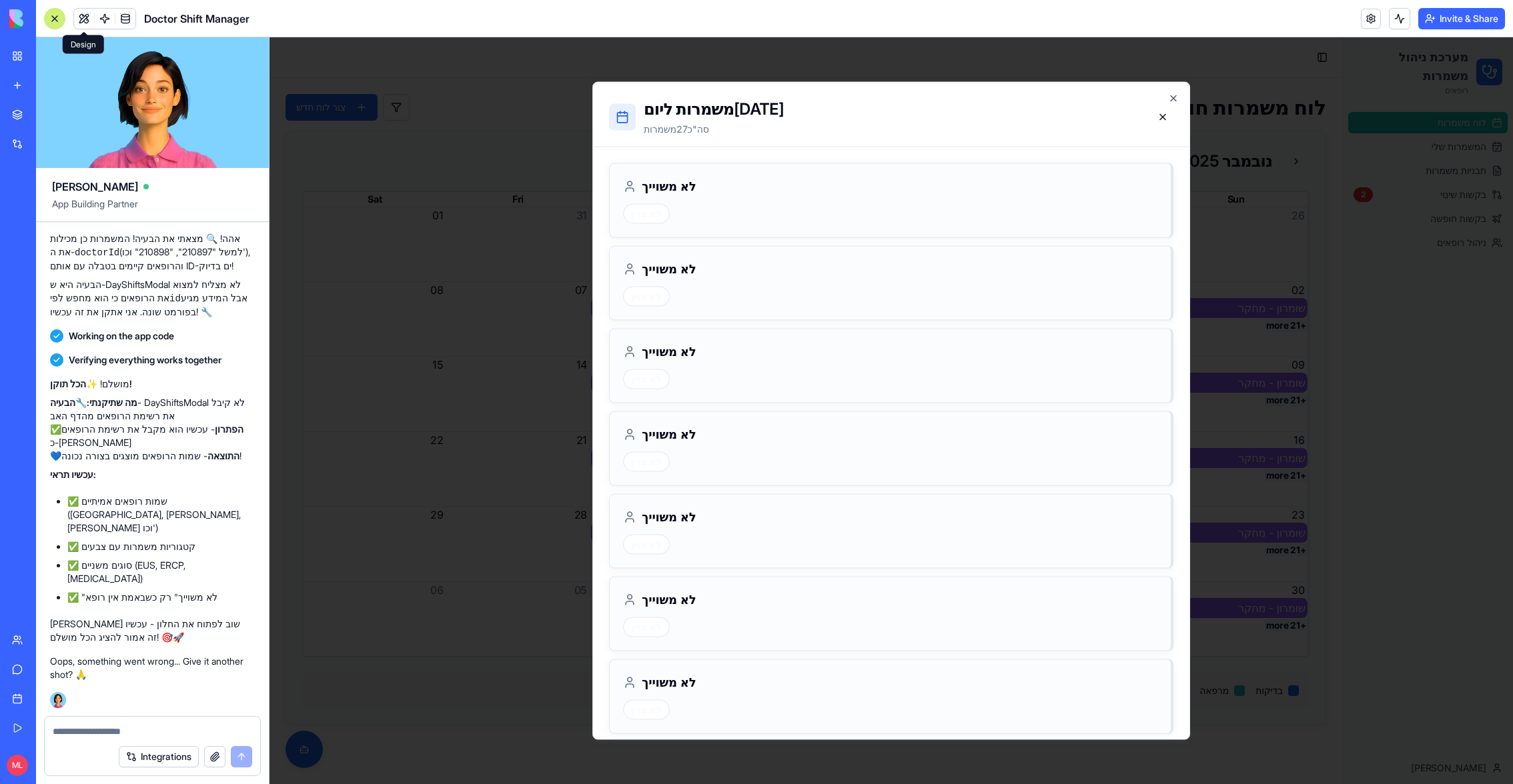
click at [115, 735] on textarea at bounding box center [153, 731] width 199 height 14
type textarea "**********"
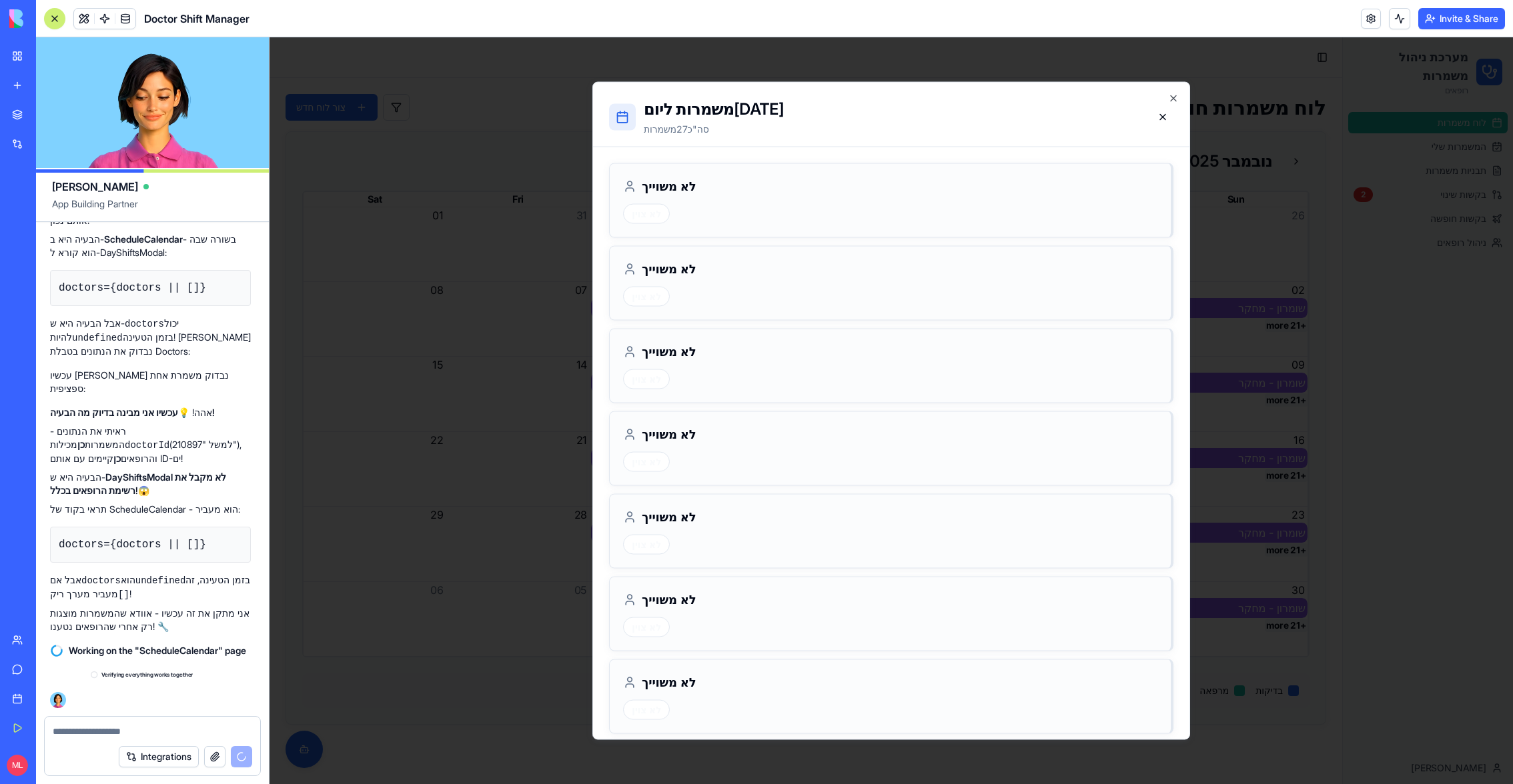
scroll to position [42407, 2]
